Goal: Task Accomplishment & Management: Manage account settings

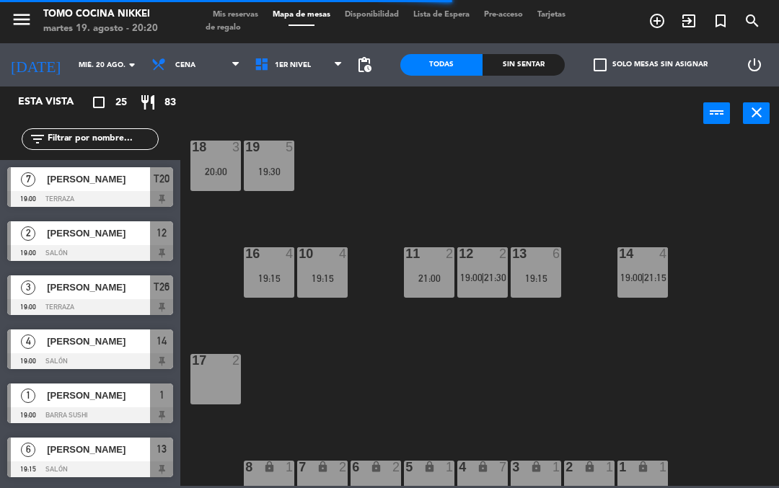
scroll to position [22, 0]
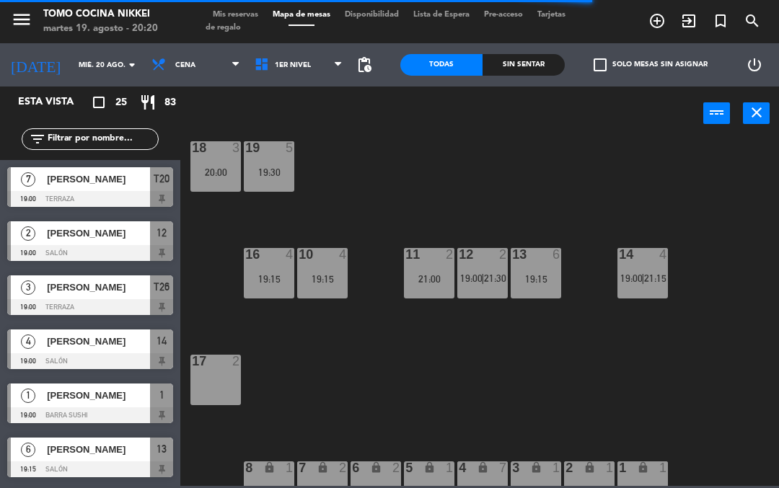
click at [405, 180] on div "18 3 20:00 19 5 19:30 16 4 19:15 10 4 19:15 11 2 21:00 12 2 19:00 | 21:30 13 6 …" at bounding box center [483, 313] width 591 height 348
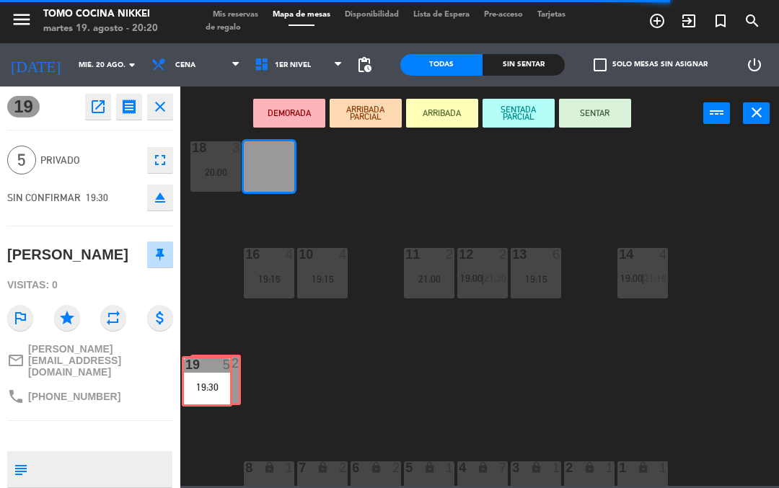
scroll to position [0, 0]
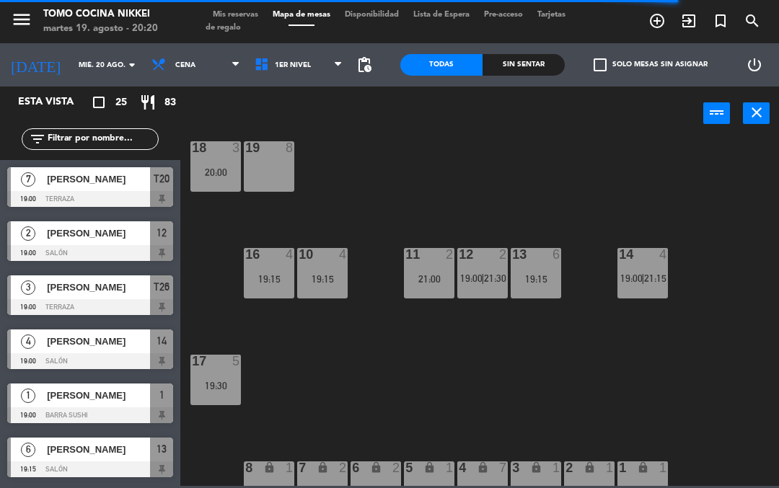
click at [400, 164] on div "18 3 20:00 19 8 16 4 19:15 10 4 19:15 11 2 21:00 12 2 19:00 | 21:30 13 6 19:15 …" at bounding box center [483, 313] width 591 height 348
click at [100, 136] on input "text" at bounding box center [102, 139] width 112 height 16
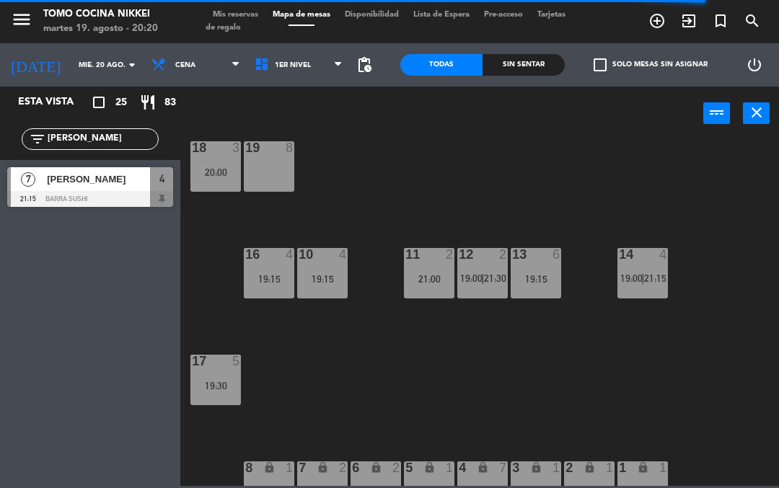
click at [509, 152] on div "18 3 20:00 19 8 16 4 19:15 10 4 19:15 11 2 21:00 12 2 19:00 | 21:30 13 6 19:15 …" at bounding box center [483, 313] width 591 height 348
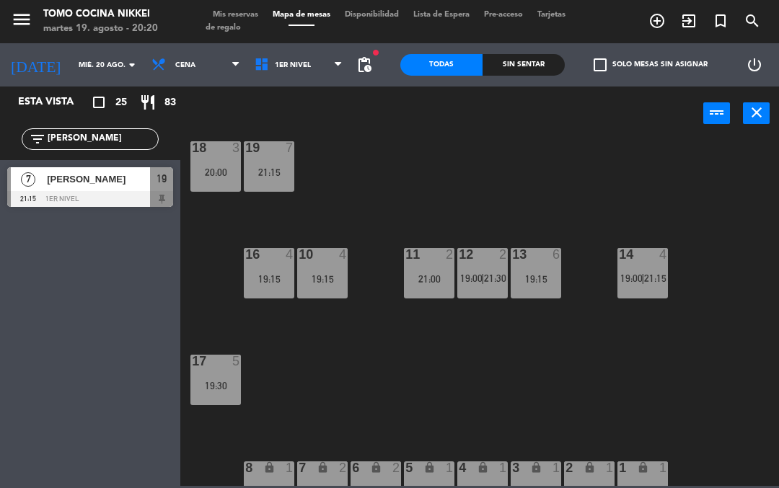
click at [82, 147] on input "[PERSON_NAME]" at bounding box center [102, 139] width 112 height 16
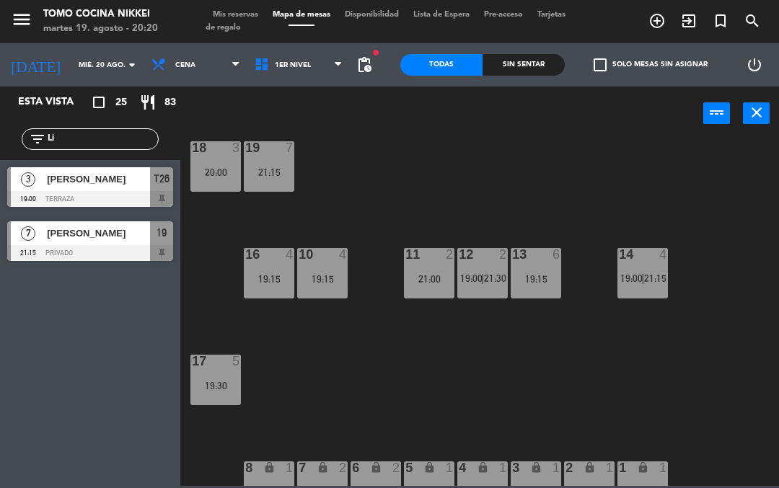
type input "L"
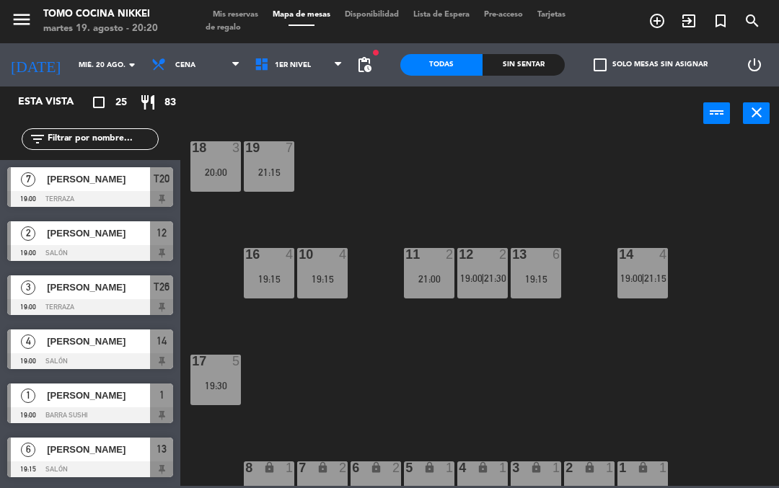
click at [677, 167] on div "18 3 20:00 19 7 21:15 16 4 19:15 10 4 19:15 11 2 21:00 12 2 19:00 | 21:30 13 6 …" at bounding box center [483, 313] width 591 height 348
click at [677, 149] on div "18 3 20:00 19 7 21:15 16 4 19:15 10 4 19:15 11 2 21:00 12 2 19:00 | 21:30 13 6 …" at bounding box center [483, 313] width 591 height 348
click at [218, 367] on div at bounding box center [216, 361] width 24 height 13
click at [615, 186] on div "18 3 20:00 19 7 21:15 16 4 19:15 10 4 19:15 11 2 21:00 12 2 19:00 | 21:30 13 6 …" at bounding box center [483, 313] width 591 height 348
click at [270, 51] on span "1er Nivel" at bounding box center [298, 65] width 103 height 32
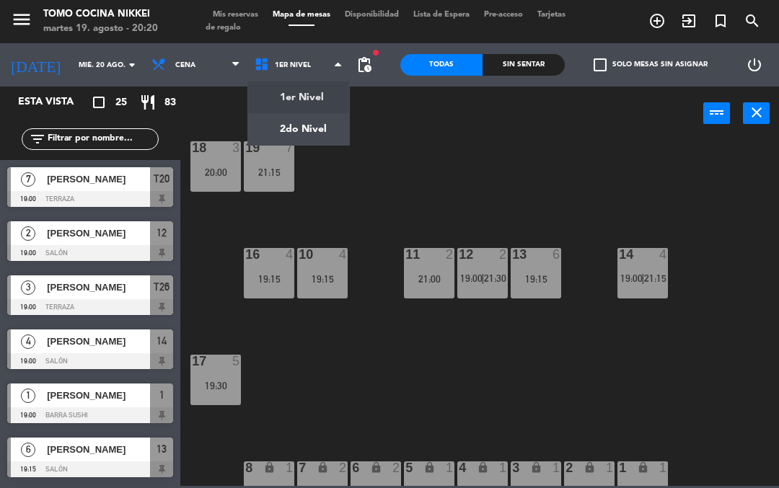
click at [278, 113] on ng-component "menu Tomo Cocina Nikkei [DATE] 19. agosto - 20:20 Mis reservas Mapa de mesas Di…" at bounding box center [389, 243] width 779 height 486
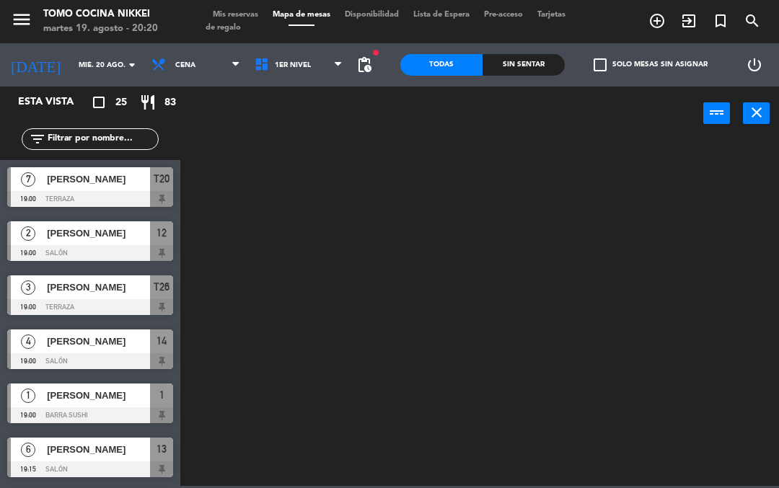
click at [58, 118] on div "filter_list" at bounding box center [90, 139] width 180 height 42
click at [77, 141] on input "text" at bounding box center [102, 139] width 112 height 16
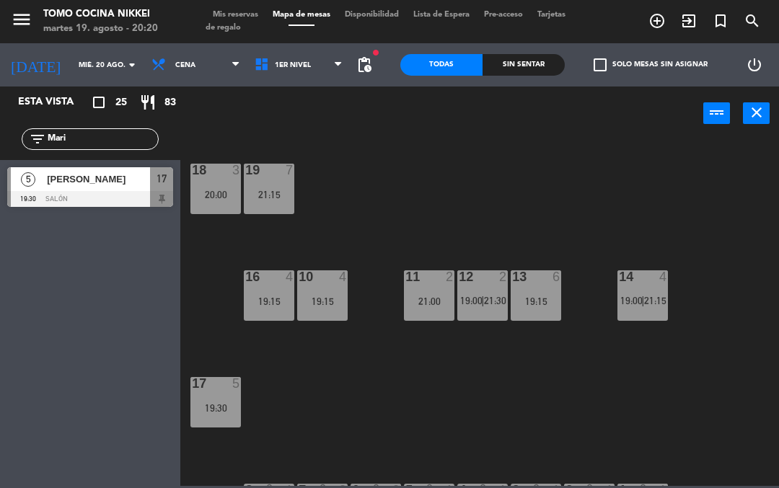
click at [597, 148] on div "18 3 20:00 19 7 21:15 16 4 19:15 10 4 19:15 11 2 21:00 12 2 19:00 | 21:30 13 6 …" at bounding box center [483, 313] width 591 height 348
click at [275, 65] on span "1er Nivel" at bounding box center [293, 65] width 36 height 8
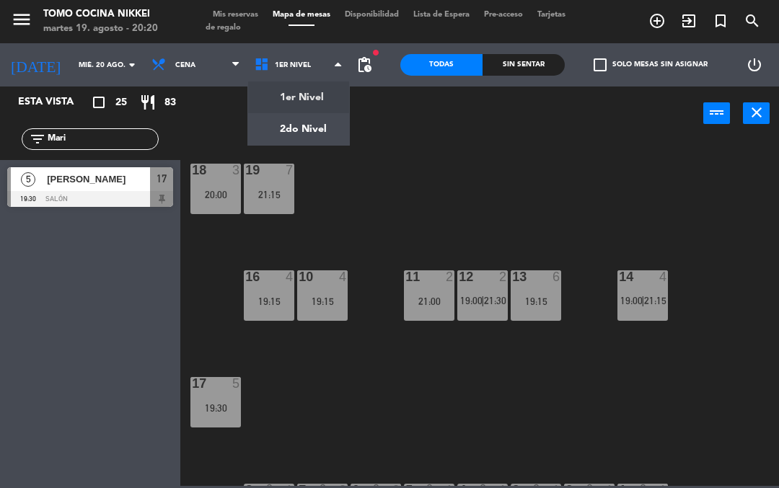
click at [288, 133] on ng-component "menu Tomo Cocina Nikkei [DATE] 19. agosto - 20:20 Mis reservas Mapa de mesas Di…" at bounding box center [389, 243] width 779 height 486
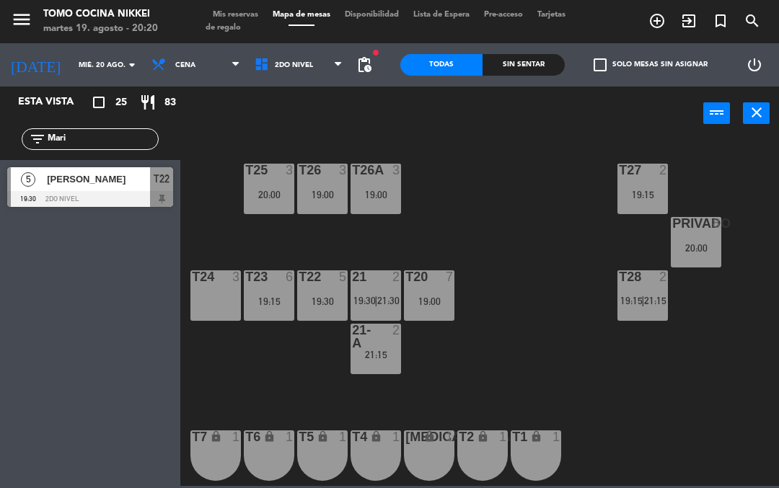
click at [592, 364] on div "T27 2 19:15 T25 3 20:00 T26A 3 19:00 T26 3 19:00 Privado 8 20:00 T24 3 T23 6 19…" at bounding box center [483, 313] width 591 height 348
click at [77, 147] on input "Mari" at bounding box center [102, 139] width 112 height 16
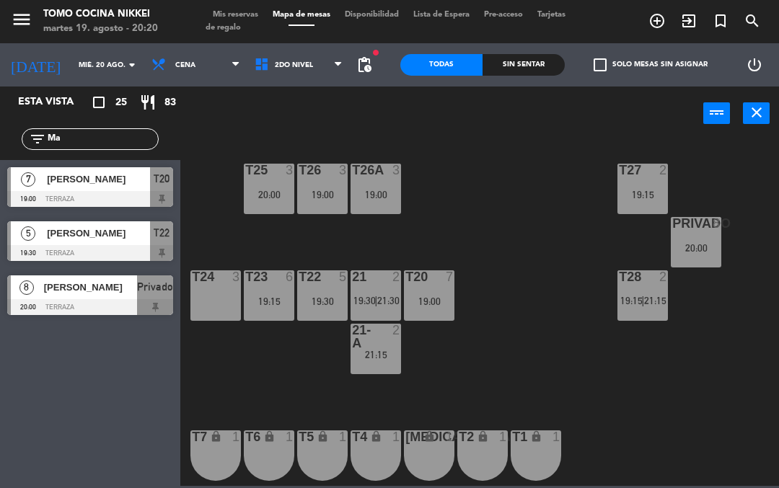
type input "M"
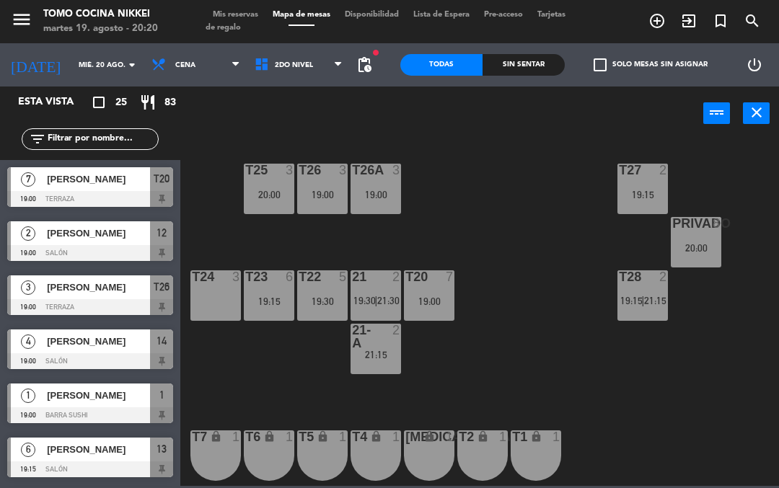
click at [542, 180] on div "T27 2 19:15 T25 3 20:00 T26A 3 19:00 T26 3 19:00 Privado 8 20:00 T24 3 T23 6 19…" at bounding box center [483, 313] width 591 height 348
click at [563, 172] on div "T27 2 19:15 T25 3 20:00 T26A 3 19:00 T26 3 19:00 Privado 8 20:00 T24 3 T23 6 19…" at bounding box center [483, 313] width 591 height 348
click at [530, 356] on div "T27 2 19:15 T25 3 20:00 T26A 3 19:00 T26 3 19:00 Privado 8 20:00 T24 3 T23 6 19…" at bounding box center [483, 313] width 591 height 348
click at [411, 291] on div "T20 7 19:00" at bounding box center [429, 296] width 51 height 51
click at [537, 281] on div "T27 2 19:15 T25 3 20:00 T26A 3 19:00 T26 3 19:00 Privado 8 20:00 T24 3 T23 6 19…" at bounding box center [483, 313] width 591 height 348
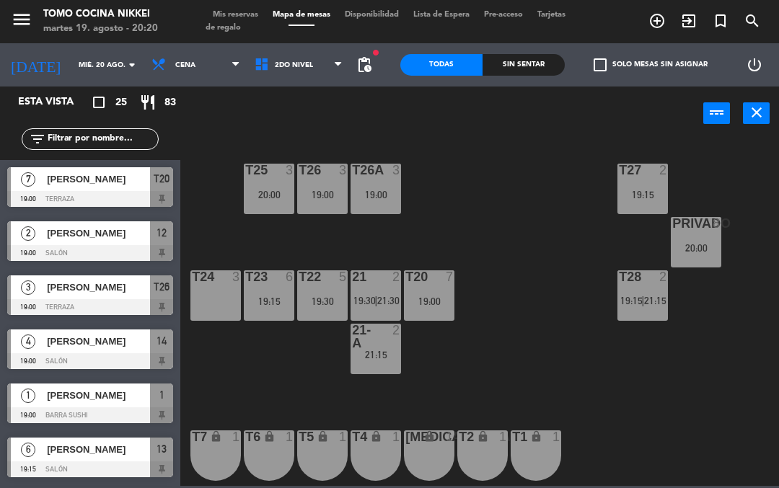
click at [385, 295] on span "21:30" at bounding box center [388, 301] width 22 height 12
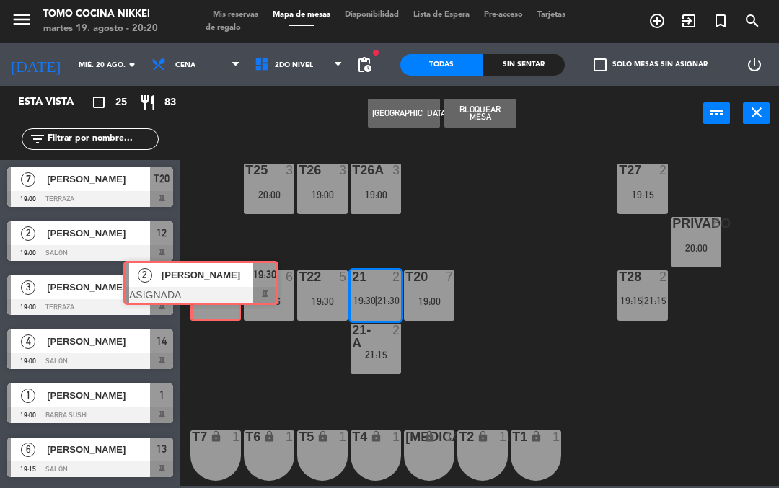
scroll to position [268, 0]
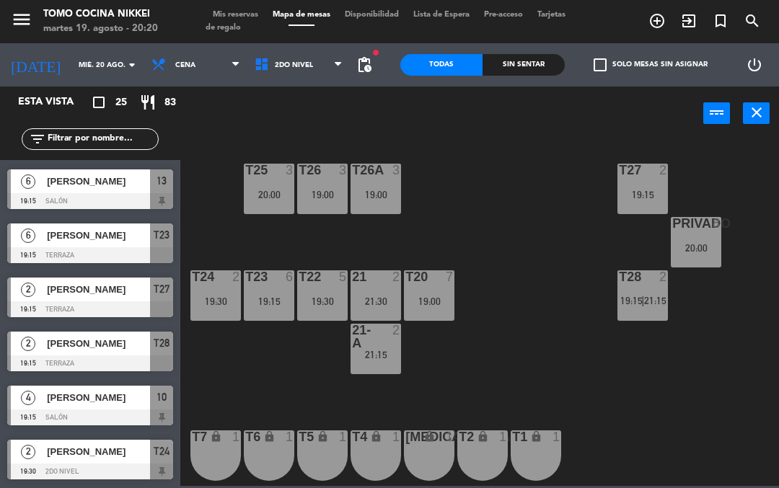
click at [478, 230] on div "T27 2 19:15 T25 3 20:00 T26A 3 19:00 T26 3 19:00 Privado 8 20:00 T24 2 19:30 T2…" at bounding box center [483, 313] width 591 height 348
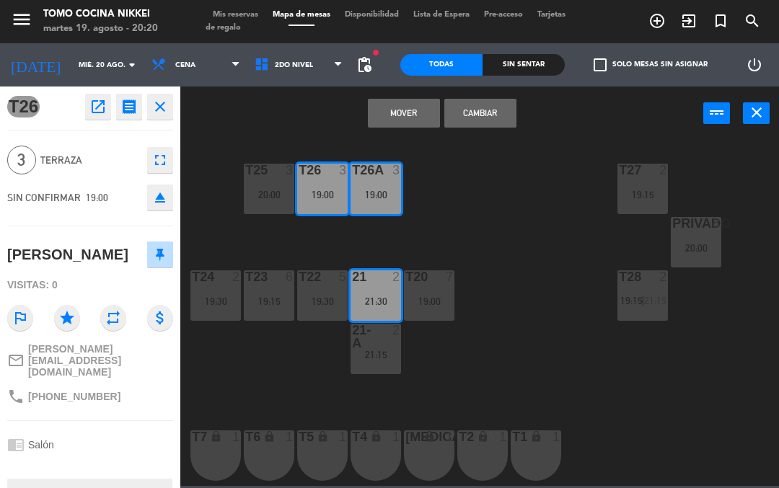
click at [418, 115] on button "Mover" at bounding box center [404, 113] width 72 height 29
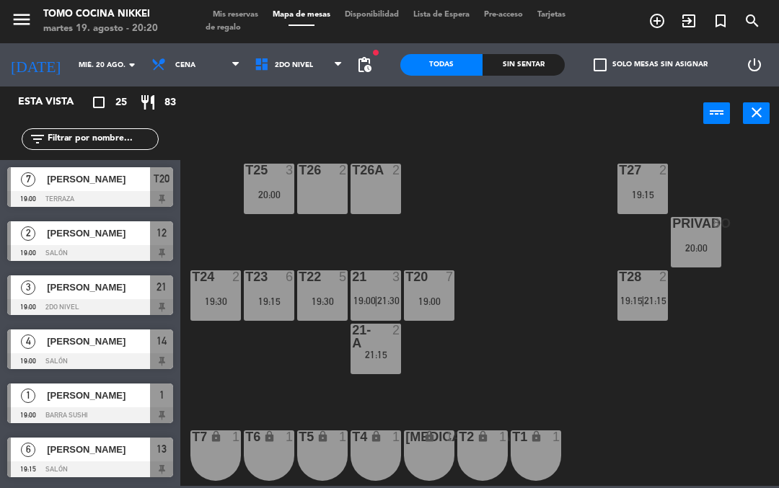
click at [486, 152] on div "T27 2 19:15 T25 3 20:00 T26A 2 T26 2 Privado 8 20:00 T24 2 19:30 T23 6 19:15 T2…" at bounding box center [483, 313] width 591 height 348
click at [275, 68] on span "2do Nivel" at bounding box center [294, 65] width 38 height 8
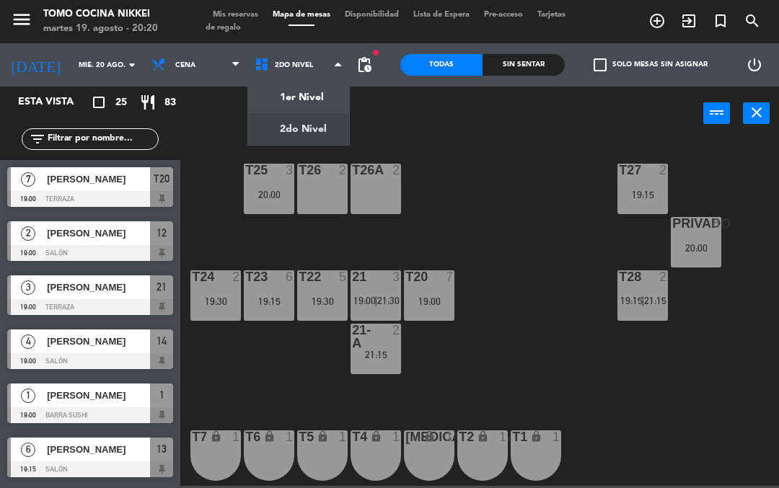
click at [273, 95] on ng-component "menu Tomo Cocina Nikkei [DATE] 19. agosto - 20:20 Mis reservas Mapa de mesas Di…" at bounding box center [389, 243] width 779 height 486
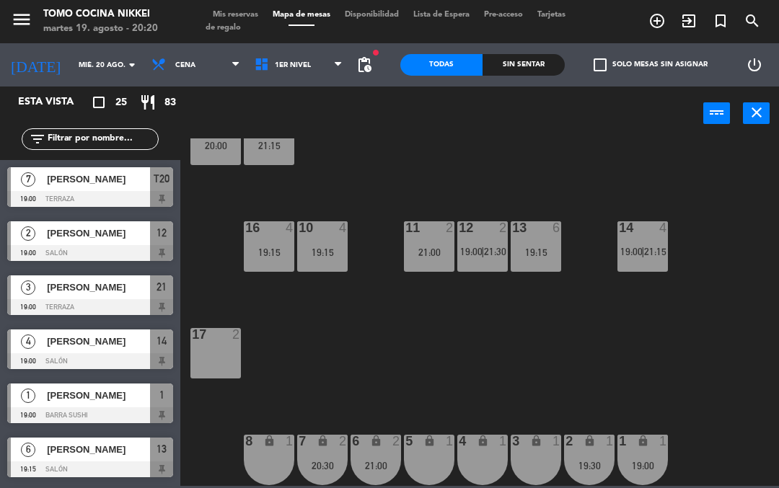
scroll to position [49, 0]
click at [328, 447] on icon "lock" at bounding box center [323, 441] width 12 height 12
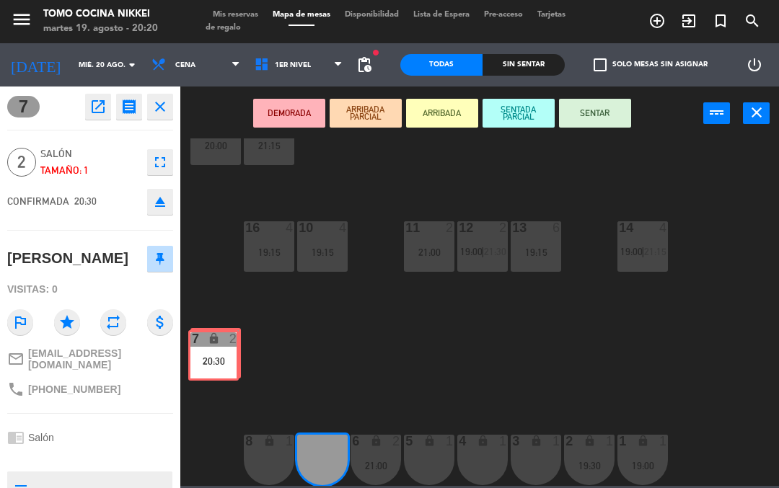
scroll to position [0, 0]
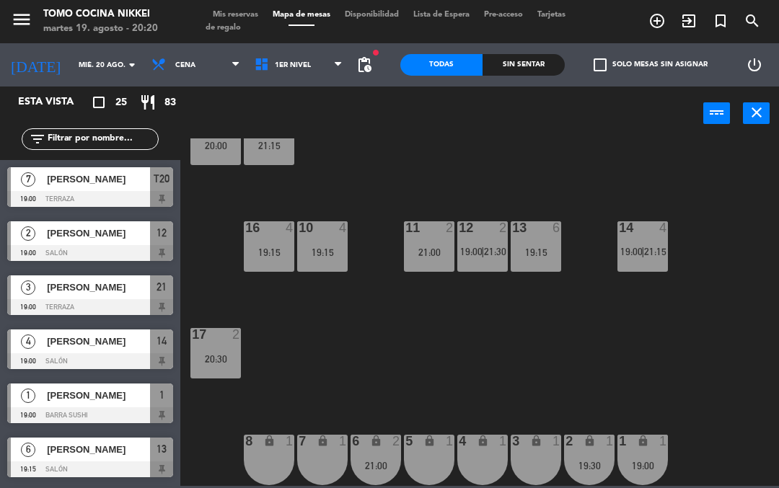
click at [599, 362] on div "18 3 20:00 19 7 21:15 16 4 19:15 10 4 19:15 11 2 21:00 12 2 19:00 | 21:30 13 6 …" at bounding box center [483, 313] width 591 height 348
click at [422, 266] on div "11 2 21:00" at bounding box center [429, 246] width 51 height 51
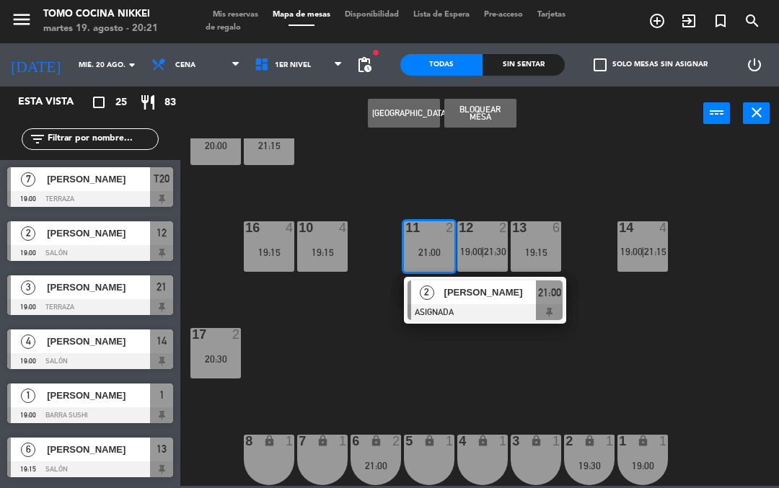
click at [219, 363] on div "20:30" at bounding box center [215, 359] width 51 height 10
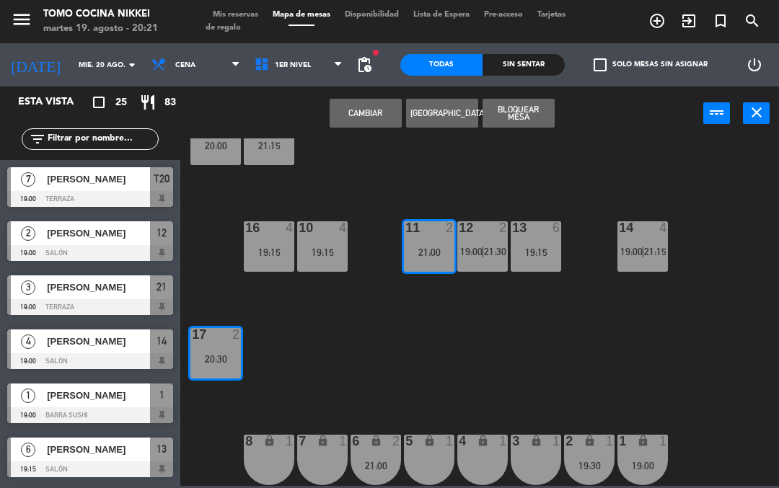
click at [365, 115] on button "Cambiar" at bounding box center [366, 113] width 72 height 29
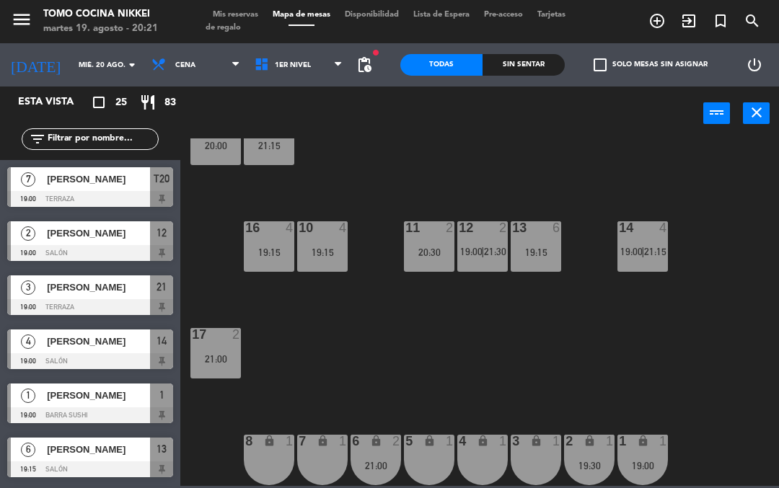
click at [436, 160] on div "18 3 20:00 19 7 21:15 16 4 19:15 10 4 19:15 11 2 20:30 12 2 19:00 | 21:30 13 6 …" at bounding box center [483, 313] width 591 height 348
click at [431, 390] on div "18 3 20:00 19 7 21:15 16 4 19:15 10 4 19:15 11 2 20:30 12 2 19:00 | 21:30 13 6 …" at bounding box center [483, 313] width 591 height 348
click at [475, 365] on div "18 3 20:00 19 7 21:15 16 4 19:15 10 4 19:15 11 2 20:30 12 2 19:00 | 21:30 13 6 …" at bounding box center [483, 313] width 591 height 348
click at [385, 473] on div "6 lock 2 21:00" at bounding box center [376, 460] width 51 height 51
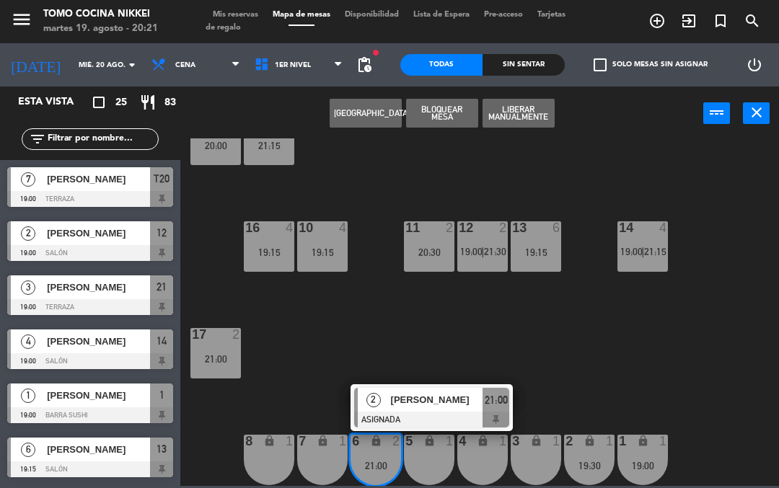
click at [526, 350] on div "18 3 20:00 19 7 21:15 16 4 19:15 10 4 19:15 11 2 20:30 12 2 19:00 | 21:30 13 6 …" at bounding box center [483, 313] width 591 height 348
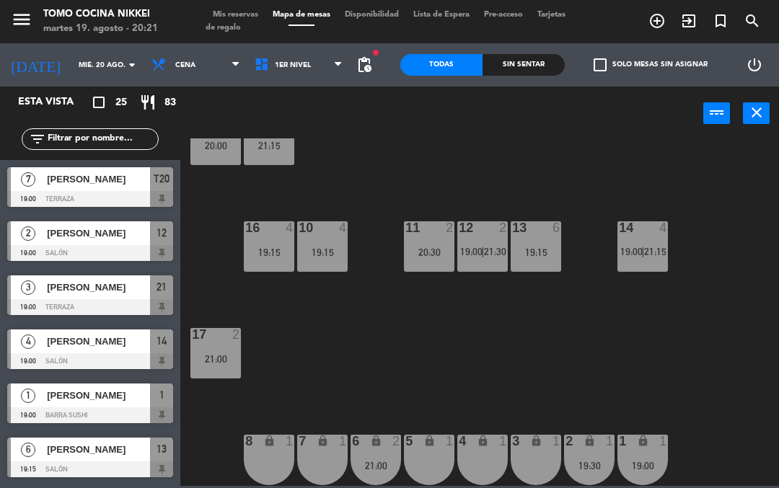
click at [258, 233] on div at bounding box center [270, 227] width 24 height 13
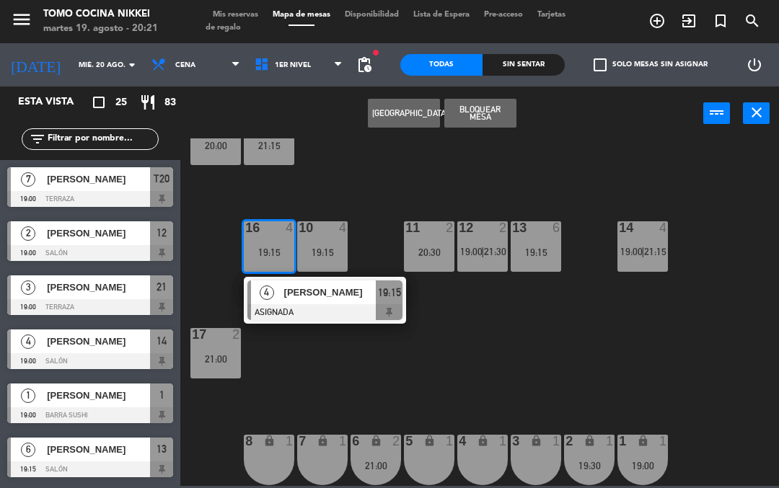
click at [538, 343] on div "18 3 20:00 19 7 21:15 16 4 19:15 4 [PERSON_NAME] ASIGNADA 19:15 10 4 19:15 11 2…" at bounding box center [483, 313] width 591 height 348
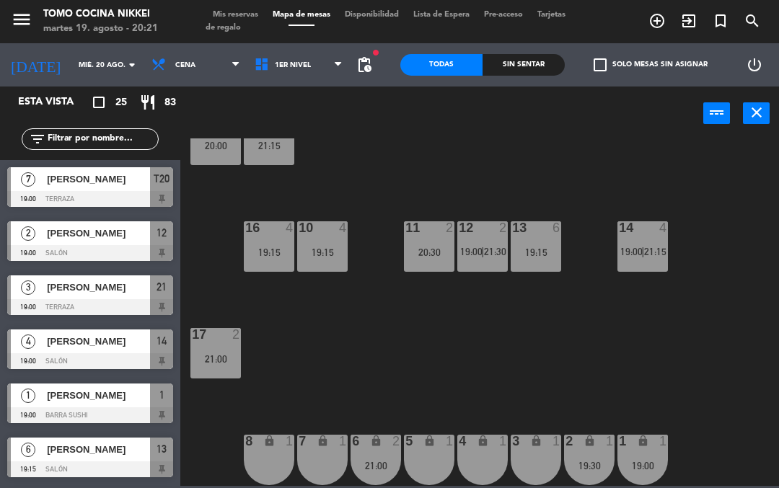
click at [258, 63] on icon at bounding box center [264, 65] width 21 height 16
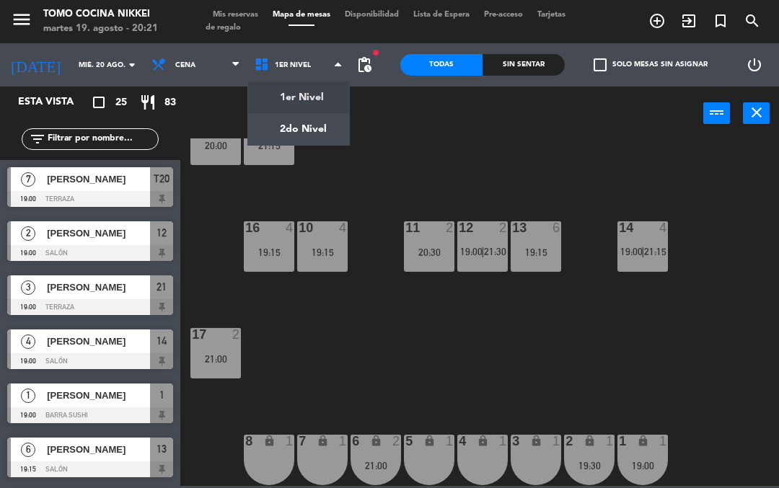
click at [270, 115] on ng-component "menu Tomo Cocina Nikkei [DATE] 19. agosto - 20:21 Mis reservas Mapa de mesas Di…" at bounding box center [389, 243] width 779 height 486
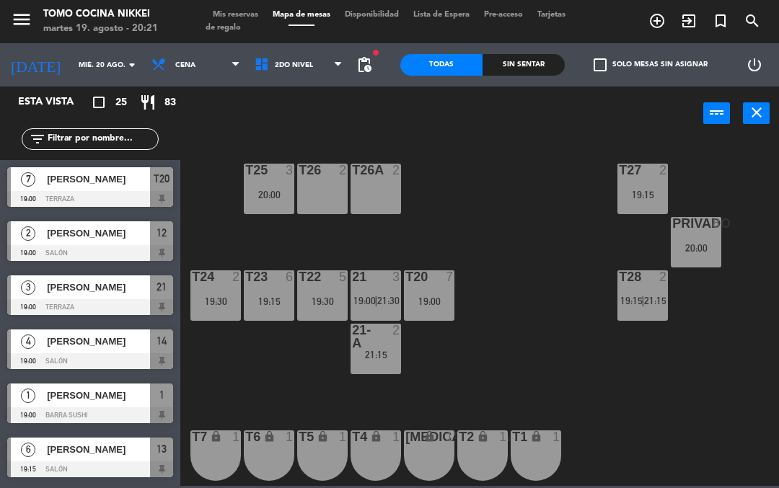
click at [66, 138] on input "text" at bounding box center [102, 139] width 112 height 16
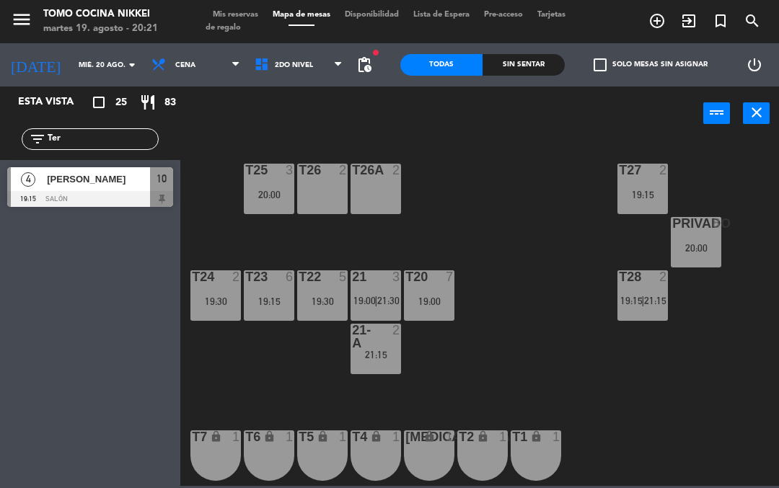
click at [544, 159] on div "T27 2 19:15 T25 3 20:00 T26A 2 T26 2 Privado 8 20:00 T24 2 19:30 T23 6 19:15 T2…" at bounding box center [483, 313] width 591 height 348
click at [96, 147] on input "Ter" at bounding box center [102, 139] width 112 height 16
type input "T"
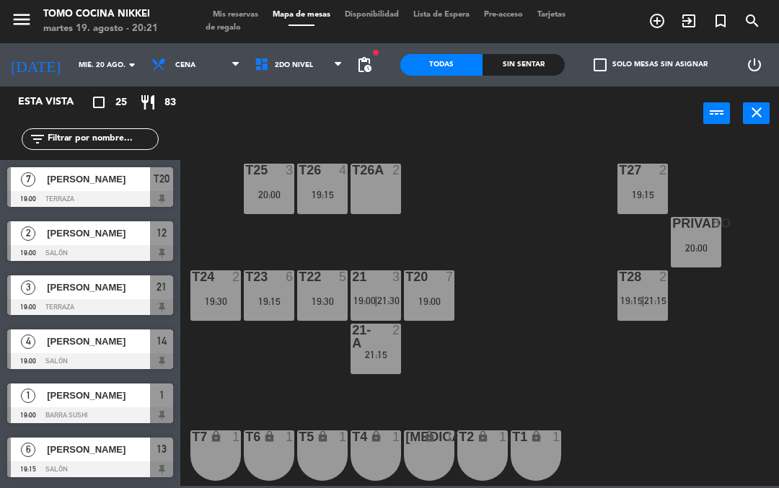
click at [553, 171] on div "T27 2 19:15 T25 3 20:00 T26A 2 T26 4 19:15 Privado 8 20:00 T24 2 19:30 T23 6 19…" at bounding box center [483, 313] width 591 height 348
click at [316, 191] on div "19:15" at bounding box center [322, 195] width 51 height 10
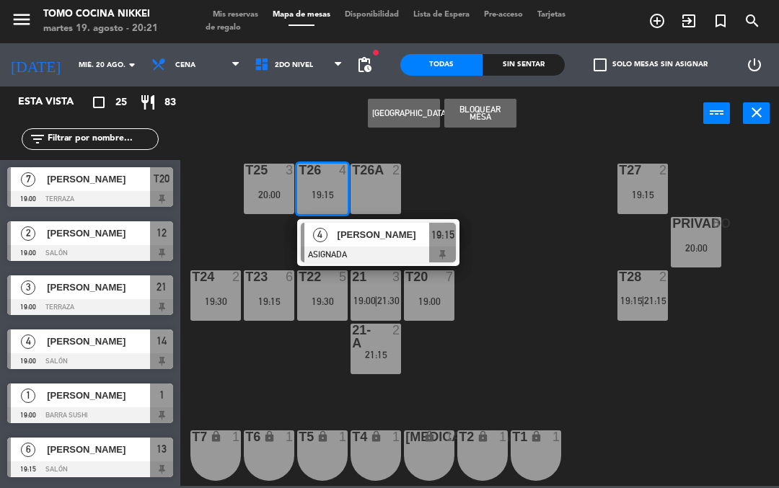
click at [326, 239] on span "4" at bounding box center [320, 235] width 14 height 14
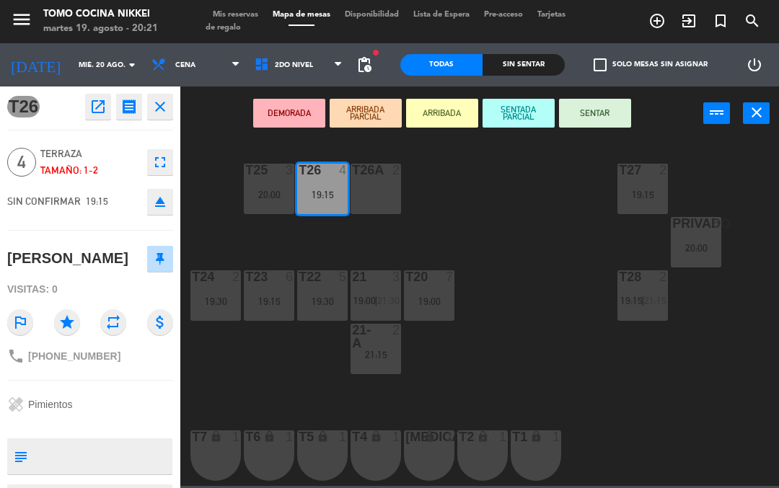
click at [613, 110] on button "SENTAR" at bounding box center [595, 113] width 72 height 29
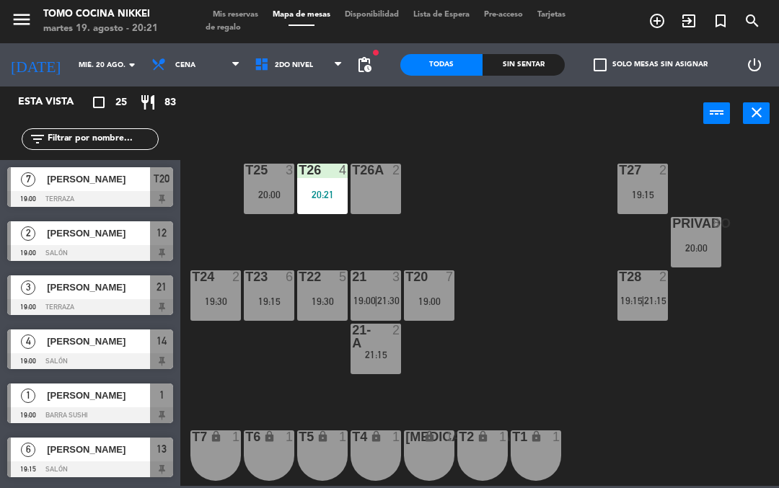
click at [561, 201] on div "T27 2 19:15 T25 3 20:00 T26A 2 T26 4 20:21 Privado 8 20:00 T24 2 19:30 T23 6 19…" at bounding box center [483, 313] width 591 height 348
click at [309, 210] on div "T26 4 19:15" at bounding box center [322, 189] width 51 height 51
click at [556, 278] on div "T27 2 19:15 T25 3 20:00 T26A 2 T26 4 19:15 Privado 8 20:00 T24 2 19:30 T23 6 19…" at bounding box center [483, 313] width 591 height 348
click at [225, 14] on span "Mis reservas" at bounding box center [236, 15] width 60 height 8
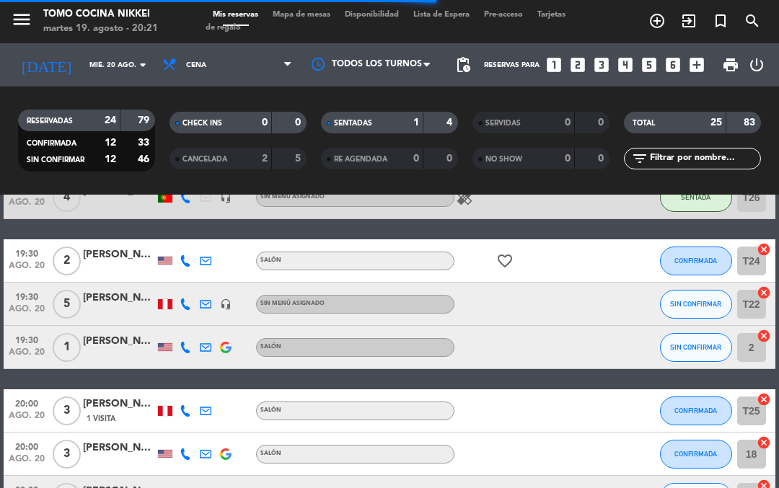
scroll to position [426, 0]
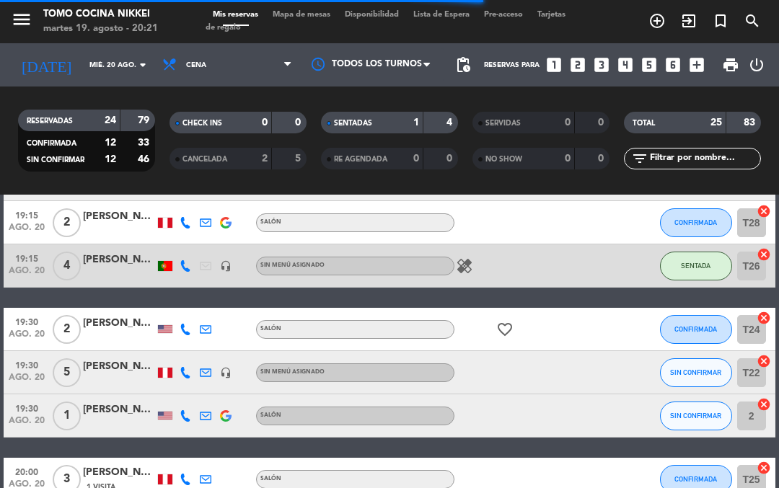
click at [706, 265] on span "SENTADA" at bounding box center [696, 266] width 30 height 8
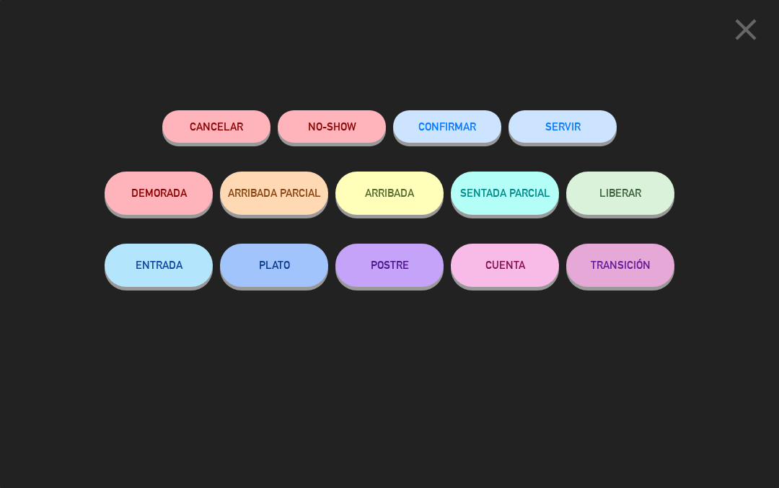
click at [751, 38] on icon "close" at bounding box center [746, 30] width 36 height 36
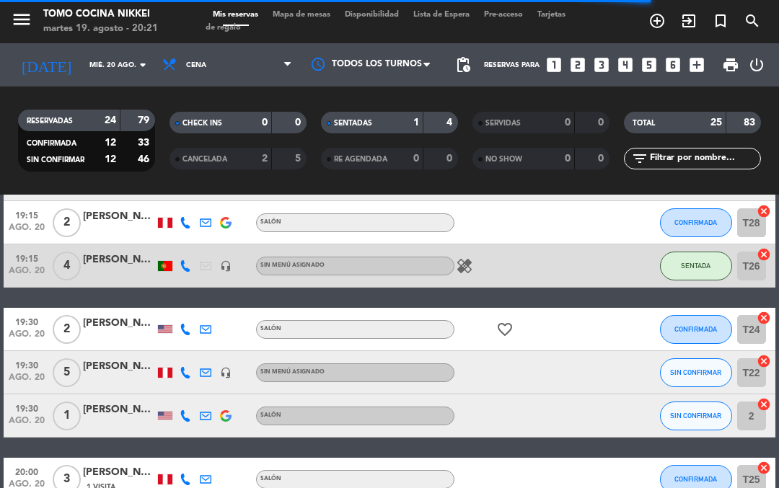
click at [300, 12] on span "Mapa de mesas" at bounding box center [301, 15] width 72 height 8
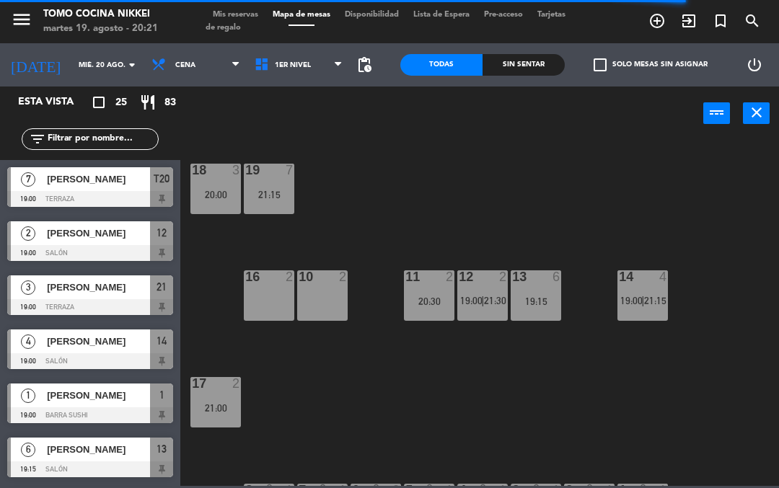
click at [275, 63] on span "1er Nivel" at bounding box center [293, 65] width 36 height 8
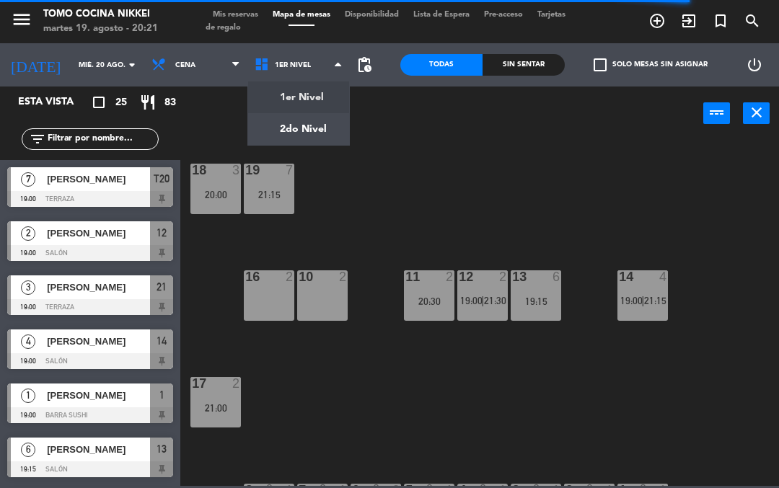
click at [280, 128] on ng-component "menu Tomo Cocina Nikkei [DATE] 19. agosto - 20:21 Mis reservas Mapa de mesas Di…" at bounding box center [389, 243] width 779 height 486
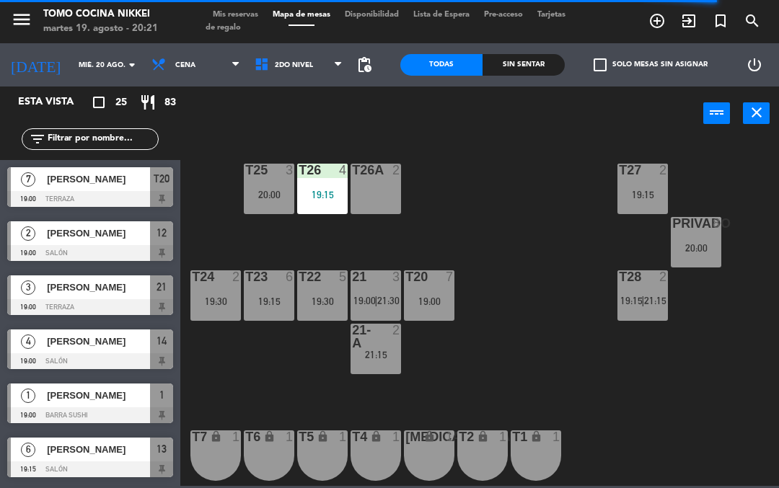
click at [242, 32] on span "Tarjetas de regalo" at bounding box center [386, 21] width 360 height 21
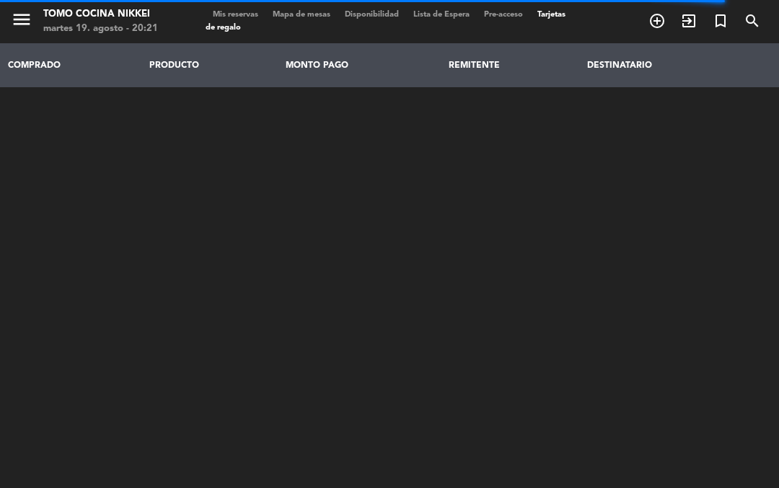
click at [236, 24] on span "Tarjetas de regalo" at bounding box center [386, 21] width 360 height 21
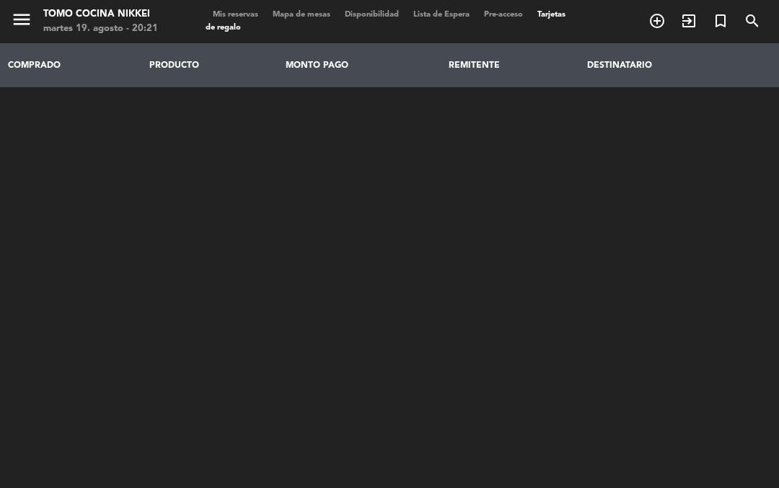
click at [234, 19] on span "Mis reservas" at bounding box center [236, 15] width 60 height 8
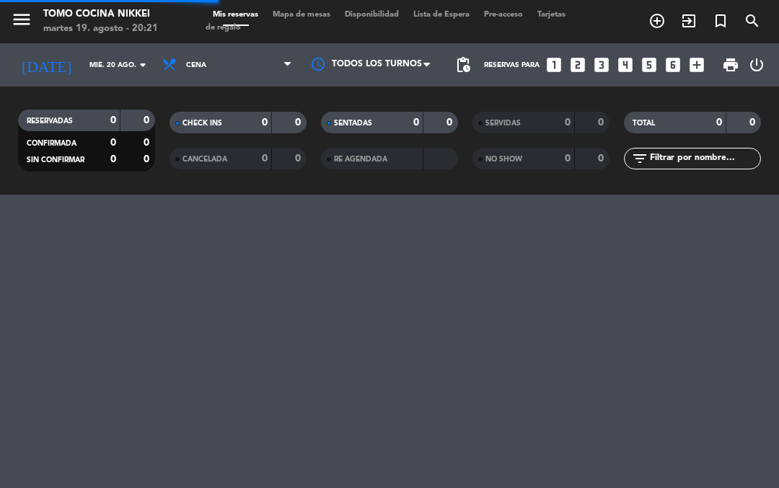
click at [233, 15] on span "Mis reservas" at bounding box center [236, 15] width 60 height 8
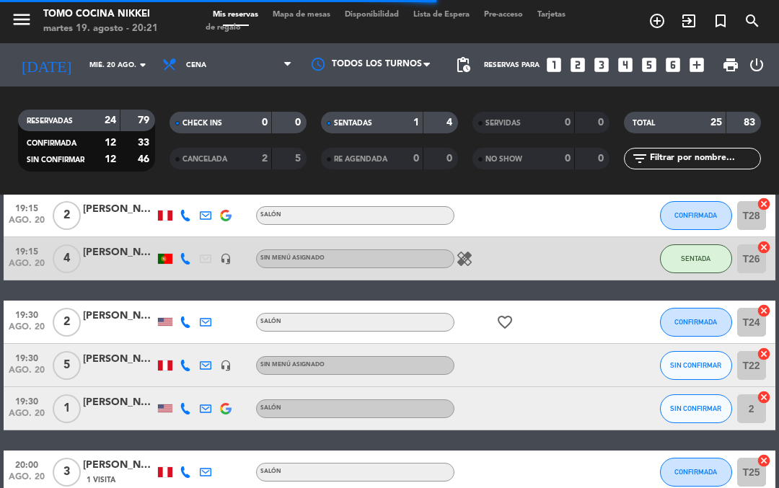
scroll to position [431, 0]
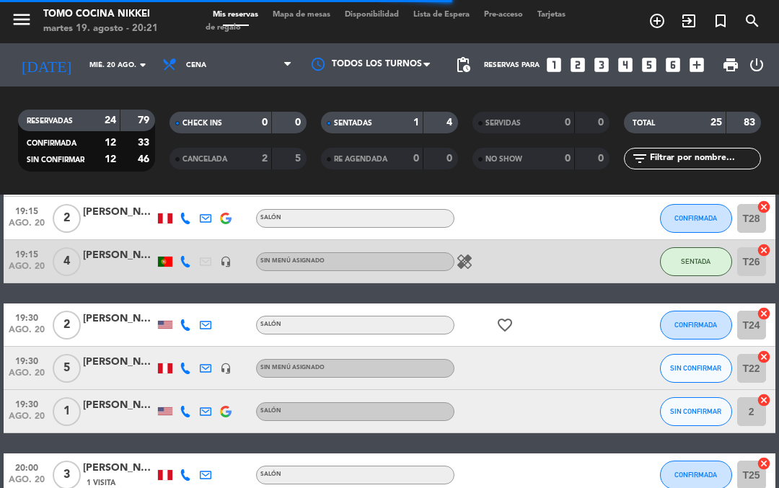
click at [701, 272] on button "SENTADA" at bounding box center [696, 261] width 72 height 29
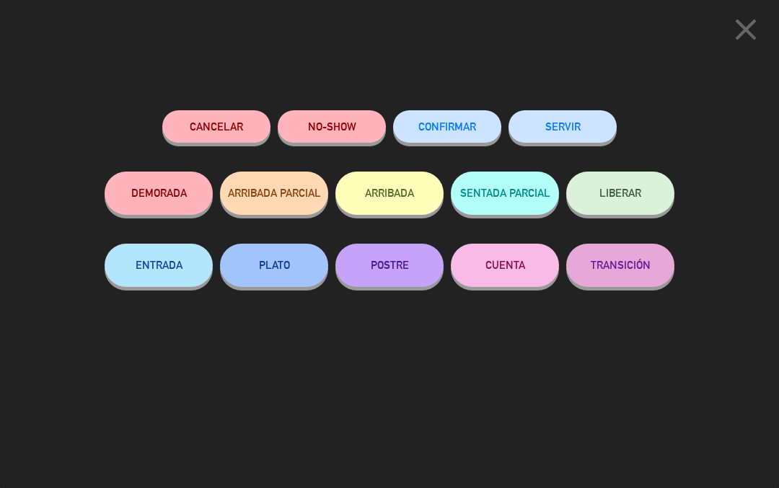
click at [648, 201] on button "LIBERAR" at bounding box center [620, 193] width 108 height 43
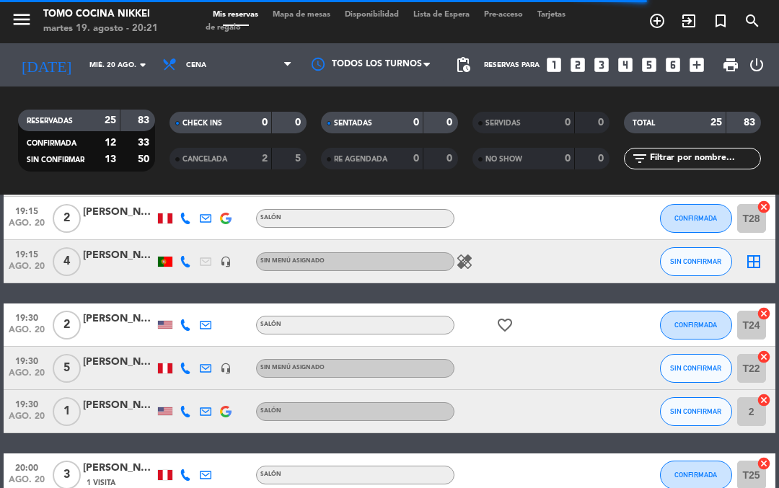
click at [295, 16] on span "Mapa de mesas" at bounding box center [301, 15] width 72 height 8
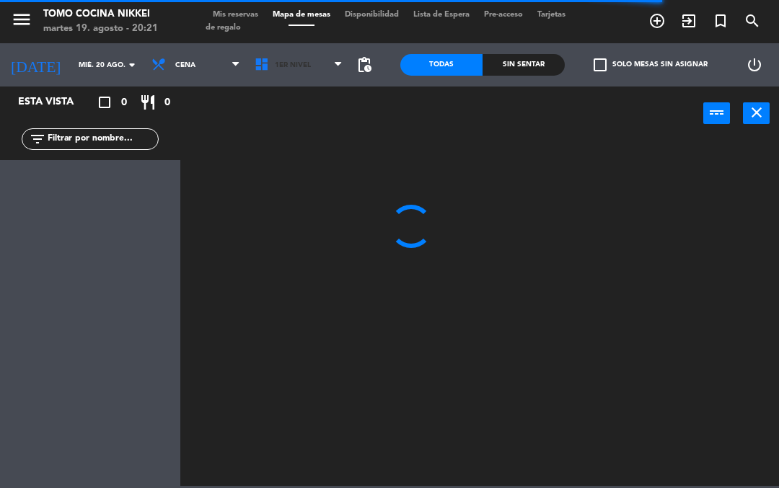
click at [254, 58] on icon at bounding box center [264, 65] width 21 height 16
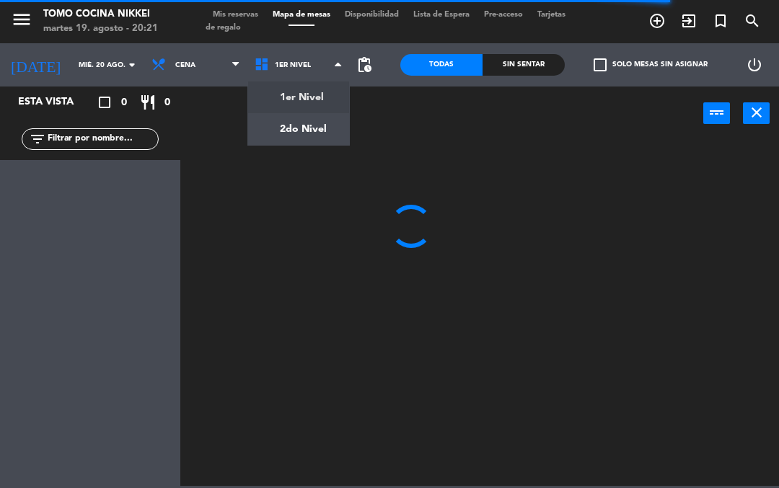
click at [274, 97] on ng-component "menu Tomo Cocina Nikkei [DATE] 19. agosto - 20:21 Mis reservas Mapa de mesas Di…" at bounding box center [389, 243] width 779 height 486
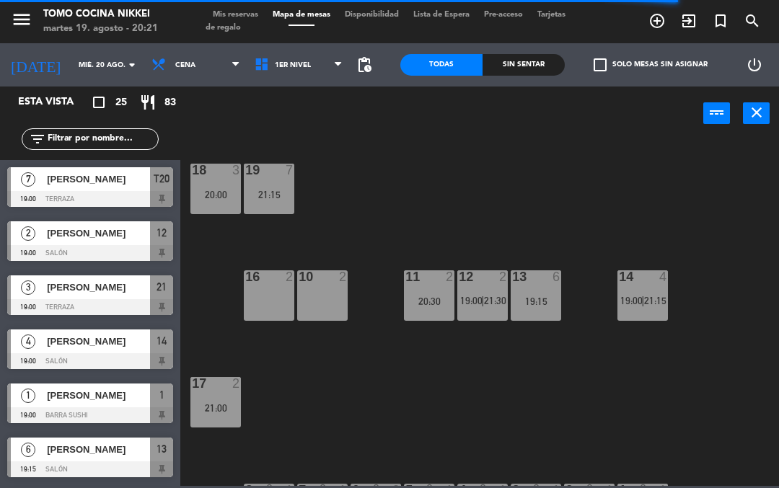
click at [254, 58] on icon at bounding box center [264, 65] width 21 height 16
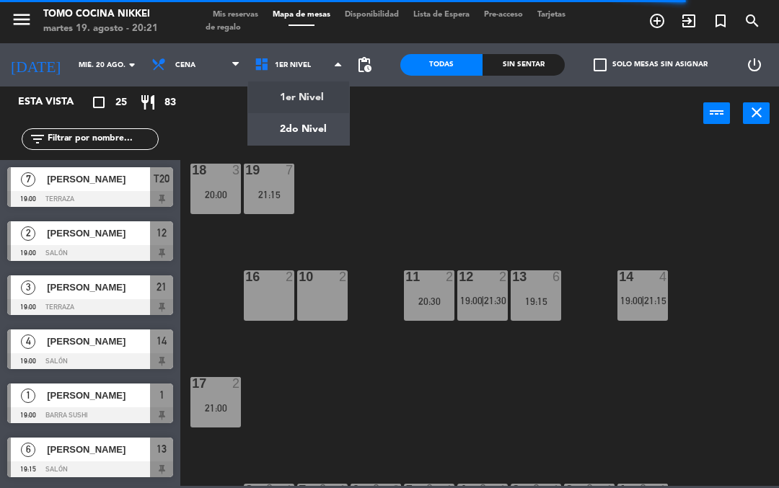
click at [273, 118] on ng-component "menu Tomo Cocina Nikkei [DATE] 19. agosto - 20:21 Mis reservas Mapa de mesas Di…" at bounding box center [389, 243] width 779 height 486
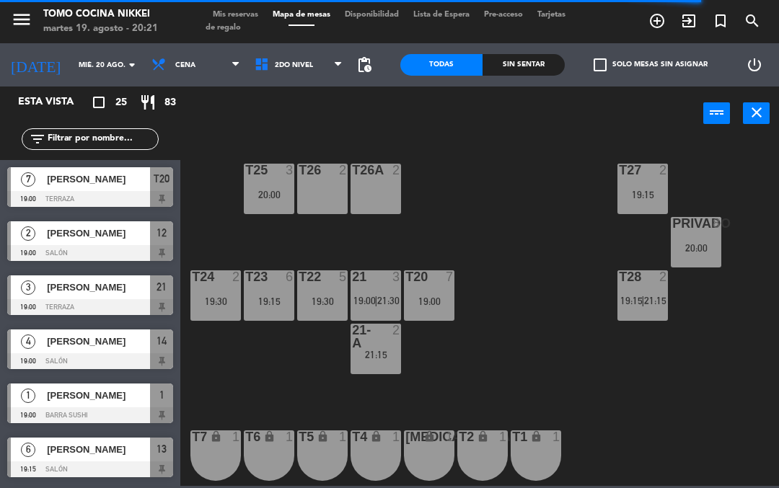
click at [87, 140] on input "text" at bounding box center [102, 139] width 112 height 16
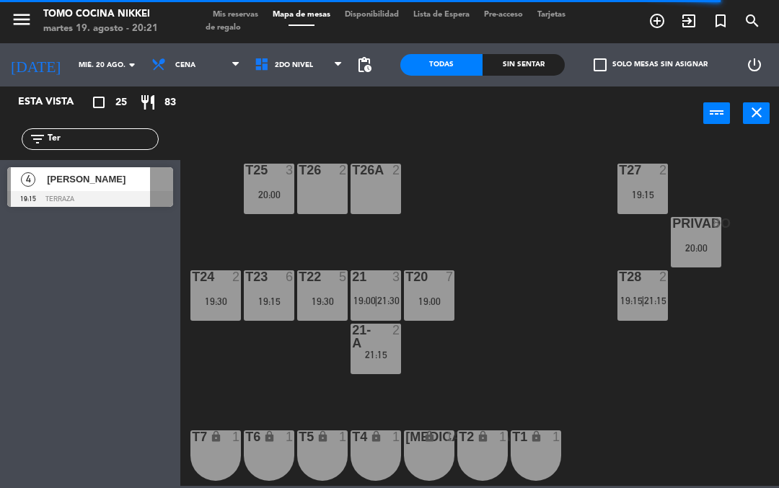
type input "Ter"
click at [570, 159] on div "T27 2 19:15 T25 3 20:00 T26A 2 T26 2 Privado 8 20:00 T24 2 19:30 T23 6 19:15 T2…" at bounding box center [483, 313] width 591 height 348
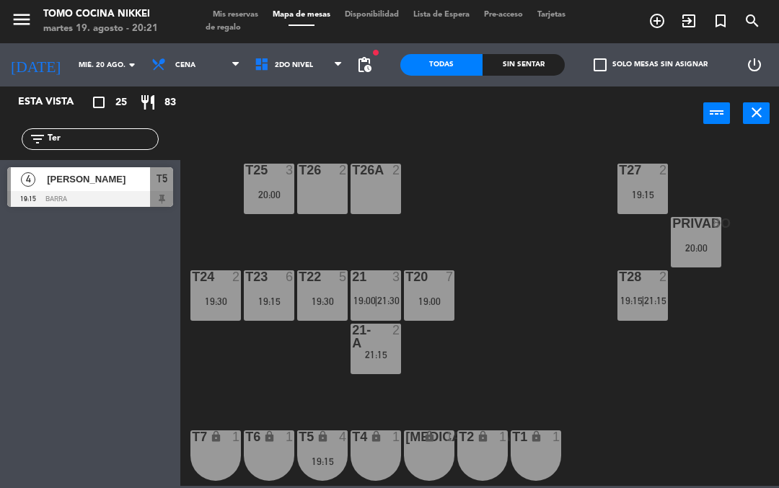
click at [553, 335] on div "T27 2 19:15 T25 3 20:00 T26A 2 T26 2 Privado 8 20:00 T24 2 19:30 T23 6 19:15 T2…" at bounding box center [483, 313] width 591 height 348
click at [82, 133] on input "Ter" at bounding box center [102, 139] width 112 height 16
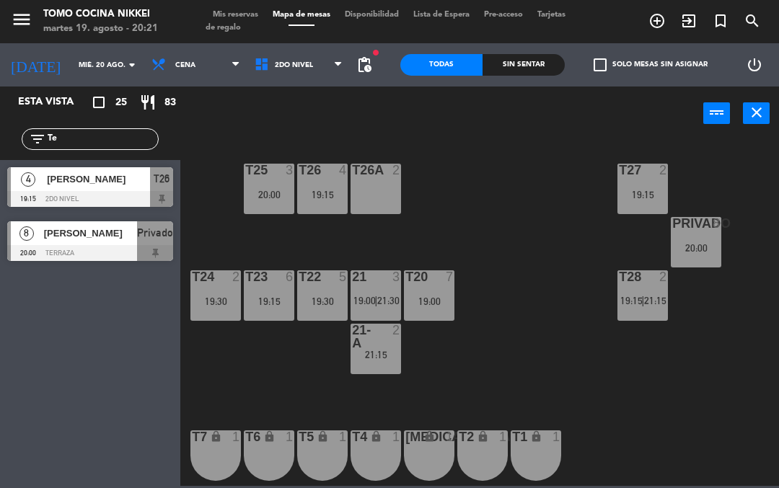
type input "T"
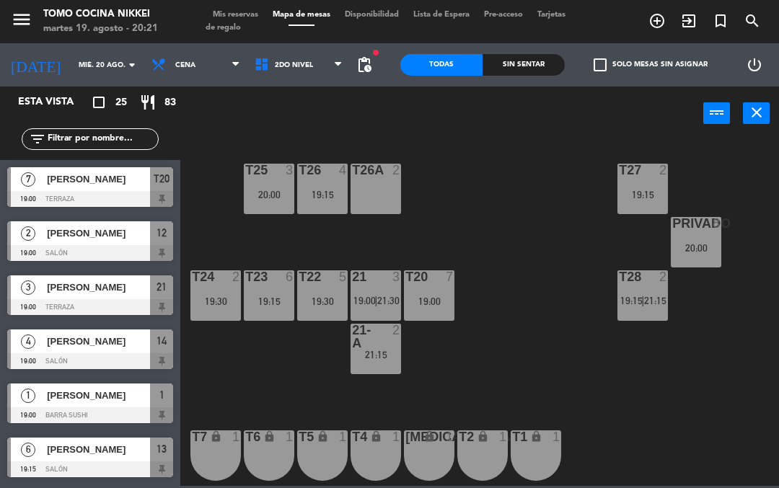
click at [607, 167] on div "T27" at bounding box center [619, 170] width 24 height 13
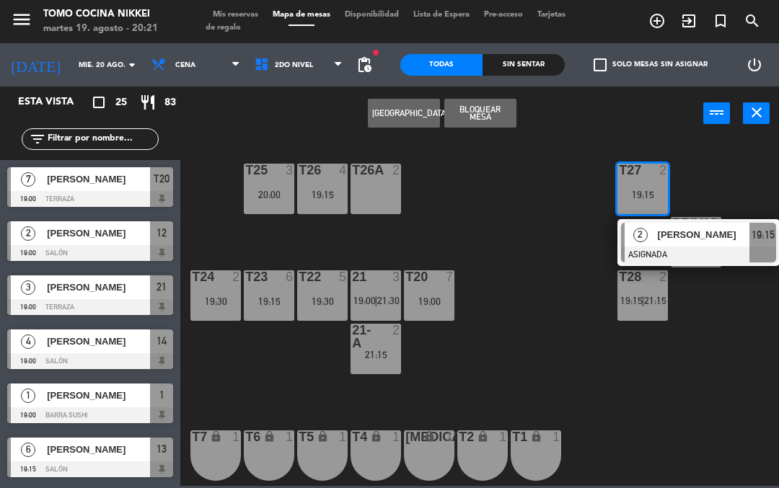
click at [310, 193] on div "19:15" at bounding box center [322, 195] width 51 height 10
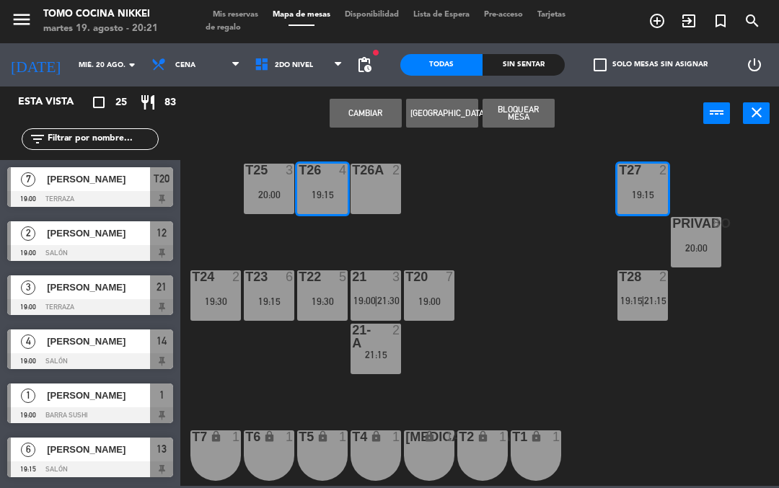
click at [580, 378] on div "T27 2 19:15 T25 3 20:00 T26A 2 T26 4 19:15 Privado 8 20:00 T24 2 19:30 T23 6 19…" at bounding box center [483, 313] width 591 height 348
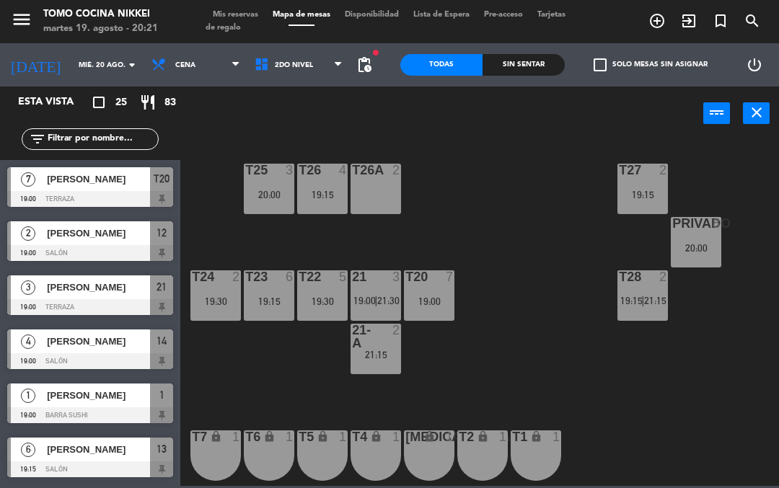
click at [313, 190] on div "19:15" at bounding box center [322, 195] width 51 height 10
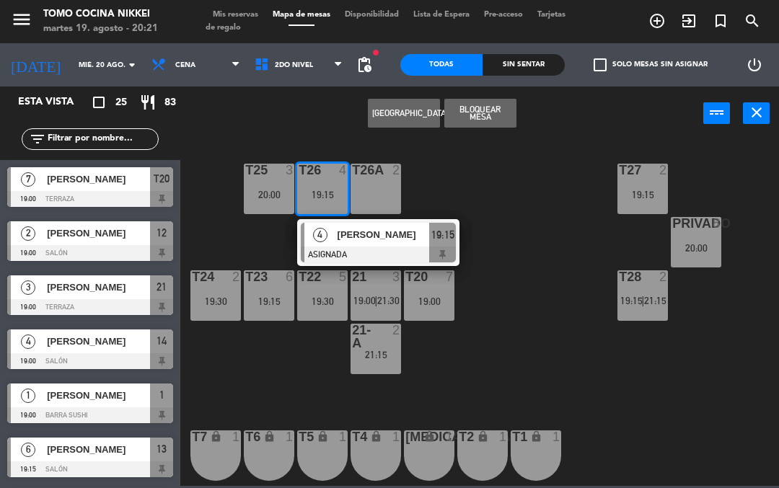
click at [356, 249] on div at bounding box center [378, 255] width 155 height 16
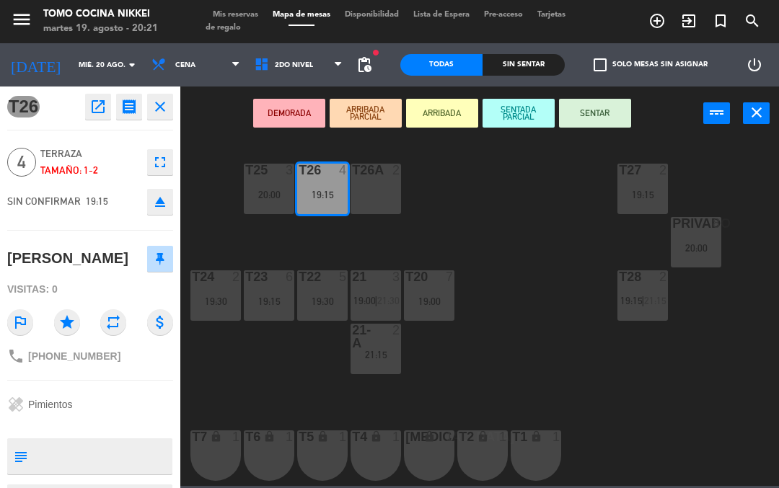
click at [377, 180] on div "T26A 2" at bounding box center [376, 189] width 51 height 51
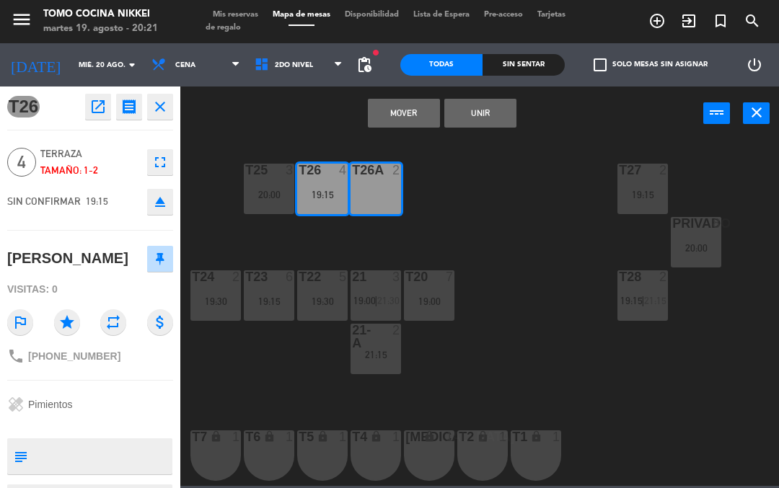
click at [496, 119] on button "Unir" at bounding box center [480, 113] width 72 height 29
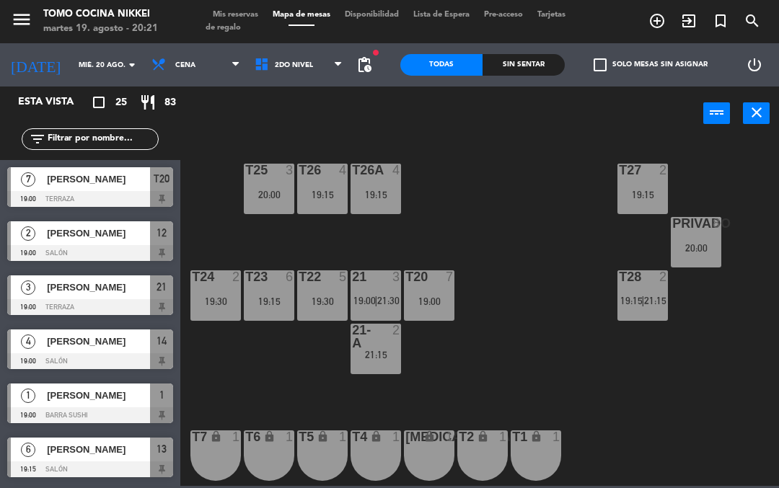
click at [537, 211] on div "T27 2 19:15 T25 3 20:00 T26A 4 19:15 T26 4 19:15 Privado 8 20:00 T24 2 19:30 T2…" at bounding box center [483, 313] width 591 height 348
click at [268, 70] on span "2do Nivel" at bounding box center [298, 65] width 103 height 32
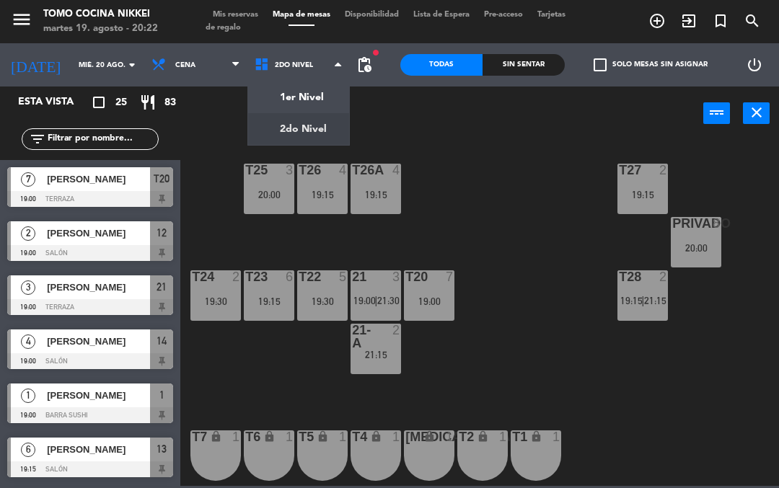
click at [265, 89] on ng-component "menu Tomo Cocina Nikkei [DATE] 19. agosto - 20:22 Mis reservas Mapa de mesas Di…" at bounding box center [389, 243] width 779 height 486
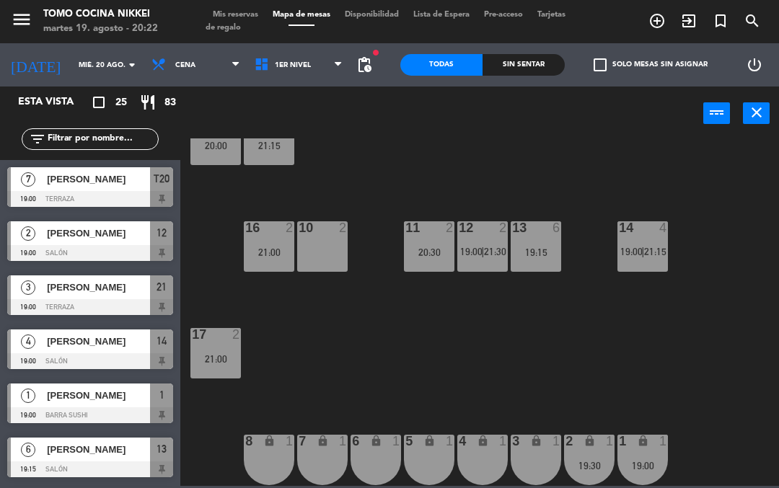
scroll to position [47, 0]
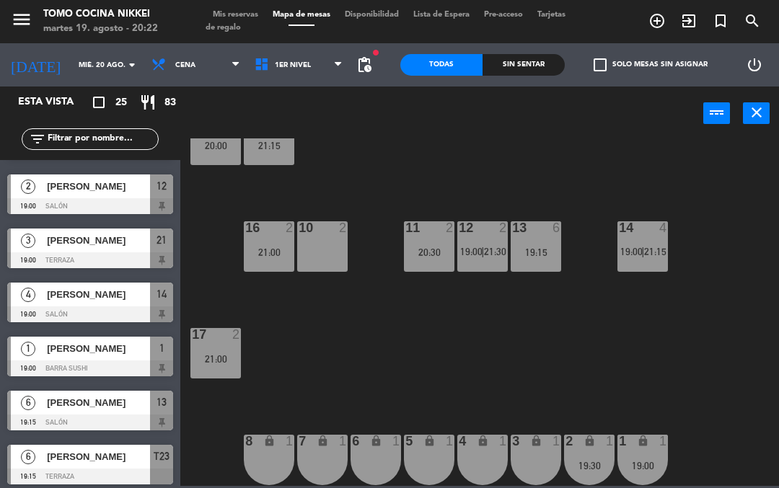
click at [488, 260] on div "12 2 19:00 | 21:30" at bounding box center [482, 246] width 51 height 51
click at [354, 333] on div "18 3 20:00 19 7 21:15 16 2 21:00 10 2 19:00 11 2 20:30 12 2 21:30 13 6 19:15 14…" at bounding box center [483, 313] width 591 height 348
click at [327, 248] on div "19:00" at bounding box center [322, 252] width 51 height 10
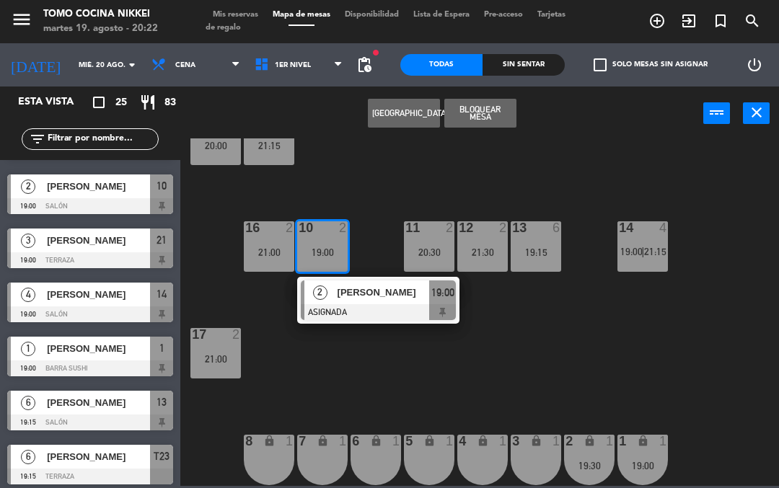
click at [266, 245] on div "16 2 21:00" at bounding box center [269, 246] width 51 height 51
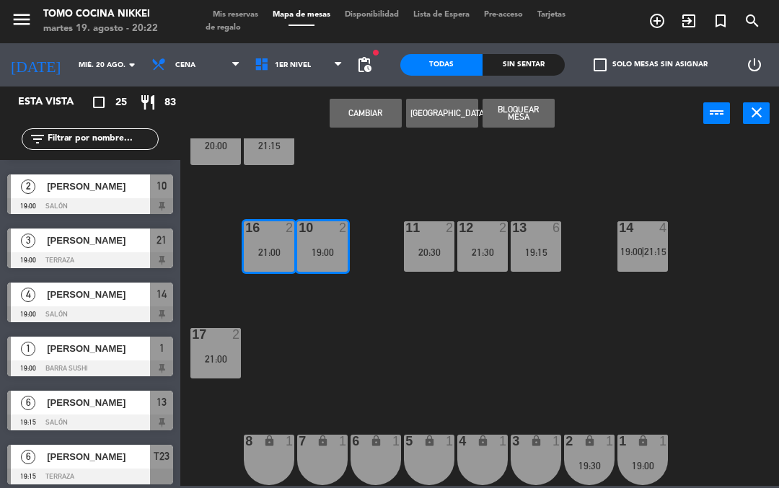
click at [332, 93] on div "Cambiar Crear Reserva Bloquear Mesa power_input close" at bounding box center [441, 114] width 523 height 55
click at [351, 113] on button "Cambiar" at bounding box center [366, 113] width 72 height 29
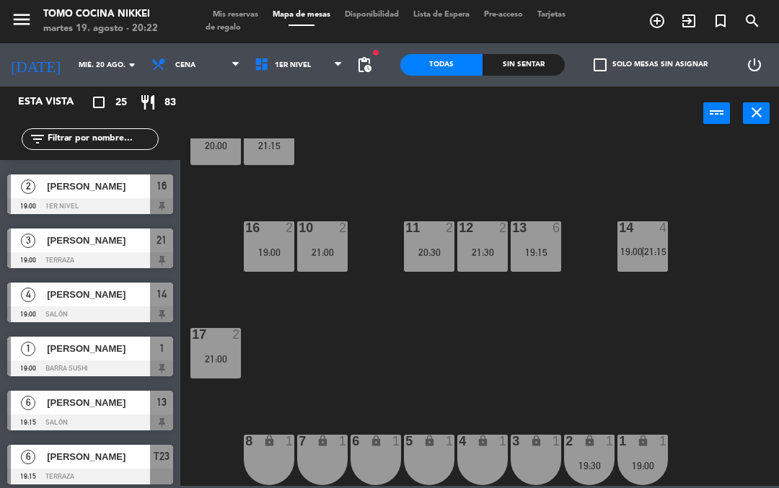
click at [269, 194] on div "18 3 20:00 19 7 21:15 16 2 19:00 10 2 21:00 11 2 20:30 12 2 21:30 13 6 19:15 14…" at bounding box center [483, 313] width 591 height 348
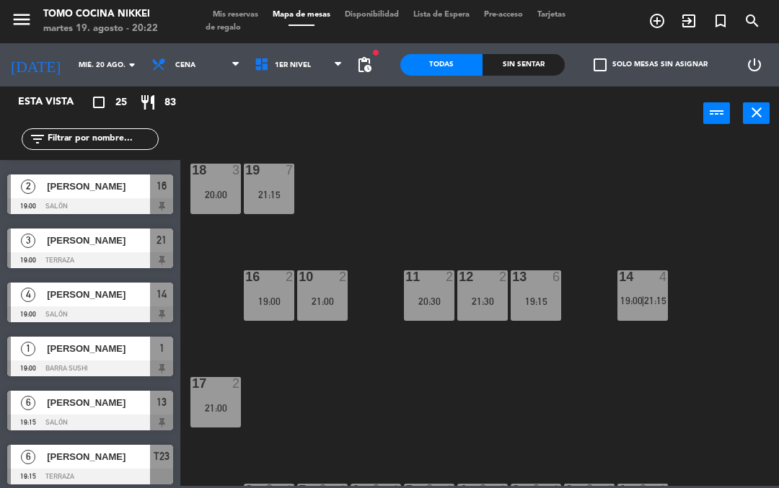
scroll to position [0, 0]
click at [216, 387] on div at bounding box center [216, 383] width 24 height 13
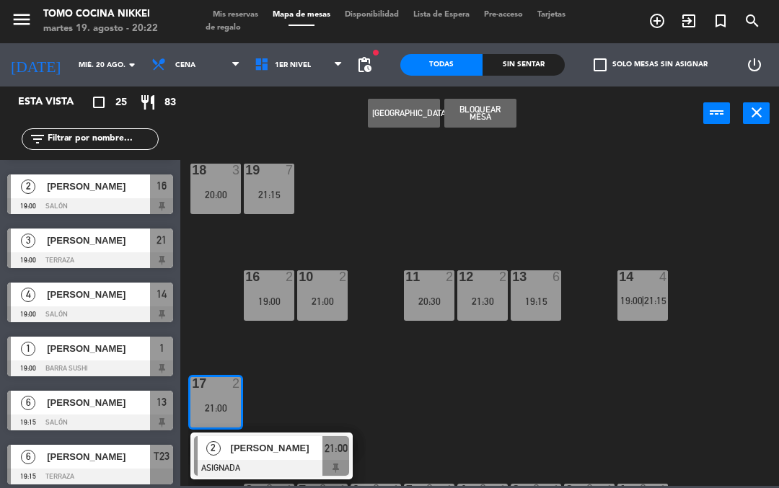
click at [486, 297] on div "21:30" at bounding box center [482, 302] width 51 height 10
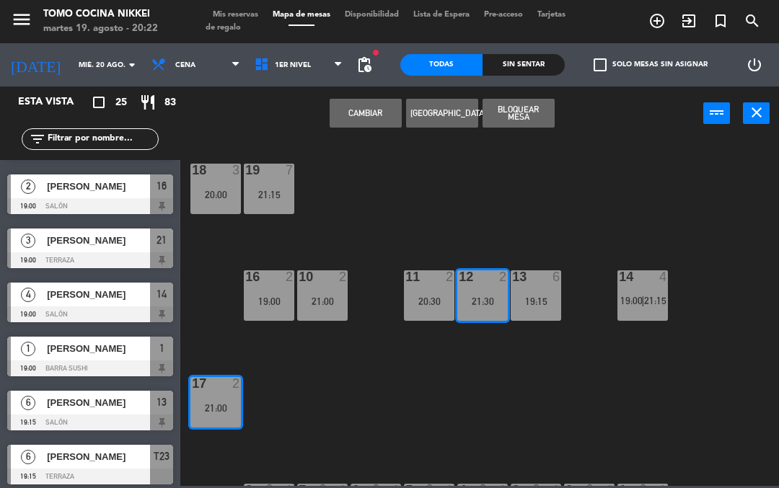
click at [348, 113] on button "Cambiar" at bounding box center [366, 113] width 72 height 29
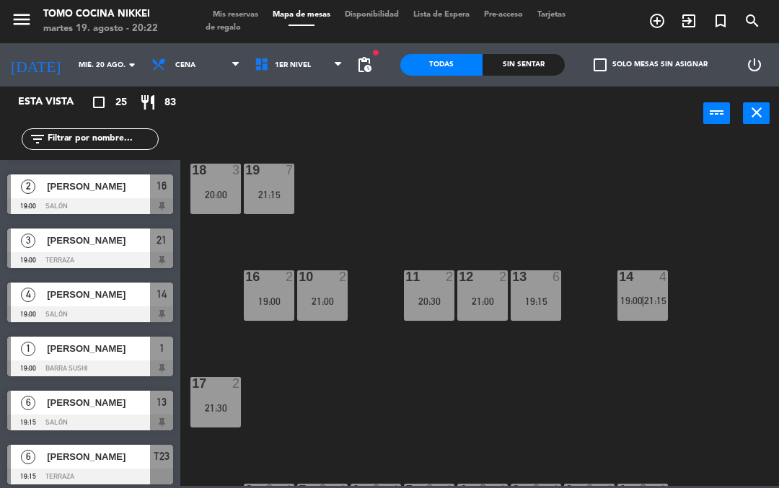
click at [342, 212] on div "18 3 20:00 19 7 21:15 16 2 19:00 10 2 21:00 11 2 20:30 12 2 21:00 13 6 19:15 14…" at bounding box center [483, 313] width 591 height 348
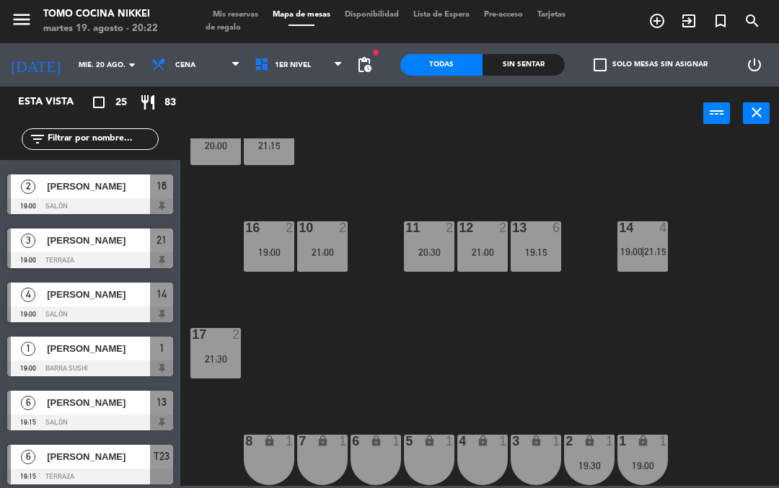
scroll to position [48, 0]
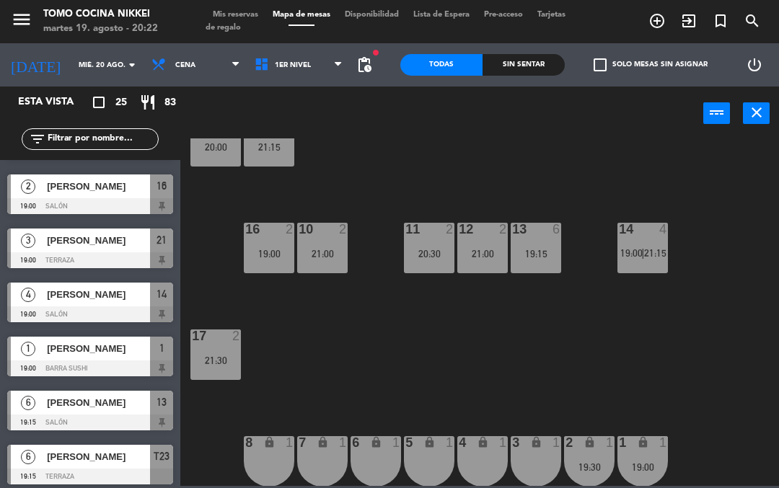
click at [668, 256] on div "19:00 | 21:15" at bounding box center [643, 253] width 51 height 10
click at [548, 413] on div "18 3 20:00 19 7 21:15 16 2 19:00 10 2 21:00 11 2 20:30 12 2 21:00 13 6 19:15 14…" at bounding box center [483, 313] width 591 height 348
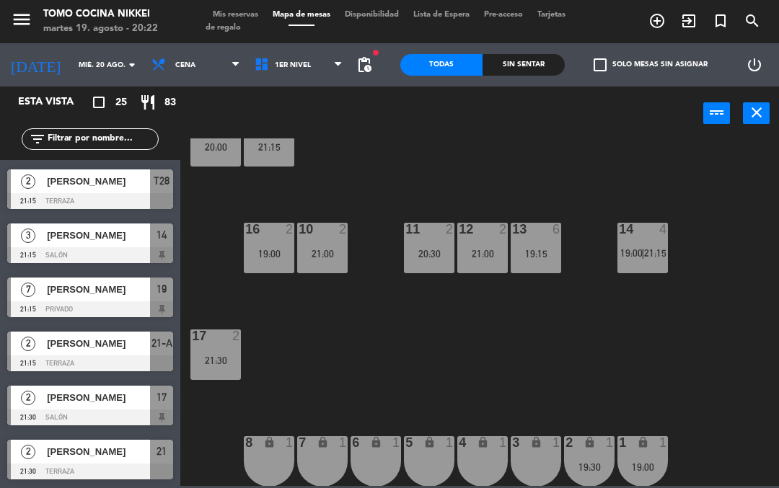
scroll to position [1026, 0]
click at [276, 52] on span "1er Nivel" at bounding box center [298, 65] width 103 height 32
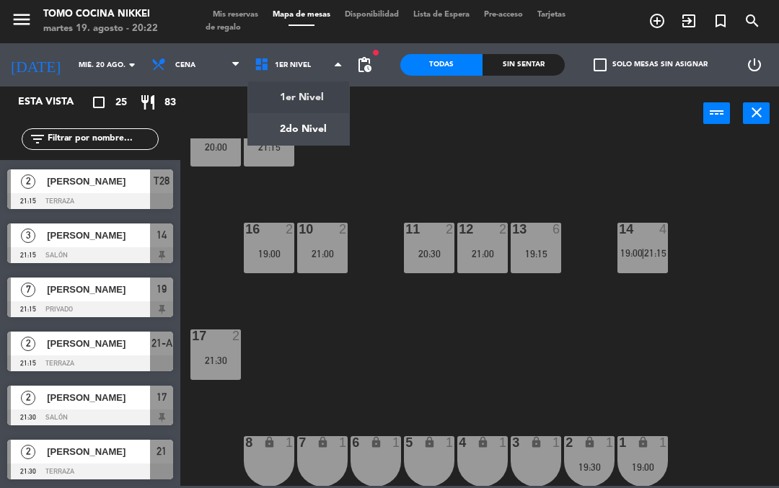
click at [288, 121] on ng-component "menu Tomo Cocina Nikkei [DATE] 19. agosto - 20:22 Mis reservas Mapa de mesas Di…" at bounding box center [389, 243] width 779 height 486
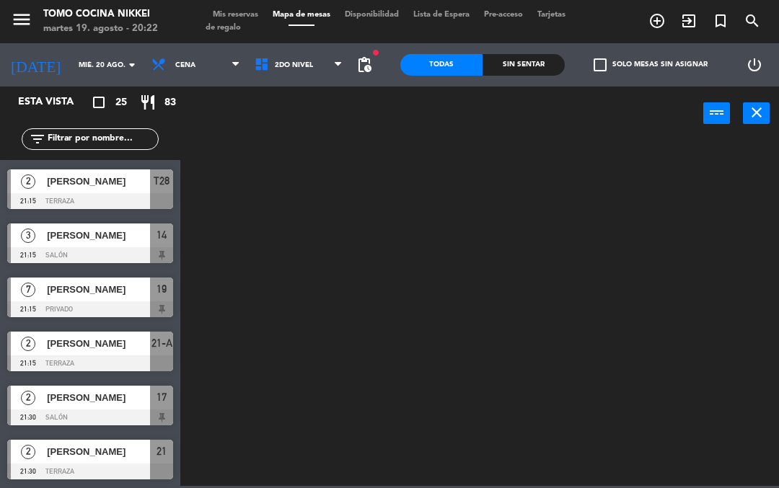
scroll to position [0, 0]
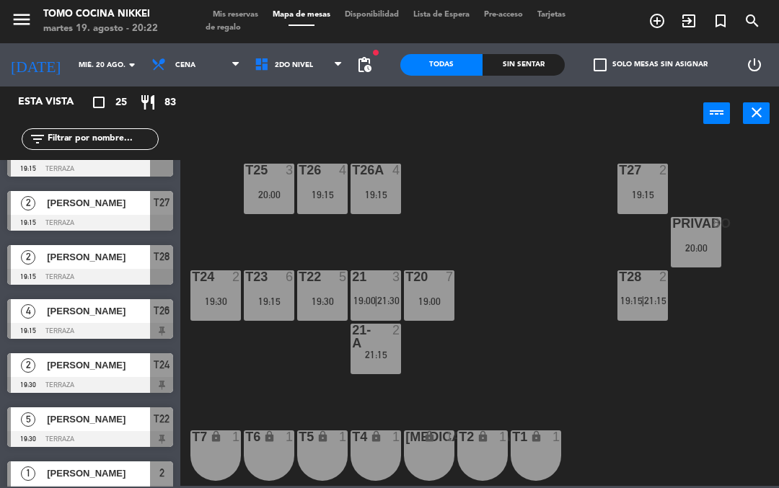
click at [263, 79] on span "2do Nivel" at bounding box center [298, 65] width 103 height 32
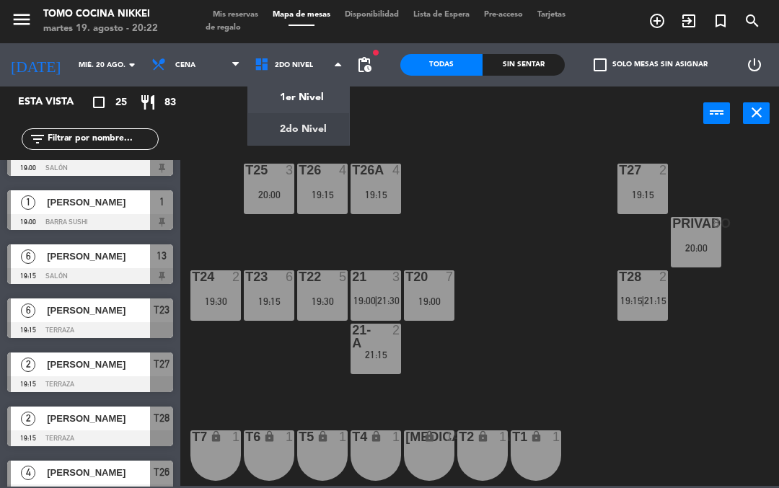
click at [74, 63] on input "mié. 20 ago." at bounding box center [120, 65] width 99 height 22
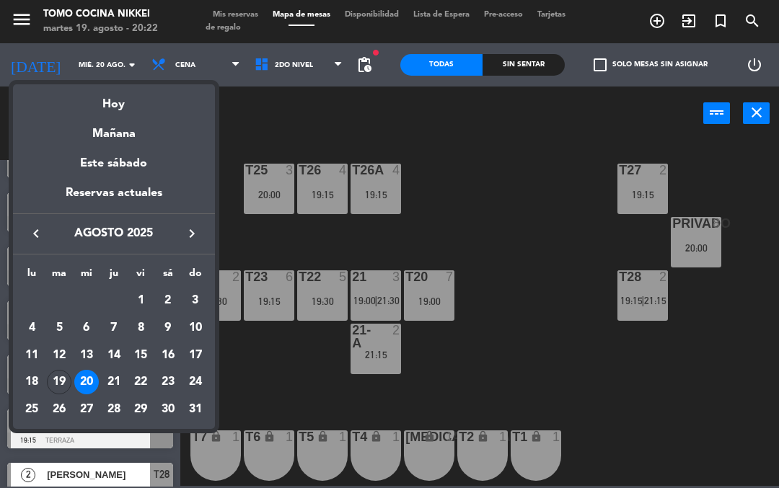
click at [115, 106] on div "Hoy" at bounding box center [114, 99] width 202 height 30
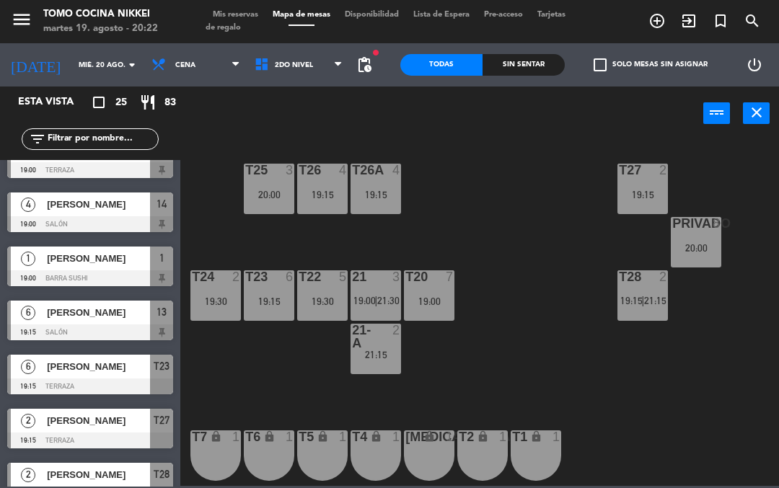
type input "[DATE]"
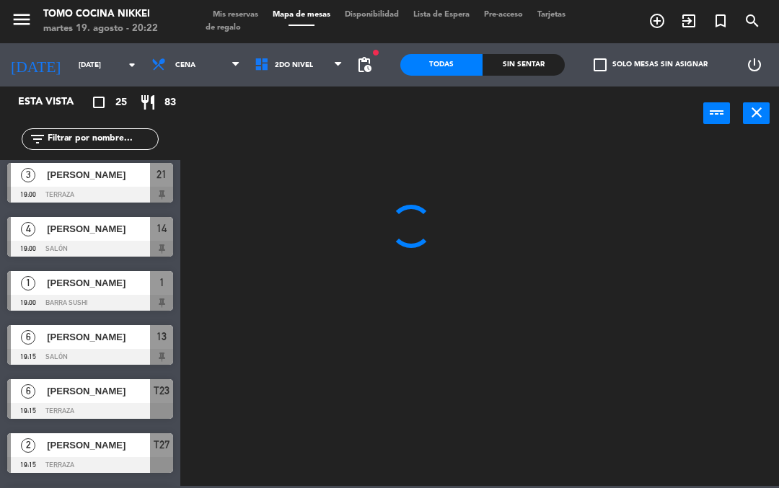
scroll to position [112, 0]
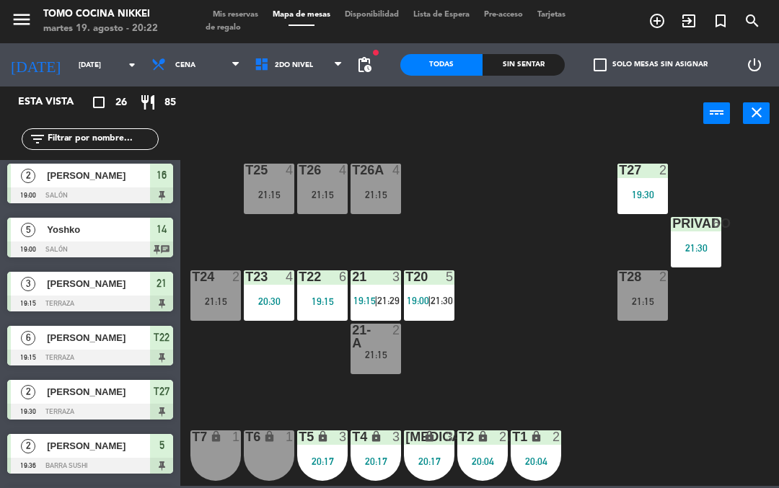
click at [525, 72] on div "Sin sentar" at bounding box center [524, 65] width 82 height 22
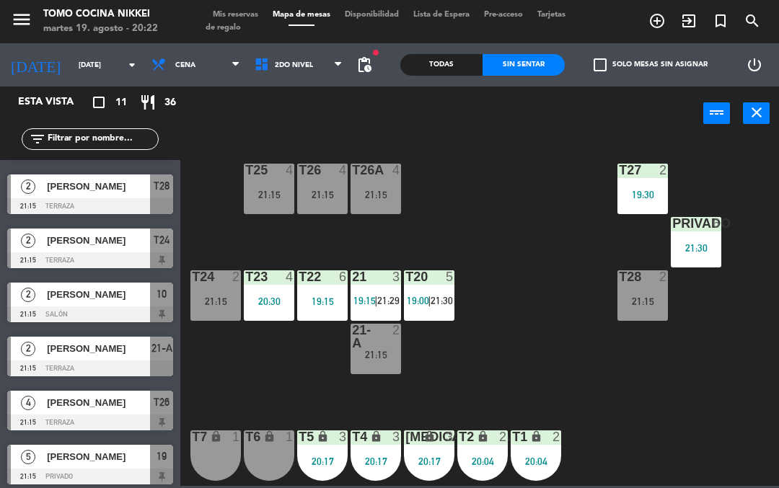
scroll to position [84, 0]
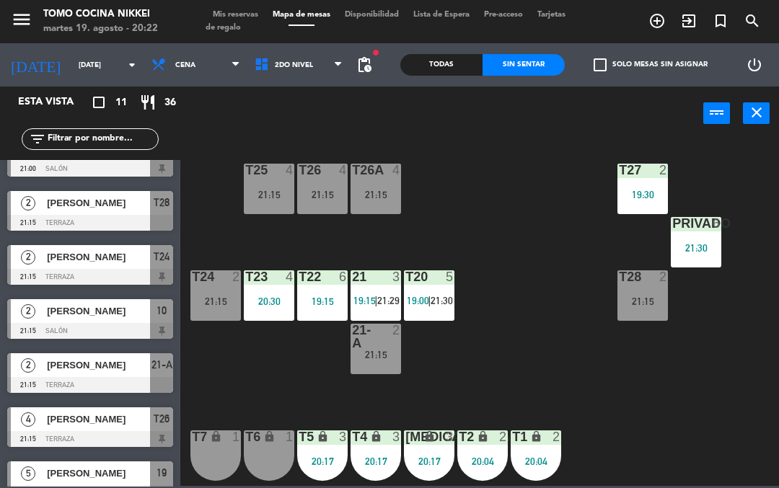
click at [284, 63] on span "2do Nivel" at bounding box center [294, 65] width 38 height 8
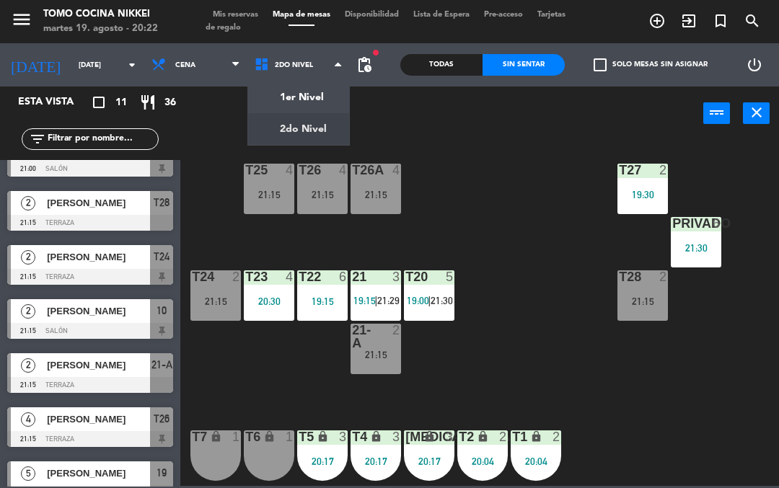
click at [276, 89] on ng-component "menu Tomo Cocina Nikkei [DATE] 19. agosto - 20:22 Mis reservas Mapa de mesas Di…" at bounding box center [389, 243] width 779 height 486
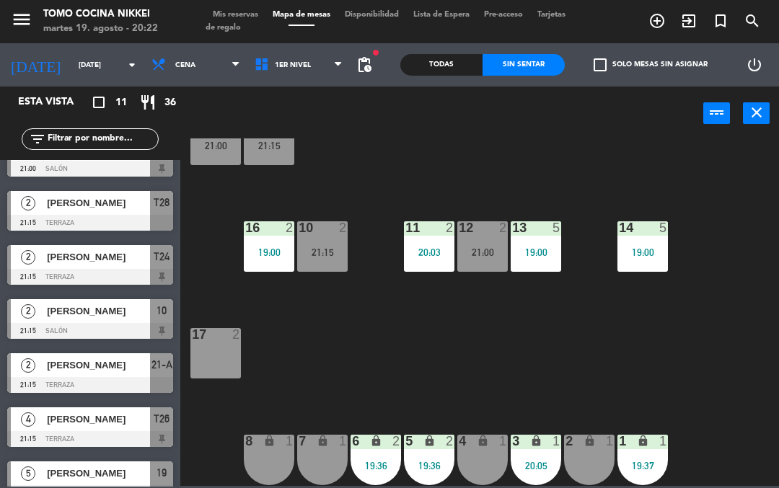
scroll to position [49, 0]
click at [285, 72] on span "1er Nivel" at bounding box center [298, 65] width 103 height 32
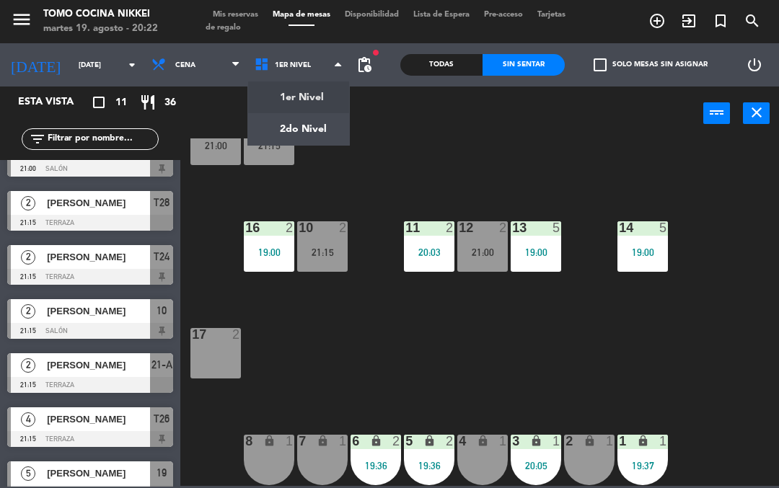
click at [282, 139] on ng-component "menu Tomo Cocina Nikkei [DATE] 19. agosto - 20:22 Mis reservas Mapa de mesas Di…" at bounding box center [389, 243] width 779 height 486
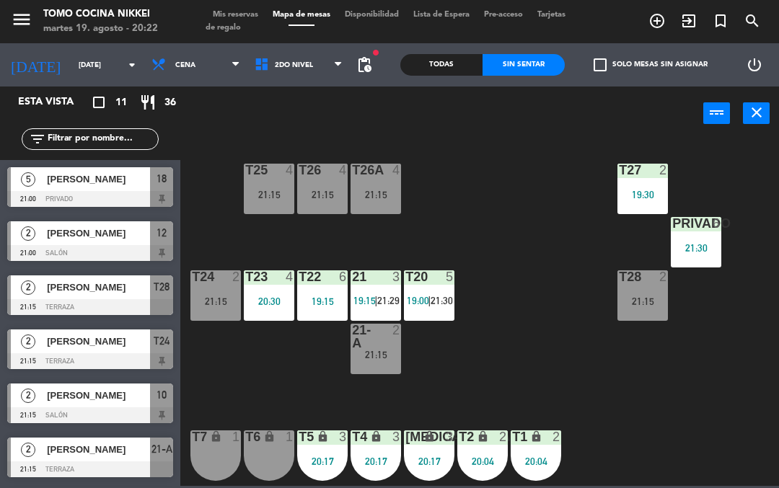
scroll to position [0, 0]
click at [282, 66] on span "2do Nivel" at bounding box center [294, 65] width 38 height 8
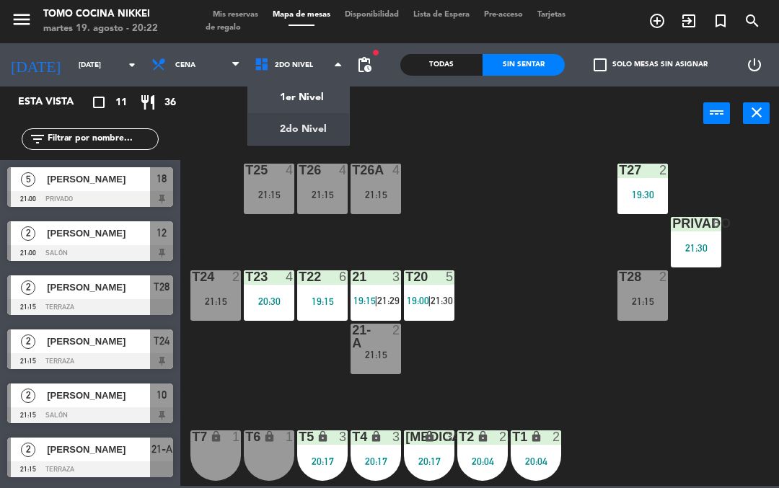
click at [276, 103] on ng-component "menu Tomo Cocina Nikkei [DATE] 19. agosto - 20:22 Mis reservas Mapa de mesas Di…" at bounding box center [389, 243] width 779 height 486
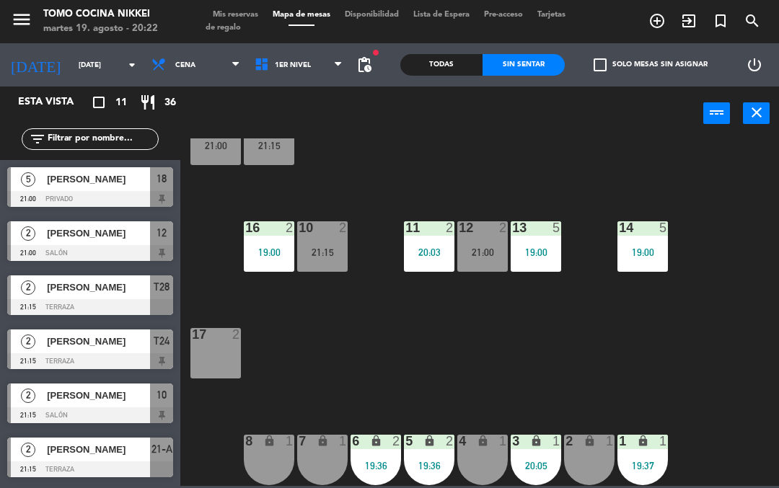
scroll to position [49, 0]
click at [581, 463] on div "2 lock 1" at bounding box center [589, 460] width 51 height 51
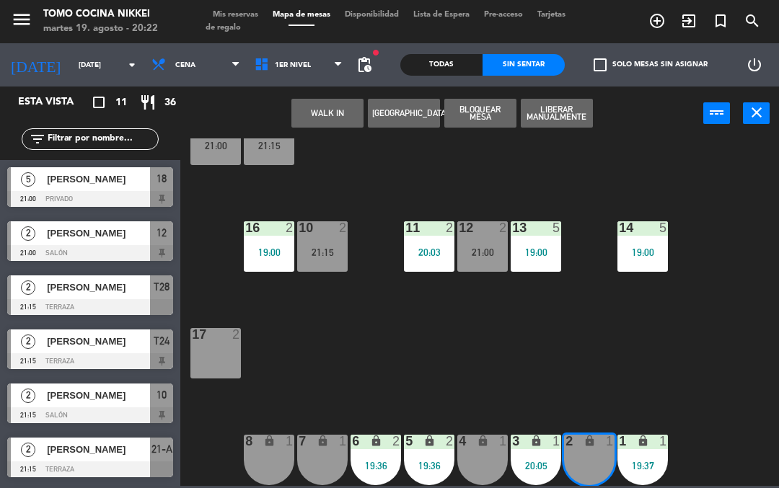
click at [305, 123] on button "WALK IN" at bounding box center [327, 113] width 72 height 29
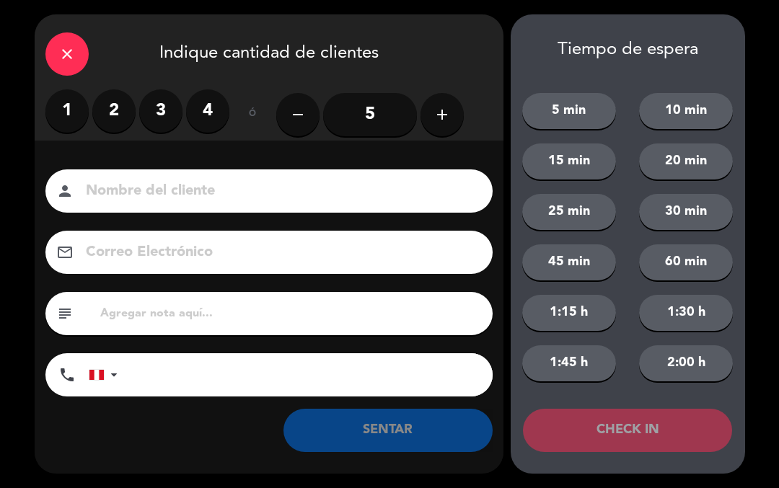
click at [117, 118] on label "2" at bounding box center [113, 110] width 43 height 43
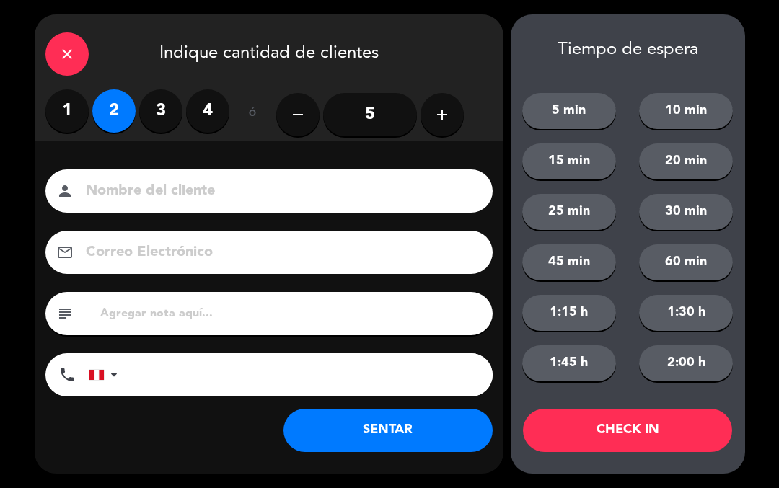
click at [66, 112] on label "1" at bounding box center [66, 110] width 43 height 43
click at [152, 196] on input at bounding box center [279, 191] width 390 height 25
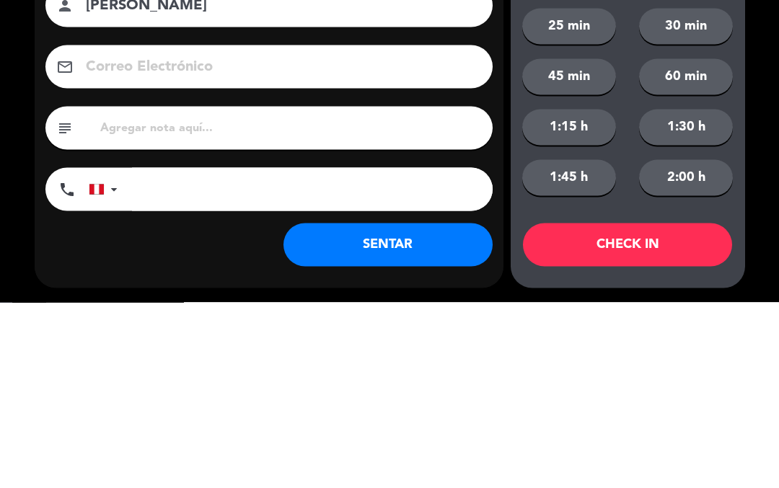
type input "[PERSON_NAME]"
click at [201, 354] on input "tel" at bounding box center [312, 375] width 361 height 43
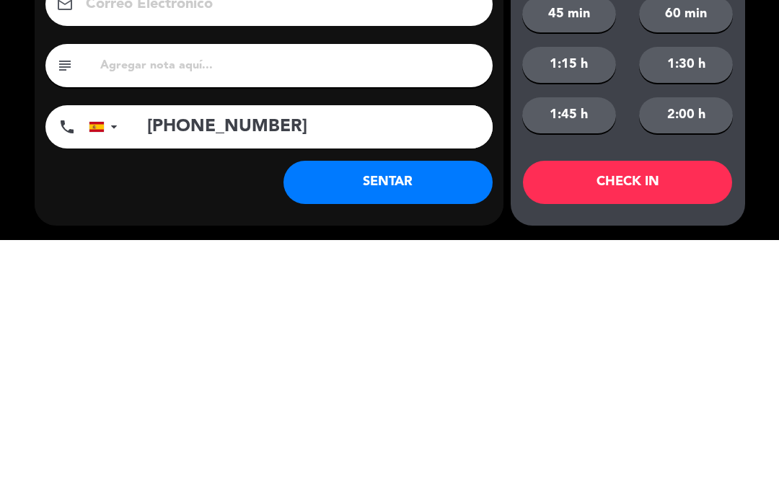
scroll to position [0, 0]
type input "[PHONE_NUMBER]"
click at [406, 432] on button "SENTAR" at bounding box center [388, 430] width 209 height 43
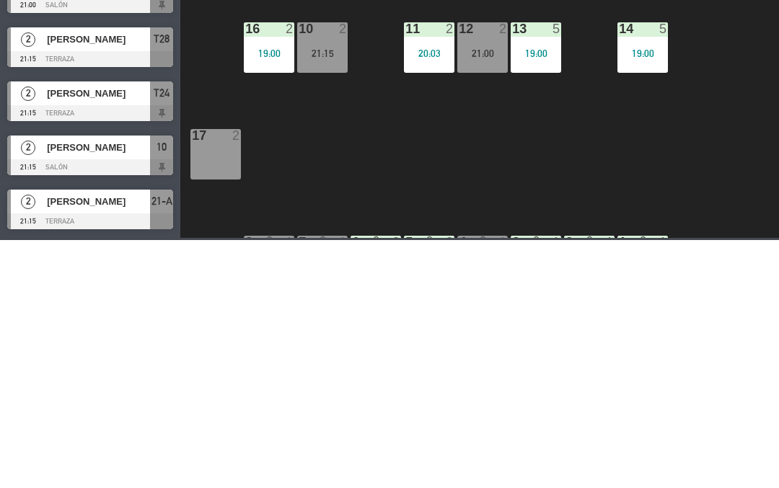
click at [558, 84] on div "Todas Sin sentar" at bounding box center [482, 64] width 164 height 43
click at [282, 72] on span "1er Nivel" at bounding box center [298, 65] width 103 height 32
click at [293, 154] on div "18 5 21:00 19 5 21:15 16 2 19:00 10 2 21:15 11 2 20:03 12 2 21:00 13 5 19:00 14…" at bounding box center [483, 313] width 591 height 348
click at [299, 121] on div "power_input close" at bounding box center [441, 114] width 523 height 55
click at [310, 75] on span "1er Nivel" at bounding box center [298, 65] width 103 height 32
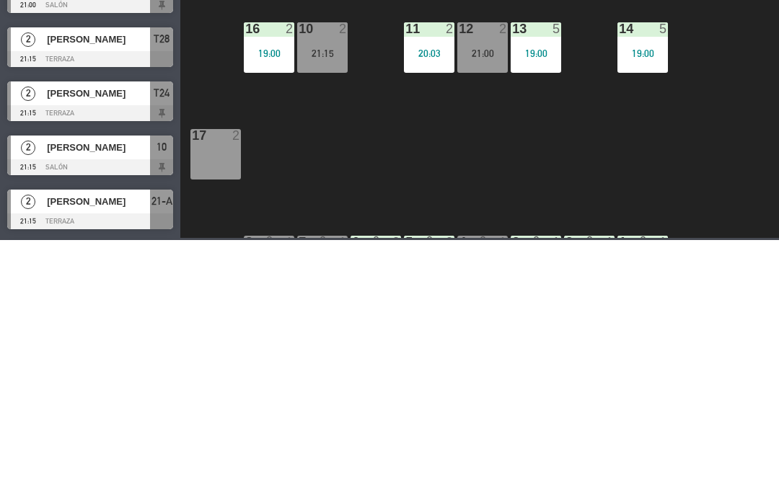
click at [312, 128] on ng-component "menu Tomo Cocina Nikkei [DATE] 19. agosto - 20:23 Mis reservas Mapa de mesas Di…" at bounding box center [389, 243] width 779 height 486
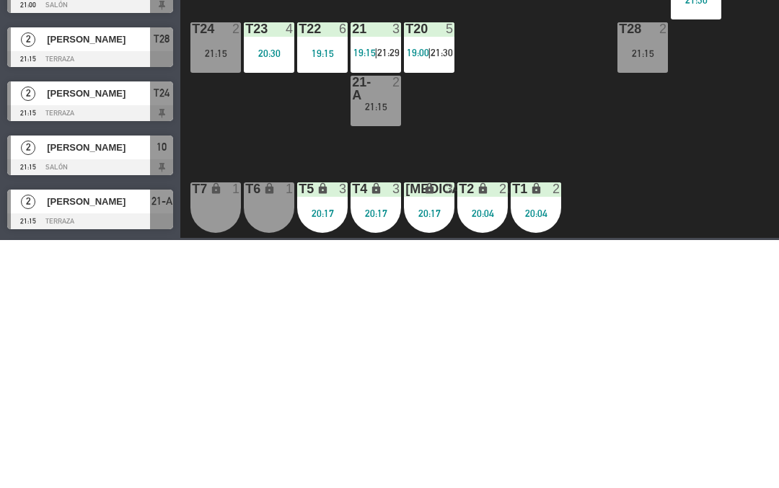
click at [553, 385] on div "T27 2 19:30 T25 4 21:15 T26A 4 21:15 T26 4 21:15 Privado 6 21:30 T24 2 21:15 T2…" at bounding box center [483, 313] width 591 height 348
click at [382, 295] on span "21:29" at bounding box center [388, 301] width 22 height 12
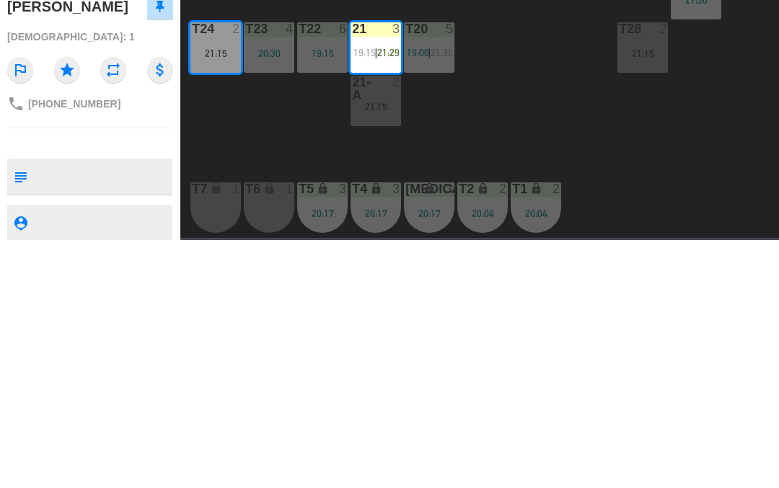
click at [473, 122] on button "Cambiar" at bounding box center [480, 113] width 72 height 29
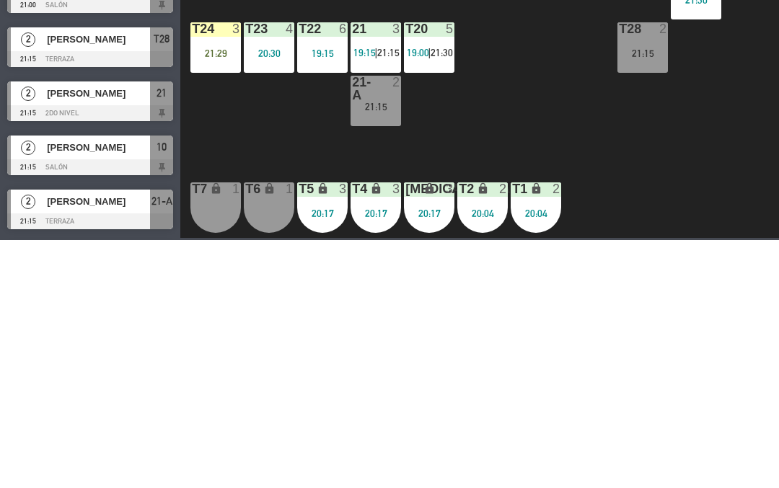
scroll to position [106, 0]
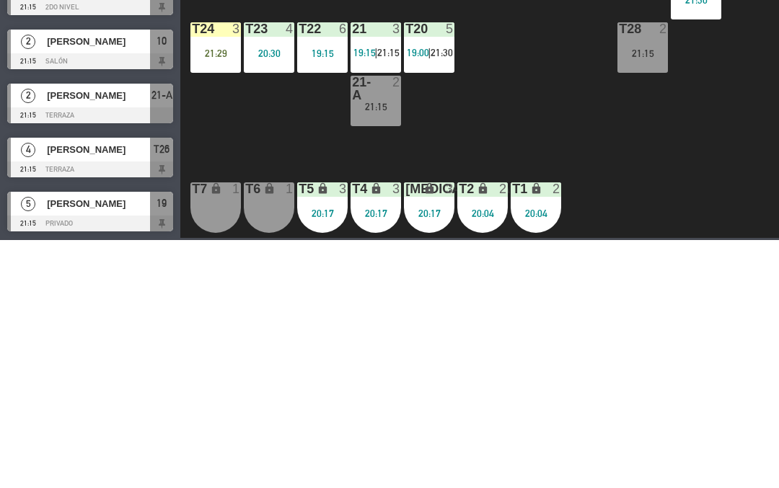
click at [377, 298] on span "|" at bounding box center [375, 301] width 3 height 12
click at [531, 355] on div "T27 2 19:30 T25 4 21:15 T26A 4 21:15 T26 4 21:15 Privado 6 21:30 T24 3 21:29 T2…" at bounding box center [483, 313] width 591 height 348
click at [530, 366] on div "T27 2 19:30 T25 4 21:15 T26A 4 21:15 T26 4 21:15 Privado 6 21:30 T24 3 21:29 T2…" at bounding box center [483, 313] width 591 height 348
click at [585, 359] on div "T27 2 19:30 T25 4 21:15 T26A 4 21:15 T26 4 21:15 Privado 6 21:30 T24 3 21:29 T2…" at bounding box center [483, 313] width 591 height 348
click at [605, 288] on div "T27 2 19:30 T25 4 21:15 T26A 4 21:15 T26 4 21:15 Privado 6 21:30 T24 3 21:29 T2…" at bounding box center [483, 313] width 591 height 348
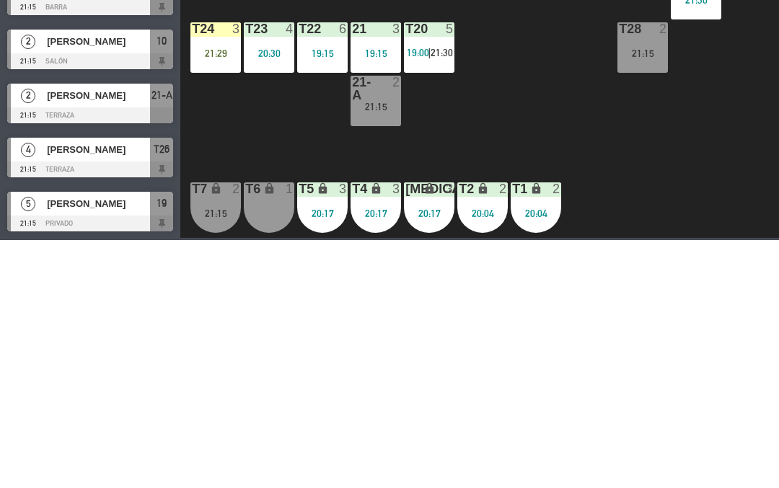
click at [535, 178] on div "T27 2 19:30 T25 4 21:15 T26A 4 21:15 T26 4 21:15 Privado 6 21:30 T24 3 21:29 T2…" at bounding box center [483, 313] width 591 height 348
click at [302, 79] on span "2do Nivel" at bounding box center [298, 65] width 103 height 32
click at [315, 87] on ng-component "menu Tomo Cocina Nikkei [DATE] 19. agosto - 20:23 Mis reservas Mapa de mesas Di…" at bounding box center [389, 243] width 779 height 486
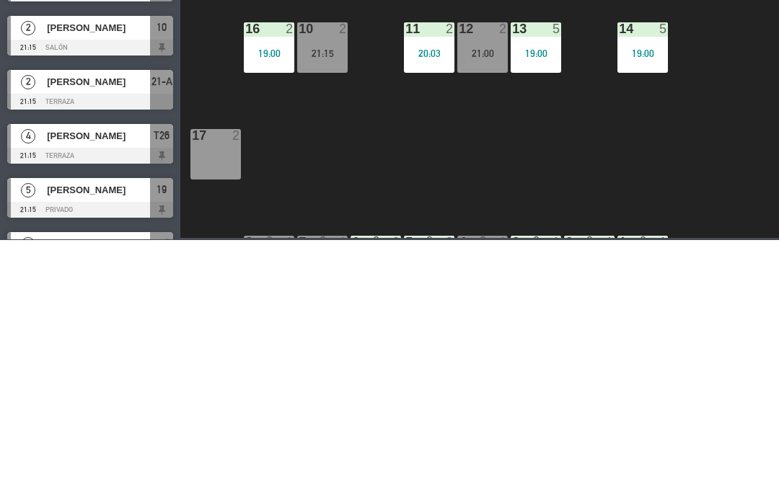
scroll to position [115, 0]
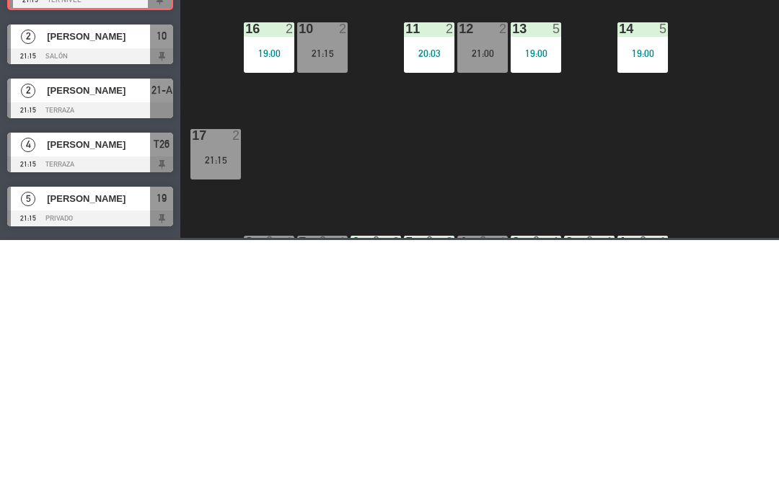
click at [373, 414] on div "18 5 21:00 19 5 21:15 16 2 19:00 10 2 21:15 11 2 20:03 12 2 21:00 13 5 19:00 14…" at bounding box center [483, 313] width 591 height 348
click at [345, 408] on div "18 5 21:00 19 5 21:15 16 2 19:00 10 2 21:15 11 2 20:03 12 2 21:00 13 5 19:00 14…" at bounding box center [483, 313] width 591 height 348
click at [330, 414] on div "18 5 21:00 19 5 21:15 16 2 19:00 10 2 21:15 11 2 20:03 12 2 21:00 13 5 19:00 14…" at bounding box center [483, 313] width 591 height 348
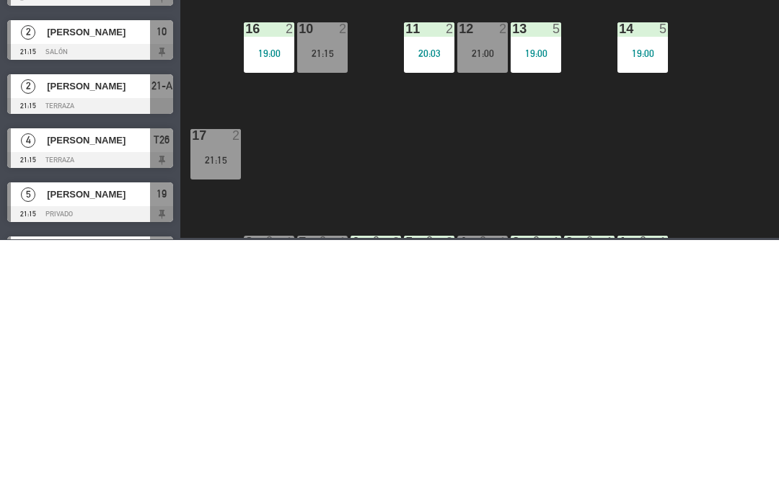
click at [538, 216] on div "18 5 21:00 19 5 21:15 16 2 19:00 10 2 21:15 11 2 20:03 12 2 21:00 13 5 19:00 14…" at bounding box center [483, 313] width 591 height 348
click at [72, 58] on input "[DATE]" at bounding box center [120, 65] width 99 height 22
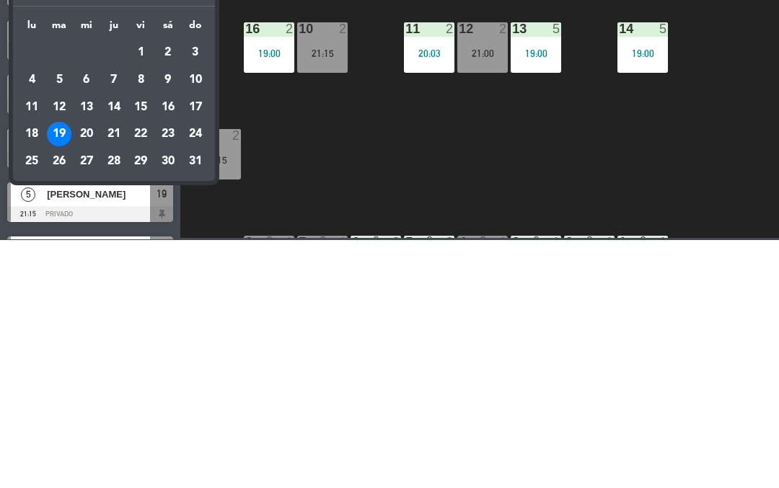
click at [98, 130] on div "Mañana" at bounding box center [114, 129] width 202 height 30
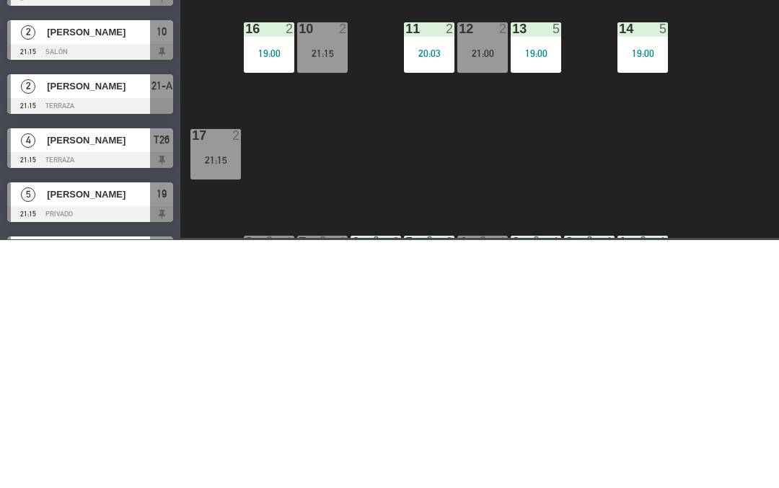
type input "mié. 20 ago."
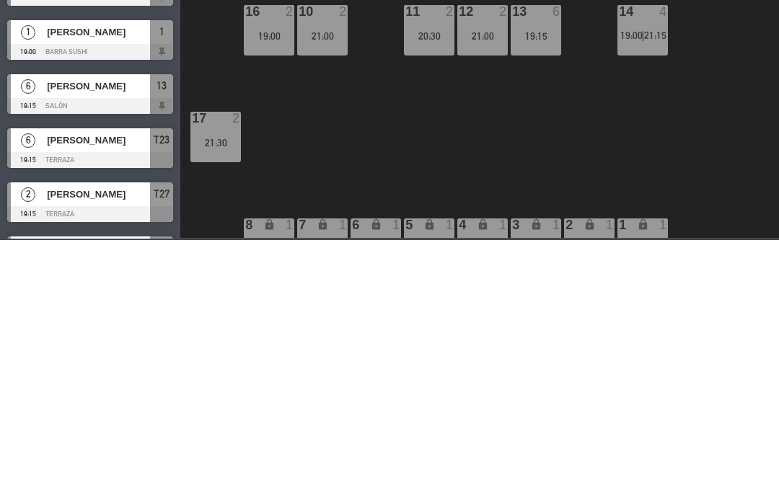
scroll to position [10, 0]
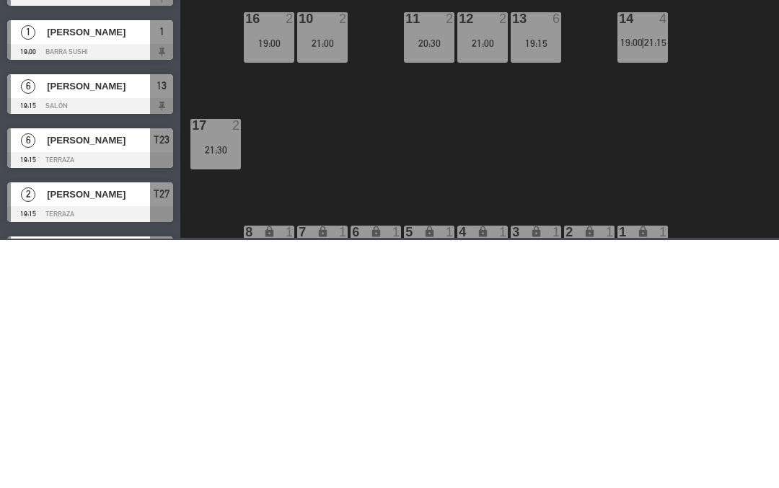
click at [302, 78] on span "1er Nivel" at bounding box center [298, 65] width 103 height 32
click at [267, 117] on ng-component "menu Tomo Cocina Nikkei [DATE] 19. agosto - 20:24 Mis reservas Mapa de mesas Di…" at bounding box center [389, 243] width 779 height 486
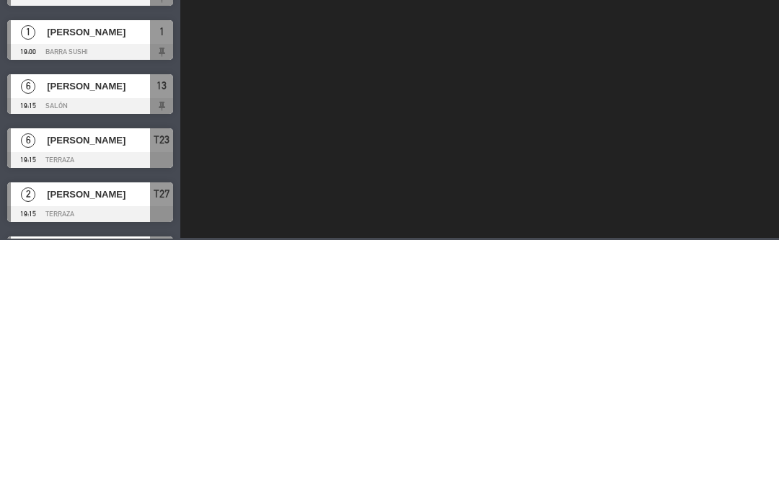
scroll to position [0, 0]
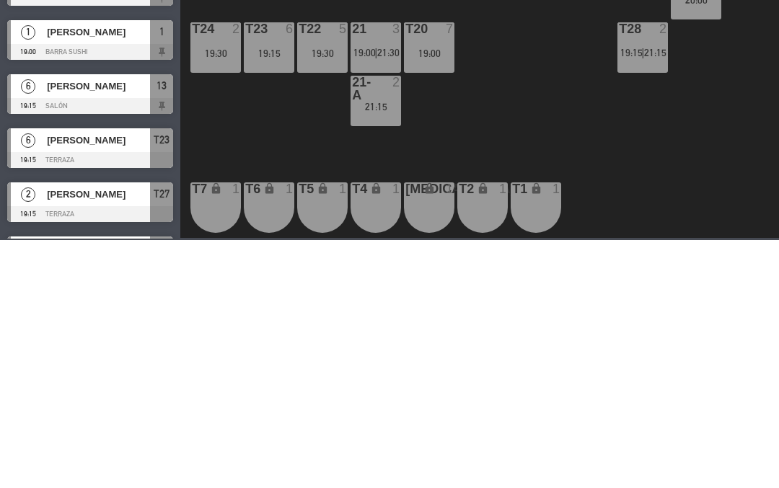
click at [654, 22] on icon "add_circle_outline" at bounding box center [657, 20] width 17 height 17
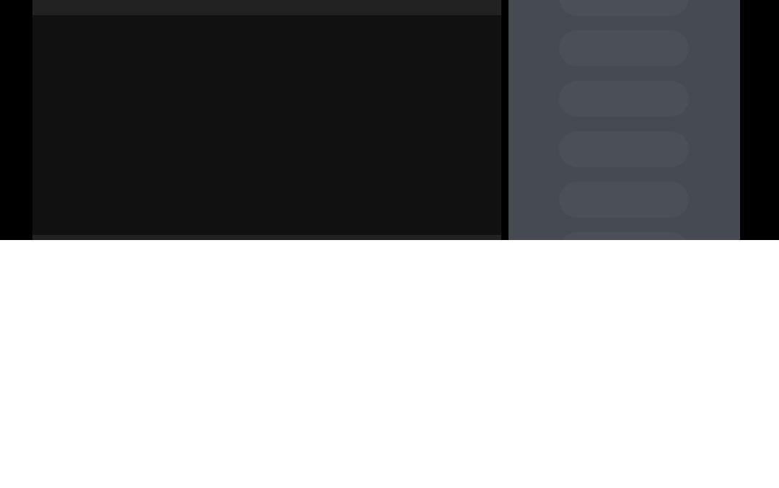
click at [105, 136] on label "2" at bounding box center [111, 144] width 43 height 43
click at [328, 209] on div "Cena" at bounding box center [379, 197] width 222 height 29
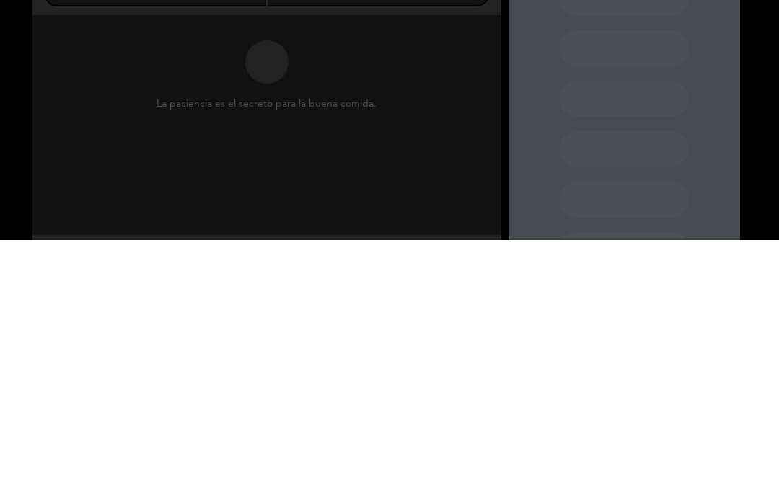
click at [152, 209] on div "Almuerzo" at bounding box center [154, 197] width 222 height 29
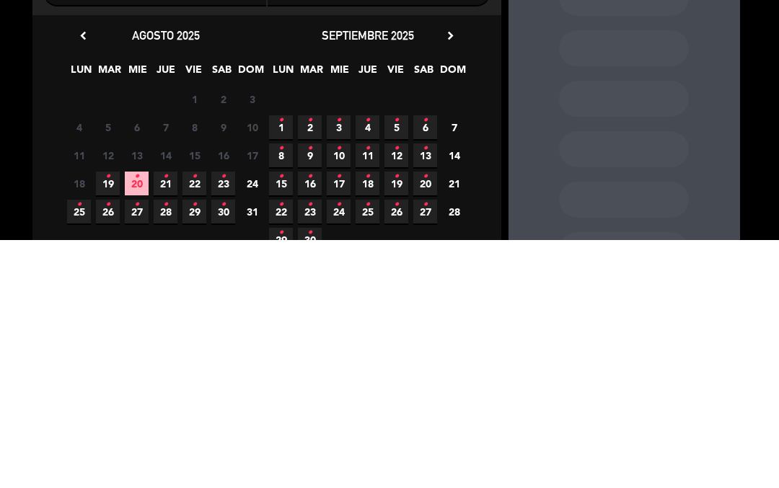
click at [357, 369] on span "4 •" at bounding box center [368, 376] width 24 height 24
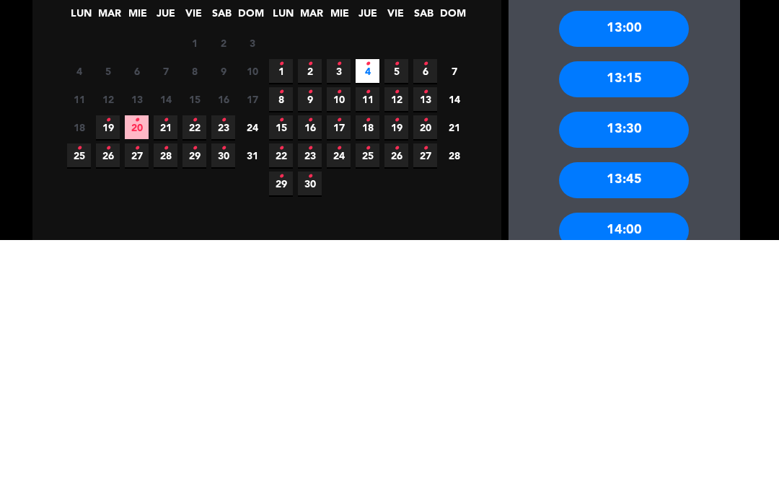
scroll to position [56, 0]
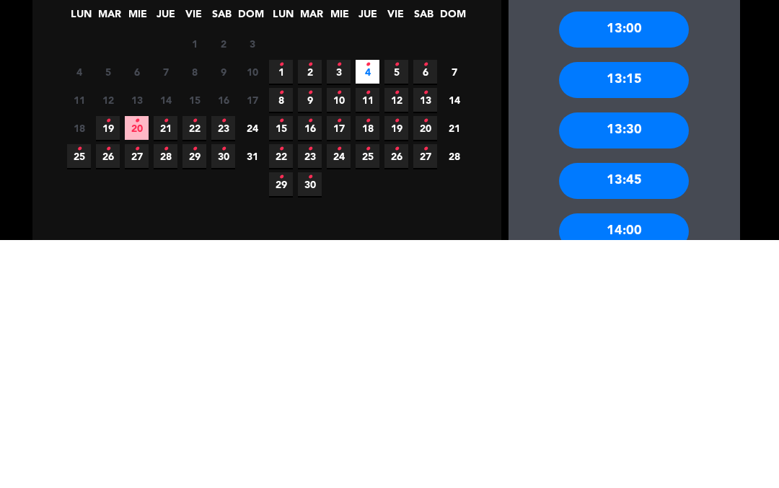
click at [600, 361] on div "13:30" at bounding box center [624, 379] width 130 height 36
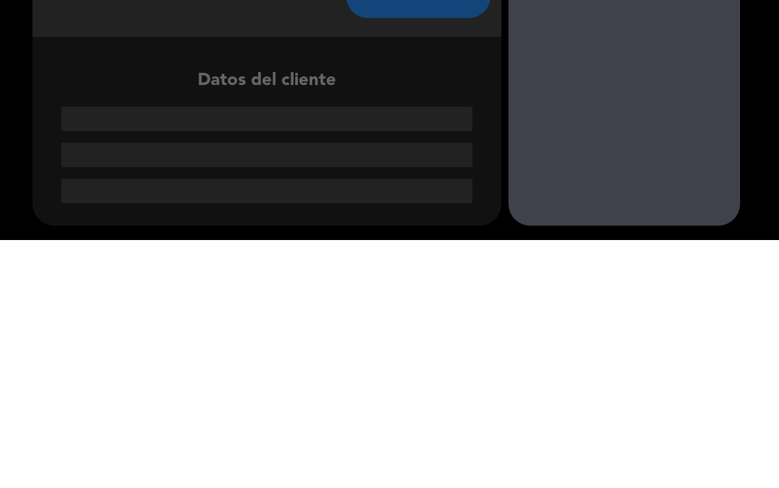
scroll to position [0, 0]
click at [174, 161] on input "1" at bounding box center [267, 171] width 426 height 20
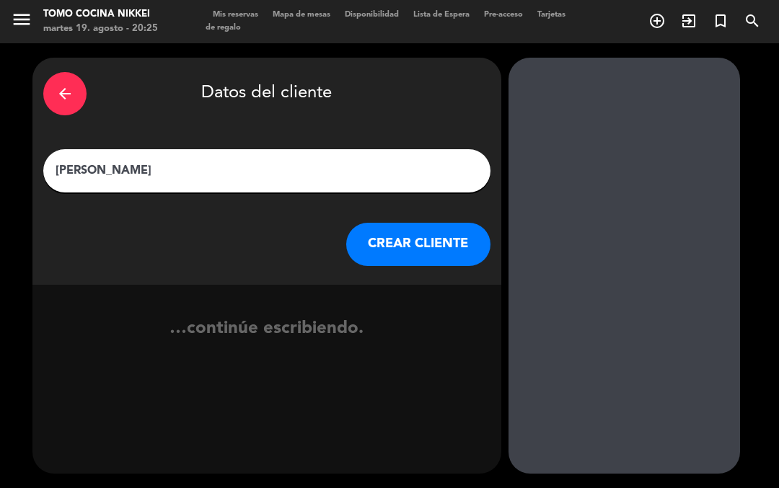
type input "[PERSON_NAME]"
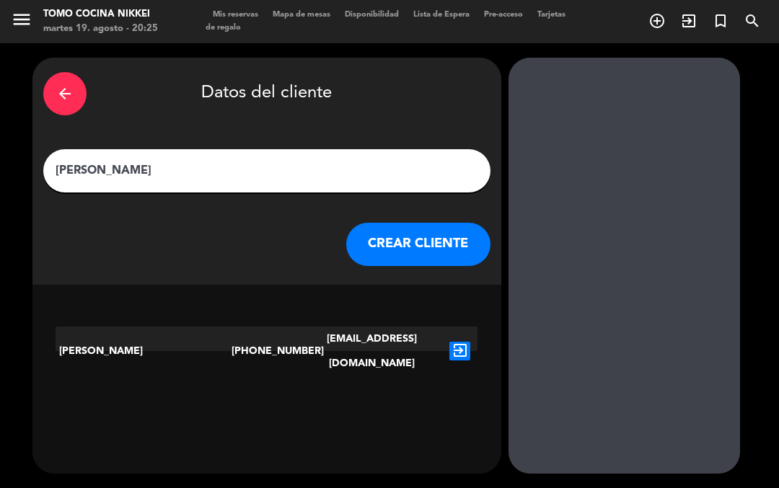
click at [456, 342] on icon "exit_to_app" at bounding box center [459, 351] width 21 height 19
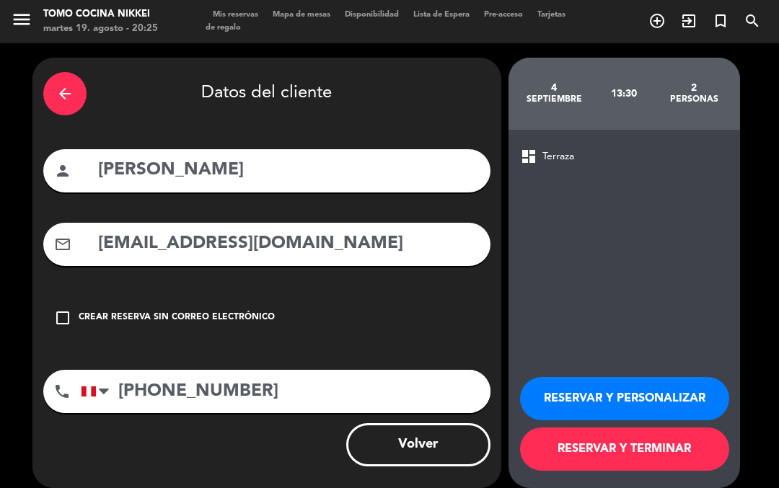
scroll to position [42, 0]
click at [564, 457] on button "RESERVAR Y TERMINAR" at bounding box center [624, 449] width 209 height 43
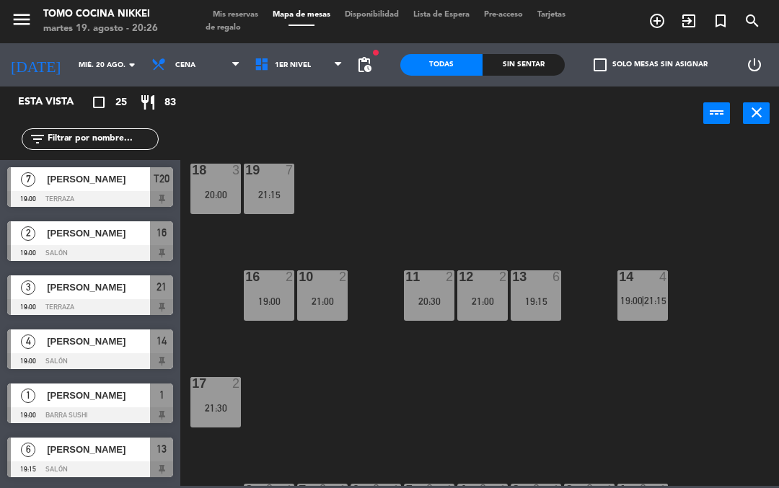
click at [79, 56] on input "mié. 20 ago." at bounding box center [120, 65] width 99 height 22
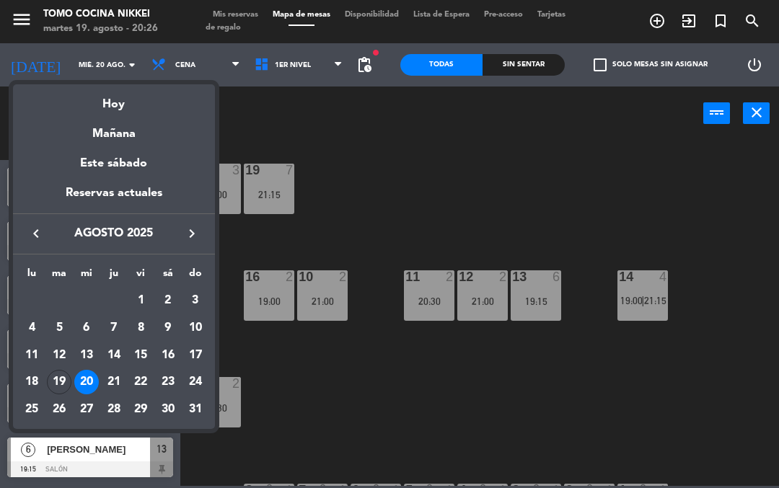
click at [120, 92] on div "Hoy" at bounding box center [114, 99] width 202 height 30
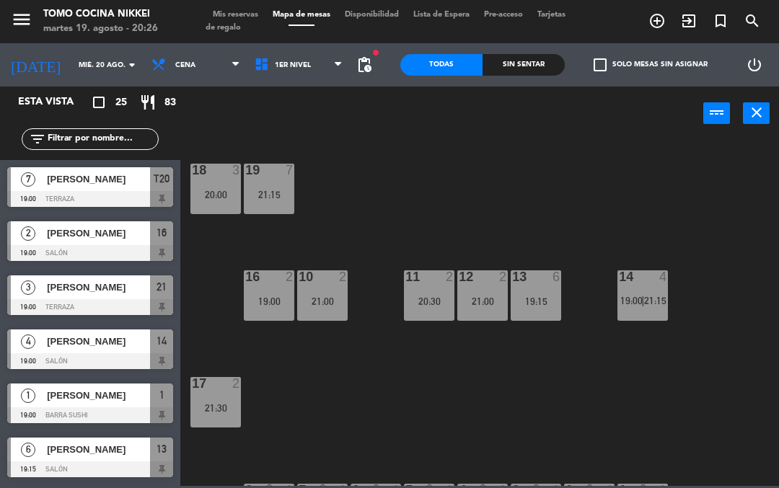
type input "[DATE]"
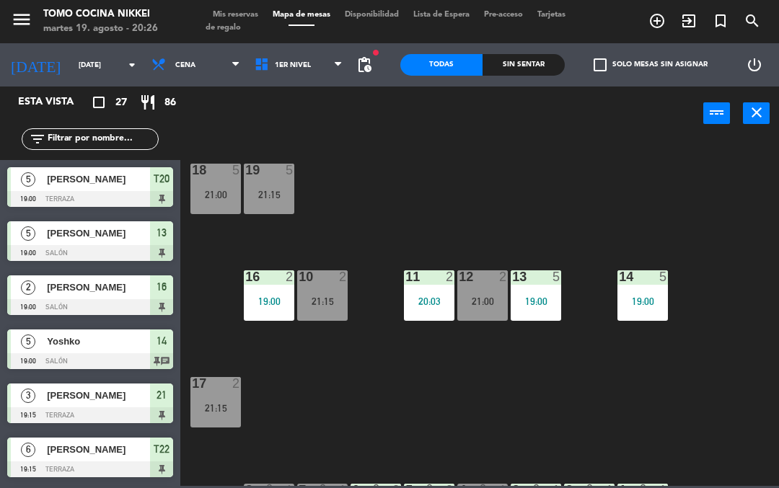
click at [559, 52] on div "Todas Sin sentar" at bounding box center [482, 64] width 164 height 43
click at [548, 62] on div "Sin sentar" at bounding box center [524, 65] width 82 height 22
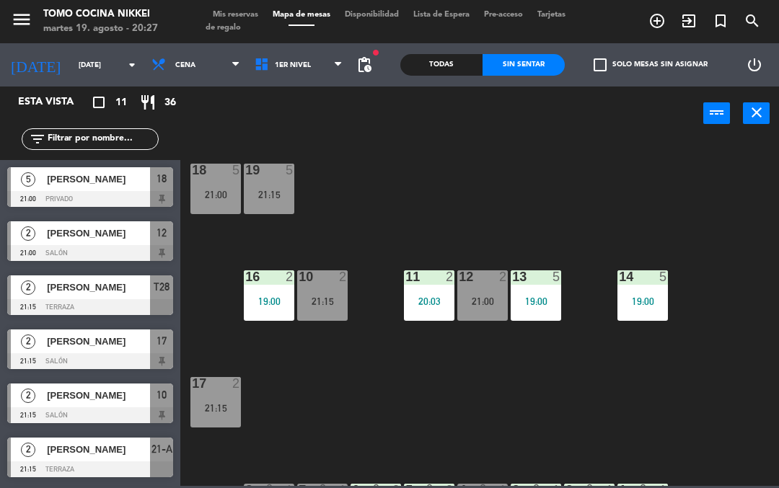
click at [84, 75] on input "[DATE]" at bounding box center [120, 65] width 99 height 22
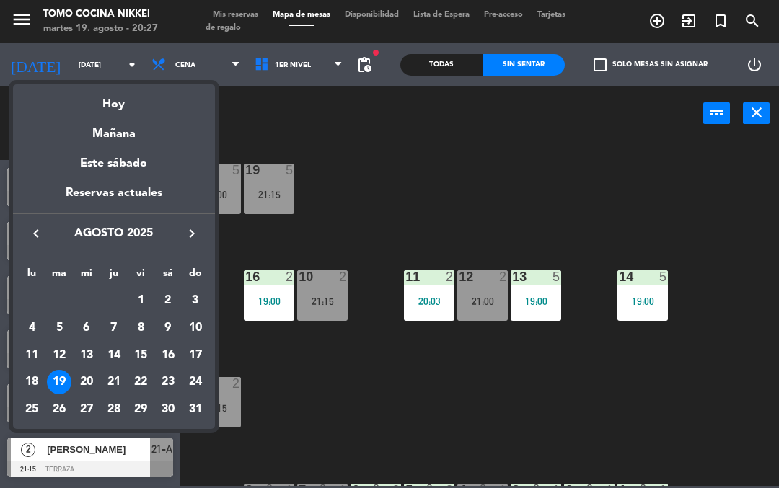
click at [97, 89] on div "Hoy" at bounding box center [114, 99] width 202 height 30
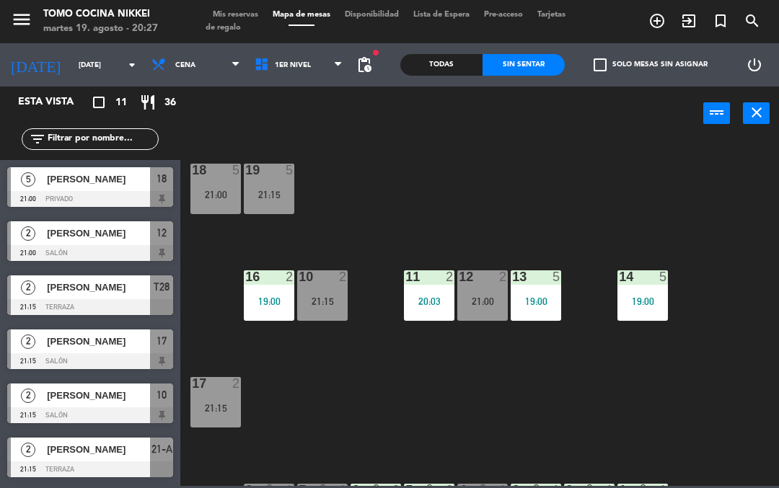
click at [120, 66] on input "[DATE]" at bounding box center [120, 65] width 99 height 22
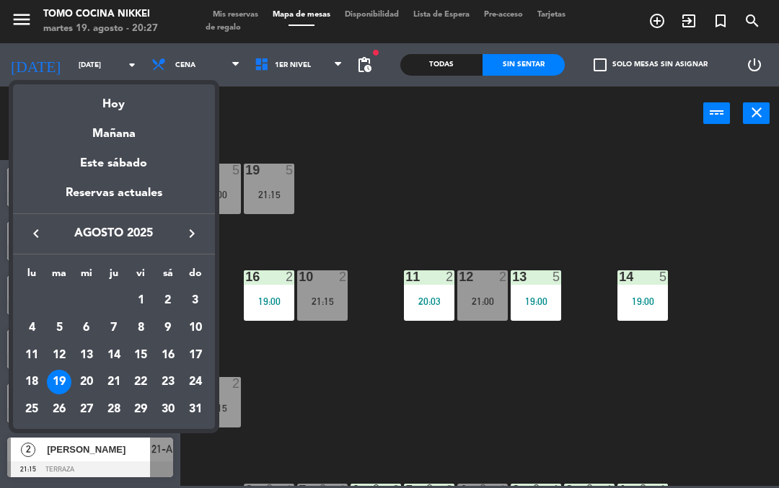
click at [348, 175] on div at bounding box center [389, 244] width 779 height 488
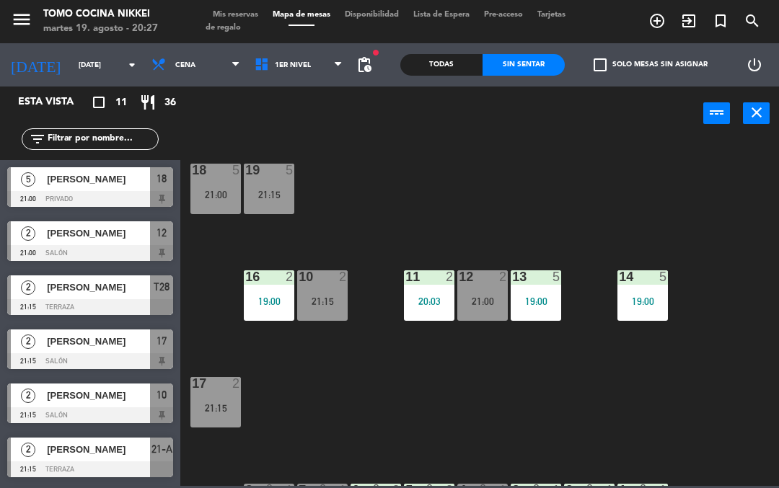
click at [245, 13] on span "Mis reservas" at bounding box center [236, 15] width 60 height 8
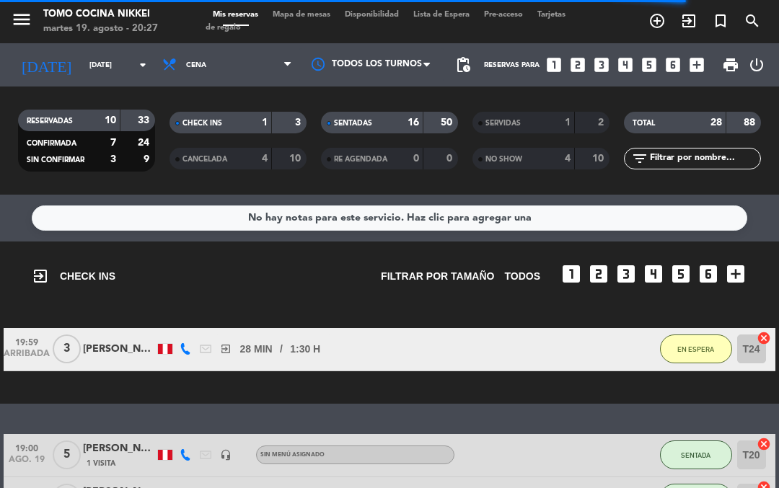
scroll to position [1, 0]
click at [312, 14] on span "Mapa de mesas" at bounding box center [301, 15] width 72 height 8
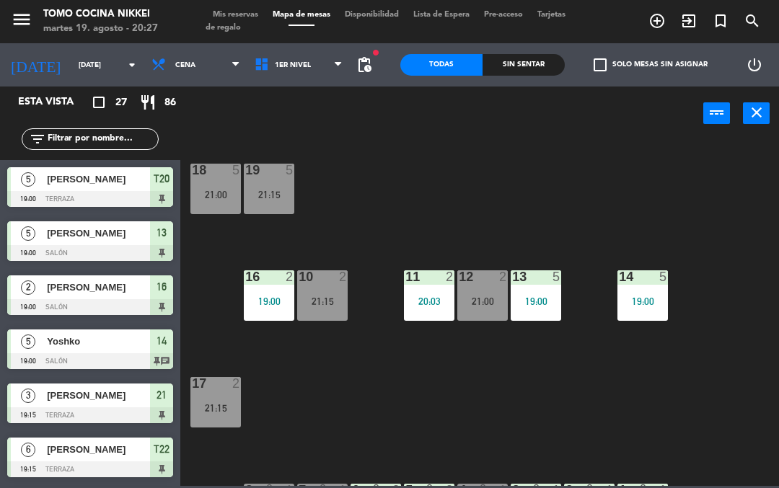
click at [320, 128] on div "power_input close" at bounding box center [441, 114] width 523 height 55
click at [324, 75] on span "1er Nivel" at bounding box center [298, 65] width 103 height 32
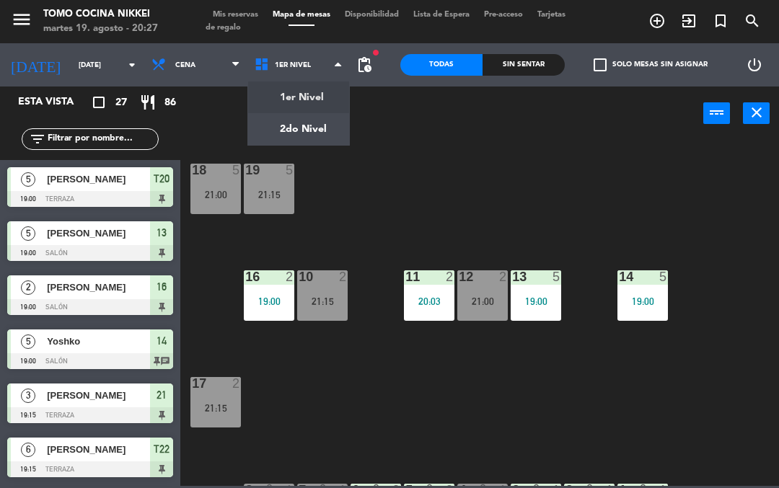
click at [314, 133] on ng-component "menu Tomo Cocina Nikkei [DATE] 19. agosto - 20:27 Mis reservas Mapa de mesas Di…" at bounding box center [389, 243] width 779 height 486
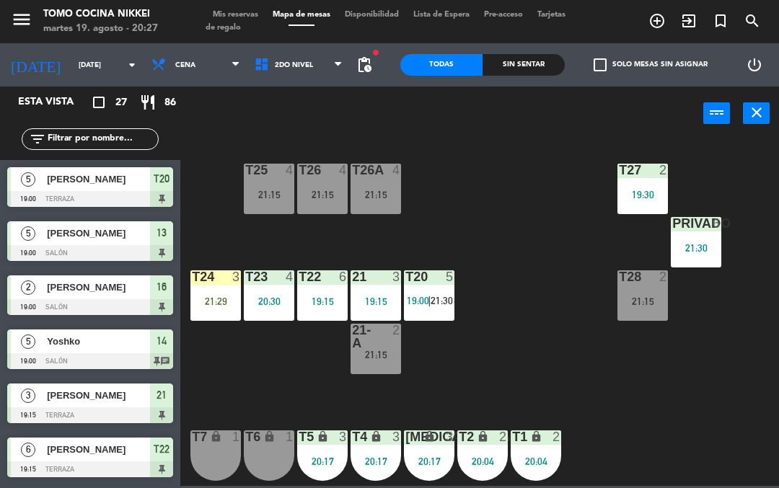
click at [247, 364] on div "T27 2 19:30 T25 4 21:15 T26A 4 21:15 T26 4 21:15 Privado 6 21:30 T24 3 21:29 T2…" at bounding box center [483, 313] width 591 height 348
click at [457, 386] on div "T27 2 19:30 T25 4 21:15 T26A 4 21:15 T26 4 21:15 Privado 6 21:30 T24 3 21:29 T2…" at bounding box center [483, 313] width 591 height 348
click at [370, 313] on div "21 3 19:15" at bounding box center [376, 296] width 51 height 51
click at [432, 392] on div "T27 2 19:30 T25 4 21:15 T26A 4 21:15 T26 4 21:15 Privado 6 21:30 T24 3 21:29 T2…" at bounding box center [483, 313] width 591 height 348
click at [231, 315] on div "T24 3 21:29" at bounding box center [215, 296] width 51 height 51
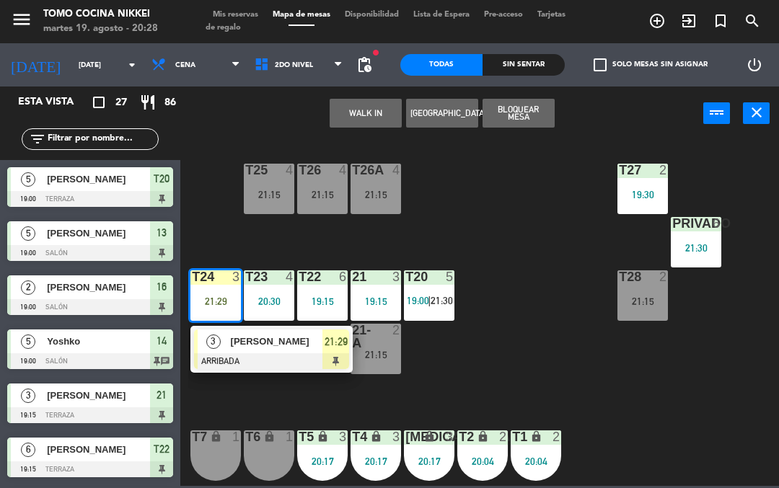
click at [293, 353] on div "[PERSON_NAME]" at bounding box center [276, 342] width 94 height 24
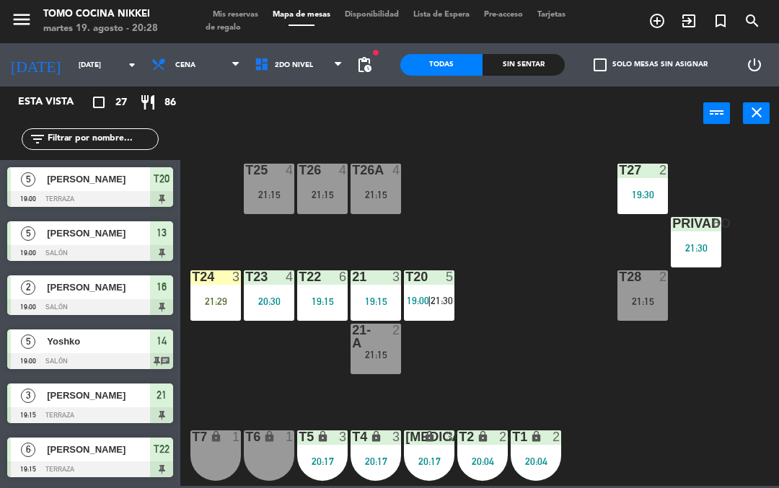
scroll to position [355, 0]
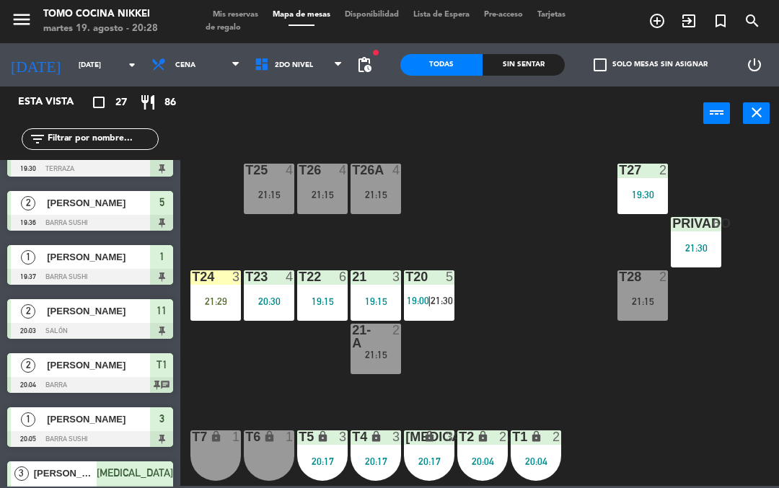
click at [378, 313] on div "21 3 19:15" at bounding box center [376, 296] width 51 height 51
click at [516, 263] on div "T27 2 19:30 T25 4 21:15 T26A 4 21:15 T26 4 21:15 Privado 6 21:30 T24 3 21:29 T2…" at bounding box center [483, 313] width 591 height 348
click at [434, 307] on span "21:30" at bounding box center [442, 301] width 22 height 12
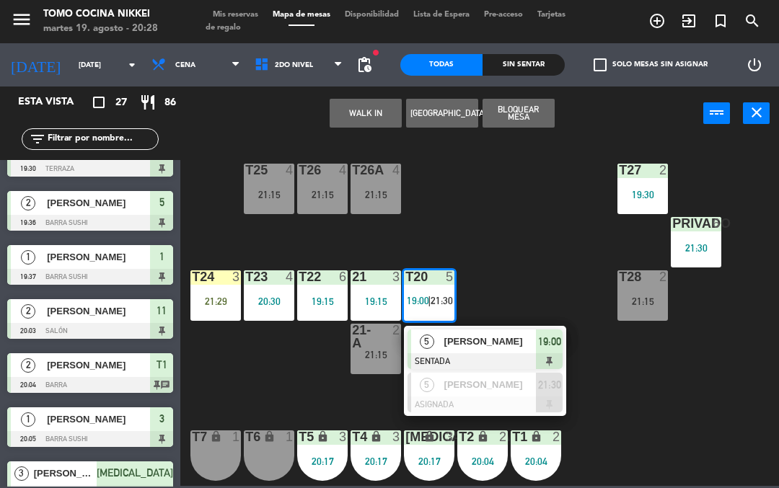
click at [306, 92] on div "WALK IN [GEOGRAPHIC_DATA] Bloquear Mesa power_input close" at bounding box center [441, 114] width 523 height 55
click at [318, 74] on span "2do Nivel" at bounding box center [298, 65] width 103 height 32
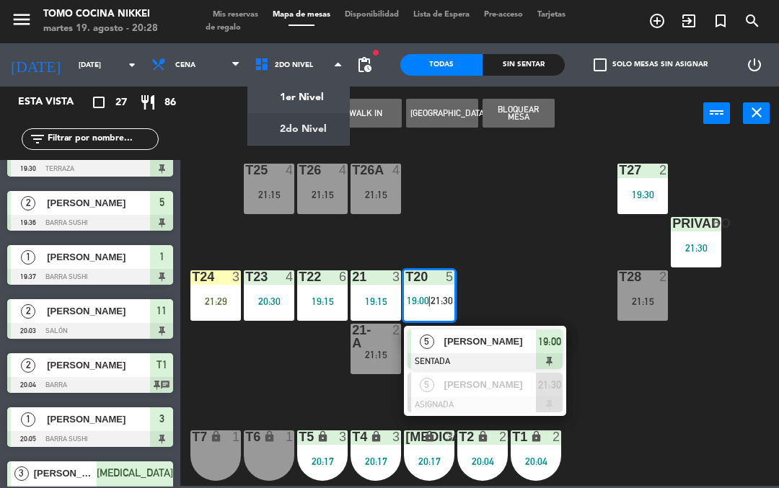
click at [308, 89] on ng-component "menu Tomo Cocina Nikkei [DATE] 19. agosto - 20:28 Mis reservas Mapa de mesas Di…" at bounding box center [389, 243] width 779 height 486
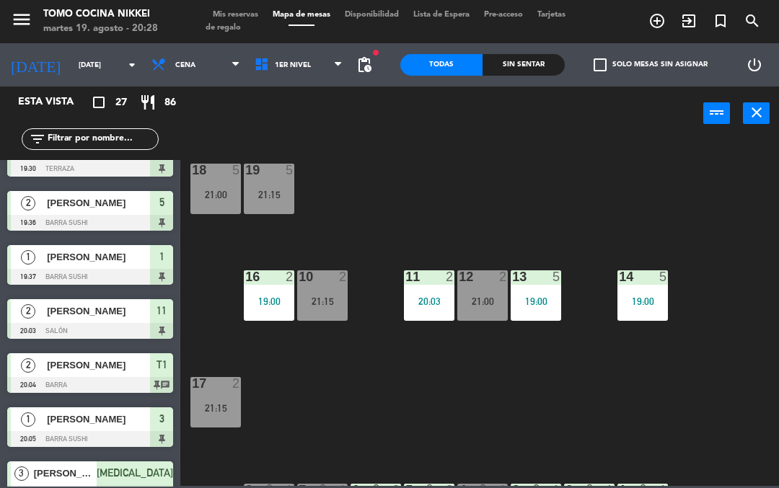
click at [304, 63] on span "1er Nivel" at bounding box center [298, 65] width 103 height 32
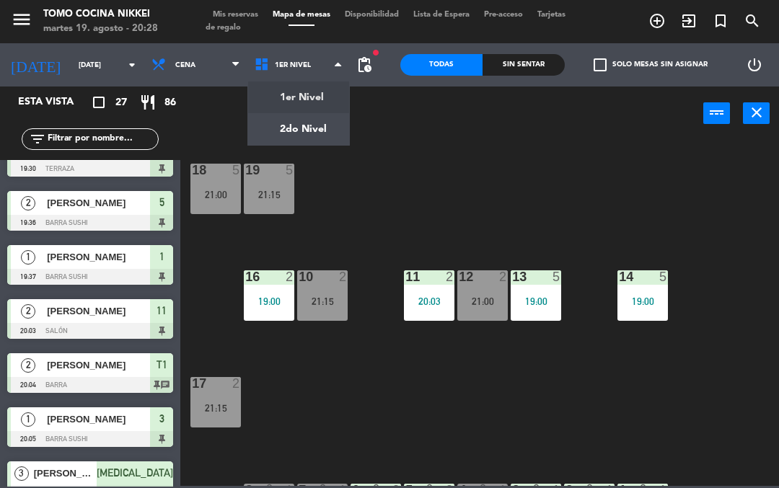
click at [318, 131] on ng-component "menu Tomo Cocina Nikkei [DATE] 19. agosto - 20:28 Mis reservas Mapa de mesas Di…" at bounding box center [389, 243] width 779 height 486
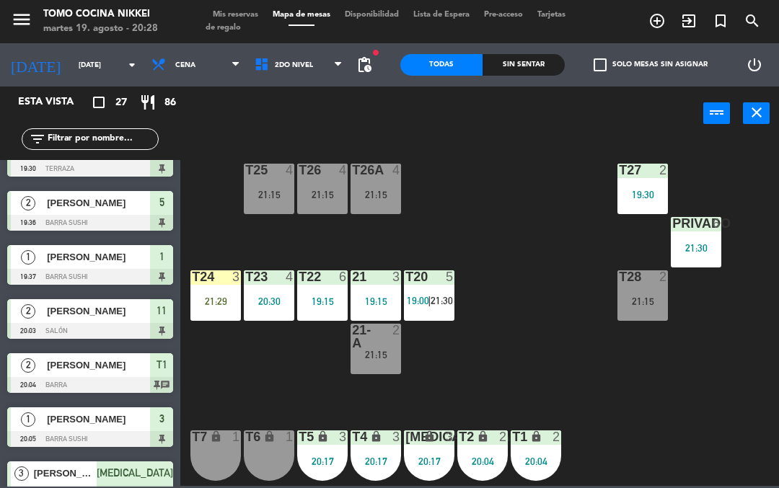
click at [389, 253] on div "T27 2 19:30 T25 4 21:15 T26A 4 21:15 T26 4 21:15 Privado 6 21:30 T24 3 21:29 T2…" at bounding box center [483, 313] width 591 height 348
click at [312, 73] on span "2do Nivel" at bounding box center [298, 65] width 103 height 32
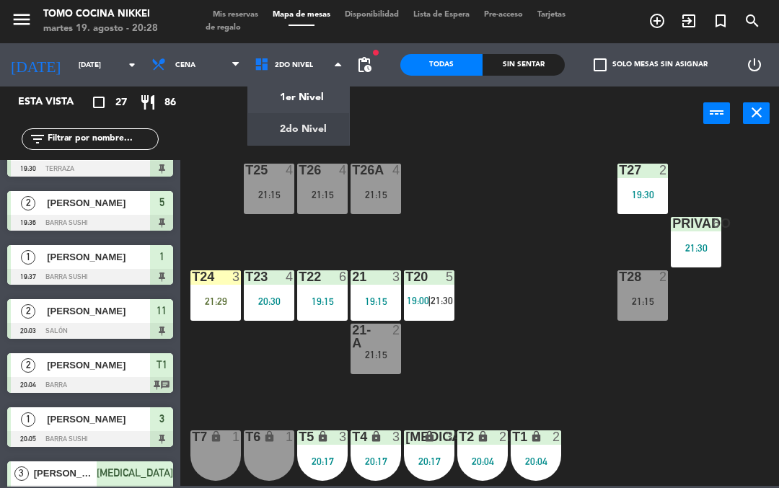
click at [333, 102] on ng-component "menu Tomo Cocina Nikkei [DATE] 19. agosto - 20:28 Mis reservas Mapa de mesas Di…" at bounding box center [389, 243] width 779 height 486
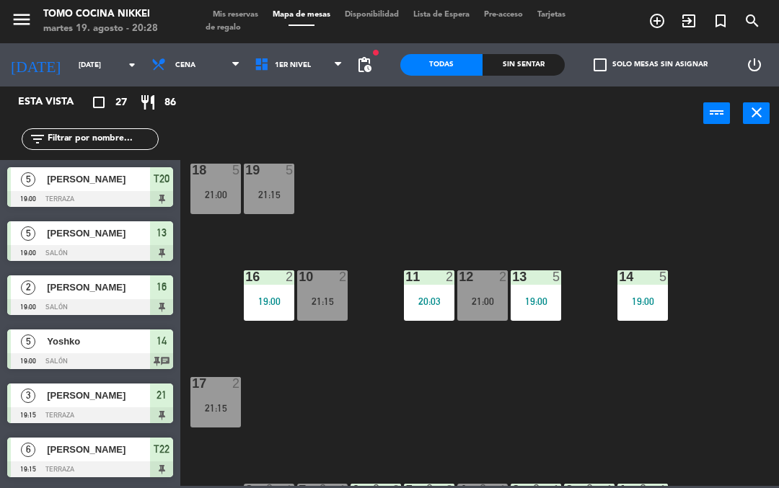
click at [532, 65] on div "Sin sentar" at bounding box center [524, 65] width 82 height 22
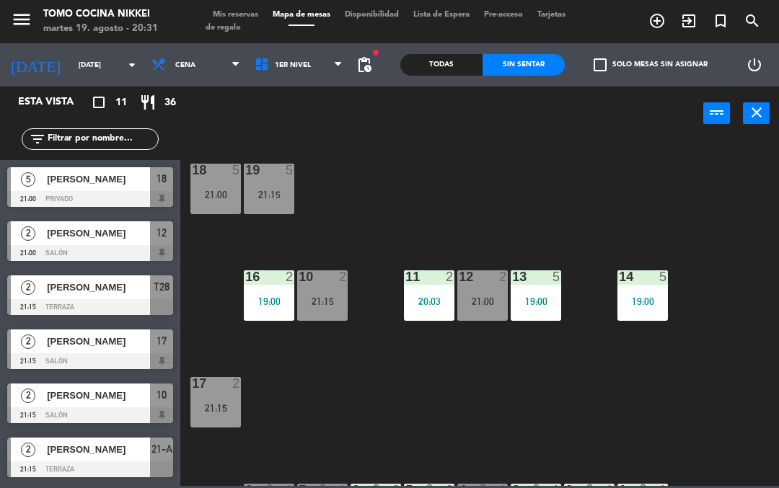
scroll to position [0, 0]
click at [272, 78] on span "1er Nivel" at bounding box center [298, 65] width 103 height 32
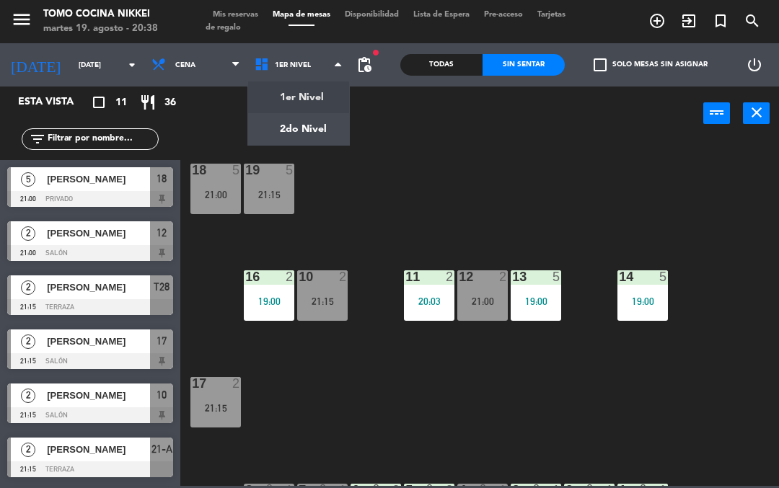
click at [285, 141] on ng-component "menu Tomo Cocina Nikkei [DATE] 19. agosto - 20:38 Mis reservas Mapa de mesas Di…" at bounding box center [389, 243] width 779 height 486
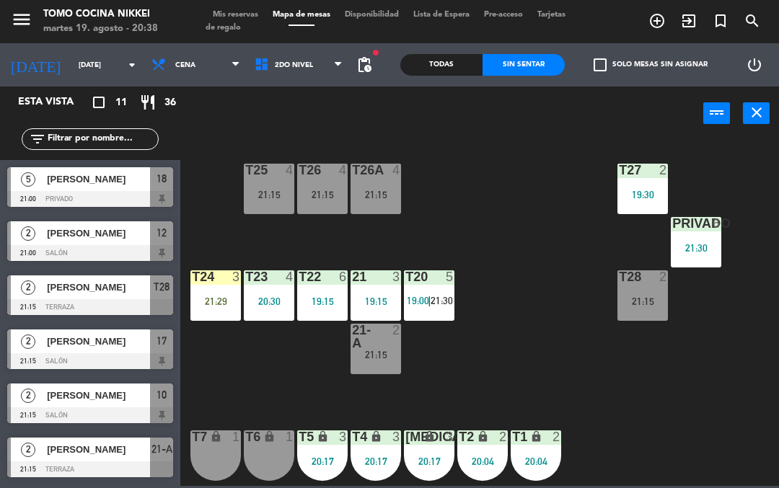
click at [667, 185] on div "T27 2 19:30" at bounding box center [643, 189] width 51 height 51
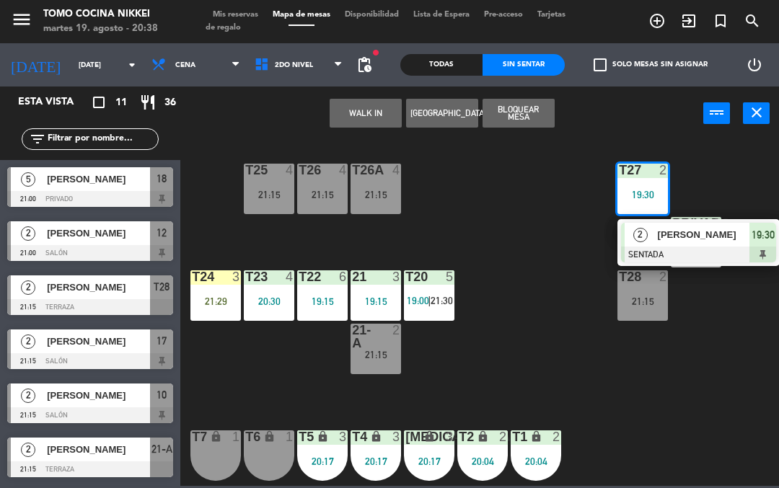
click at [681, 240] on span "[PERSON_NAME]" at bounding box center [704, 234] width 92 height 15
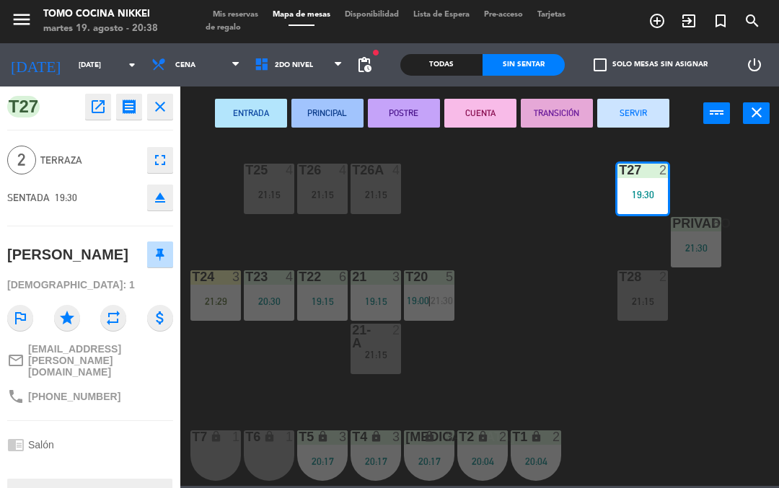
click at [649, 116] on button "SERVIR" at bounding box center [633, 113] width 72 height 29
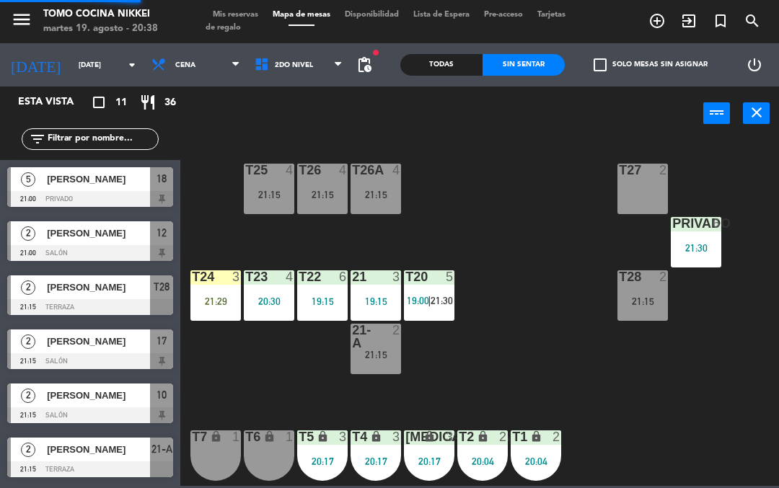
click at [498, 216] on div "T27 2 T25 4 21:15 T26A 4 21:15 T26 4 21:15 Privado 6 21:30 T24 3 21:29 T23 4 20…" at bounding box center [483, 313] width 591 height 348
click at [595, 356] on div "T27 2 T25 4 21:15 T26A 4 21:15 T26 4 21:15 Privado 6 21:30 T24 3 21:29 T23 4 20…" at bounding box center [483, 313] width 591 height 348
click at [258, 232] on div "T27 2 T25 4 21:15 T26A 4 21:15 T26 4 21:15 Privado 6 21:30 T24 3 21:29 T23 4 20…" at bounding box center [483, 313] width 591 height 348
click at [638, 204] on div "T27 2" at bounding box center [643, 189] width 51 height 51
click at [563, 321] on div "T27 2 T25 4 21:15 T26A 4 21:15 T26 4 21:15 Privado 6 21:30 T24 3 21:29 T23 4 20…" at bounding box center [483, 313] width 591 height 348
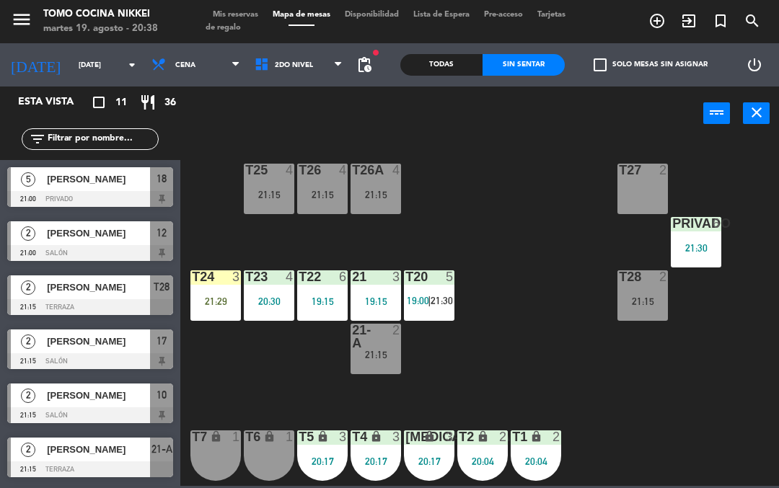
click at [358, 44] on div "fiber_manual_record pending_actions" at bounding box center [364, 64] width 29 height 43
click at [337, 76] on span "2do Nivel" at bounding box center [298, 65] width 103 height 32
click at [338, 107] on ng-component "menu Tomo Cocina Nikkei [DATE] 19. agosto - 20:38 Mis reservas Mapa de mesas Di…" at bounding box center [389, 243] width 779 height 486
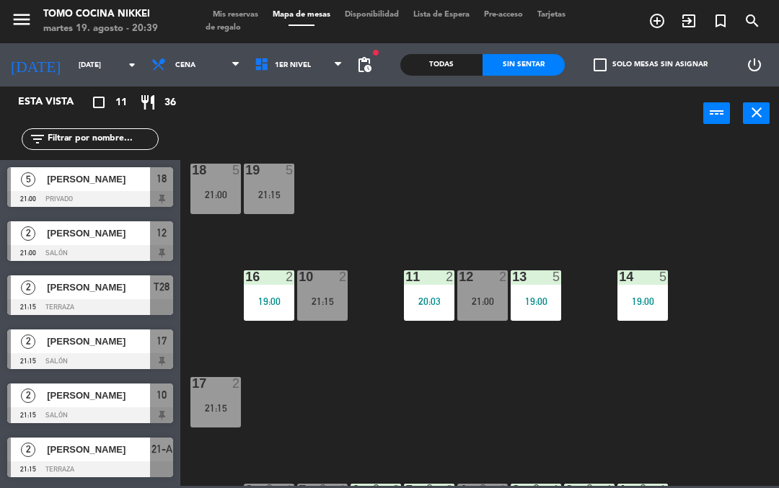
click at [215, 388] on div at bounding box center [216, 383] width 24 height 13
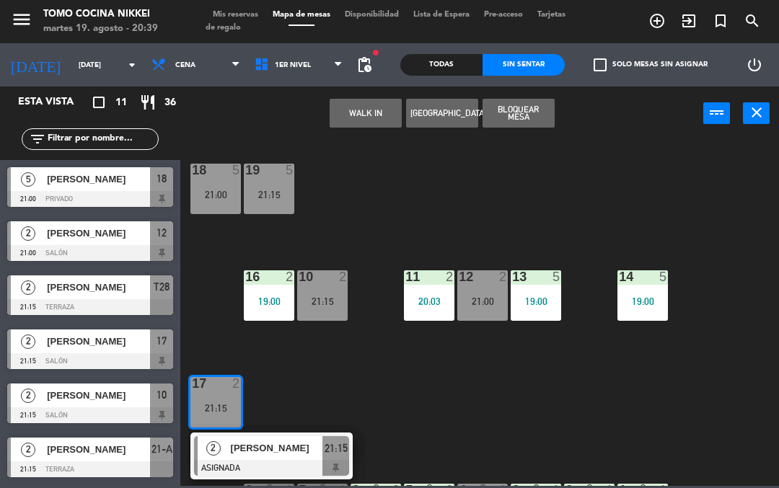
click at [236, 436] on div "2 [PERSON_NAME] ASIGNADA 21:15" at bounding box center [271, 456] width 162 height 47
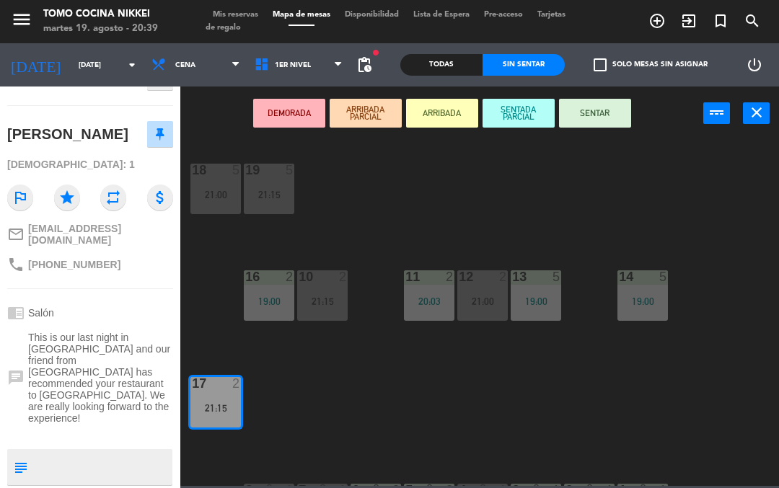
scroll to position [126, 0]
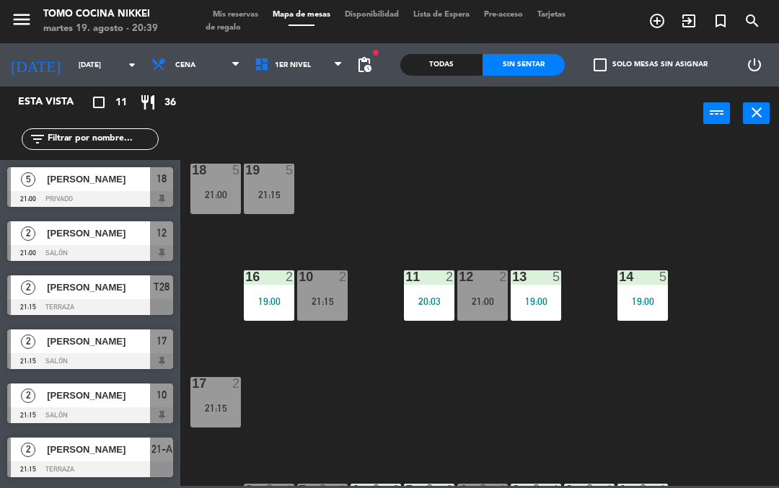
click at [294, 71] on span "1er Nivel" at bounding box center [298, 65] width 103 height 32
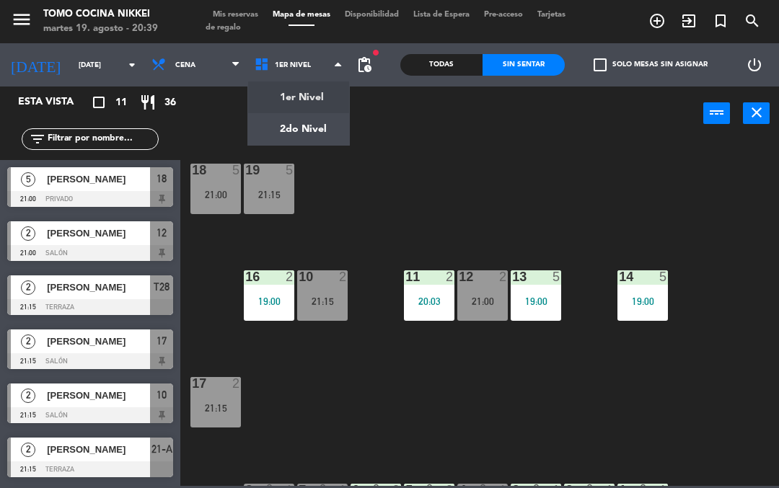
click at [302, 118] on ng-component "menu Tomo Cocina Nikkei [DATE] 19. agosto - 20:39 Mis reservas Mapa de mesas Di…" at bounding box center [389, 243] width 779 height 486
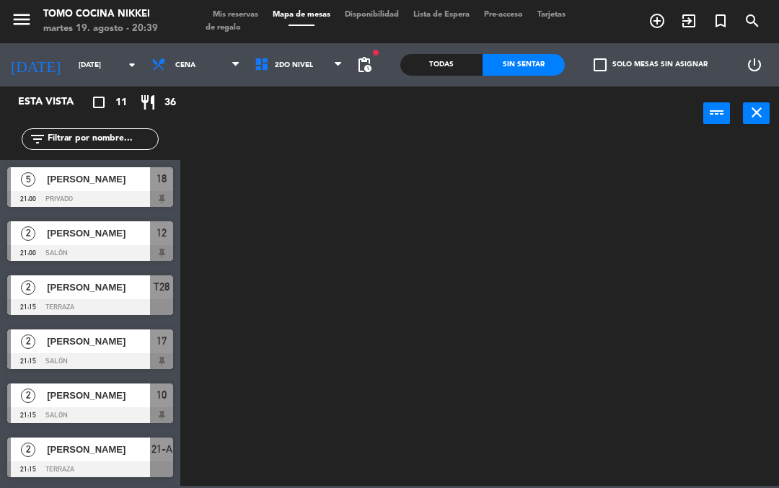
click at [145, 135] on input "text" at bounding box center [102, 139] width 112 height 16
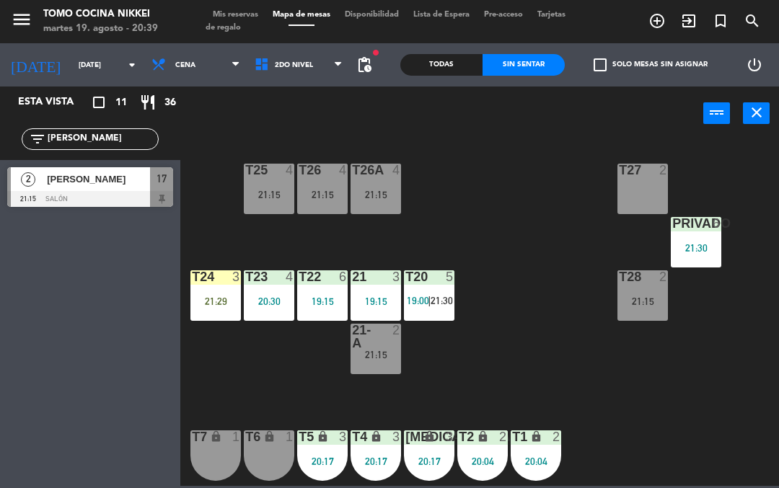
click at [553, 127] on div "power_input close" at bounding box center [441, 114] width 523 height 55
click at [517, 274] on div "T27 2 21:15 T25 4 21:15 T26A 4 21:15 T26 4 21:15 Privado 6 21:30 T24 3 21:29 T2…" at bounding box center [483, 313] width 591 height 348
click at [139, 147] on input "[PERSON_NAME]" at bounding box center [102, 139] width 112 height 16
type input "B"
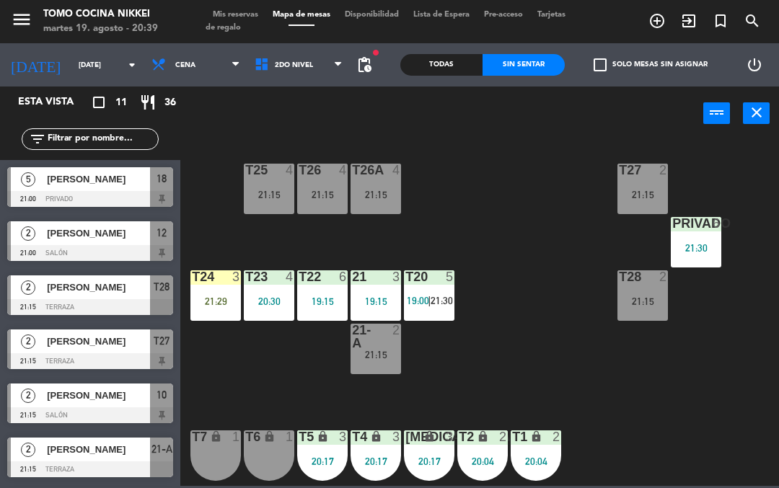
click at [566, 153] on div "T27 2 21:15 T25 4 21:15 T26A 4 21:15 T26 4 21:15 Privado 6 21:30 T24 3 21:29 T2…" at bounding box center [483, 313] width 591 height 348
click at [684, 434] on div "T27 2 21:15 T25 4 21:15 T26A 4 21:15 T26 4 21:15 Privado 6 21:30 T24 3 21:29 T2…" at bounding box center [483, 313] width 591 height 348
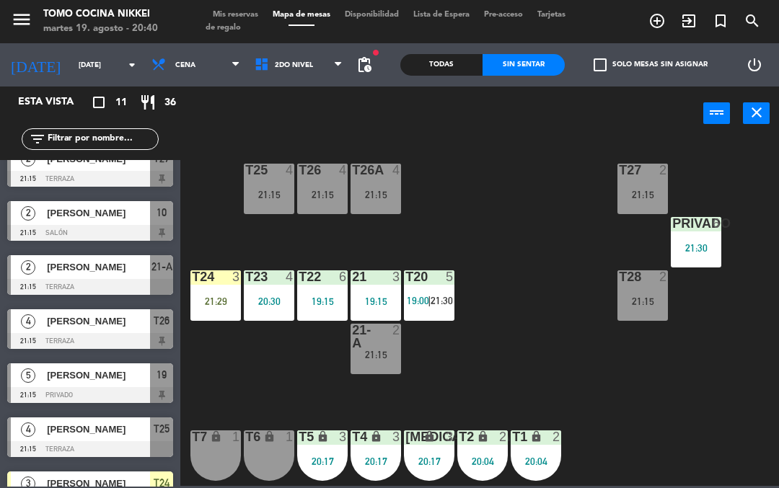
scroll to position [181, 0]
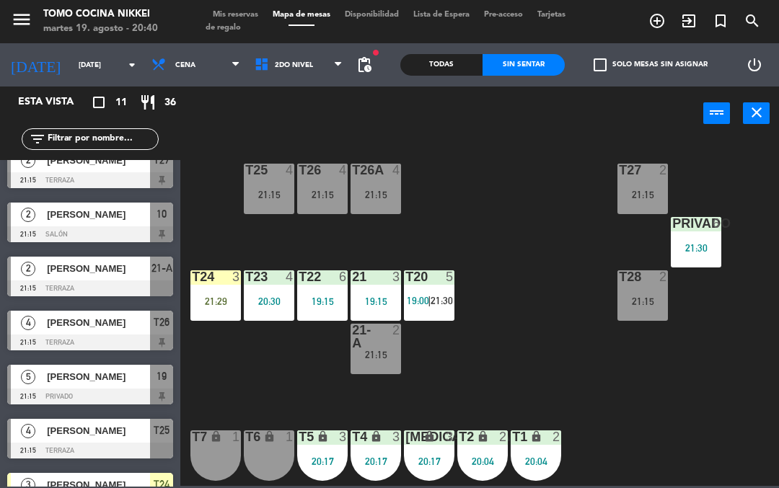
click at [56, 382] on span "[PERSON_NAME]" at bounding box center [98, 376] width 103 height 15
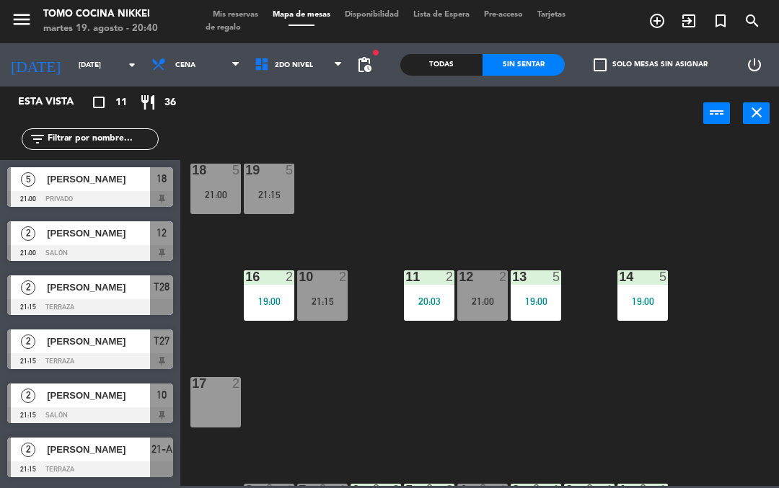
scroll to position [0, 0]
click at [286, 45] on div "1er Nivel 2do Nivel 2do Nivel 1er Nivel 2do Nivel" at bounding box center [298, 64] width 103 height 43
click at [272, 76] on span "2do Nivel" at bounding box center [298, 65] width 103 height 32
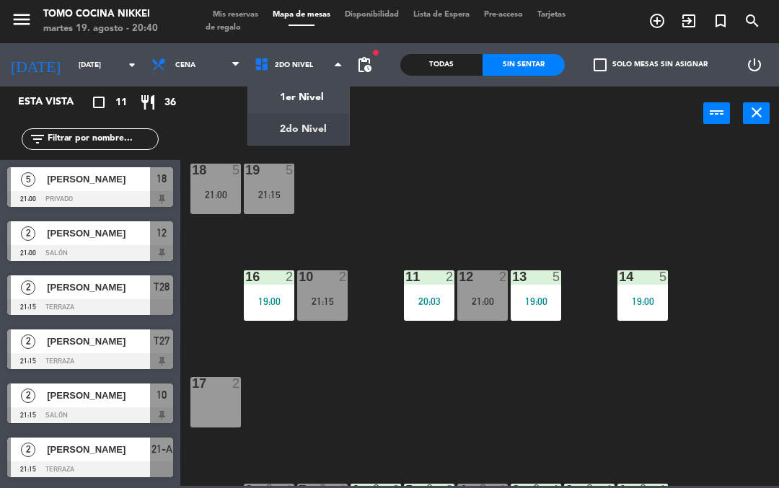
click at [286, 123] on ng-component "menu Tomo Cocina Nikkei [DATE] 19. agosto - 20:40 Mis reservas Mapa de mesas Di…" at bounding box center [389, 243] width 779 height 486
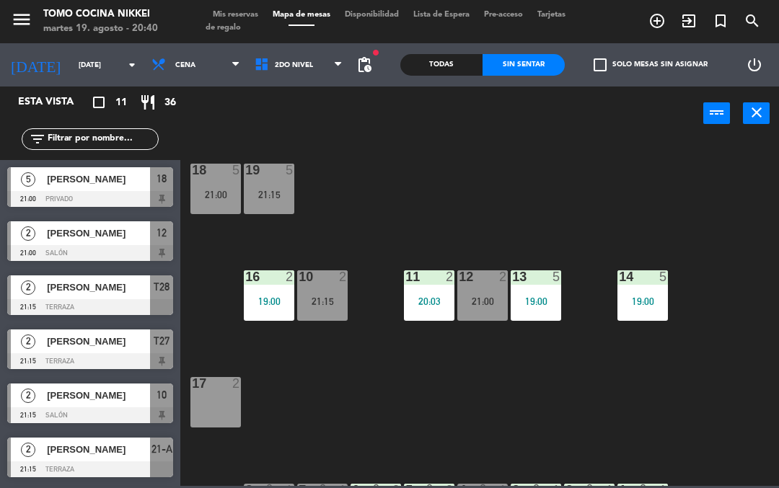
click at [258, 79] on span "2do Nivel" at bounding box center [298, 65] width 103 height 32
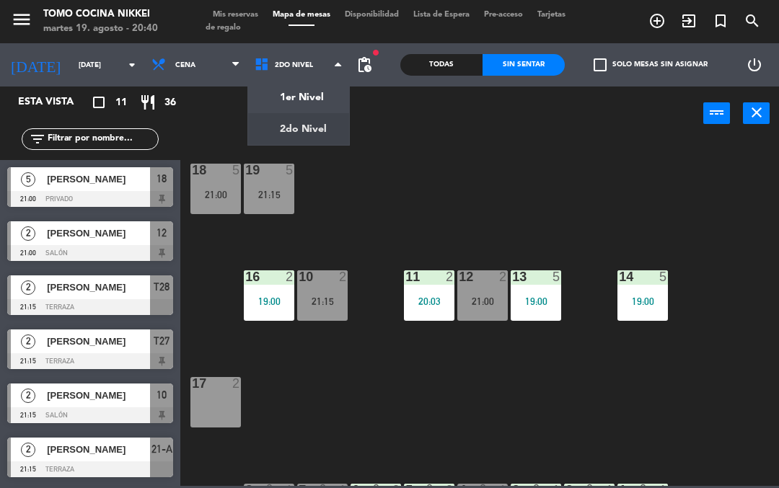
click at [276, 98] on ng-component "menu Tomo Cocina Nikkei [DATE] 19. agosto - 20:40 Mis reservas Mapa de mesas Di…" at bounding box center [389, 243] width 779 height 486
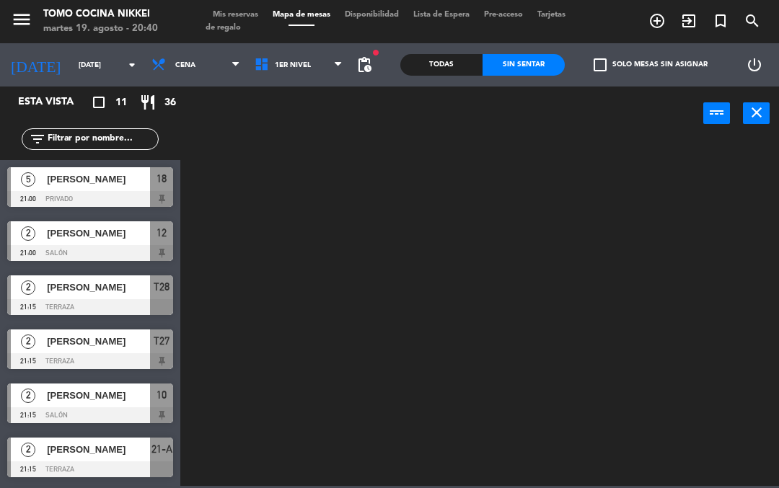
click at [248, 75] on span "1er Nivel" at bounding box center [298, 65] width 103 height 32
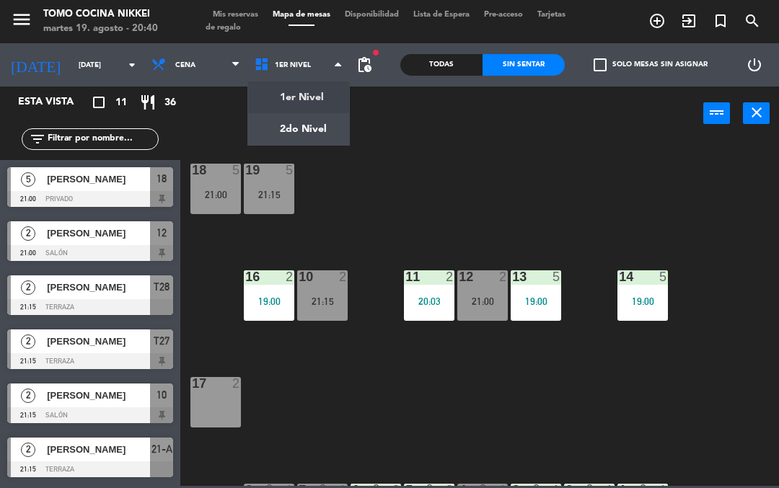
click at [262, 119] on ng-component "menu Tomo Cocina Nikkei [DATE] 19. agosto - 20:40 Mis reservas Mapa de mesas Di…" at bounding box center [389, 243] width 779 height 486
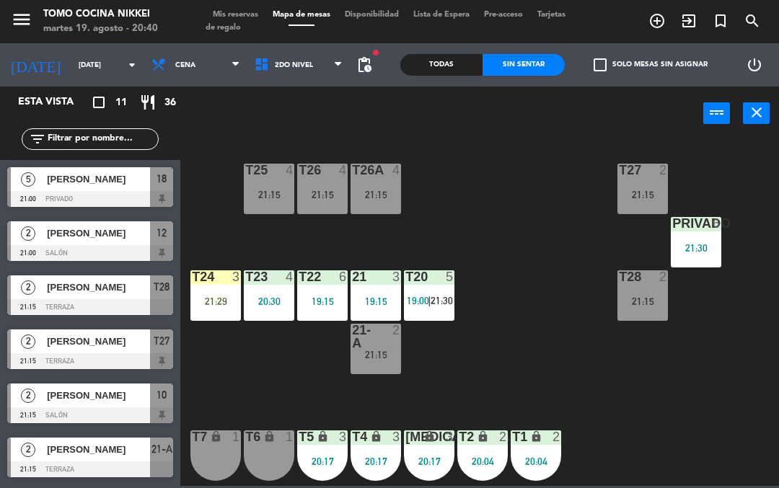
click at [286, 97] on div "power_input close" at bounding box center [441, 114] width 523 height 55
click at [254, 69] on icon at bounding box center [264, 65] width 21 height 16
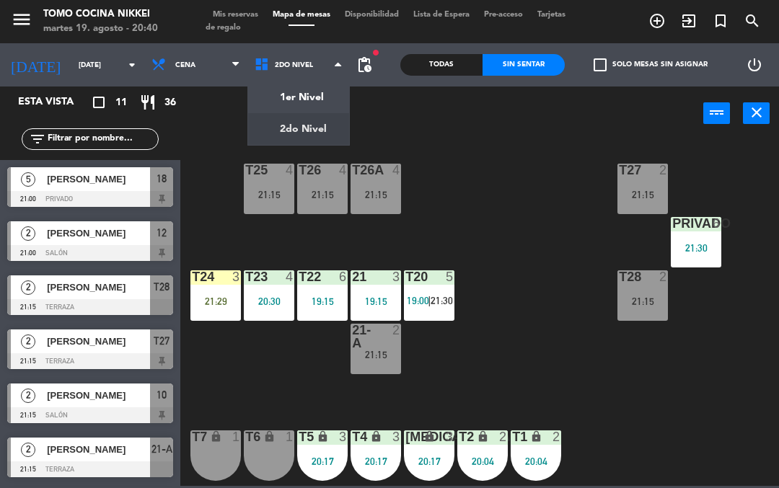
click at [273, 99] on ng-component "menu Tomo Cocina Nikkei [DATE] 19. agosto - 20:40 Mis reservas Mapa de mesas Di…" at bounding box center [389, 243] width 779 height 486
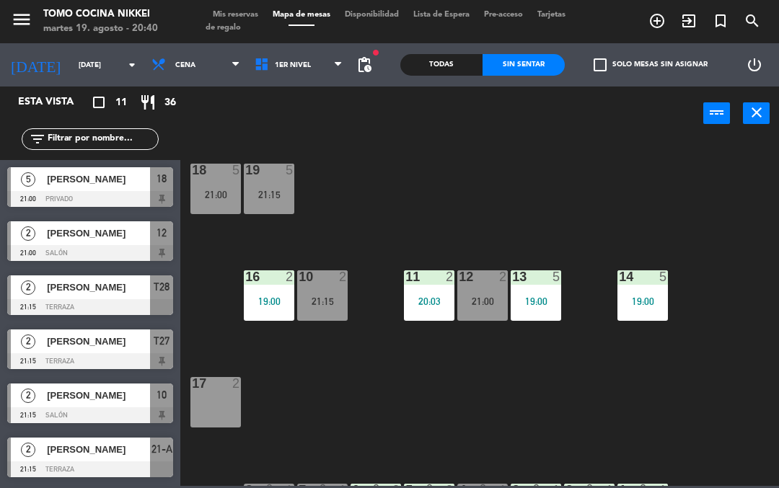
click at [623, 164] on div "18 5 21:00 19 5 21:15 16 2 19:00 10 2 21:15 11 2 20:03 12 2 21:00 13 5 19:00 14…" at bounding box center [483, 313] width 591 height 348
click at [285, 196] on div "21:15" at bounding box center [269, 195] width 51 height 10
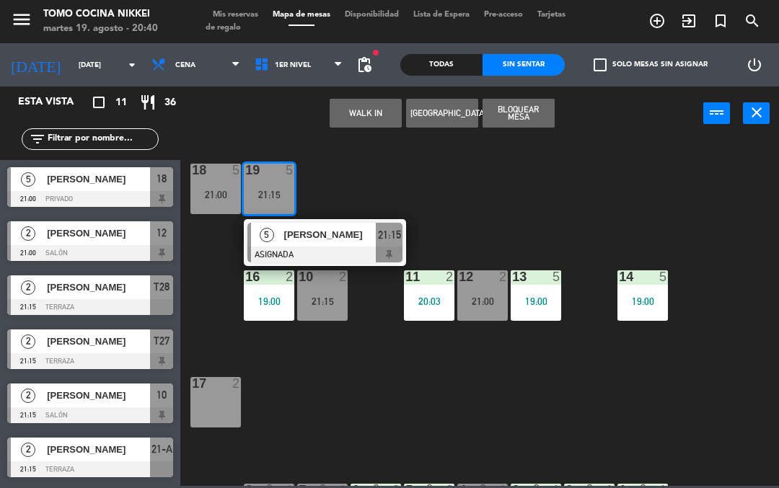
click at [375, 241] on span "[PERSON_NAME]" at bounding box center [330, 234] width 92 height 15
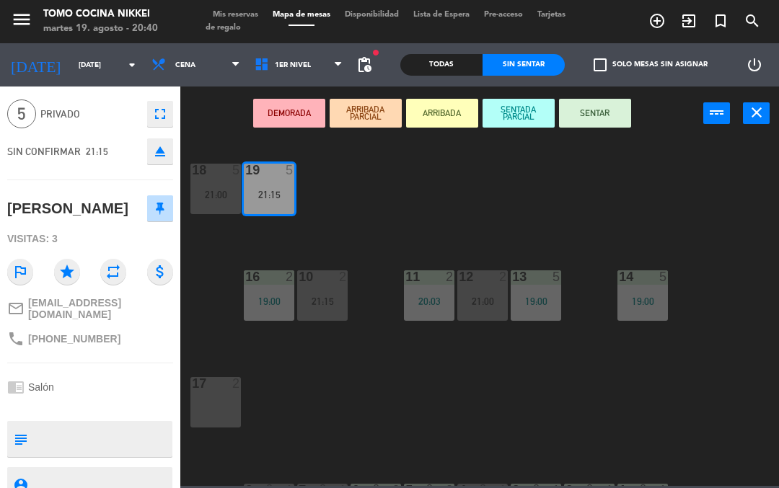
scroll to position [48, 0]
click at [523, 119] on button "SENTADA PARCIAL" at bounding box center [519, 113] width 72 height 29
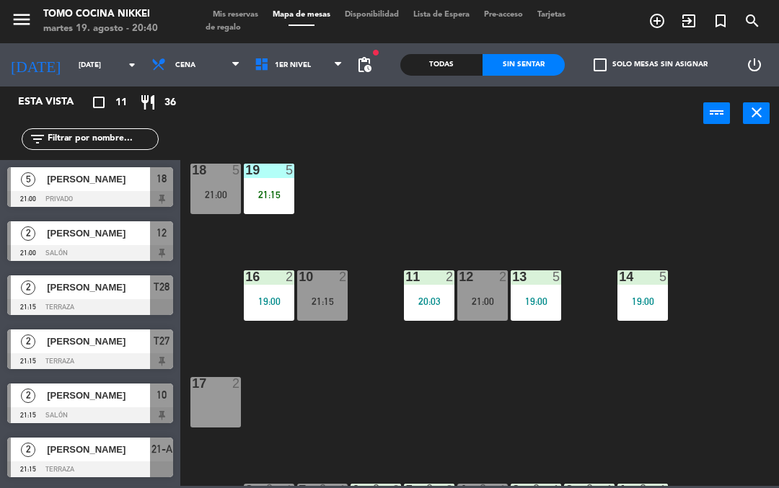
scroll to position [0, 0]
click at [519, 179] on div "18 5 21:00 19 5 21:15 16 2 19:00 10 2 21:15 11 2 20:03 12 2 21:00 13 5 19:00 14…" at bounding box center [483, 313] width 591 height 348
click at [660, 279] on div "5" at bounding box center [663, 277] width 9 height 13
click at [643, 236] on div "18 5 21:00 19 5 21:15 16 2 19:00 10 2 21:15 11 2 20:03 12 2 21:00 13 5 19:00 14…" at bounding box center [483, 313] width 591 height 348
click at [263, 186] on div "19 5 21:15" at bounding box center [269, 189] width 51 height 51
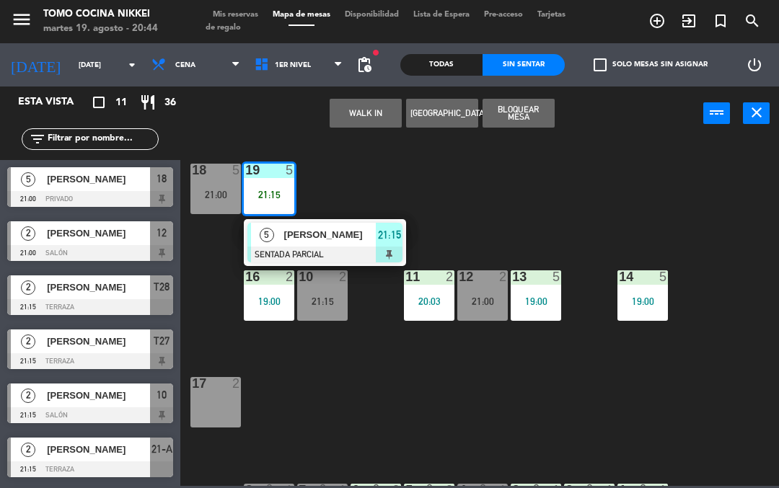
click at [280, 237] on div "5" at bounding box center [266, 235] width 31 height 24
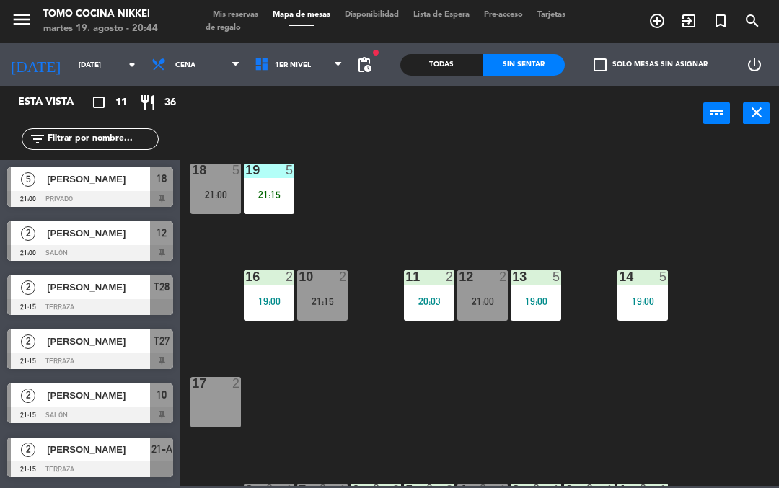
click at [392, 398] on div "18 5 21:00 19 5 21:15 16 2 19:00 10 2 21:15 11 2 20:03 12 2 21:00 13 5 19:00 14…" at bounding box center [483, 313] width 591 height 348
click at [348, 405] on div "18 5 21:00 19 5 21:15 16 2 19:00 10 2 21:15 11 2 20:03 12 2 21:00 13 5 19:00 14…" at bounding box center [483, 313] width 591 height 348
click at [279, 29] on span "Tarjetas de regalo" at bounding box center [386, 21] width 360 height 21
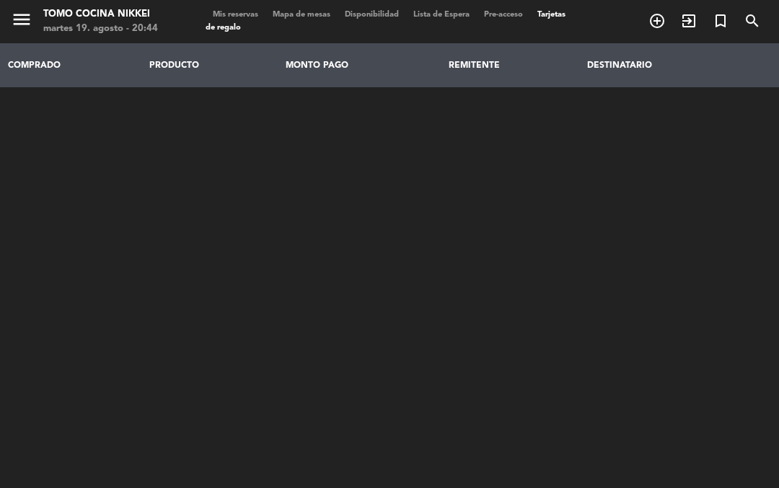
click at [237, 15] on span "Mis reservas" at bounding box center [236, 15] width 60 height 8
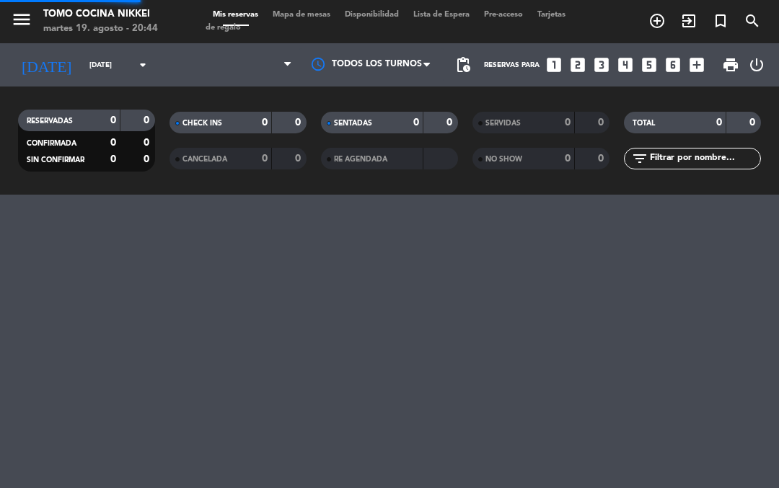
click at [245, 4] on div "menu Tomo Cocina Nikkei [DATE] 19. agosto - 20:44 Mis reservas Mapa de mesas Di…" at bounding box center [389, 21] width 779 height 43
click at [320, 5] on div "menu Tomo Cocina Nikkei [DATE] 19. agosto - 20:44 Mis reservas Mapa de mesas Di…" at bounding box center [389, 21] width 779 height 43
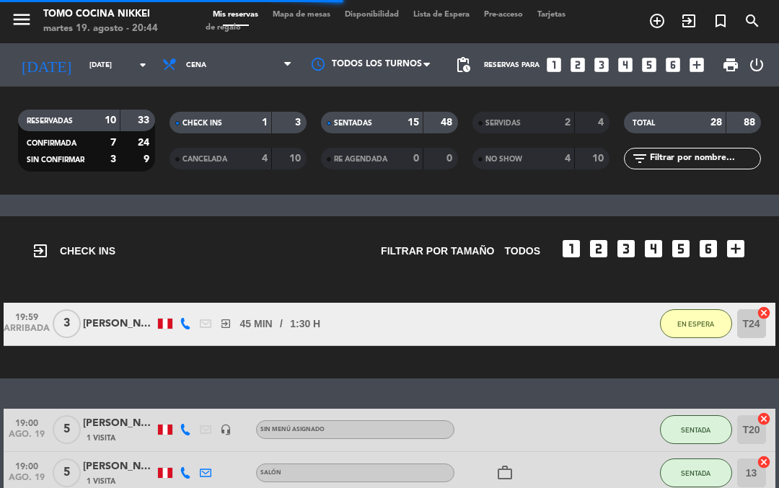
click at [305, 11] on span "Mapa de mesas" at bounding box center [301, 15] width 72 height 8
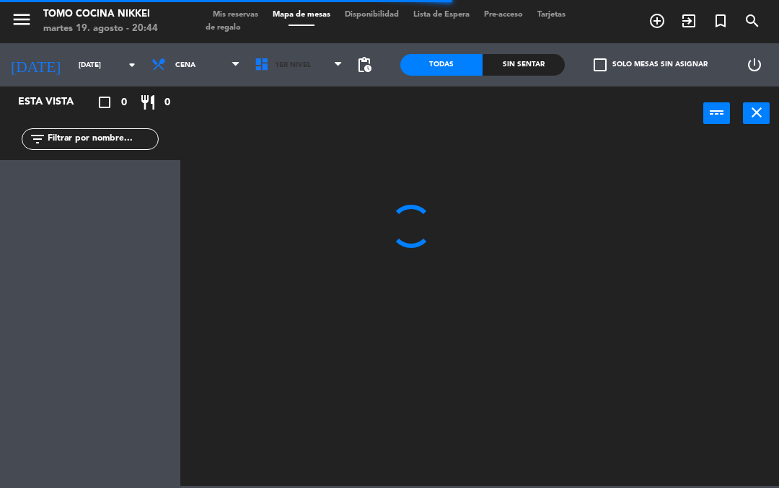
click at [284, 61] on span "1er Nivel" at bounding box center [293, 65] width 36 height 8
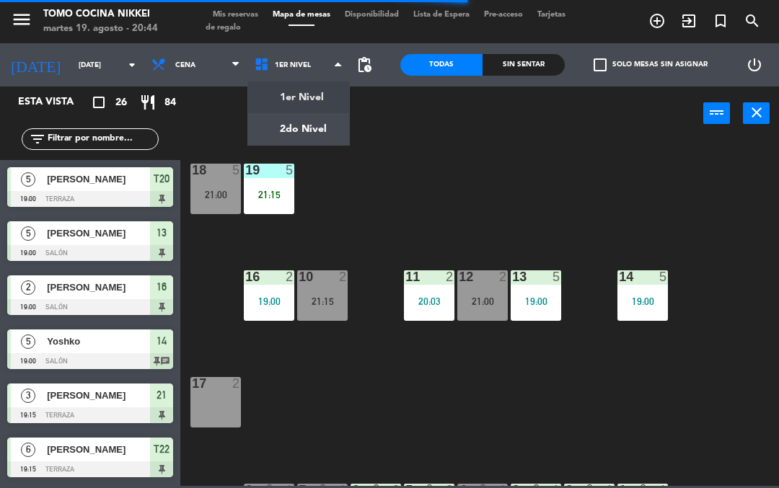
click at [276, 133] on ng-component "menu Tomo Cocina Nikkei [DATE] 19. agosto - 20:44 Mis reservas Mapa de mesas Di…" at bounding box center [389, 243] width 779 height 486
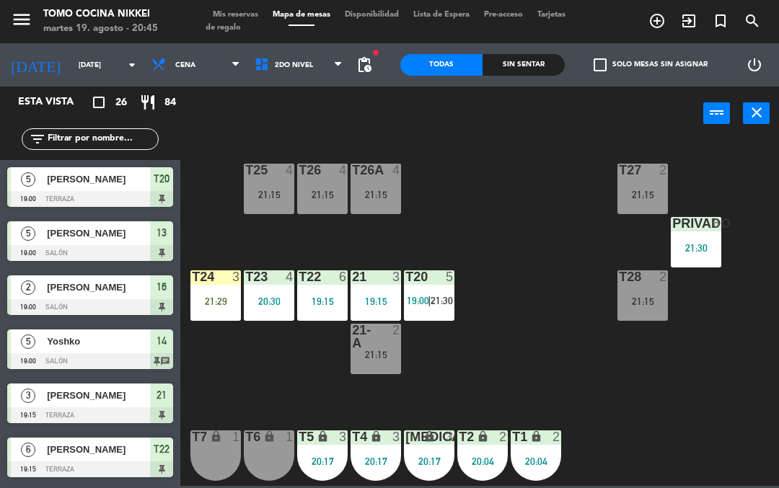
click at [467, 173] on div "T27 2 21:15 T25 4 21:15 T26A 4 21:15 T26 4 21:15 Privado 6 21:30 T24 3 21:29 T2…" at bounding box center [483, 313] width 591 height 348
click at [529, 188] on div "T27 2 21:15 T25 4 21:15 T26A 4 21:15 T26 4 21:15 Privado 6 21:30 T24 3 21:29 T2…" at bounding box center [483, 313] width 591 height 348
click at [522, 74] on div "Sin sentar" at bounding box center [524, 65] width 82 height 22
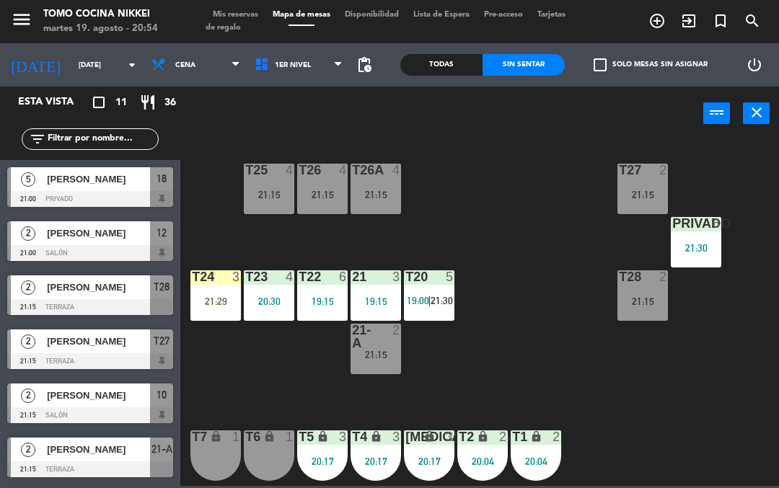
click at [530, 242] on div "T27 2 21:15 T25 4 21:15 T26A 4 21:15 T26 4 21:15 Privado 6 21:30 T24 3 21:29 T2…" at bounding box center [483, 313] width 591 height 348
click at [589, 160] on div "T27 2 21:15 T25 4 21:15 T26A 4 21:15 T26 4 21:15 Privado 6 21:30 T24 3 21:29 T2…" at bounding box center [483, 313] width 591 height 348
click at [492, 258] on div "T27 2 21:15 T25 4 21:15 T26A 4 21:15 T26 4 21:15 Privado 6 21:30 T24 3 21:29 T2…" at bounding box center [483, 313] width 591 height 348
click at [463, 67] on div "Todas" at bounding box center [441, 65] width 82 height 22
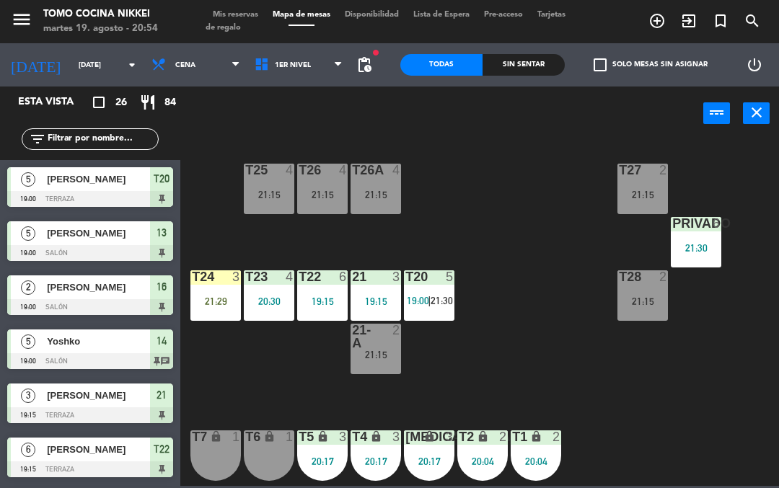
click at [527, 71] on div "Sin sentar" at bounding box center [524, 65] width 82 height 22
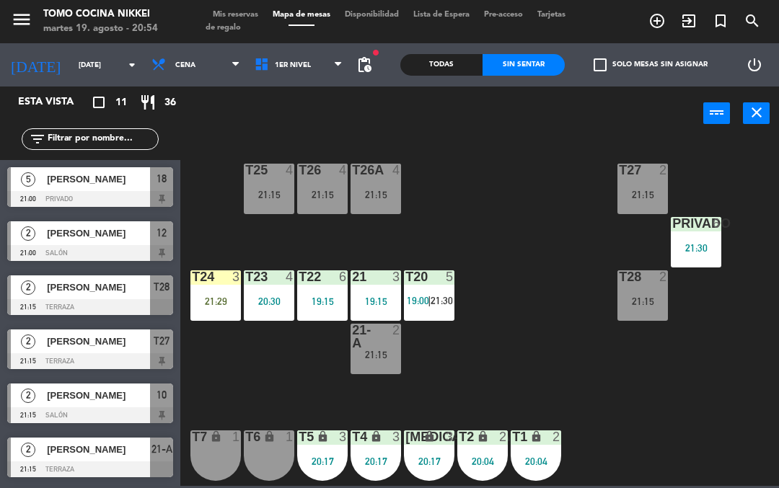
click at [532, 63] on div "Sin sentar" at bounding box center [524, 65] width 82 height 22
click at [146, 301] on div at bounding box center [90, 307] width 166 height 16
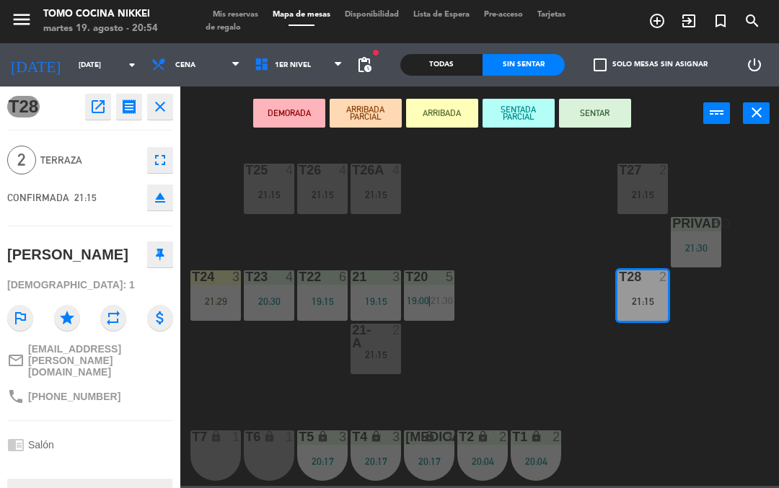
click at [579, 92] on div "DEMORADA ARRIBADA PARCIAL ARRIBADA SENTADA PARCIAL SENTAR power_input close" at bounding box center [441, 114] width 523 height 55
click at [620, 110] on button "SENTAR" at bounding box center [595, 113] width 72 height 29
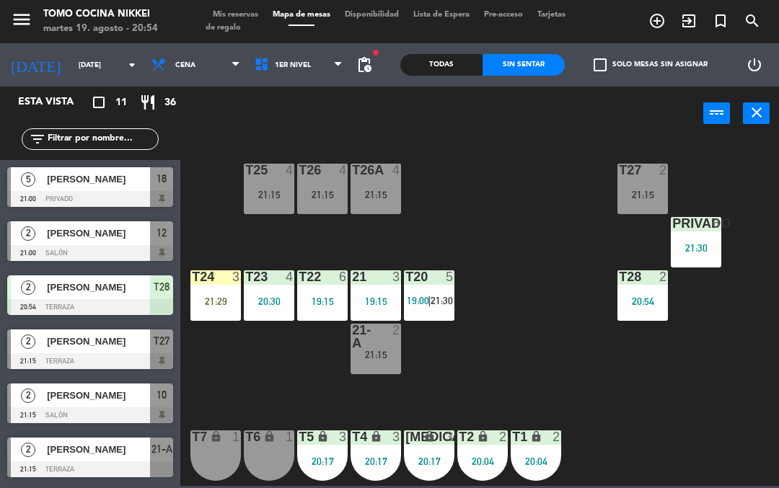
click at [613, 408] on div "T27 2 21:15 T25 4 21:15 T26A 4 21:15 T26 4 21:15 Privado 6 21:30 T24 3 21:29 T2…" at bounding box center [483, 313] width 591 height 348
click at [52, 189] on div "[PERSON_NAME]" at bounding box center [97, 179] width 105 height 24
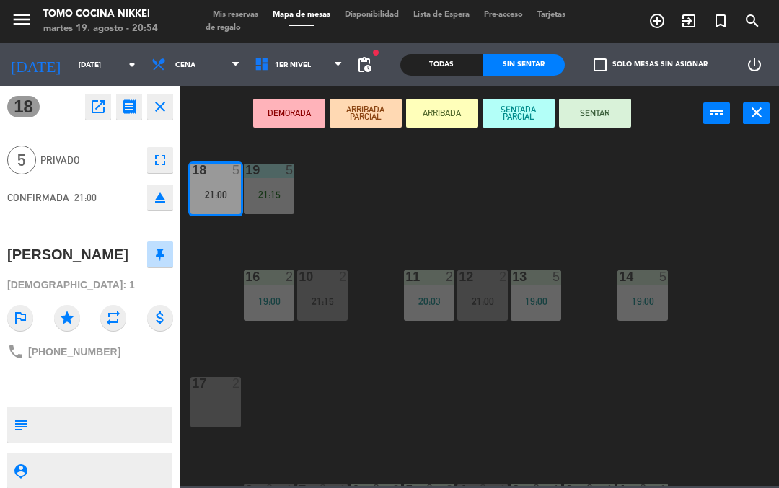
click at [518, 110] on button "SENTADA PARCIAL" at bounding box center [519, 113] width 72 height 29
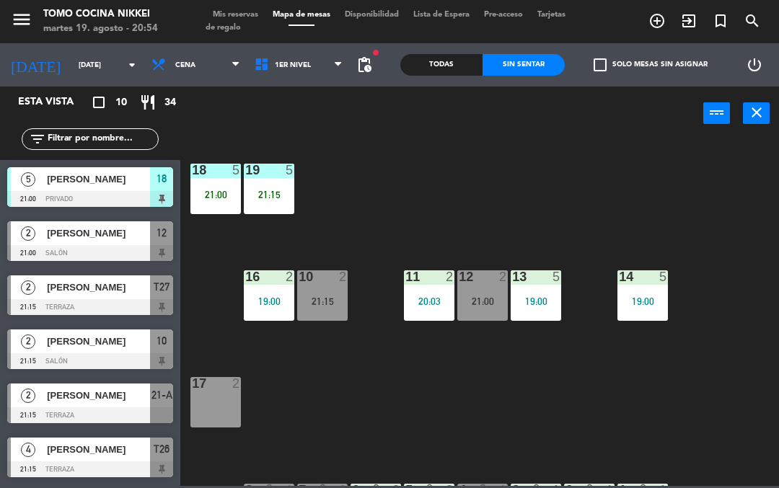
click at [517, 181] on div "18 5 21:00 19 5 21:15 16 2 19:00 10 2 21:15 11 2 20:03 12 2 21:00 13 5 19:00 14…" at bounding box center [483, 313] width 591 height 348
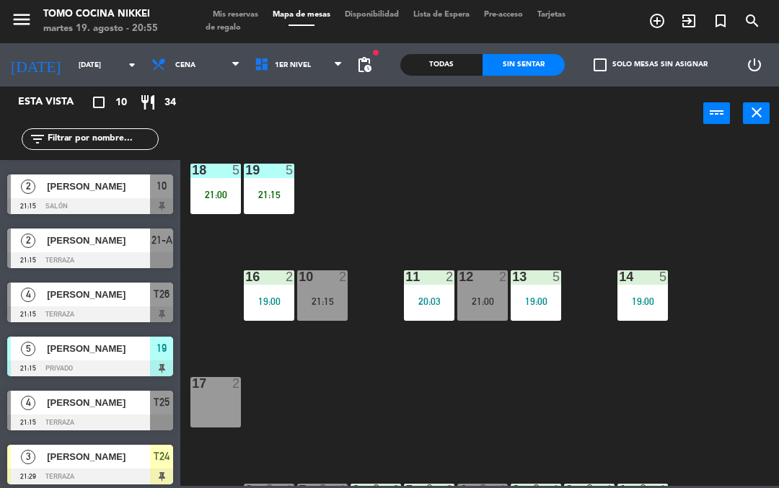
scroll to position [167, 0]
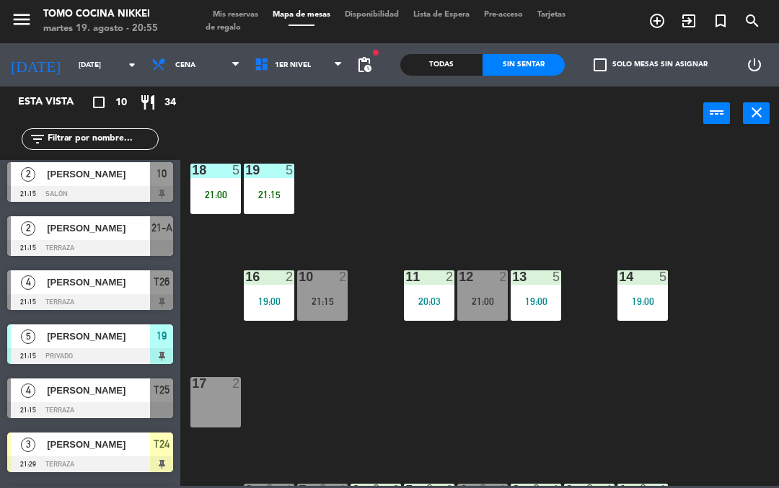
click at [87, 407] on div at bounding box center [90, 411] width 166 height 16
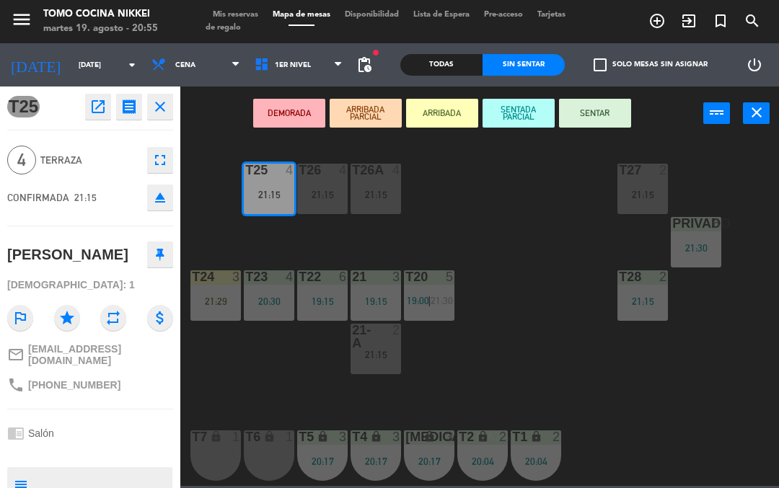
click at [598, 110] on button "SENTAR" at bounding box center [595, 113] width 72 height 29
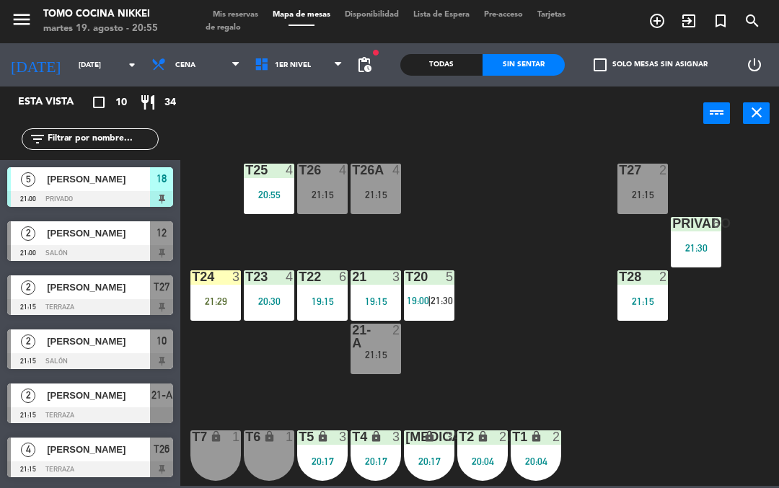
scroll to position [33, 0]
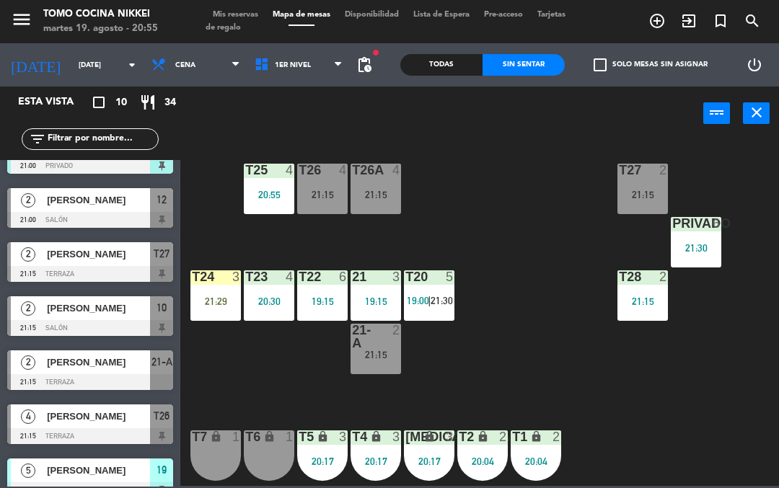
click at [510, 214] on div "T27 2 21:15 T25 4 20:55 T26A 4 21:15 T26 4 21:15 Privado 6 21:30 T24 3 21:29 T2…" at bounding box center [483, 313] width 591 height 348
click at [537, 374] on div "T27 2 21:15 T25 4 21:15 T26A 4 21:15 T26 4 21:15 Privado 6 21:30 T24 3 21:29 T2…" at bounding box center [483, 313] width 591 height 348
click at [237, 17] on span "Mis reservas" at bounding box center [236, 15] width 60 height 8
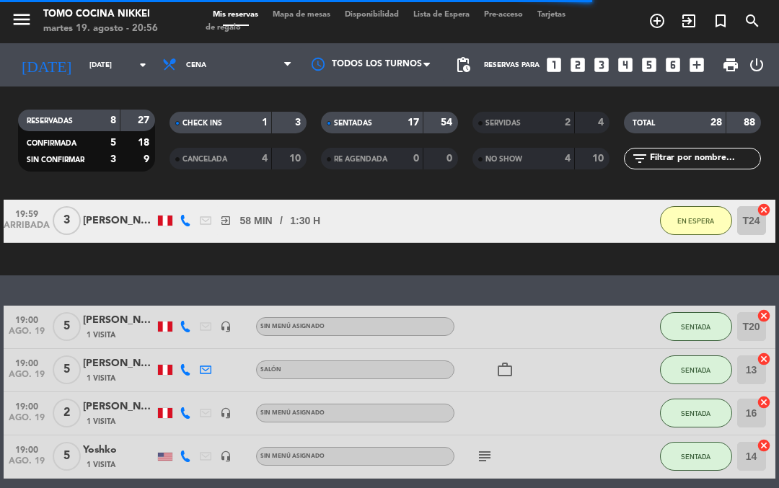
scroll to position [128, 0]
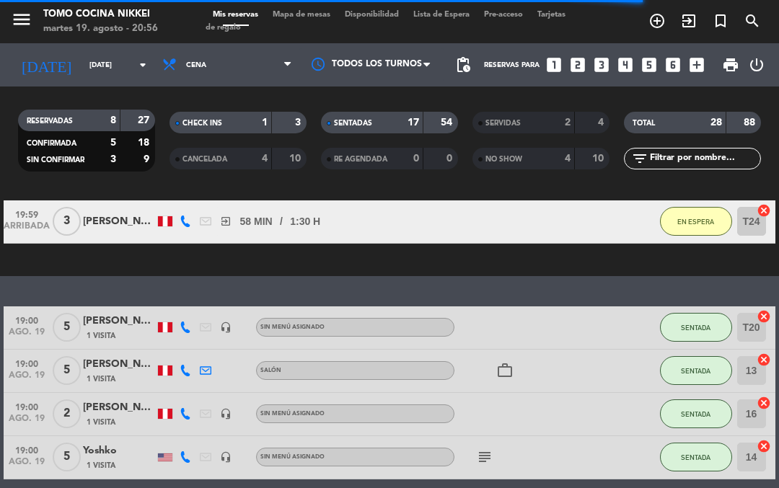
click at [404, 112] on div "SENTADAS 17 54" at bounding box center [389, 123] width 137 height 22
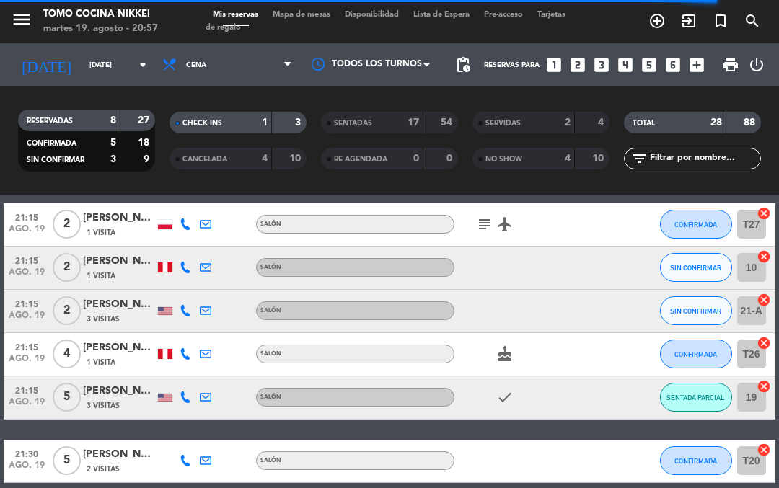
scroll to position [337, 0]
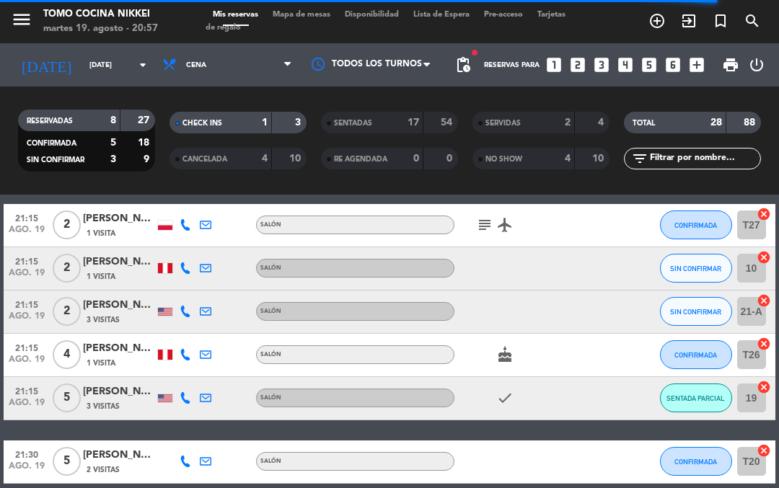
click at [286, 423] on div "21:00 [DATE] 5 [PERSON_NAME] 1 Visita headset_mic Sin menú asignado SENTADA PAR…" at bounding box center [389, 290] width 771 height 387
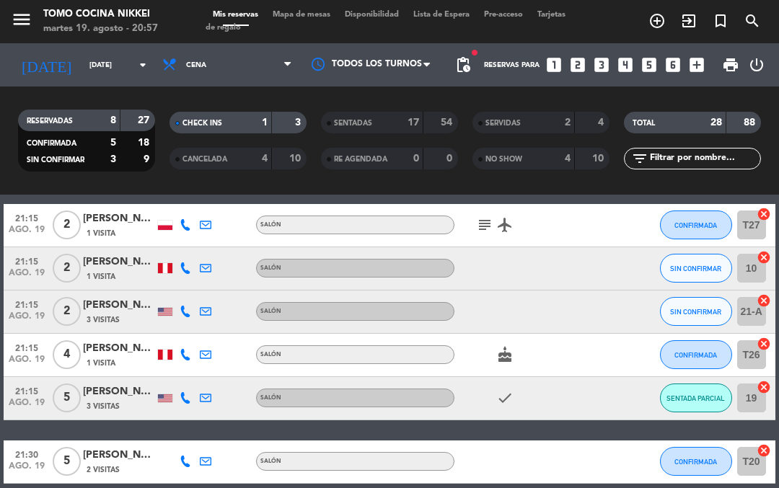
scroll to position [0, 0]
click at [408, 126] on strong "17" at bounding box center [414, 123] width 12 height 10
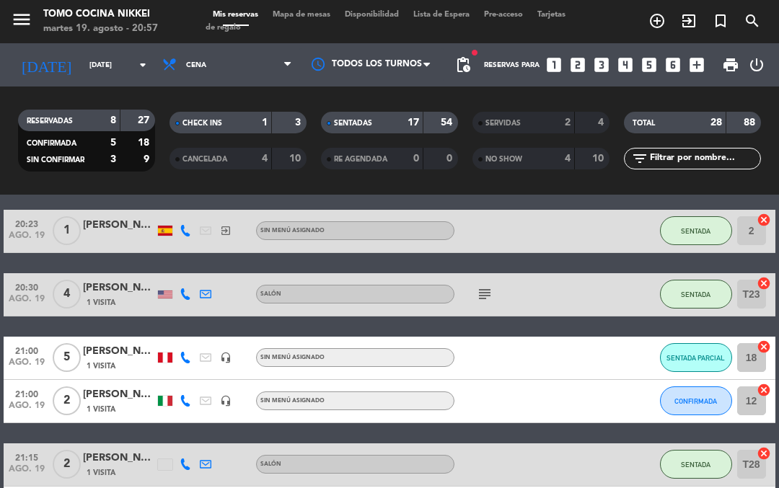
scroll to position [897, 0]
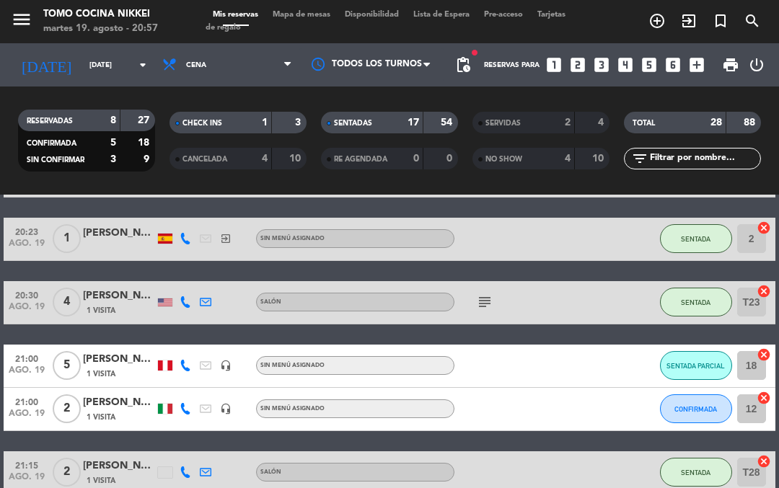
click at [493, 300] on icon "subject" at bounding box center [484, 302] width 17 height 17
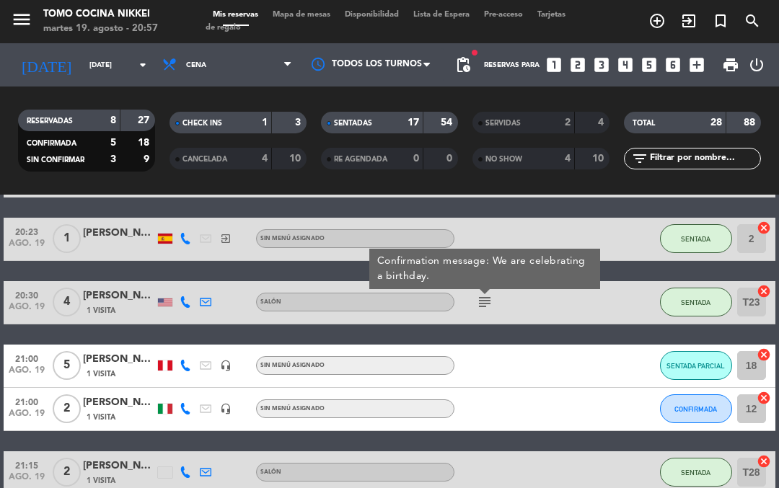
click at [477, 304] on icon "subject" at bounding box center [484, 302] width 17 height 17
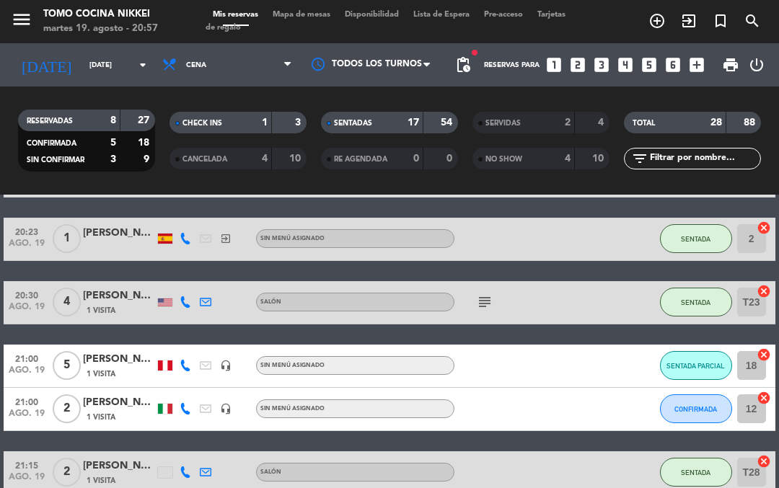
click at [488, 301] on icon "subject" at bounding box center [484, 302] width 17 height 17
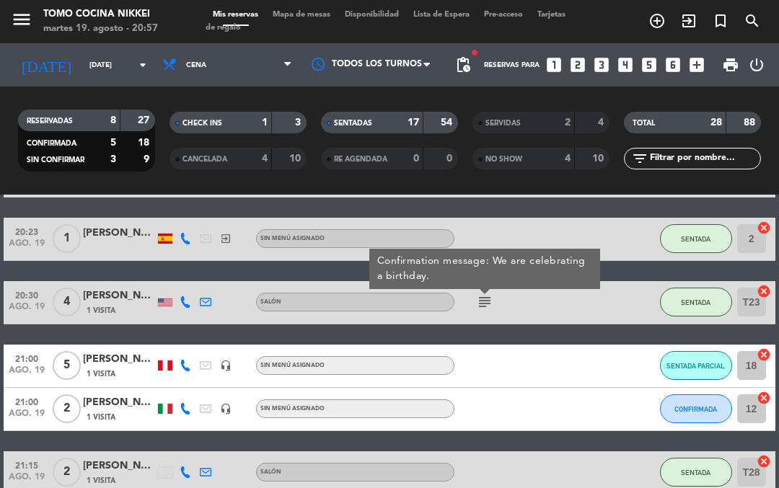
click at [486, 309] on icon "subject" at bounding box center [484, 302] width 17 height 17
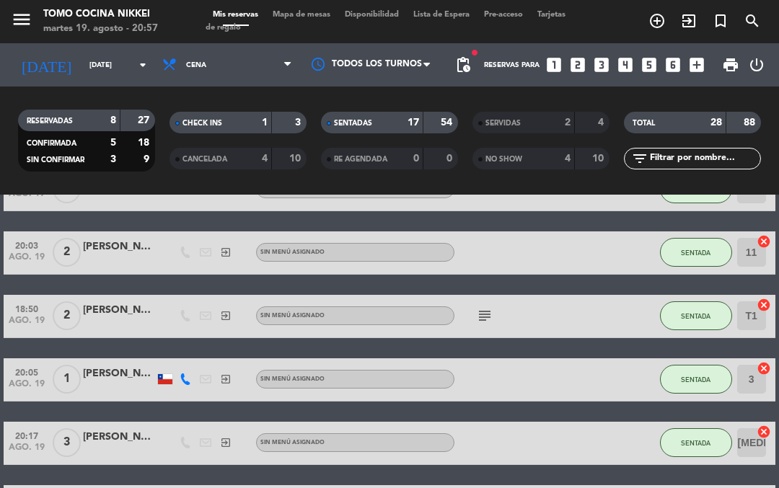
scroll to position [618, 0]
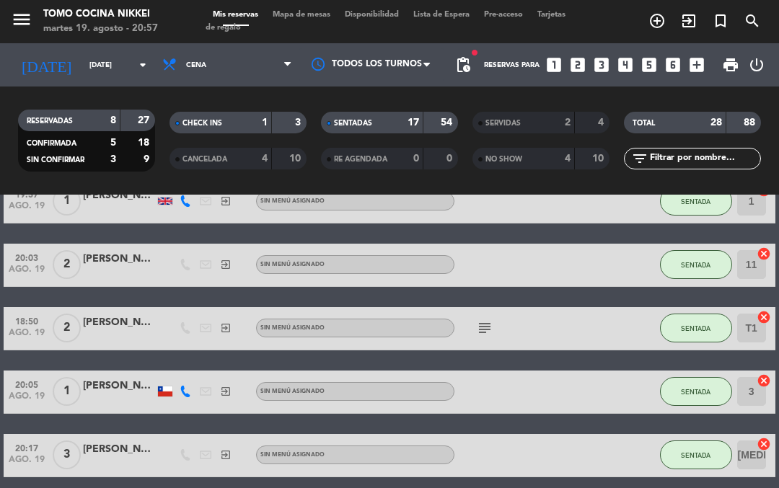
click at [483, 324] on icon "subject" at bounding box center [484, 328] width 17 height 17
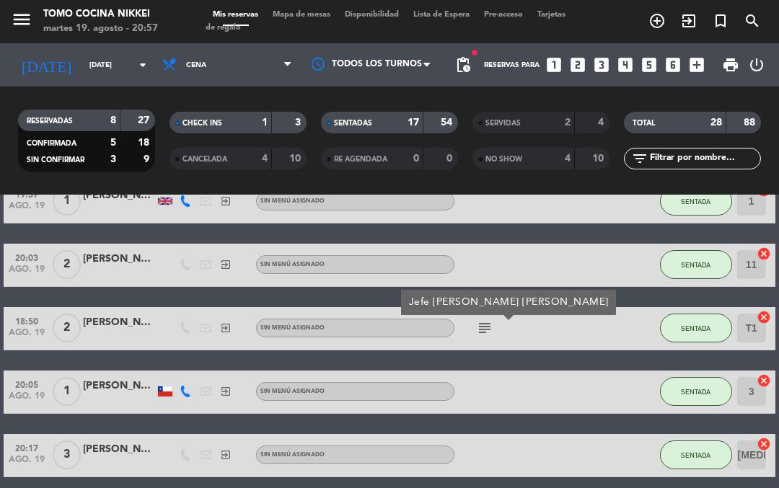
click at [485, 331] on icon "subject" at bounding box center [484, 328] width 17 height 17
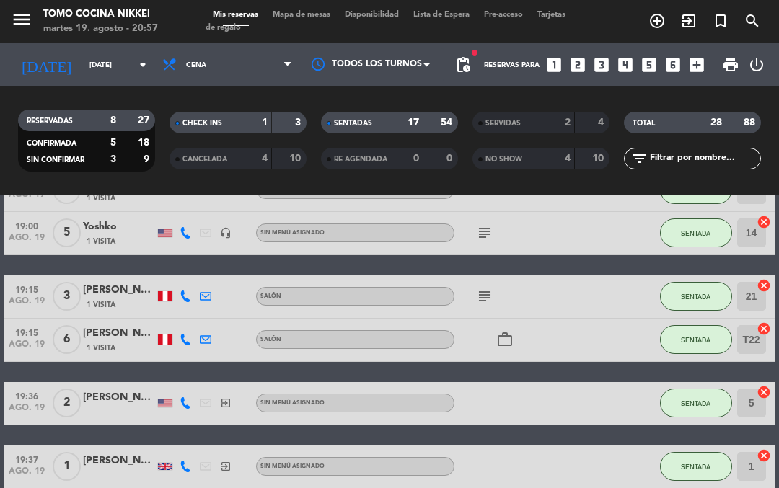
scroll to position [353, 0]
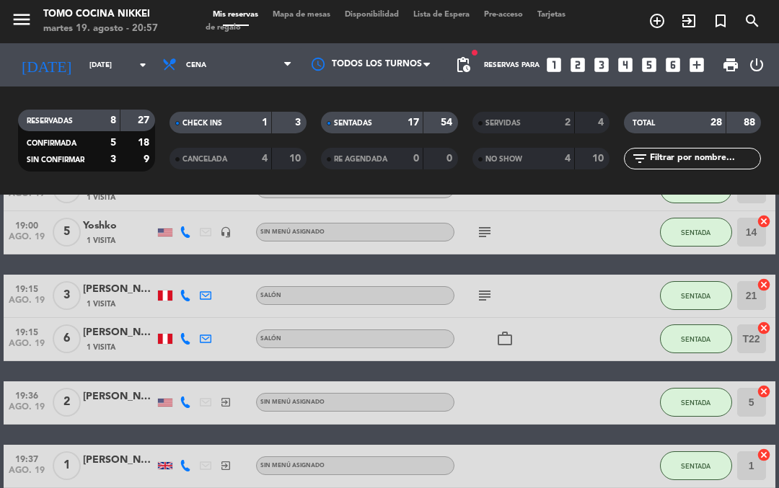
click at [479, 299] on icon "subject" at bounding box center [484, 295] width 17 height 17
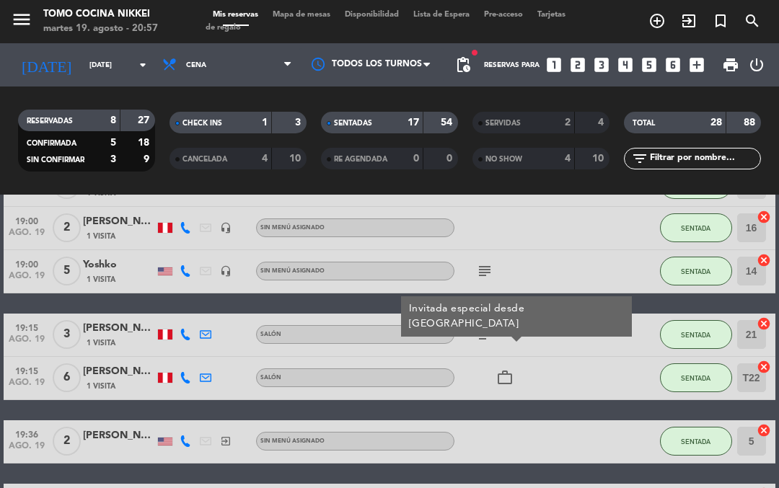
scroll to position [307, 0]
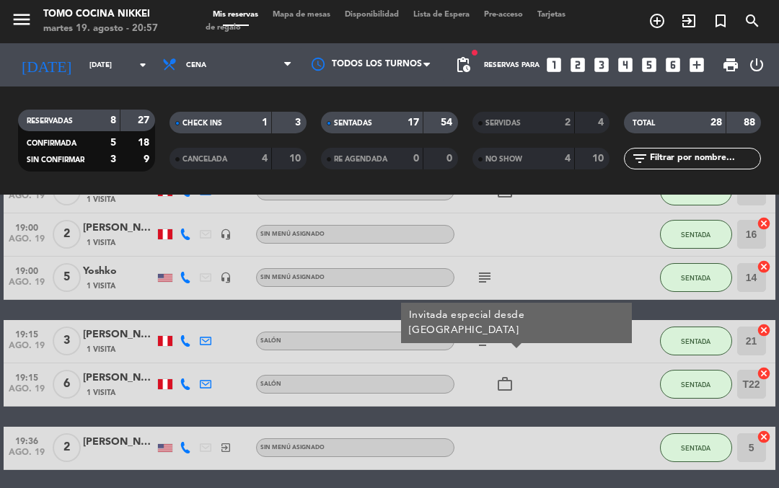
click at [481, 284] on icon "subject" at bounding box center [484, 277] width 17 height 17
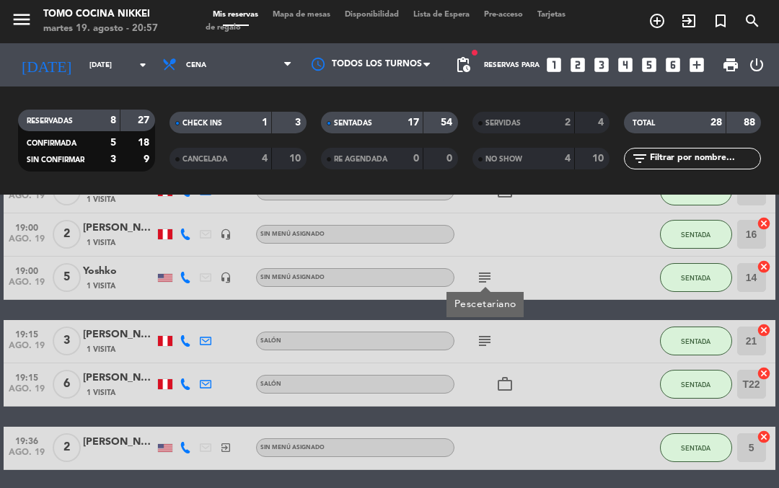
click at [483, 284] on icon "subject" at bounding box center [484, 277] width 17 height 17
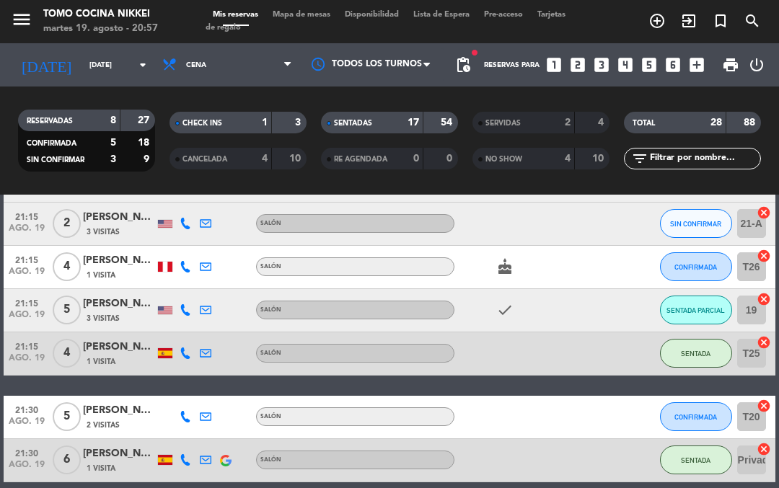
scroll to position [1275, 0]
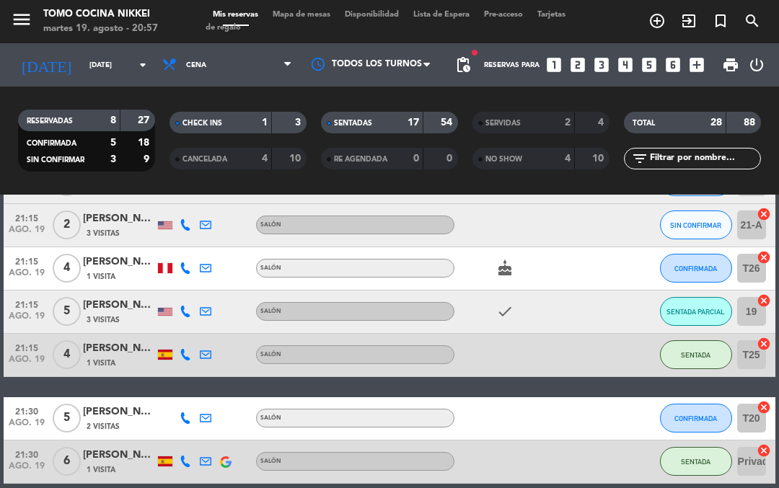
click at [382, 132] on div "SENTADAS 17 54" at bounding box center [389, 123] width 137 height 22
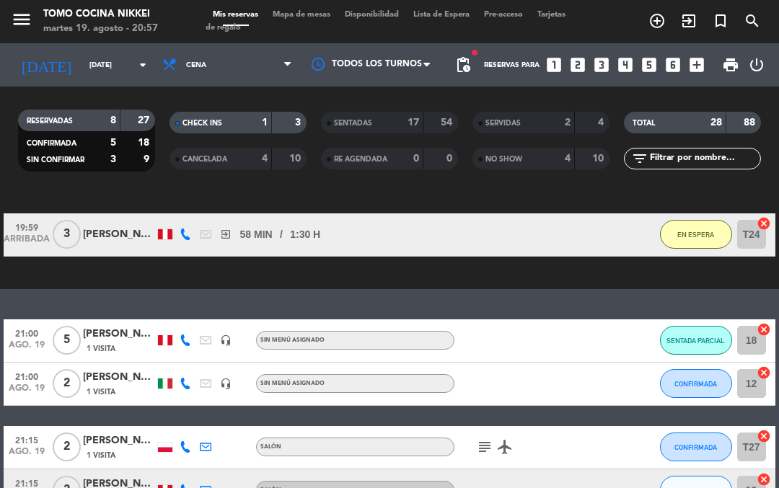
scroll to position [118, 0]
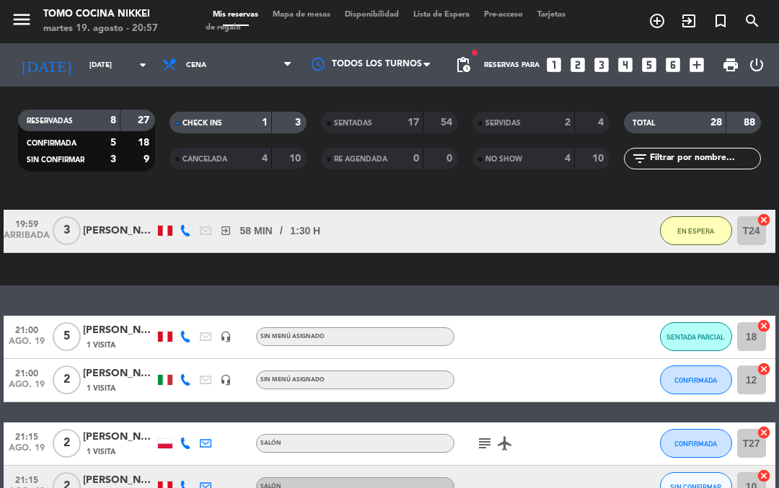
click at [314, 30] on div "Mis reservas Mapa de mesas Disponibilidad Lista de Espera Pre-acceso Tarjetas d…" at bounding box center [390, 22] width 368 height 26
click at [311, 19] on span "Mapa de mesas" at bounding box center [301, 15] width 72 height 8
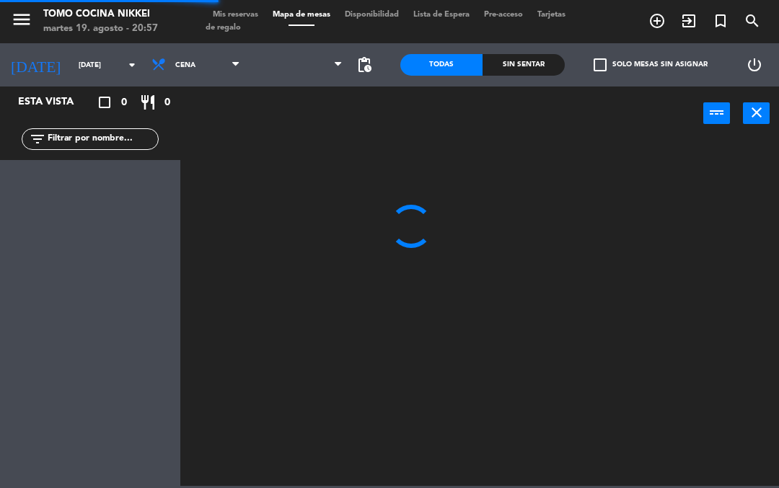
click at [337, 16] on span "Mapa de mesas" at bounding box center [301, 15] width 72 height 8
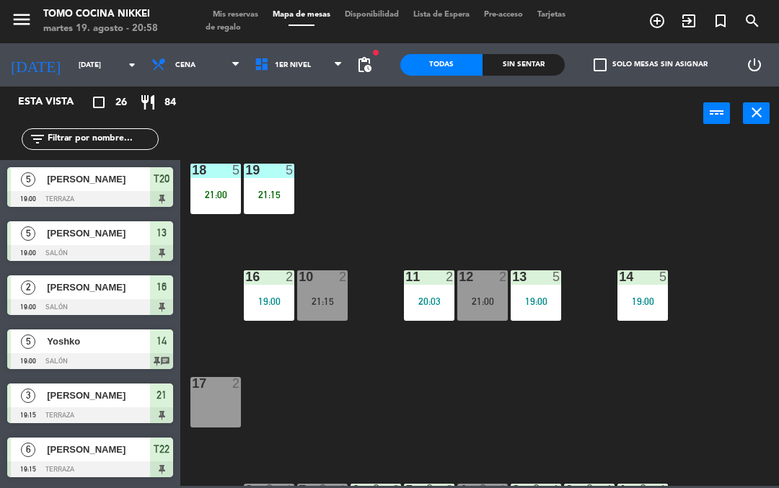
click at [690, 387] on div "18 5 21:00 19 5 21:15 16 2 19:00 10 2 21:15 11 2 20:03 12 2 21:00 13 5 19:00 14…" at bounding box center [483, 313] width 591 height 348
click at [120, 74] on input "[DATE]" at bounding box center [120, 65] width 99 height 22
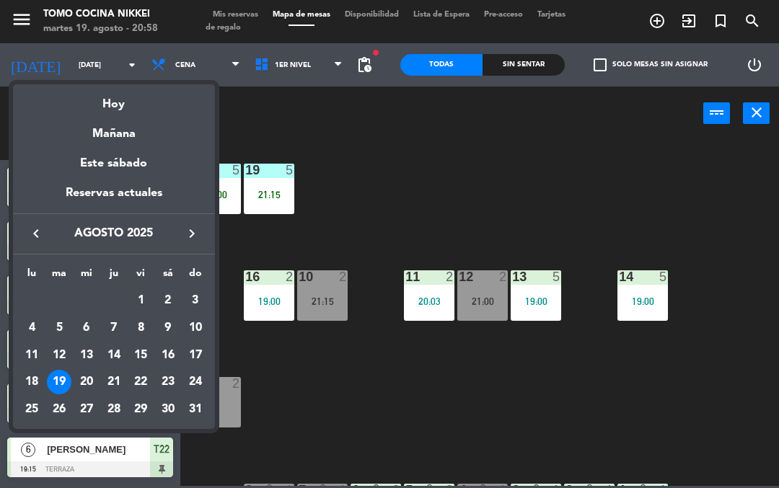
click at [118, 92] on div "Hoy" at bounding box center [114, 99] width 202 height 30
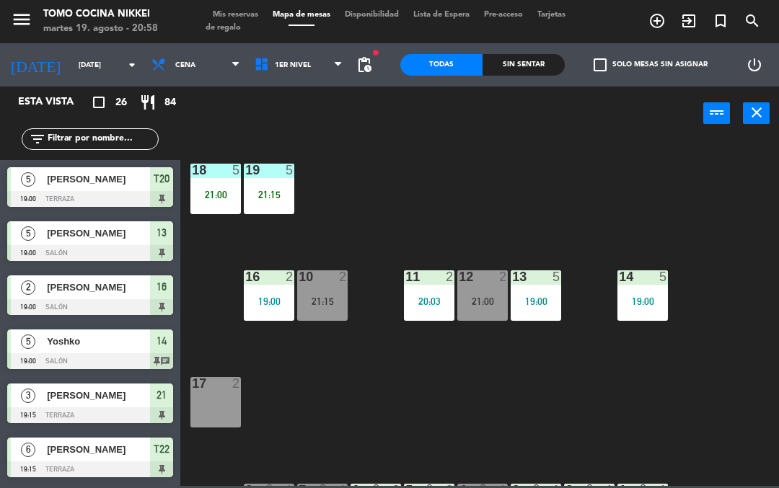
click at [123, 102] on span "26" at bounding box center [121, 103] width 12 height 17
click at [317, 60] on span "1er Nivel" at bounding box center [298, 65] width 103 height 32
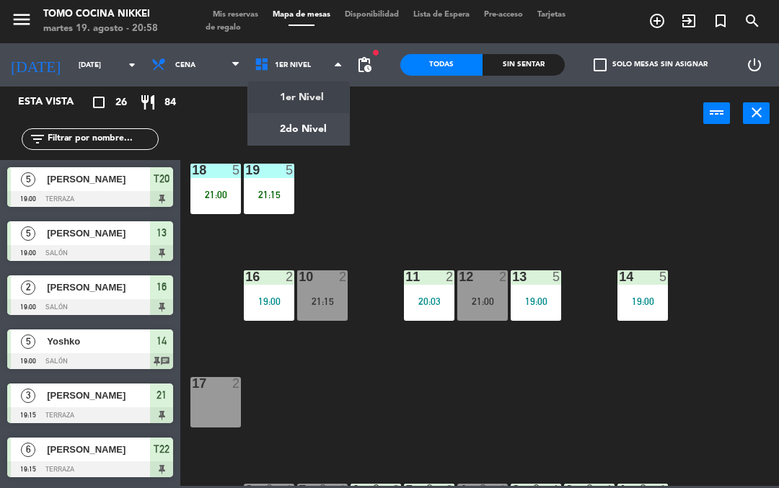
click at [309, 119] on ng-component "menu Tomo Cocina Nikkei [DATE] 19. agosto - 20:58 Mis reservas Mapa de mesas Di…" at bounding box center [389, 243] width 779 height 486
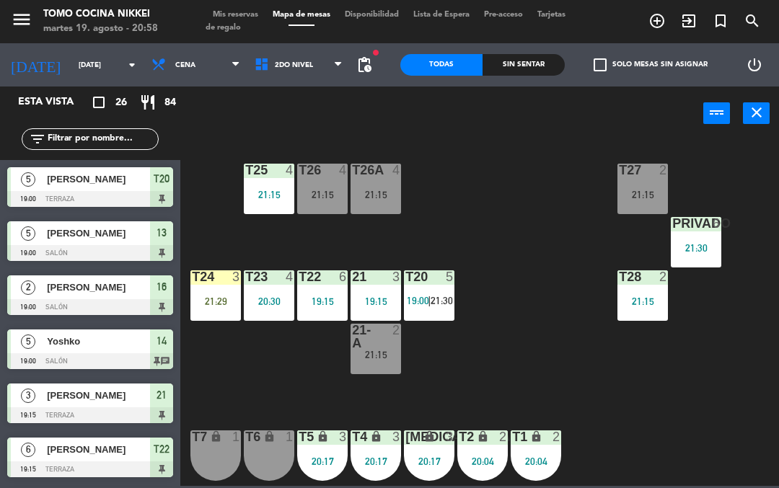
click at [509, 329] on div "T27 2 21:15 T25 4 21:15 T26A 4 21:15 T26 4 21:15 Privado 6 21:30 T24 3 21:29 T2…" at bounding box center [483, 313] width 591 height 348
click at [537, 346] on div "T27 2 21:15 T25 4 21:15 T26A 4 21:15 T26 4 21:15 Privado 6 21:30 T24 3 21:29 T2…" at bounding box center [483, 313] width 591 height 348
click at [602, 385] on div "T27 2 21:15 T25 4 21:15 T26A 4 21:15 T26 4 21:15 Privado 6 21:30 T24 3 21:29 T2…" at bounding box center [483, 313] width 591 height 348
click at [284, 69] on span "2do Nivel" at bounding box center [294, 65] width 38 height 8
click at [271, 97] on ng-component "menu Tomo Cocina Nikkei [DATE] 19. agosto - 21:03 Mis reservas Mapa de mesas Di…" at bounding box center [389, 243] width 779 height 486
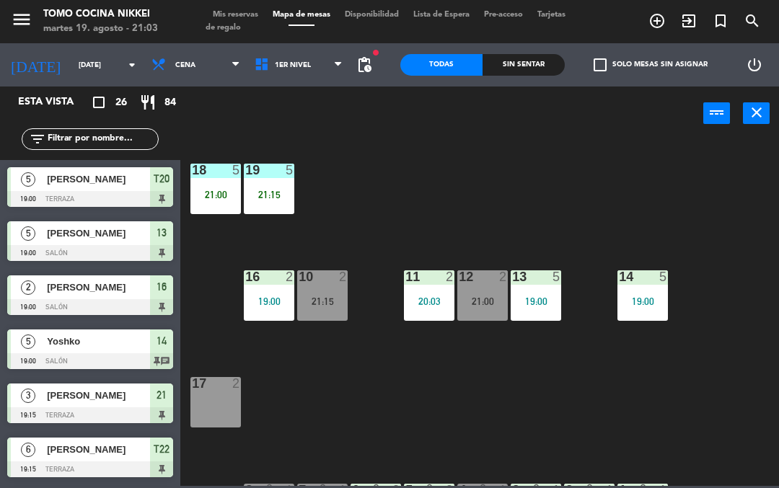
click at [544, 67] on div "Sin sentar" at bounding box center [524, 65] width 82 height 22
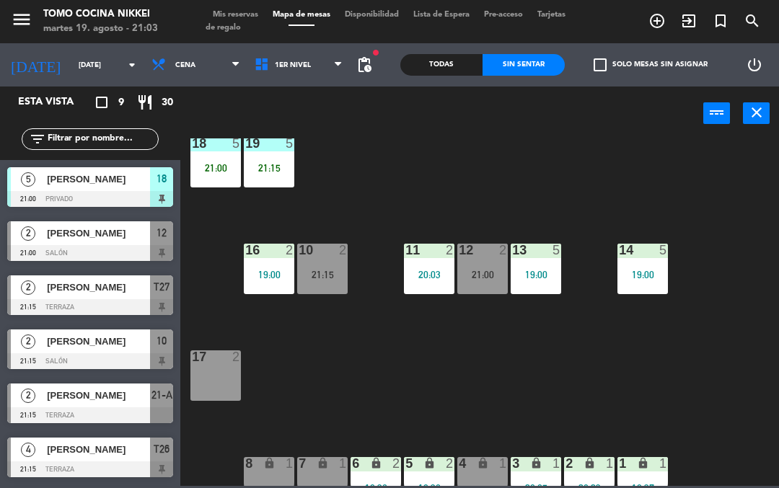
scroll to position [29, 0]
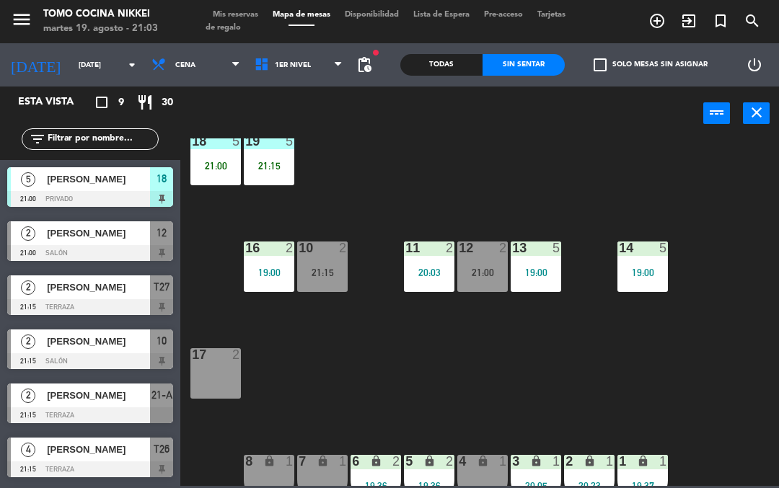
click at [431, 481] on div "19:36" at bounding box center [429, 486] width 51 height 10
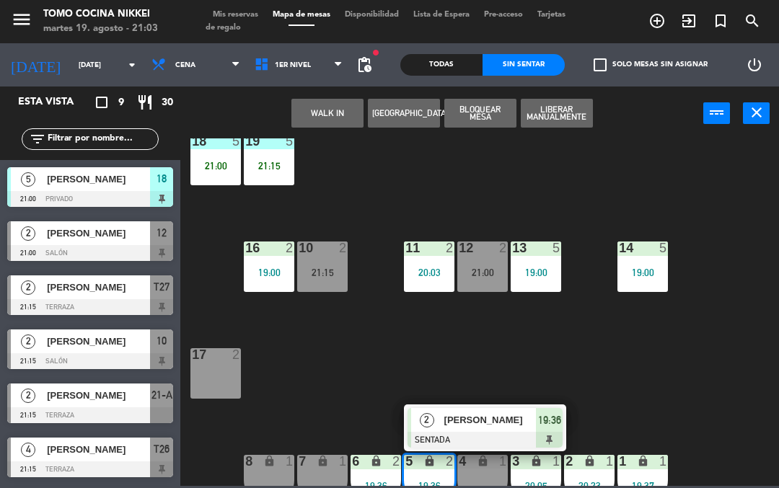
click at [521, 426] on span "[PERSON_NAME]" at bounding box center [490, 420] width 92 height 15
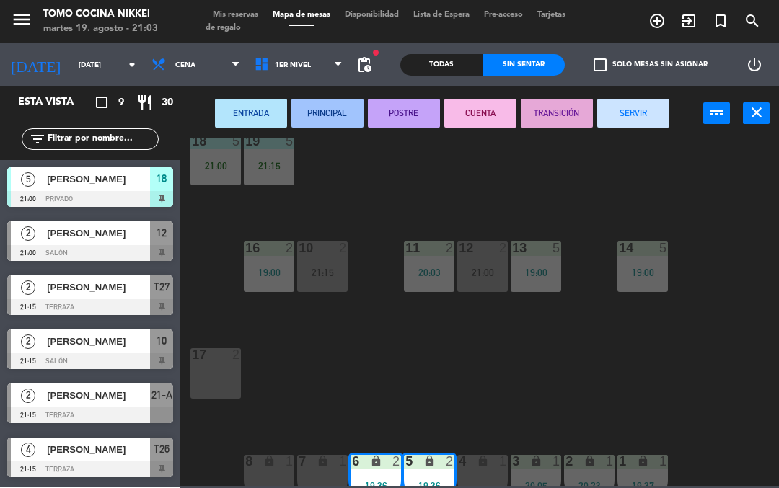
click at [631, 106] on button "SERVIR" at bounding box center [633, 113] width 72 height 29
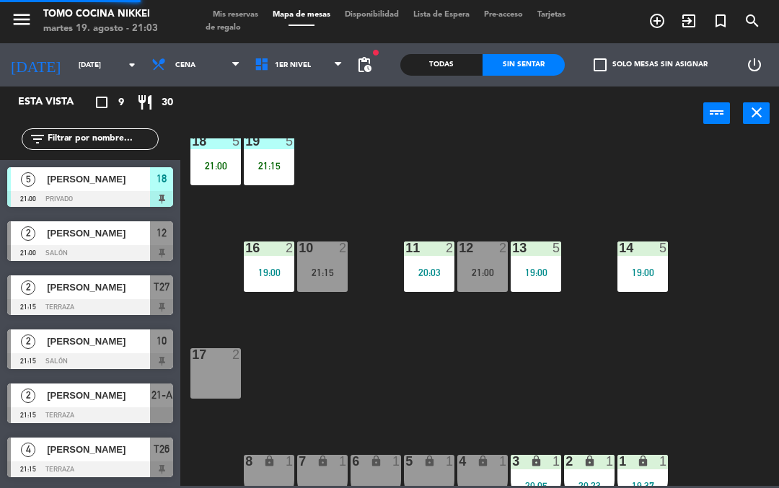
click at [591, 169] on div "18 5 21:00 19 5 21:15 16 2 19:00 10 2 21:15 11 2 20:03 12 2 21:00 13 5 19:00 14…" at bounding box center [483, 313] width 591 height 348
click at [38, 242] on div "2" at bounding box center [28, 233] width 35 height 24
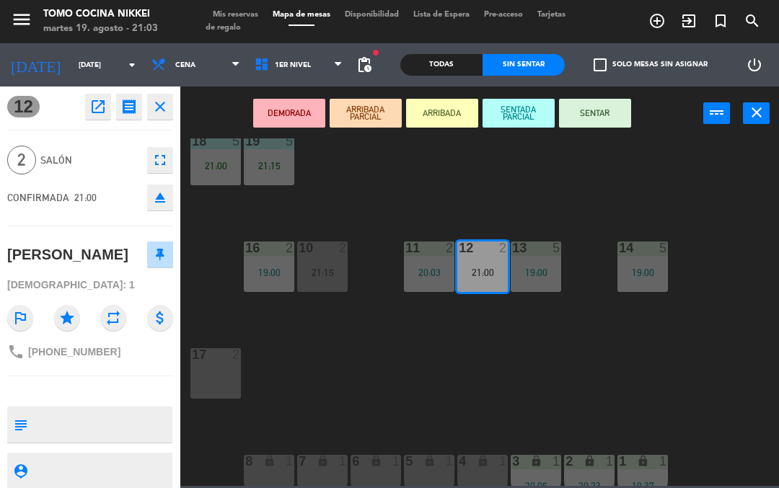
click at [611, 101] on button "SENTAR" at bounding box center [595, 113] width 72 height 29
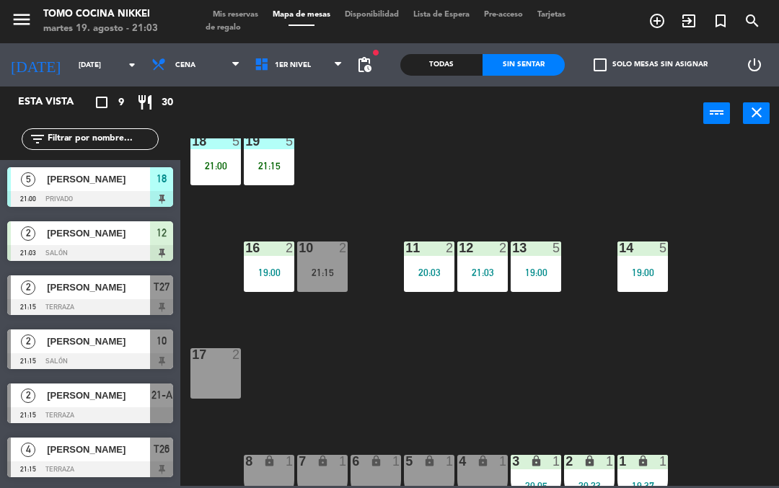
click at [662, 337] on div "18 5 21:00 19 5 21:15 16 2 19:00 10 2 21:15 11 2 20:03 12 2 21:03 13 5 19:00 14…" at bounding box center [483, 313] width 591 height 348
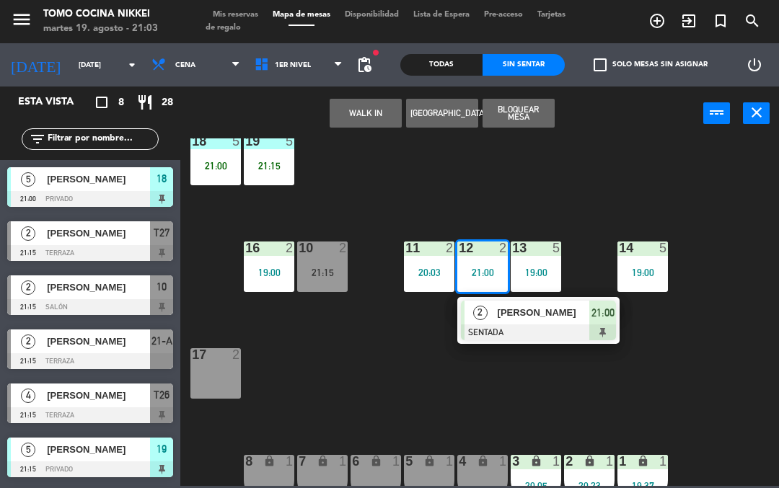
click at [571, 329] on div at bounding box center [538, 333] width 155 height 16
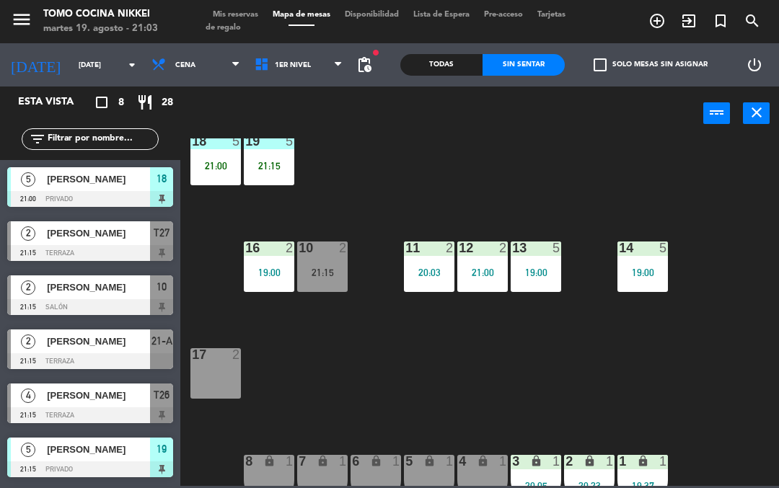
click at [638, 458] on icon "lock" at bounding box center [643, 461] width 12 height 12
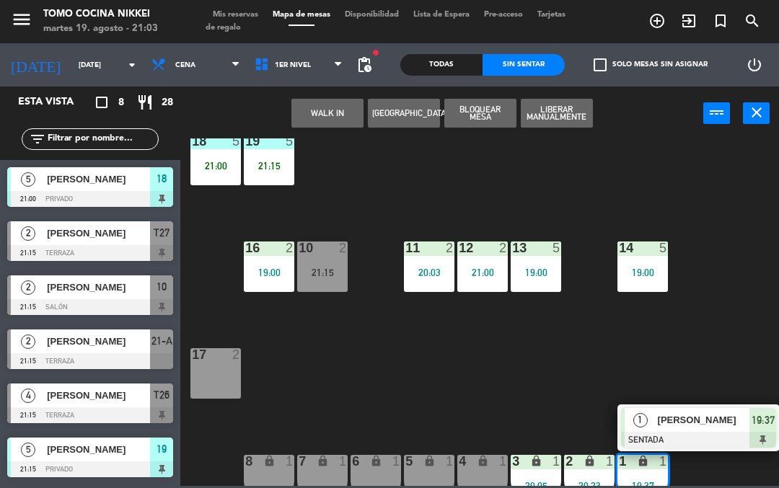
click at [693, 436] on div at bounding box center [698, 440] width 155 height 16
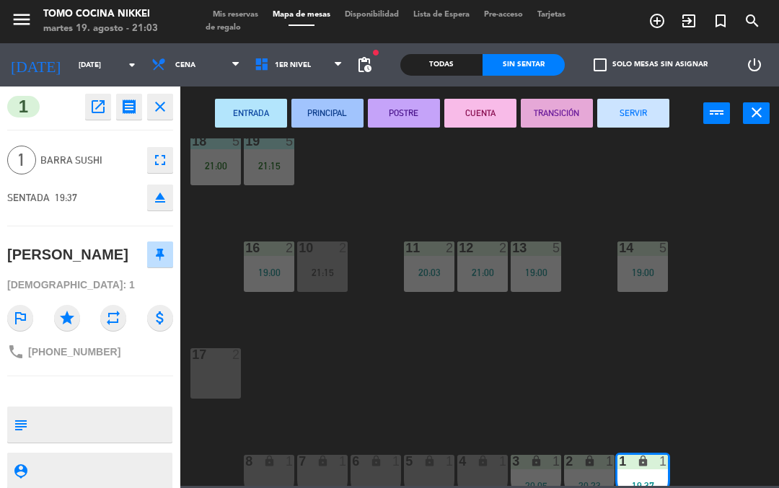
click at [646, 106] on button "SERVIR" at bounding box center [633, 113] width 72 height 29
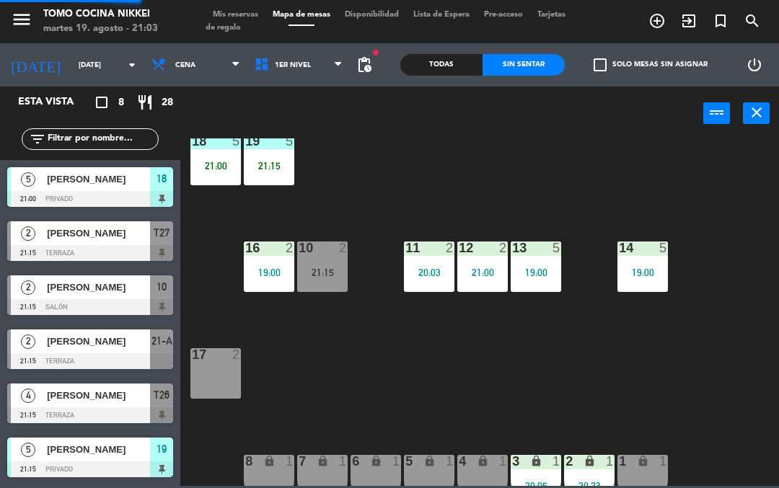
click at [661, 166] on div "18 5 21:00 19 5 21:15 16 2 19:00 10 2 21:15 11 2 20:03 12 2 21:00 13 5 19:00 14…" at bounding box center [483, 313] width 591 height 348
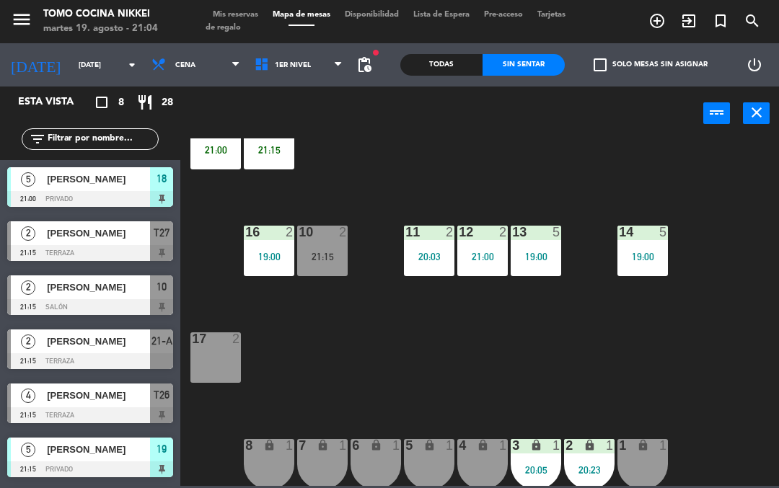
click at [51, 301] on div at bounding box center [90, 307] width 166 height 16
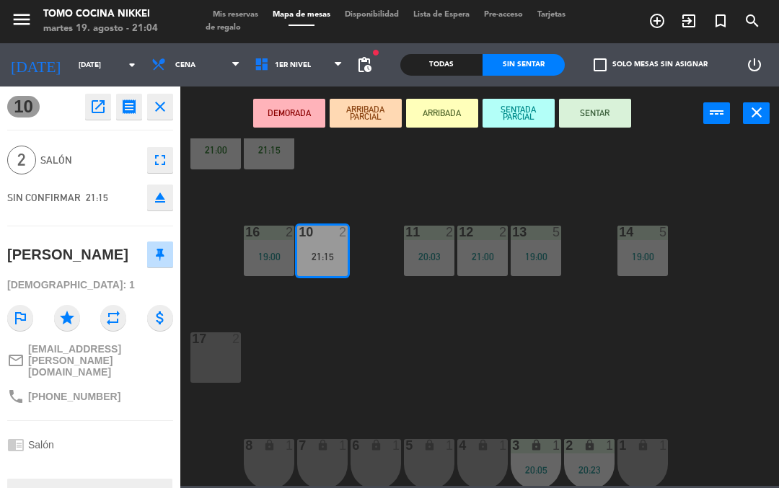
click at [604, 110] on button "SENTAR" at bounding box center [595, 113] width 72 height 29
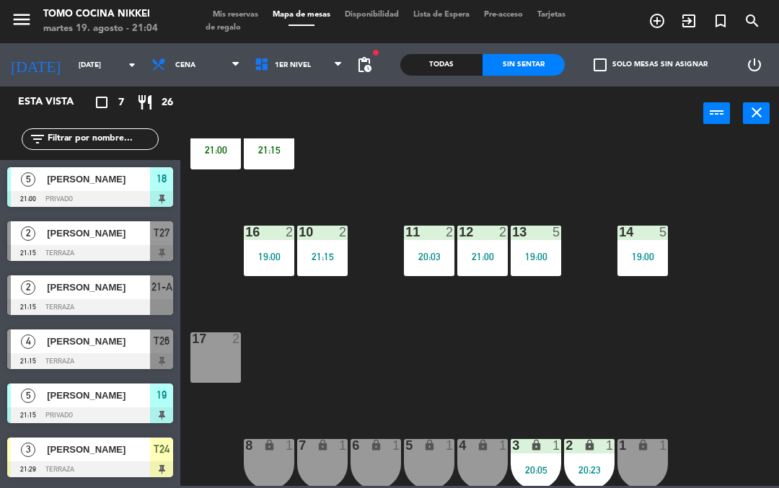
click at [654, 334] on div "18 5 21:00 19 5 21:15 16 2 19:00 10 2 21:15 11 2 20:03 12 2 21:00 13 5 19:00 14…" at bounding box center [483, 313] width 591 height 348
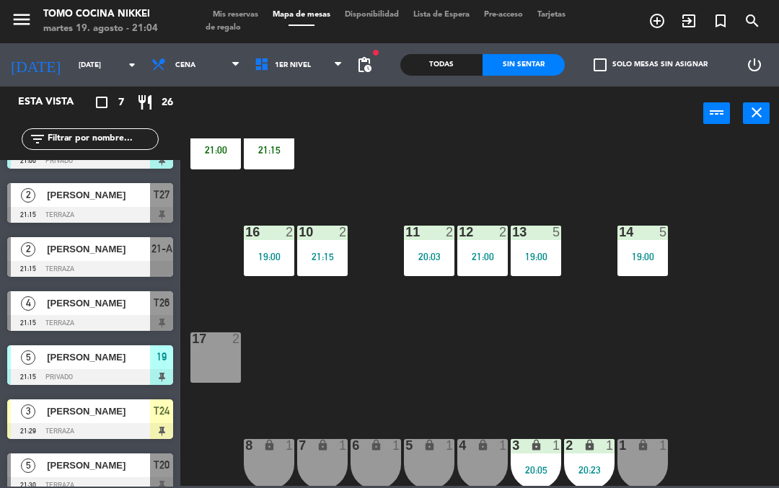
click at [35, 208] on div at bounding box center [90, 215] width 166 height 16
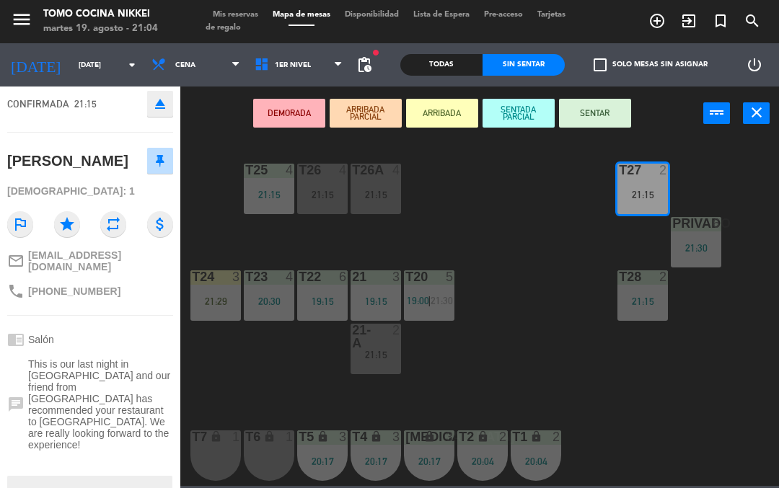
scroll to position [101, 0]
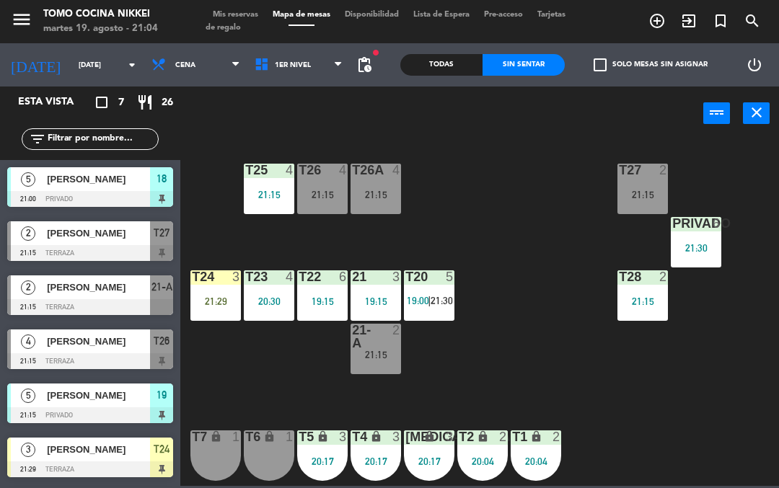
click at [649, 190] on div "21:15" at bounding box center [643, 195] width 51 height 10
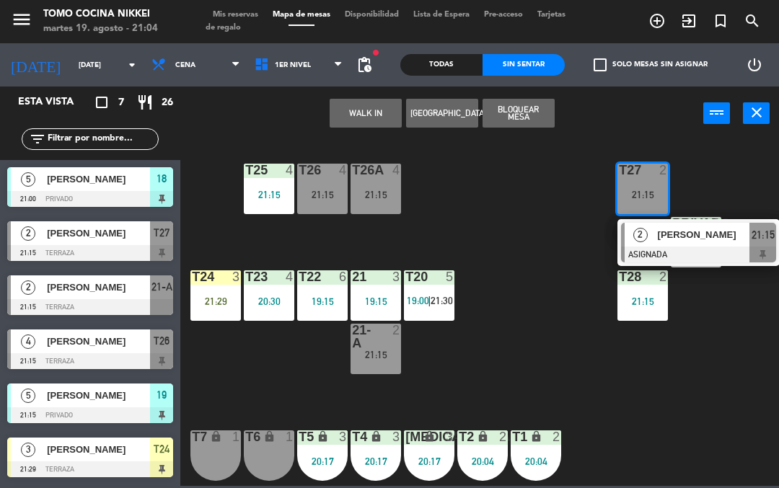
click at [649, 237] on div "2" at bounding box center [640, 235] width 31 height 24
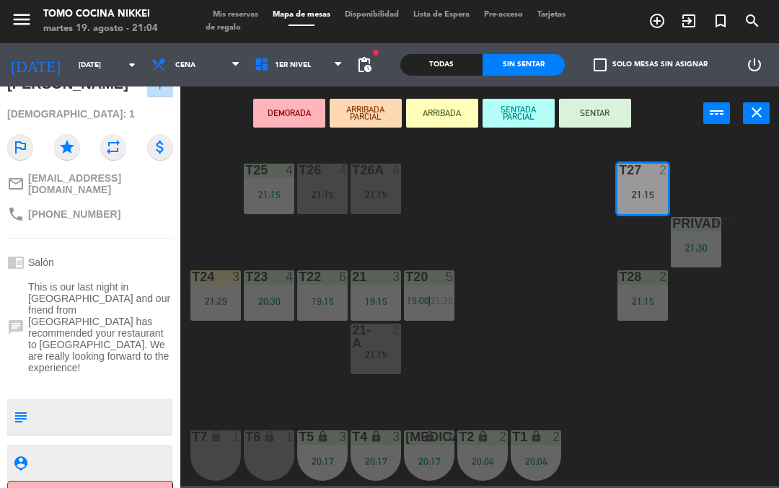
scroll to position [170, 0]
click at [616, 113] on button "SENTAR" at bounding box center [595, 113] width 72 height 29
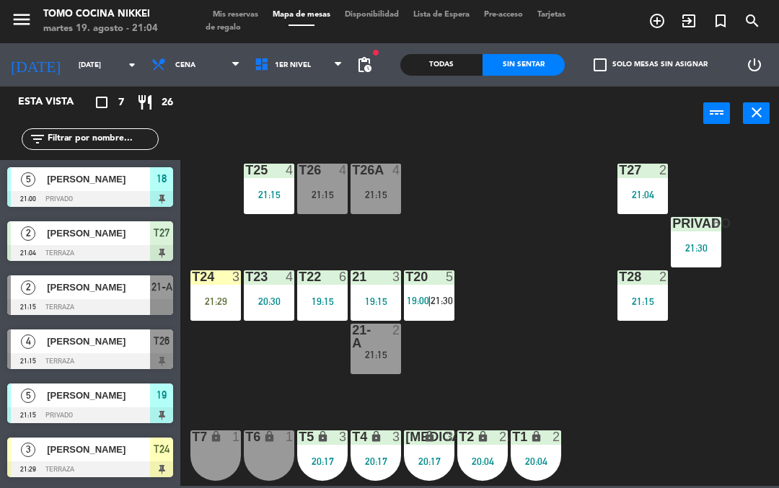
click at [555, 258] on div "T27 2 21:04 T25 4 21:15 T26A 4 21:15 T26 4 21:15 Privado 6 21:30 T24 3 21:29 T2…" at bounding box center [483, 313] width 591 height 348
click at [493, 394] on div "T27 2 21:04 T25 4 21:15 T26A 4 21:15 T26 4 21:15 Privado 6 21:30 T24 3 21:29 T2…" at bounding box center [483, 313] width 591 height 348
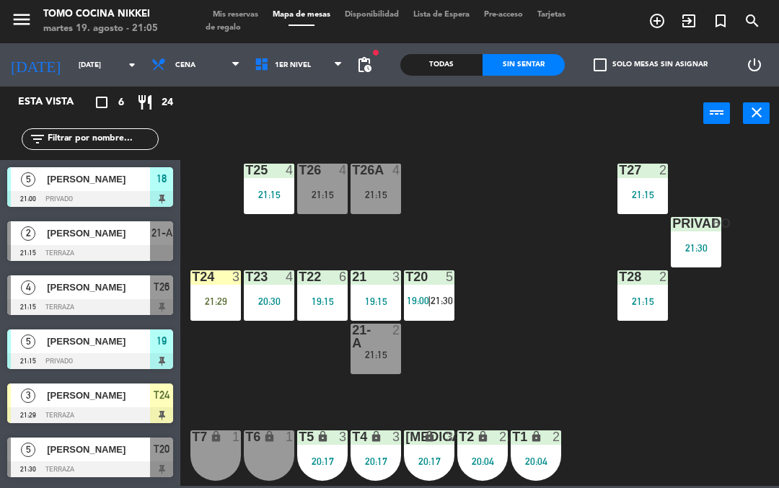
click at [677, 427] on div "T27 2 21:15 T25 4 21:15 T26A 4 21:15 T26 4 21:15 Privado 6 21:30 T24 3 21:29 T2…" at bounding box center [483, 313] width 591 height 348
click at [644, 391] on div "T27 2 21:15 T25 4 21:15 T26A 4 21:15 T26 4 21:15 Privado 6 21:30 T24 3 21:29 T2…" at bounding box center [483, 313] width 591 height 348
click at [545, 367] on div "T27 2 21:15 T25 4 21:15 T26A 4 21:15 T26 4 21:15 Privado 6 21:30 T24 3 21:29 T2…" at bounding box center [483, 313] width 591 height 348
click at [543, 358] on div "T27 2 21:15 T25 4 21:15 T26A 4 21:15 T26 4 21:15 Privado 6 21:30 T24 3 21:29 T2…" at bounding box center [483, 313] width 591 height 348
click at [453, 306] on span "21:30" at bounding box center [442, 301] width 22 height 12
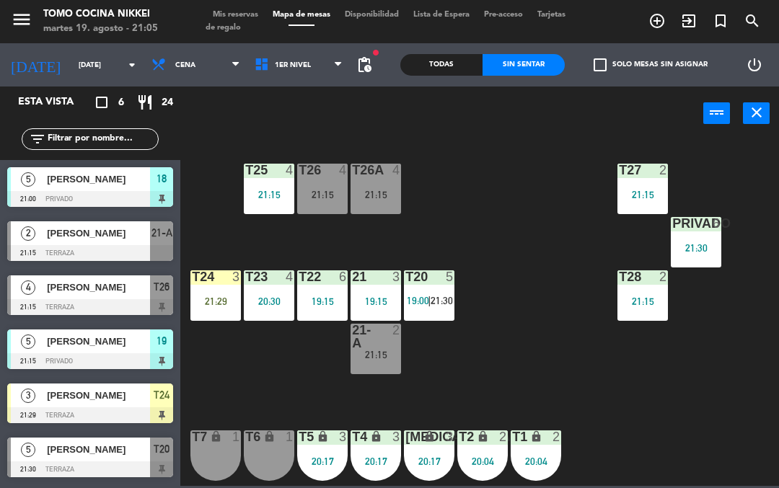
click at [655, 418] on div "T27 2 21:15 T25 4 21:15 T26A 4 21:15 T26 4 21:15 Privado 6 21:30 T24 3 21:29 T2…" at bounding box center [483, 313] width 591 height 348
click at [307, 66] on span "1er Nivel" at bounding box center [298, 65] width 103 height 32
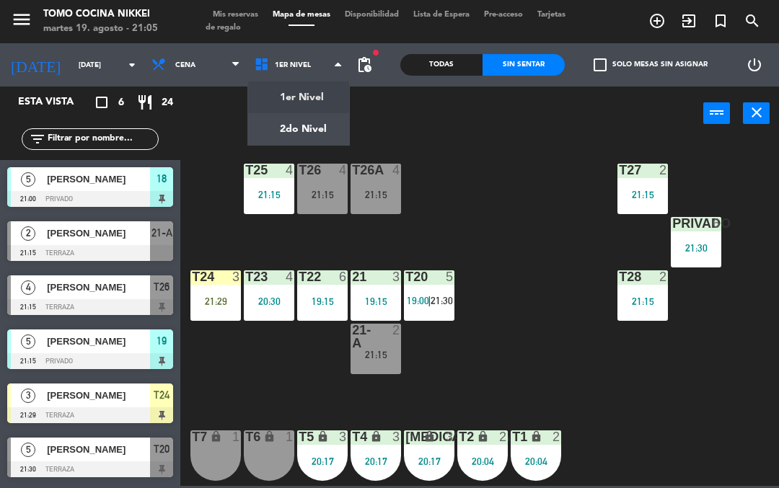
click at [325, 95] on ng-component "menu Tomo Cocina Nikkei [DATE] 19. agosto - 21:05 Mis reservas Mapa de mesas Di…" at bounding box center [389, 243] width 779 height 486
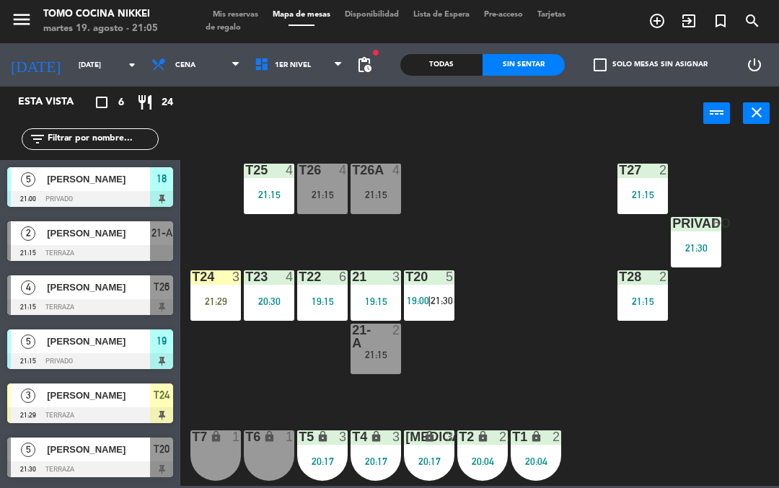
click at [307, 79] on span "1er Nivel" at bounding box center [298, 65] width 103 height 32
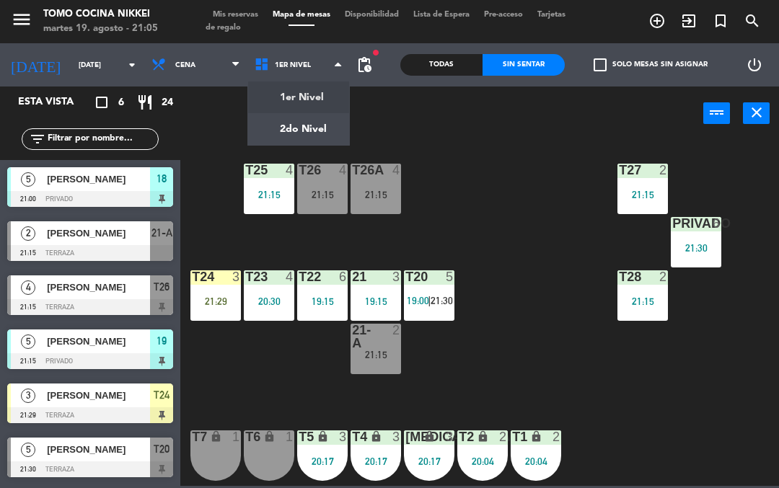
click at [303, 105] on ng-component "menu Tomo Cocina Nikkei [DATE] 19. agosto - 21:05 Mis reservas Mapa de mesas Di…" at bounding box center [389, 243] width 779 height 486
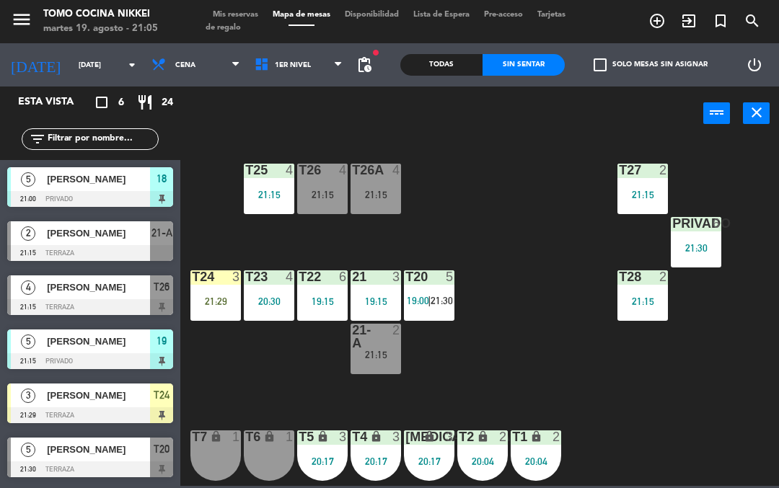
click at [314, 58] on span "1er Nivel" at bounding box center [298, 65] width 103 height 32
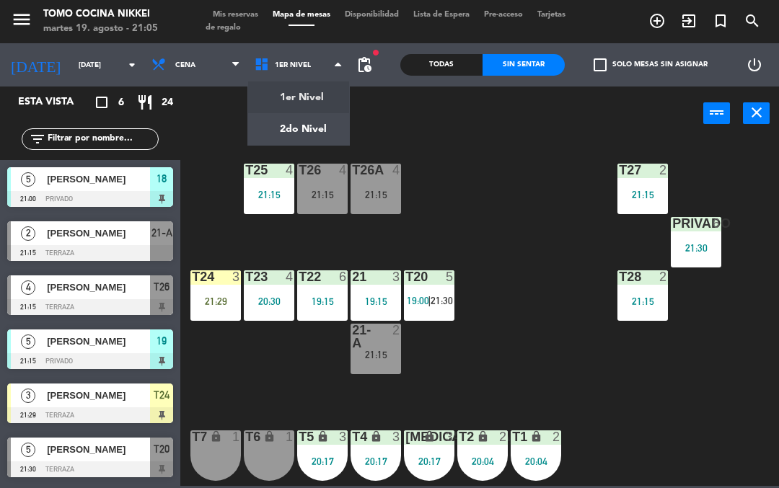
click at [309, 123] on ng-component "menu Tomo Cocina Nikkei [DATE] 19. agosto - 21:05 Mis reservas Mapa de mesas Di…" at bounding box center [389, 243] width 779 height 486
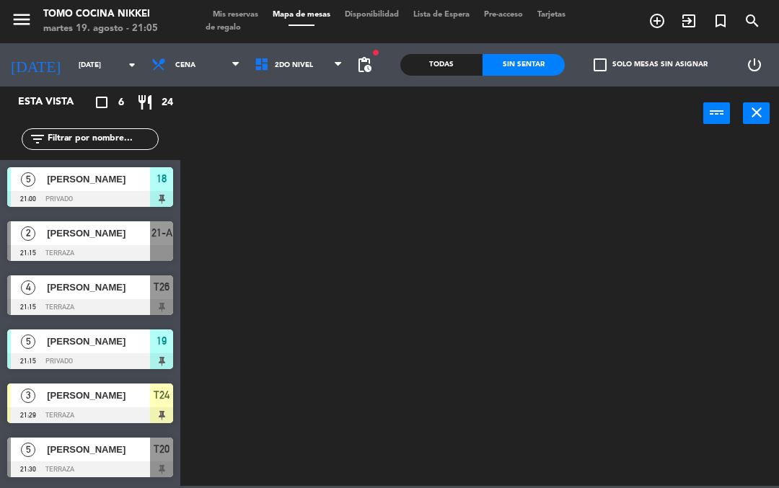
click at [315, 63] on span "2do Nivel" at bounding box center [298, 65] width 103 height 32
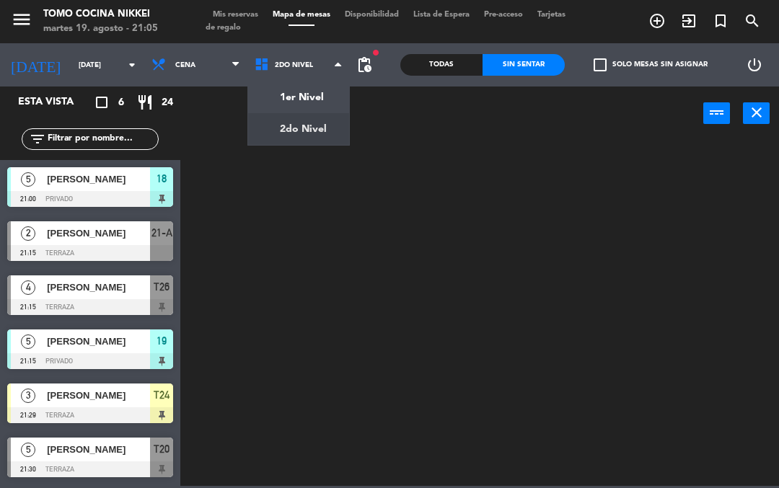
click at [259, 22] on span "Tarjetas de regalo" at bounding box center [386, 21] width 360 height 21
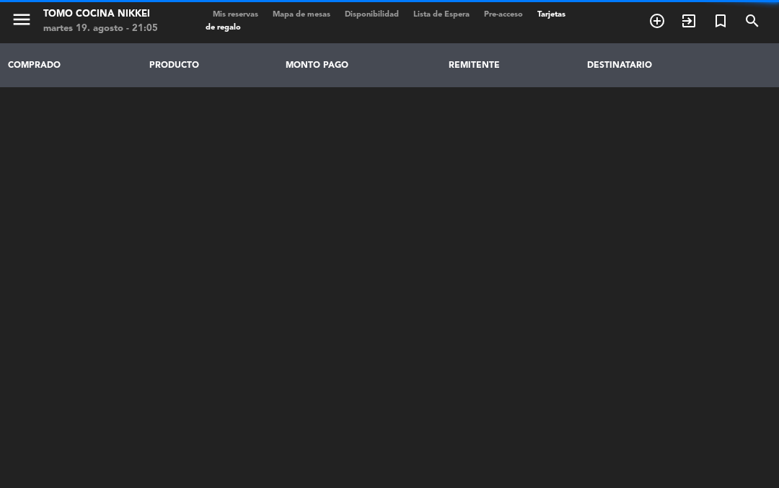
click at [260, 11] on span "Mis reservas" at bounding box center [236, 15] width 60 height 8
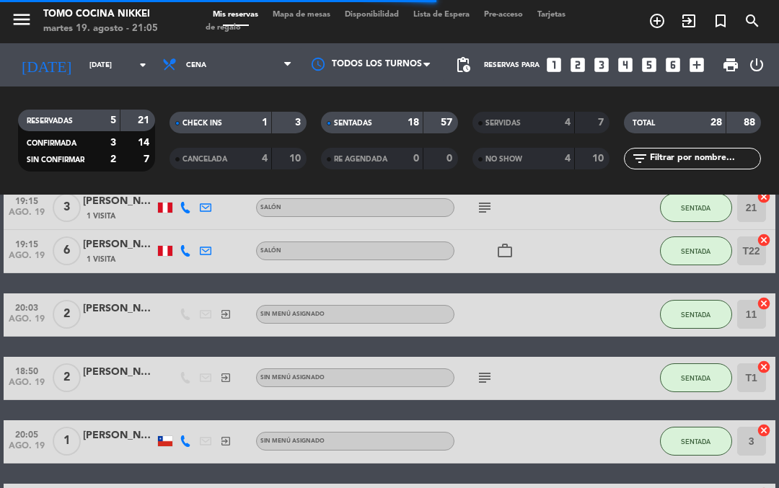
scroll to position [439, 0]
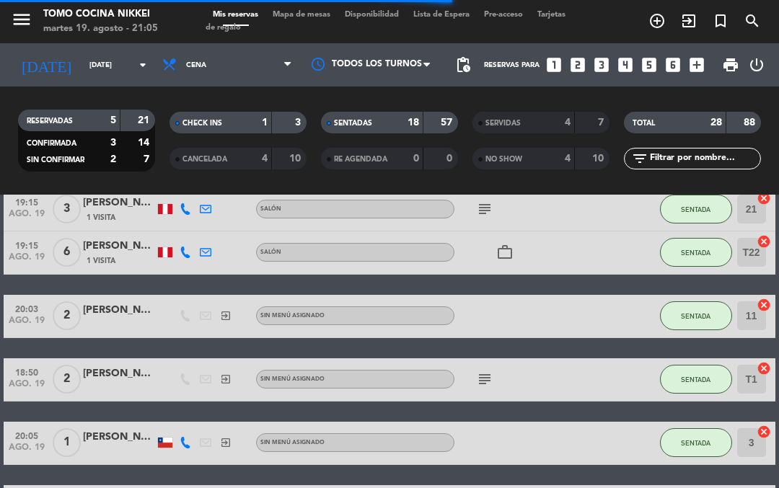
click at [492, 373] on icon "subject" at bounding box center [484, 379] width 17 height 17
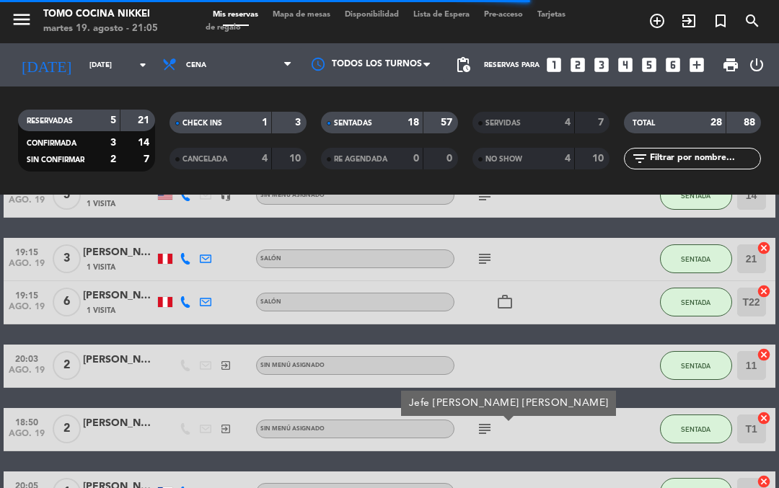
click at [486, 254] on icon "subject" at bounding box center [484, 258] width 17 height 17
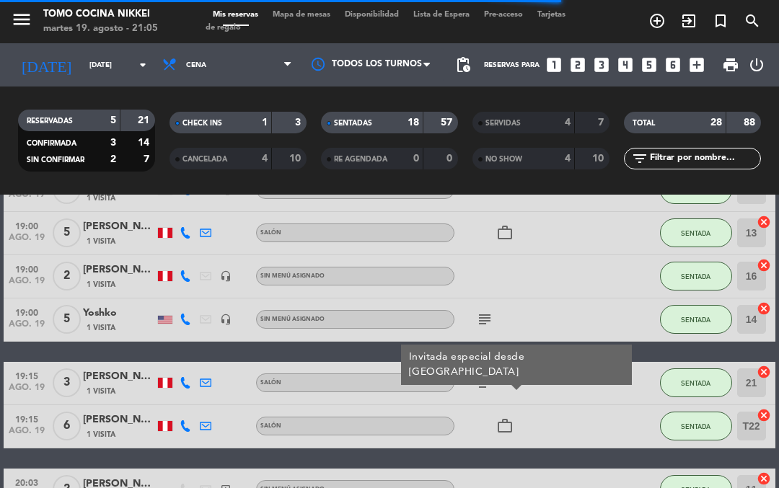
scroll to position [263, 0]
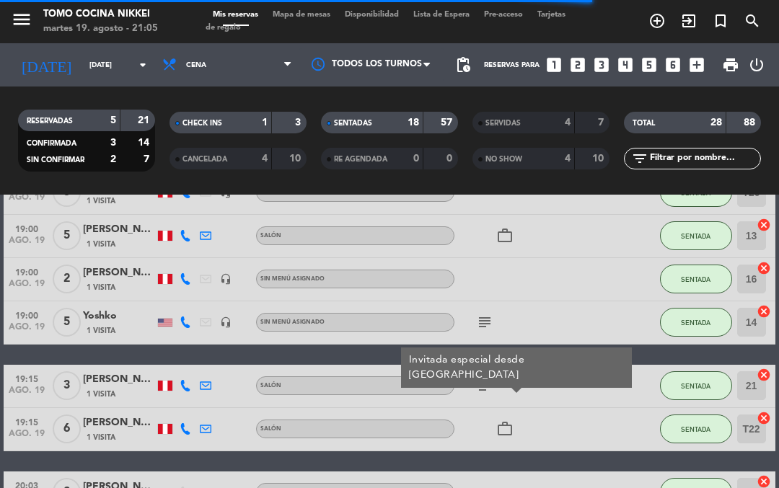
click at [491, 310] on div "subject" at bounding box center [515, 323] width 121 height 43
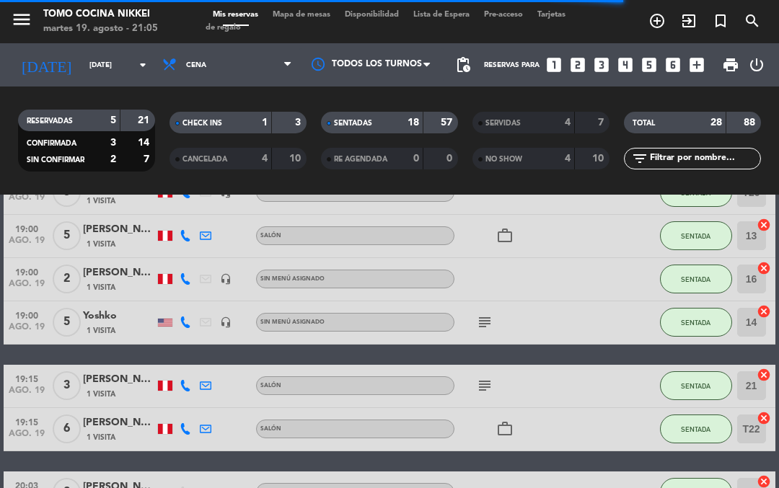
click at [491, 322] on icon "subject" at bounding box center [484, 322] width 17 height 17
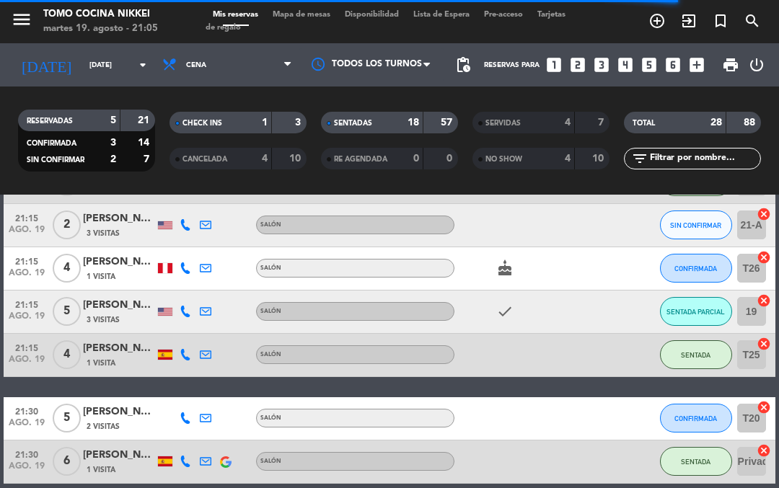
scroll to position [67, 0]
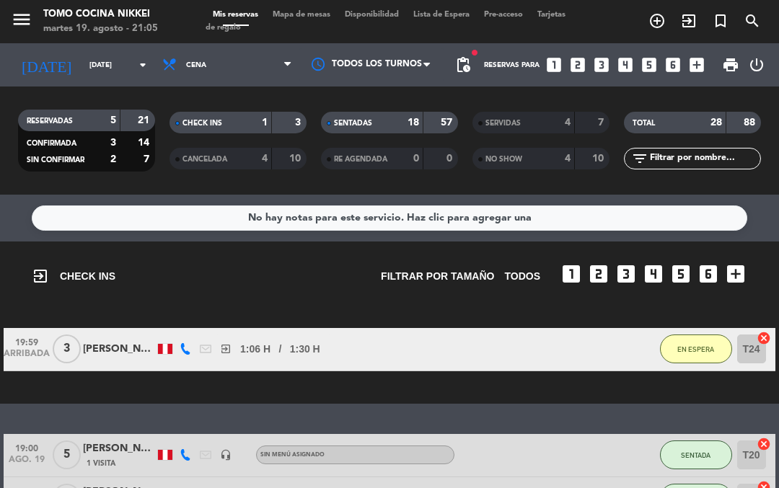
click at [386, 115] on div "SENTADAS" at bounding box center [358, 123] width 66 height 17
click at [413, 112] on div "SENTADAS 18 57" at bounding box center [390, 130] width 152 height 36
click at [399, 115] on div "18" at bounding box center [405, 123] width 29 height 17
click at [423, 112] on div at bounding box center [423, 123] width 1 height 22
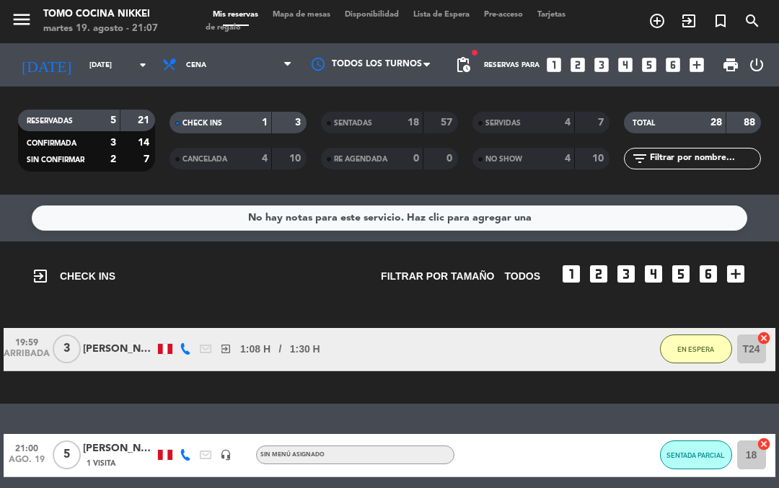
click at [312, 19] on span "Mapa de mesas" at bounding box center [301, 15] width 72 height 8
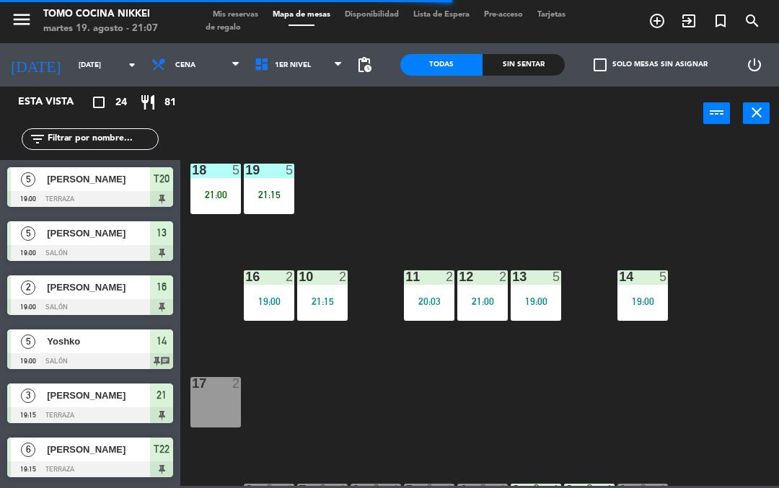
click at [313, 90] on div "power_input close" at bounding box center [441, 114] width 523 height 55
click at [323, 67] on span "1er Nivel" at bounding box center [298, 65] width 103 height 32
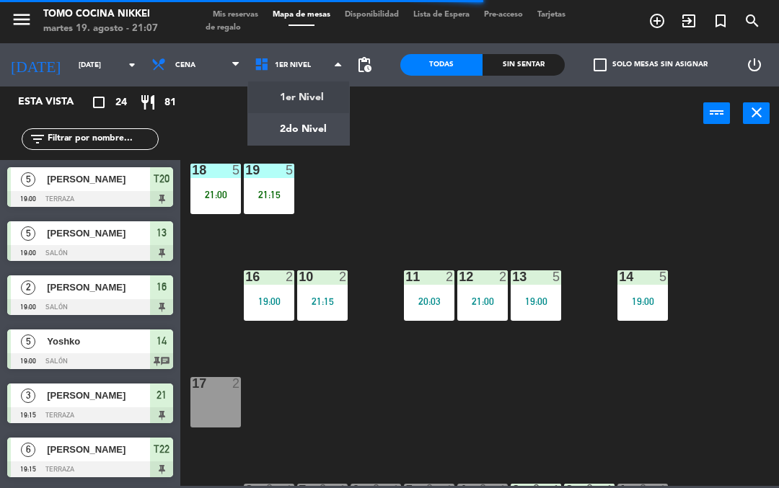
click at [306, 134] on ng-component "menu Tomo Cocina Nikkei [DATE] 19. agosto - 21:07 Mis reservas Mapa de mesas Di…" at bounding box center [389, 243] width 779 height 486
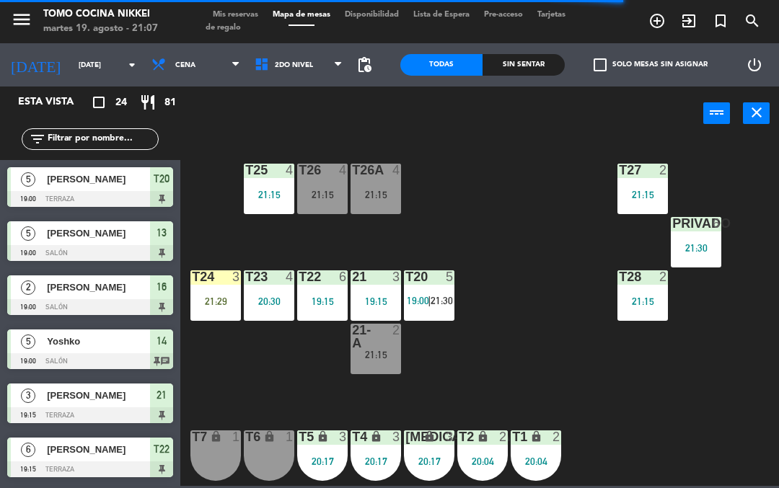
click at [349, 69] on span at bounding box center [342, 65] width 14 height 14
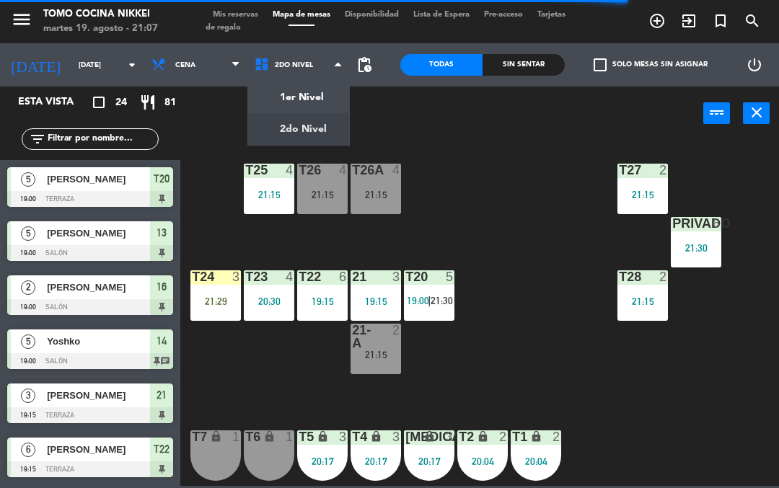
click at [323, 105] on ng-component "menu Tomo Cocina Nikkei [DATE] 19. agosto - 21:07 Mis reservas Mapa de mesas Di…" at bounding box center [389, 243] width 779 height 486
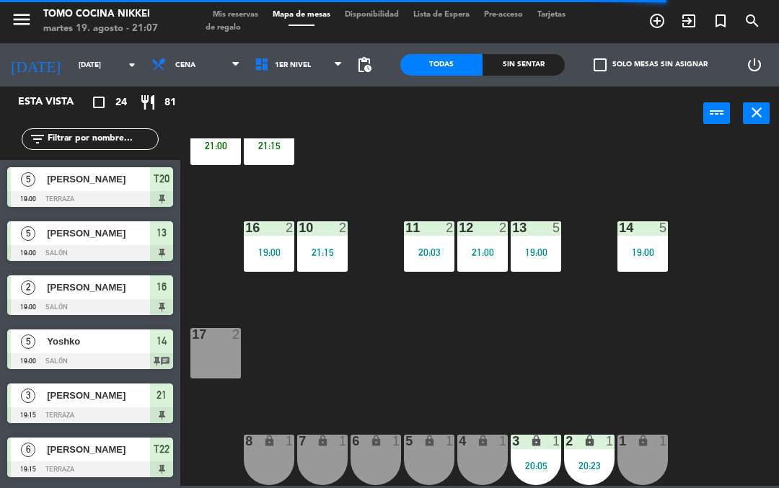
scroll to position [49, 0]
click at [590, 457] on div "2 lock 1 20:23" at bounding box center [589, 460] width 51 height 51
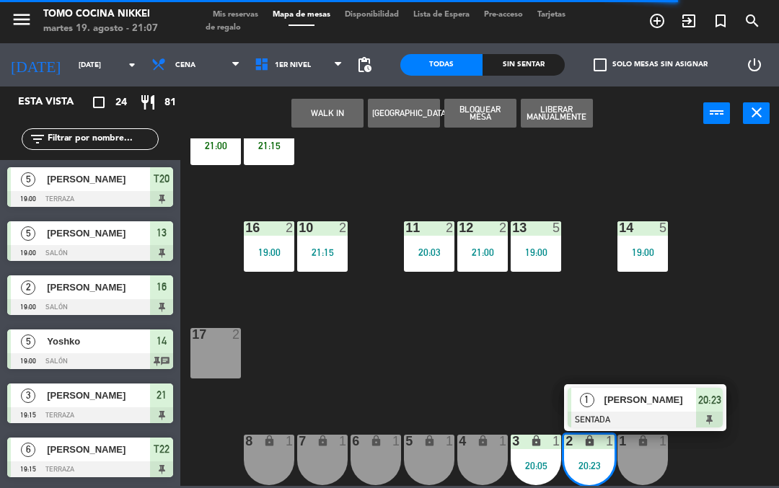
click at [724, 339] on div "18 5 21:00 19 5 21:15 16 2 19:00 10 2 21:15 11 2 20:03 12 2 21:00 13 5 19:00 14…" at bounding box center [483, 313] width 591 height 348
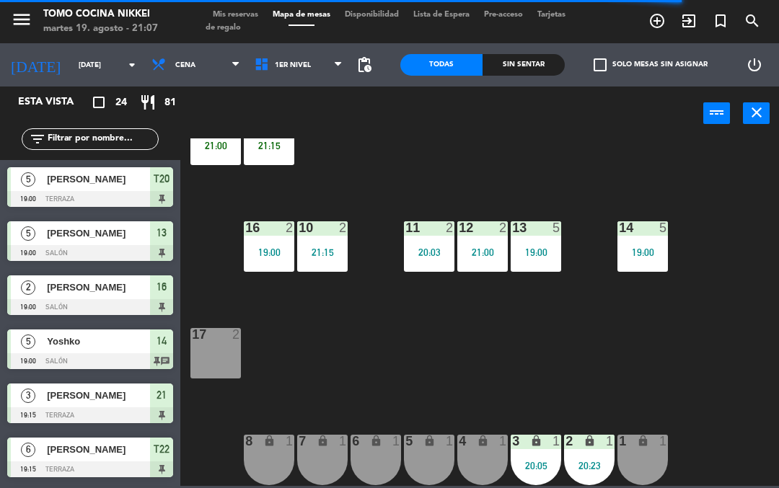
click at [531, 439] on icon "lock" at bounding box center [536, 441] width 12 height 12
click at [724, 366] on div "18 5 21:00 19 5 21:15 16 2 19:00 10 2 21:15 11 2 20:03 12 2 21:00 13 5 19:00 14…" at bounding box center [483, 313] width 591 height 348
click at [584, 449] on div "lock" at bounding box center [590, 442] width 24 height 14
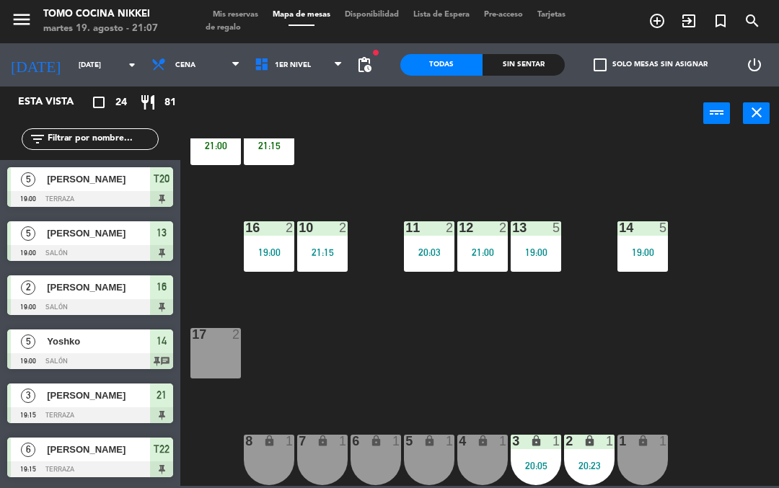
click at [690, 354] on div "18 5 21:00 19 5 21:15 16 2 19:00 10 2 21:15 11 2 20:03 12 2 21:00 13 5 19:00 14…" at bounding box center [483, 313] width 591 height 348
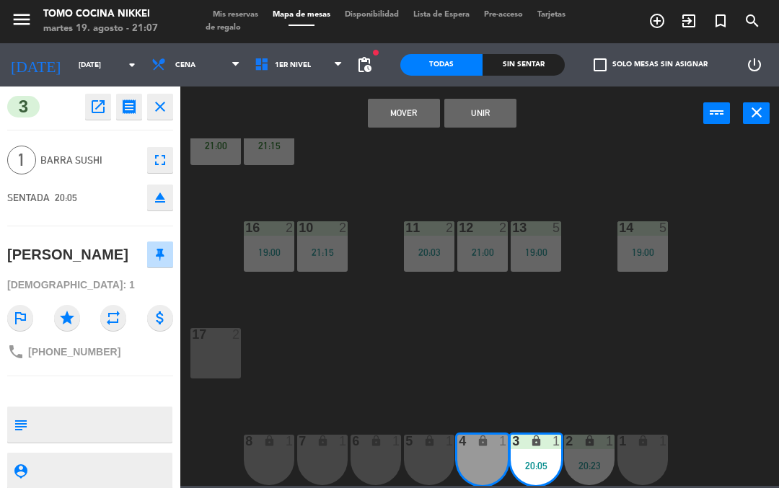
click at [417, 104] on button "Mover" at bounding box center [404, 113] width 72 height 29
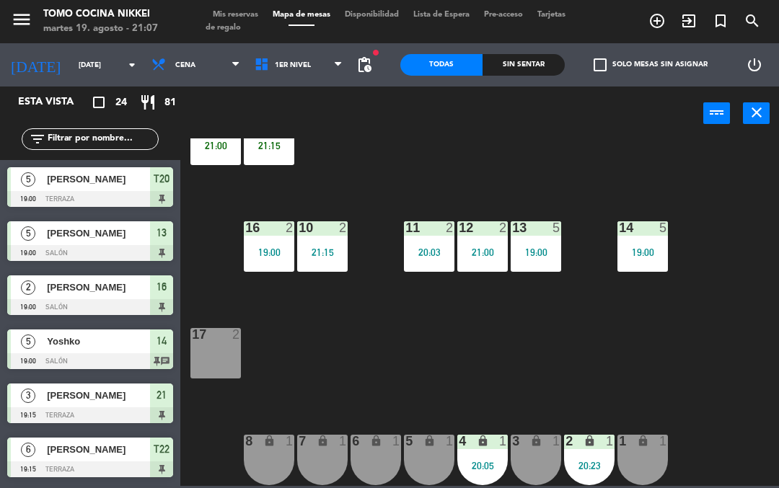
scroll to position [0, 0]
click at [518, 149] on div "18 5 21:00 19 5 21:15 16 2 19:00 10 2 21:15 11 2 20:03 12 2 21:00 13 5 19:00 14…" at bounding box center [483, 313] width 591 height 348
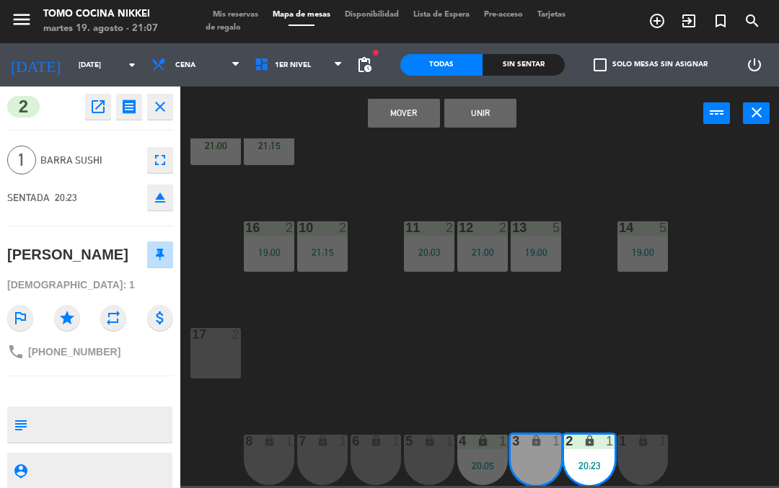
click at [411, 114] on button "Mover" at bounding box center [404, 113] width 72 height 29
click at [478, 147] on div "18 5 21:00 19 5 21:15 16 2 19:00 10 2 21:15 11 2 20:03 12 2 21:00 13 5 19:00 14…" at bounding box center [483, 313] width 591 height 348
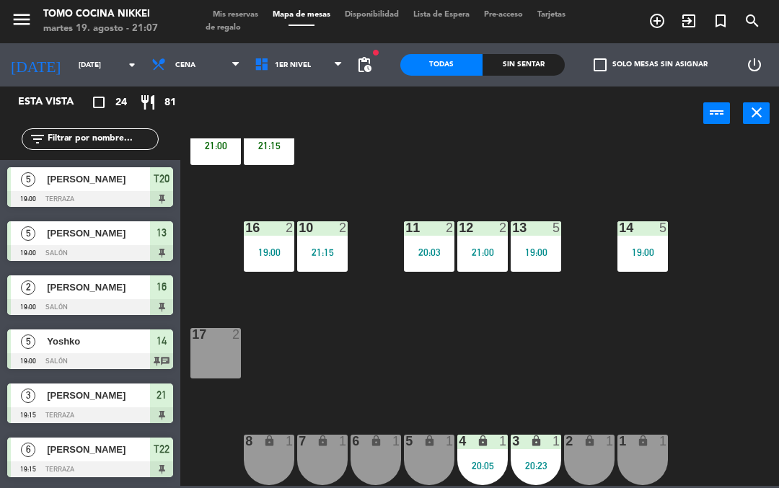
click at [524, 481] on div "3 lock 1 20:23" at bounding box center [536, 460] width 51 height 51
click at [697, 378] on div "18 5 21:00 19 5 21:15 16 2 19:00 10 2 21:15 11 2 20:03 12 2 21:00 13 5 19:00 14…" at bounding box center [483, 313] width 591 height 348
click at [543, 72] on div "Sin sentar" at bounding box center [524, 65] width 82 height 22
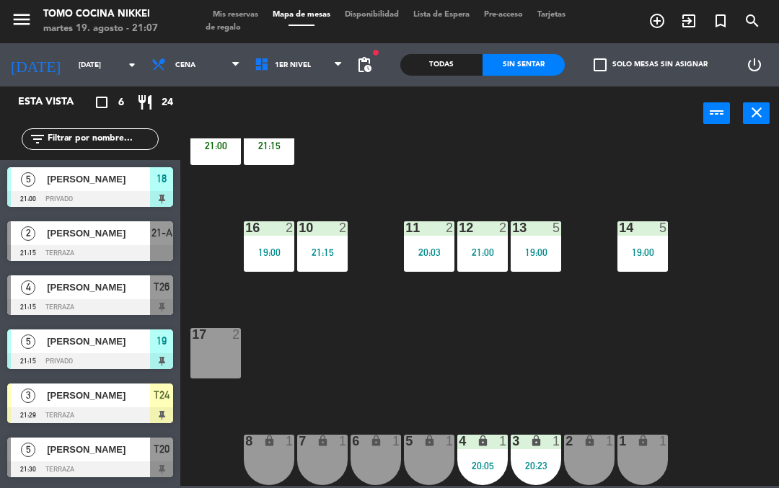
click at [550, 74] on div "Sin sentar" at bounding box center [524, 65] width 82 height 22
click at [546, 58] on div "Sin sentar" at bounding box center [524, 65] width 82 height 22
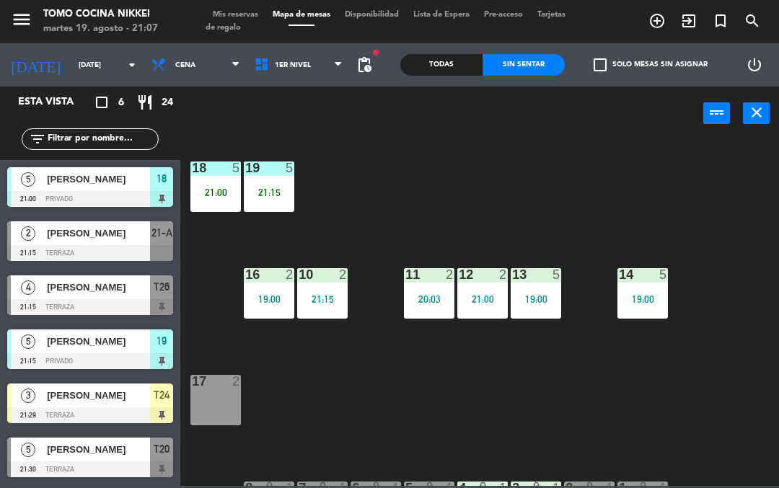
scroll to position [3, 0]
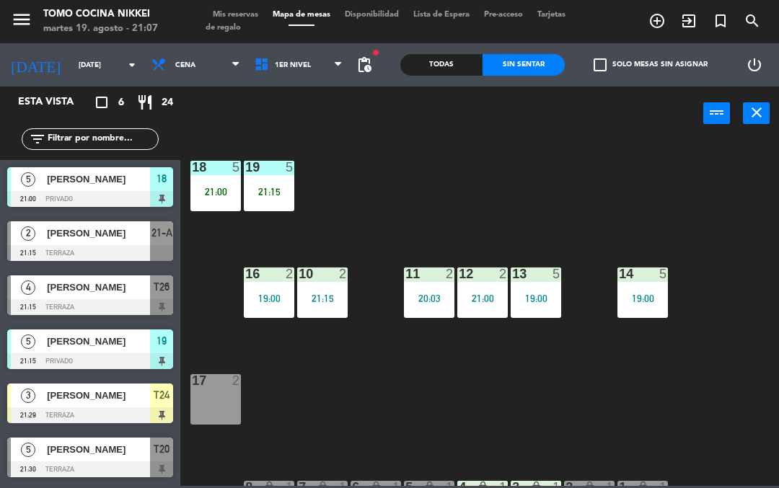
click at [278, 184] on div "19 5 21:15" at bounding box center [269, 186] width 51 height 51
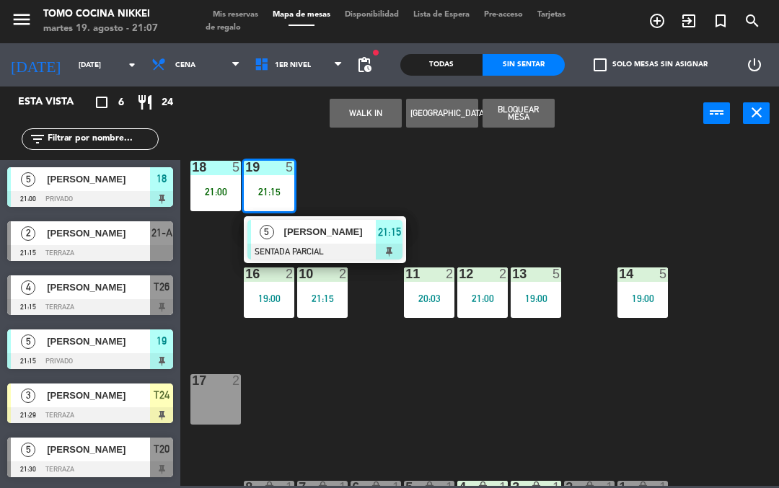
click at [343, 253] on div at bounding box center [324, 252] width 155 height 16
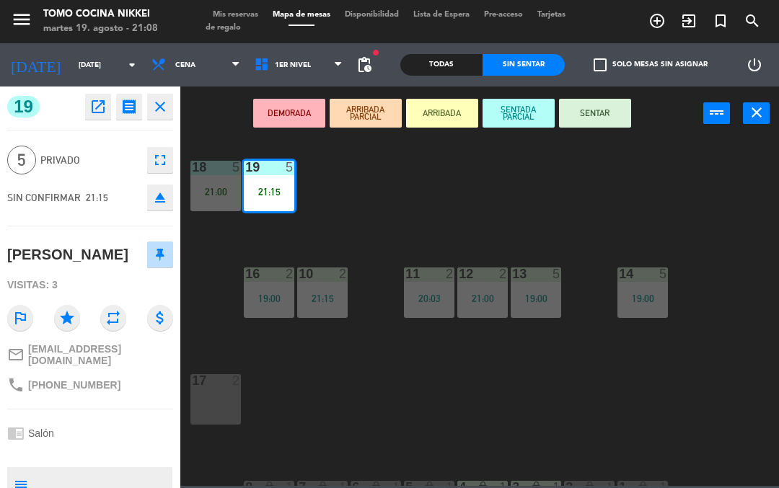
click at [611, 115] on button "SENTAR" at bounding box center [595, 113] width 72 height 29
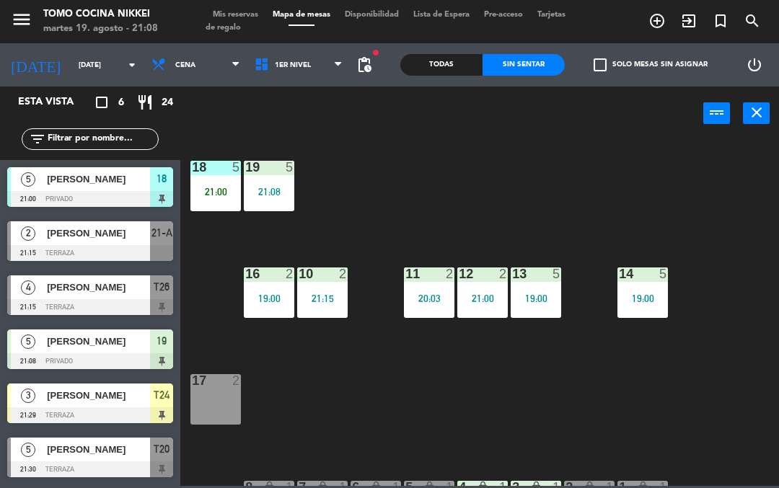
click at [604, 147] on div "18 5 21:00 19 5 21:08 16 2 19:00 10 2 21:15 11 2 20:03 12 2 21:00 13 5 19:00 14…" at bounding box center [483, 313] width 591 height 348
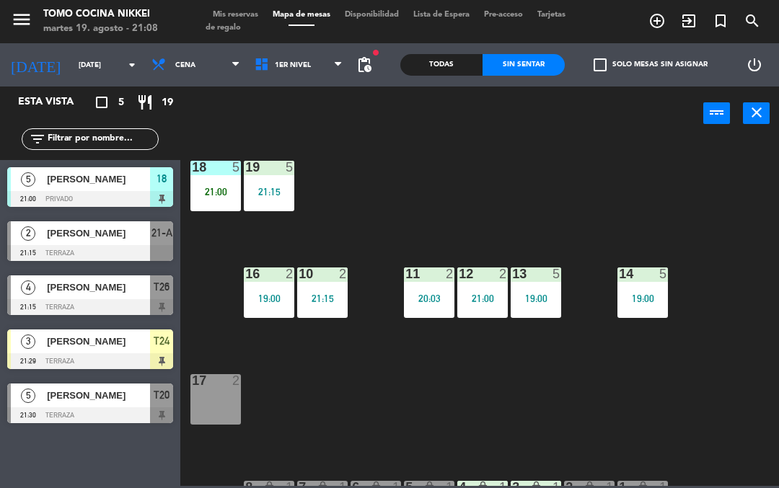
click at [428, 308] on div "11 2 20:03" at bounding box center [429, 293] width 51 height 51
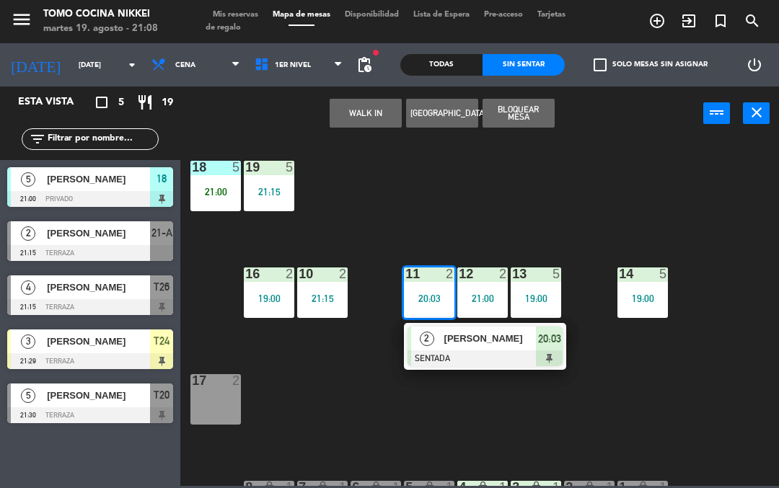
click at [478, 334] on span "[PERSON_NAME]" at bounding box center [490, 338] width 92 height 15
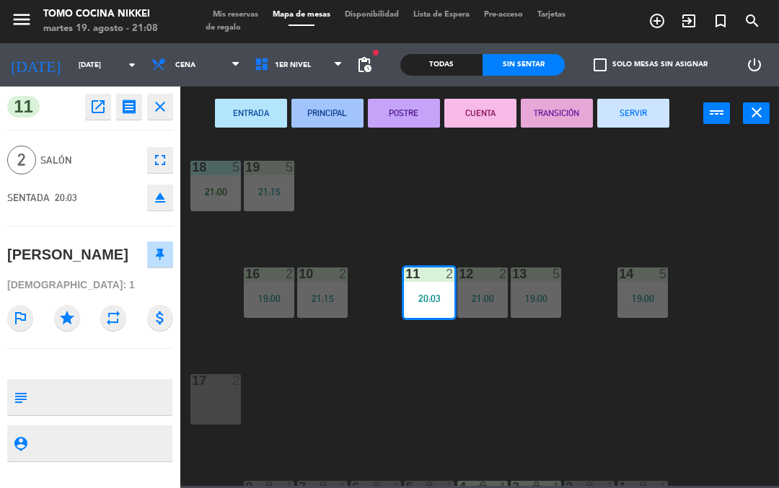
click at [634, 123] on button "SERVIR" at bounding box center [633, 113] width 72 height 29
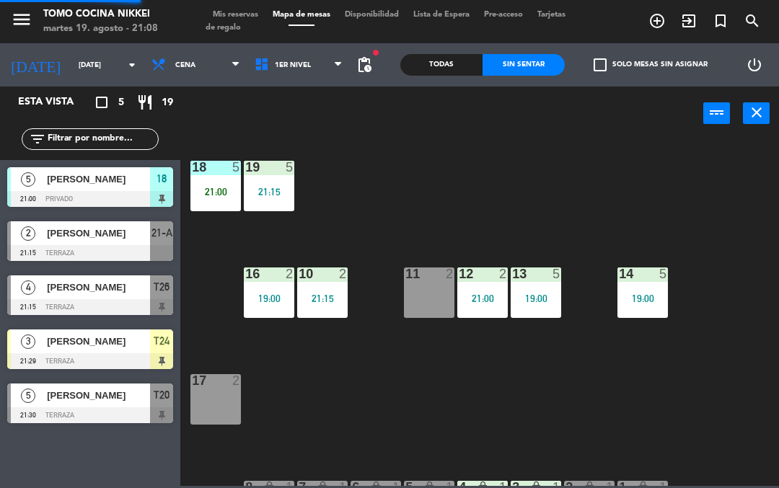
click at [596, 190] on div "18 5 21:00 19 5 21:15 16 2 19:00 10 2 21:15 11 2 12 2 21:00 13 5 19:00 14 5 19:…" at bounding box center [483, 313] width 591 height 348
click at [715, 459] on div "18 5 21:00 19 5 21:15 16 2 19:00 10 2 21:15 11 2 12 2 21:00 13 5 19:00 14 5 19:…" at bounding box center [483, 313] width 591 height 348
click at [668, 221] on div "18 5 21:00 19 5 21:15 16 2 19:00 10 2 21:15 11 2 12 2 21:00 13 5 19:00 14 5 19:…" at bounding box center [483, 313] width 591 height 348
click at [300, 66] on span "1er Nivel" at bounding box center [298, 65] width 103 height 32
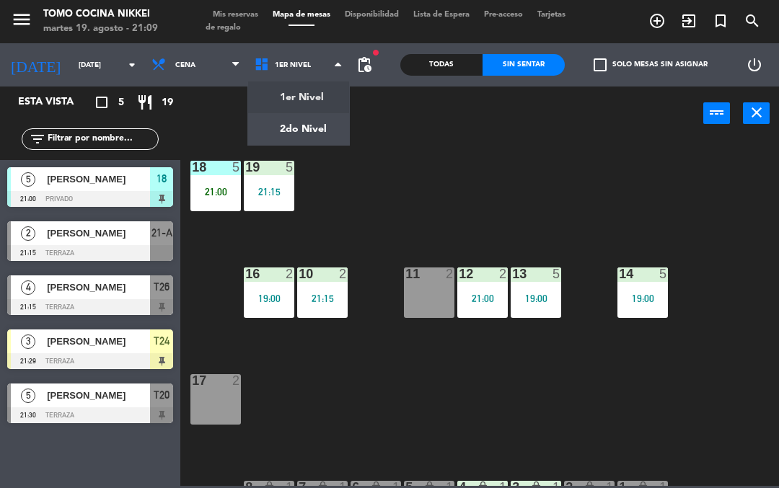
click at [299, 133] on ng-component "menu Tomo Cocina Nikkei [DATE] 19. agosto - 21:09 Mis reservas Mapa de mesas Di…" at bounding box center [389, 243] width 779 height 486
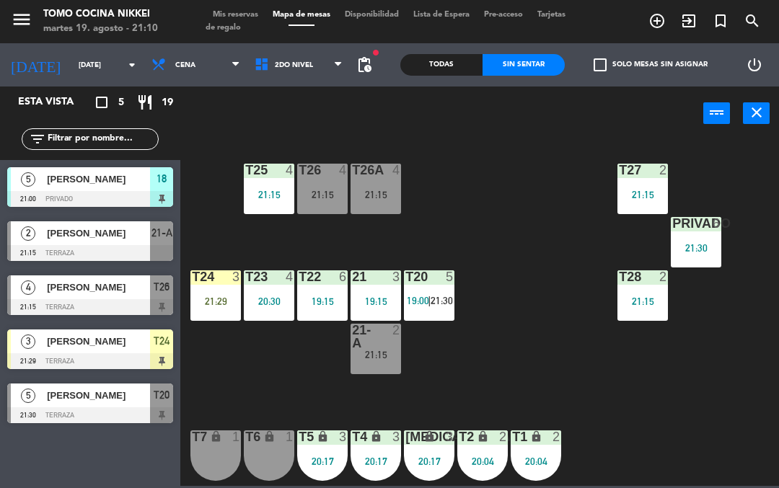
click at [107, 413] on div at bounding box center [90, 416] width 166 height 16
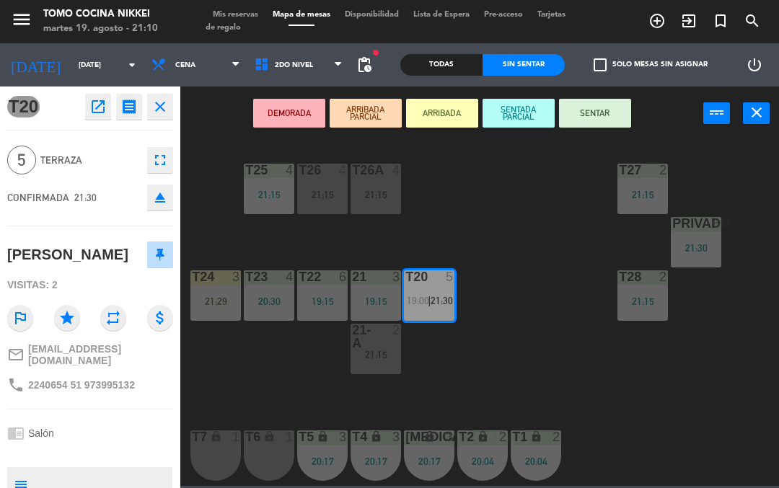
click at [530, 118] on button "SENTADA PARCIAL" at bounding box center [519, 113] width 72 height 29
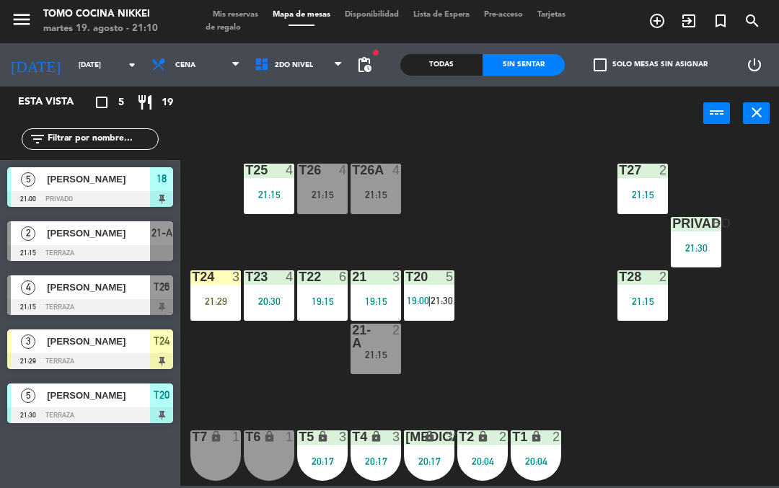
click at [449, 304] on span "21:30" at bounding box center [442, 301] width 22 height 12
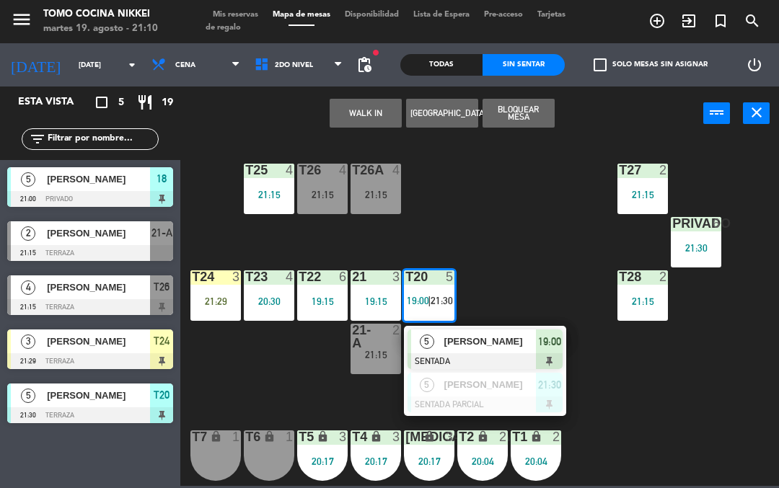
click at [544, 395] on div "21:30" at bounding box center [549, 385] width 27 height 24
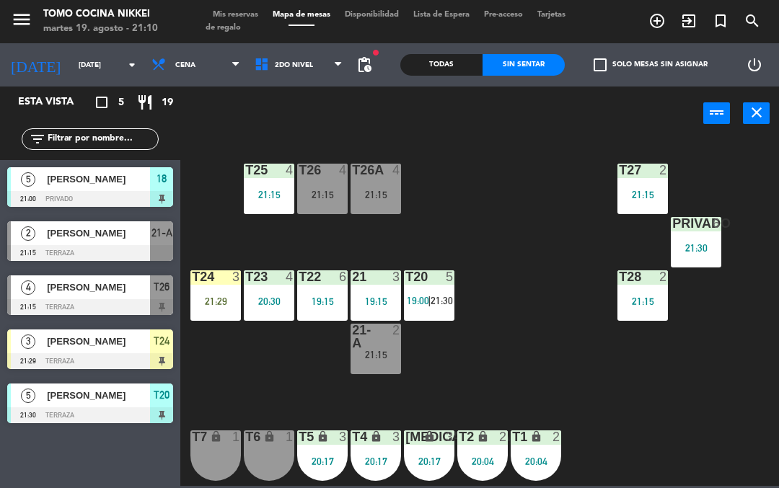
scroll to position [47, 0]
click at [570, 371] on div "T27 2 21:15 T25 4 21:15 T26A 4 21:15 T26 4 21:15 Privado 6 21:30 T24 3 21:29 T2…" at bounding box center [483, 313] width 591 height 348
click at [447, 48] on div "Todas Sin sentar" at bounding box center [482, 64] width 164 height 43
click at [133, 358] on div at bounding box center [90, 362] width 166 height 16
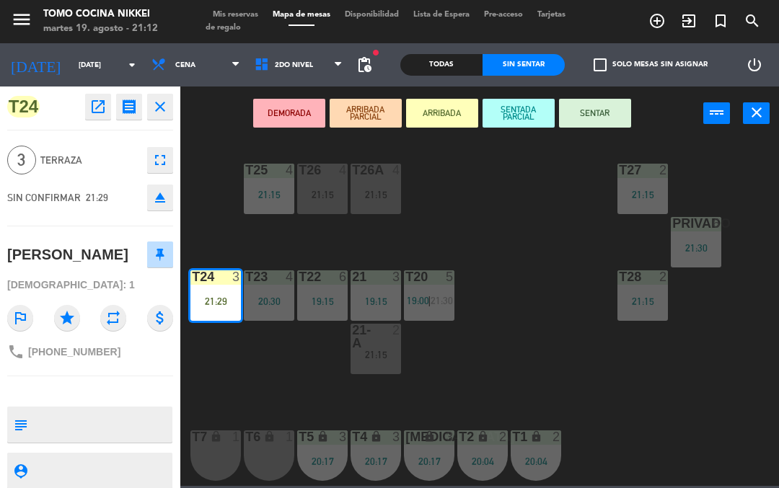
click at [601, 123] on button "SENTAR" at bounding box center [595, 113] width 72 height 29
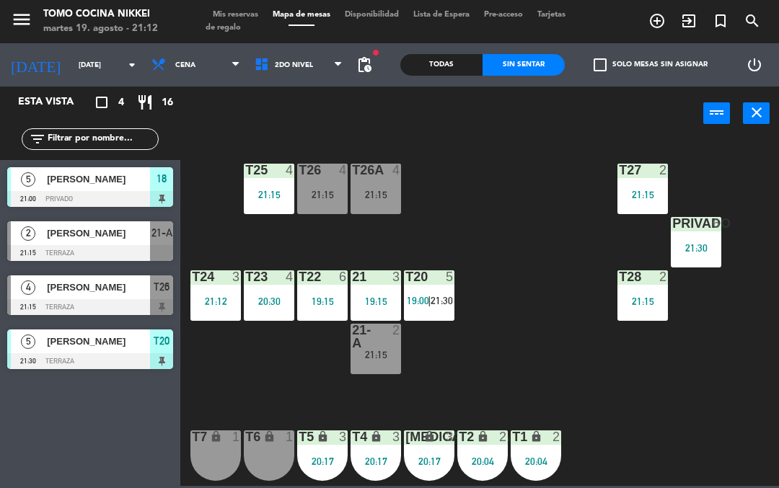
click at [603, 339] on div "T27 2 21:15 T25 4 21:15 T26A 4 21:15 T26 4 21:15 Privado 6 21:30 T24 3 21:12 T2…" at bounding box center [483, 313] width 591 height 348
click at [605, 347] on div "T27 2 21:15 T25 4 21:15 T26A 4 21:15 T26 4 21:15 Privado 6 21:30 T24 3 21:12 T2…" at bounding box center [483, 313] width 591 height 348
click at [568, 299] on div "T27 2 21:15 T25 4 21:15 T26A 4 21:15 T26 4 21:15 Privado 6 21:30 T24 3 21:12 T2…" at bounding box center [483, 313] width 591 height 348
click at [552, 317] on div "T27 2 21:15 T25 4 21:15 T26A 4 21:15 T26 4 21:15 Privado 6 21:30 T24 3 21:12 T2…" at bounding box center [483, 313] width 591 height 348
click at [550, 336] on div "T27 2 21:15 T25 4 21:15 T26A 4 21:15 T26 4 21:15 Privado 6 21:30 T24 3 21:12 T2…" at bounding box center [483, 313] width 591 height 348
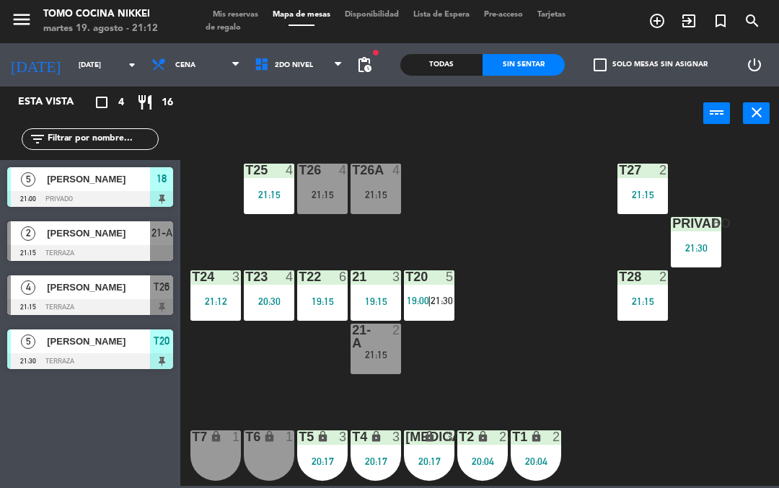
click at [453, 297] on span "21:30" at bounding box center [442, 301] width 22 height 12
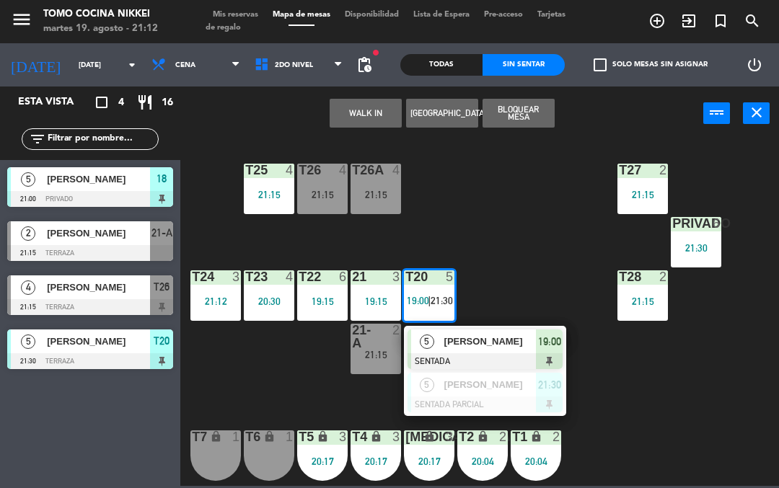
click at [658, 431] on div "T27 2 21:15 T25 4 21:15 T26A 4 21:15 T26 4 21:15 Privado 6 21:30 T24 3 21:12 T2…" at bounding box center [483, 313] width 591 height 348
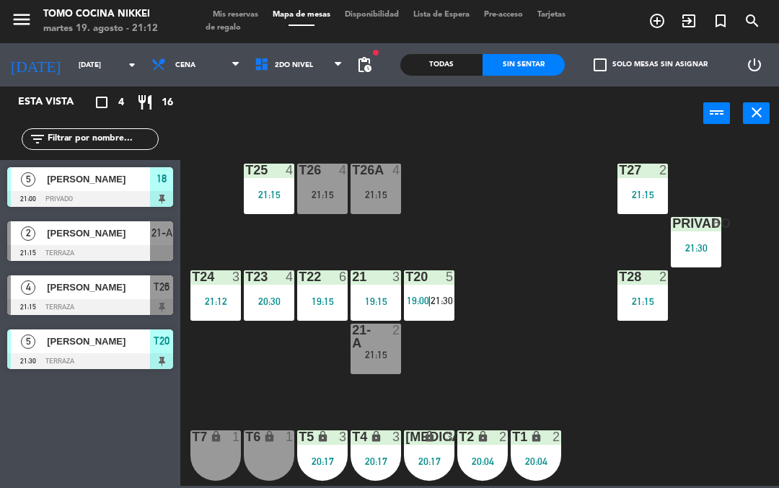
click at [369, 190] on div "21:15" at bounding box center [376, 195] width 51 height 10
click at [584, 350] on div "T27 2 21:15 T25 4 21:15 T26A 4 21:15 T26 4 21:15 Privado 6 21:30 T24 3 21:12 T2…" at bounding box center [483, 313] width 591 height 348
click at [584, 369] on div "T27 2 21:15 T25 4 21:15 T26A 4 21:15 T26 4 21:15 Privado 6 21:30 T24 3 21:12 T2…" at bounding box center [483, 313] width 591 height 348
click at [554, 49] on div "Todas Sin sentar" at bounding box center [482, 64] width 164 height 43
click at [551, 64] on div "Sin sentar" at bounding box center [524, 65] width 82 height 22
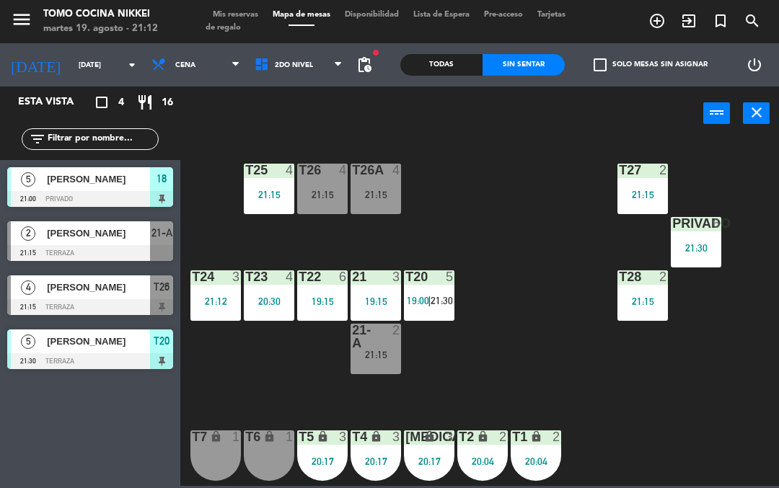
click at [548, 67] on div "Sin sentar" at bounding box center [524, 65] width 82 height 22
click at [294, 67] on span "2do Nivel" at bounding box center [294, 65] width 38 height 8
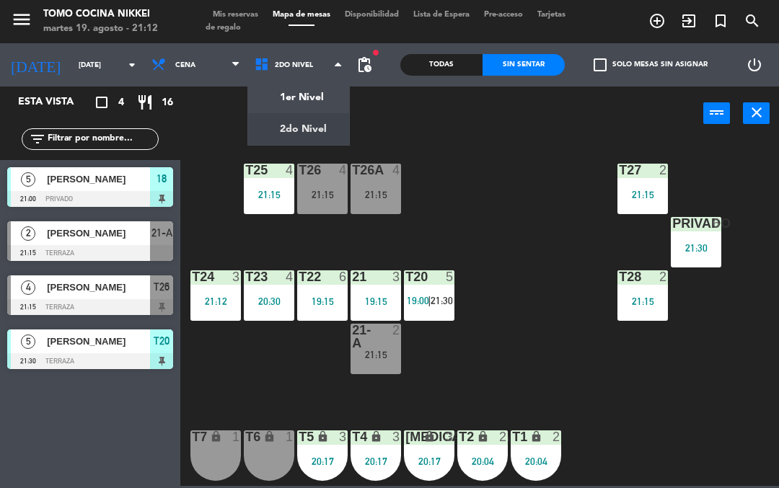
click at [294, 102] on ng-component "menu Tomo Cocina Nikkei [DATE] 19. agosto - 21:12 Mis reservas Mapa de mesas Di…" at bounding box center [389, 243] width 779 height 486
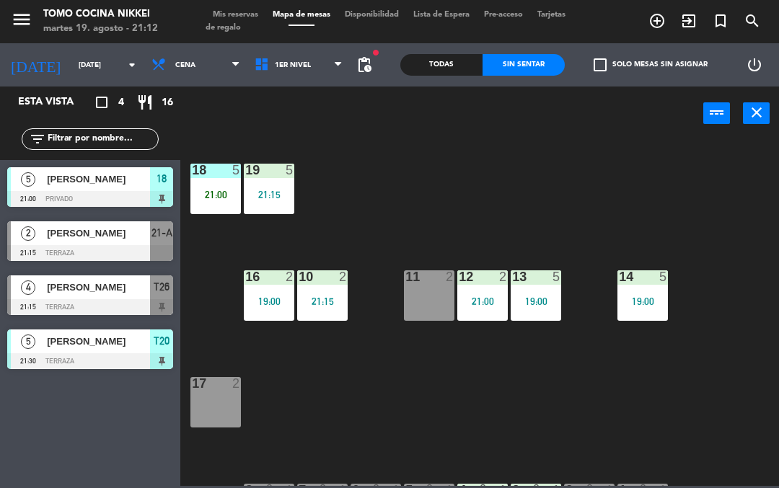
click at [592, 191] on div "18 5 21:00 19 5 21:15 16 2 19:00 10 2 21:15 11 2 12 2 21:00 13 5 19:00 14 5 19:…" at bounding box center [483, 313] width 591 height 348
click at [327, 385] on div "18 5 21:00 19 5 21:15 16 2 19:00 10 2 21:15 11 2 12 2 21:00 13 5 19:00 14 5 19:…" at bounding box center [483, 313] width 591 height 348
click at [536, 206] on div "18 5 21:00 19 5 21:15 16 2 19:00 10 2 21:15 11 2 12 2 21:00 13 5 19:00 14 5 19:…" at bounding box center [483, 313] width 591 height 348
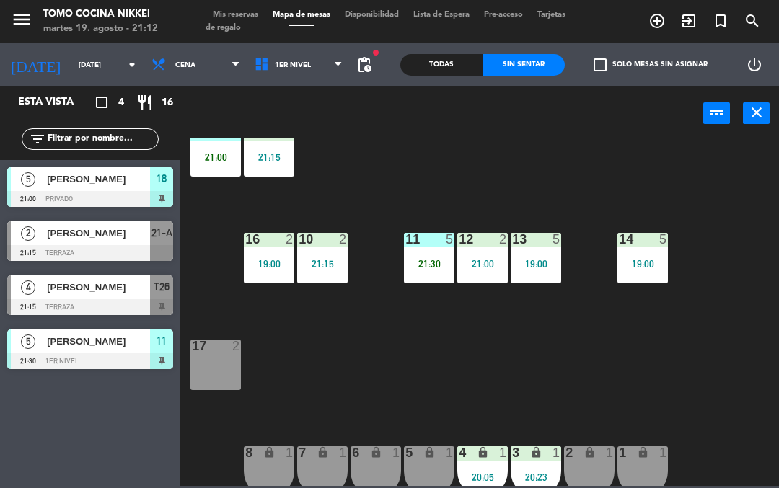
scroll to position [35, 0]
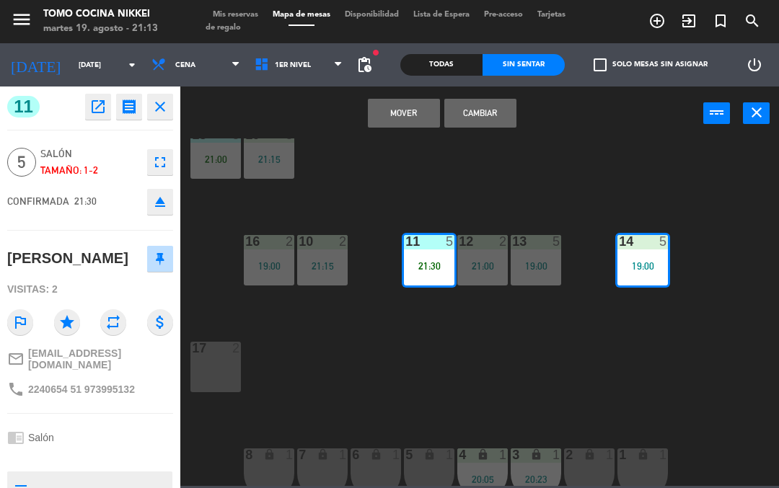
click at [410, 114] on button "Mover" at bounding box center [404, 113] width 72 height 29
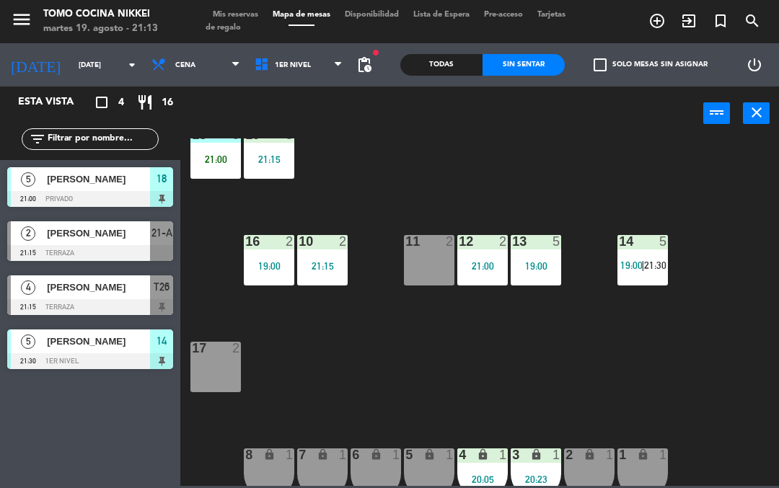
click at [525, 386] on div "18 5 21:00 19 5 21:15 16 2 19:00 10 2 21:15 11 2 12 2 21:00 13 5 19:00 14 5 19:…" at bounding box center [483, 313] width 591 height 348
click at [468, 423] on div "18 5 21:00 19 5 21:15 16 2 19:00 10 2 21:15 11 2 12 2 21:00 13 5 19:00 14 5 19:…" at bounding box center [483, 313] width 591 height 348
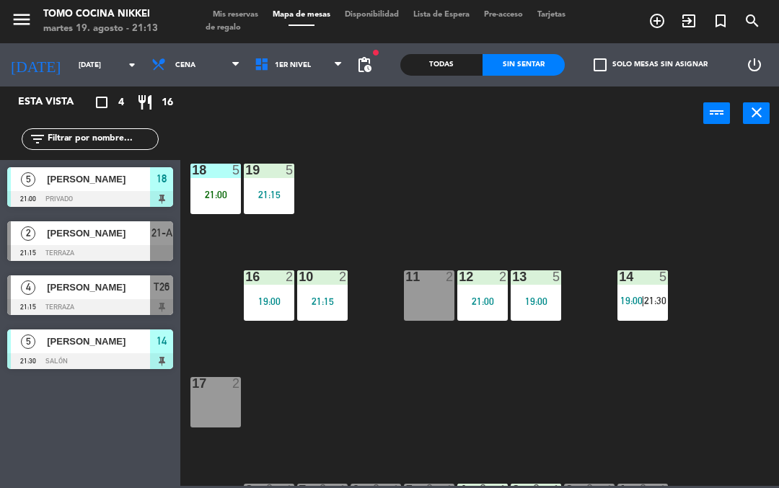
scroll to position [0, 0]
click at [88, 249] on div at bounding box center [90, 253] width 166 height 16
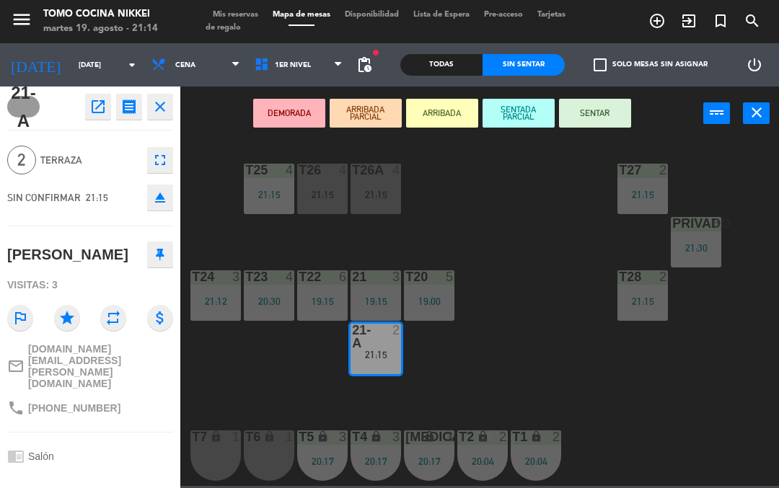
click at [514, 107] on button "SENTADA PARCIAL" at bounding box center [519, 113] width 72 height 29
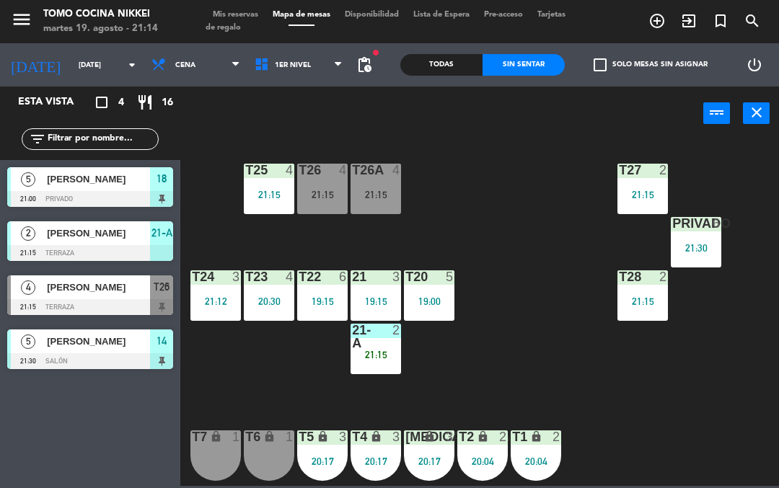
click at [568, 337] on div "T27 2 21:15 T25 4 21:15 T26A 4 21:15 T26 4 21:15 Privado 6 21:30 T24 3 21:12 T2…" at bounding box center [483, 313] width 591 height 348
click at [559, 375] on div "T27 2 21:15 T25 4 21:15 T26A 4 21:15 T26 4 21:15 Privado 6 21:30 T24 3 21:12 T2…" at bounding box center [483, 313] width 591 height 348
click at [575, 333] on div "T27 2 21:15 T25 4 21:15 T26A 4 21:15 T26 4 21:15 Privado 6 21:30 T24 3 21:12 T2…" at bounding box center [483, 313] width 591 height 348
click at [512, 297] on div "T27 2 21:15 T25 4 21:15 T26A 4 21:15 T26 4 21:15 Privado 6 21:30 T24 3 21:12 T2…" at bounding box center [483, 313] width 591 height 348
click at [416, 194] on div "T27 2 21:15 T25 4 21:15 T26A 4 21:15 T26 4 21:15 Privado 6 21:30 T24 3 21:12 T2…" at bounding box center [483, 313] width 591 height 348
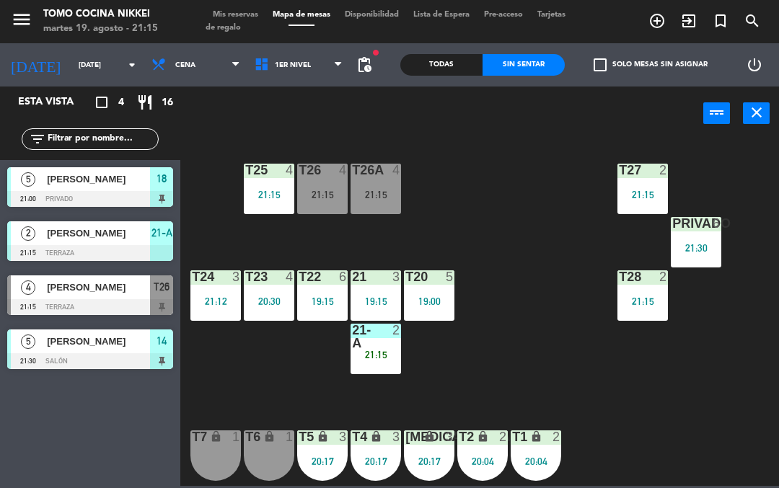
click at [392, 200] on div "T26A 4 21:15" at bounding box center [376, 189] width 51 height 51
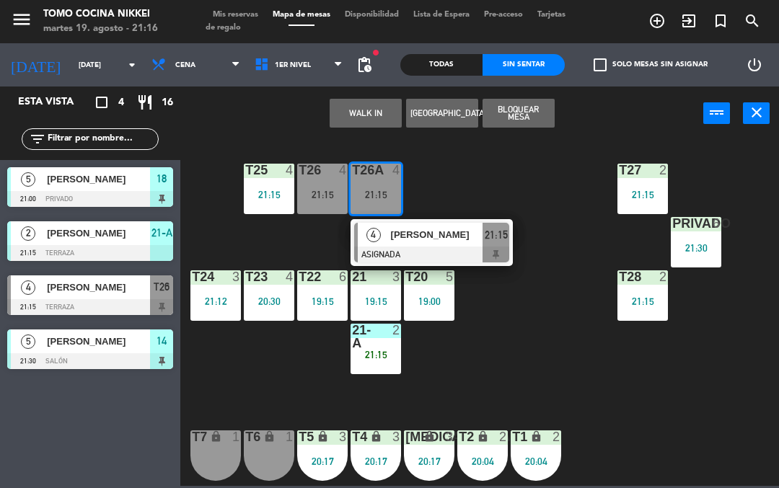
click at [416, 234] on span "[PERSON_NAME]" at bounding box center [437, 234] width 92 height 15
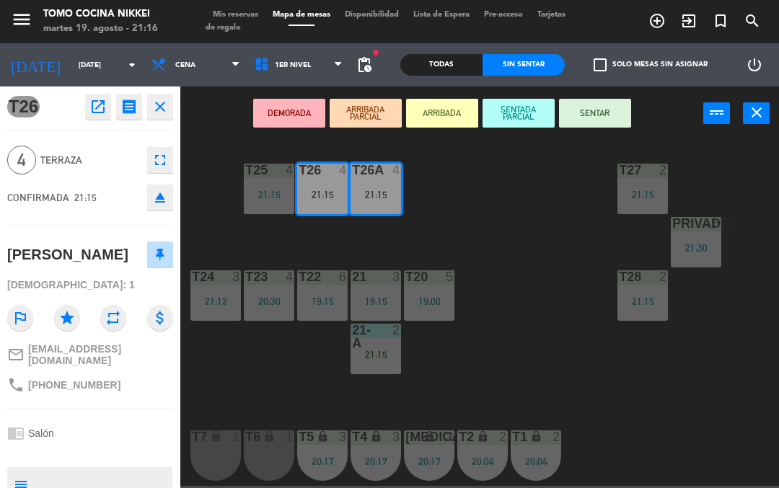
click at [591, 118] on button "SENTAR" at bounding box center [595, 113] width 72 height 29
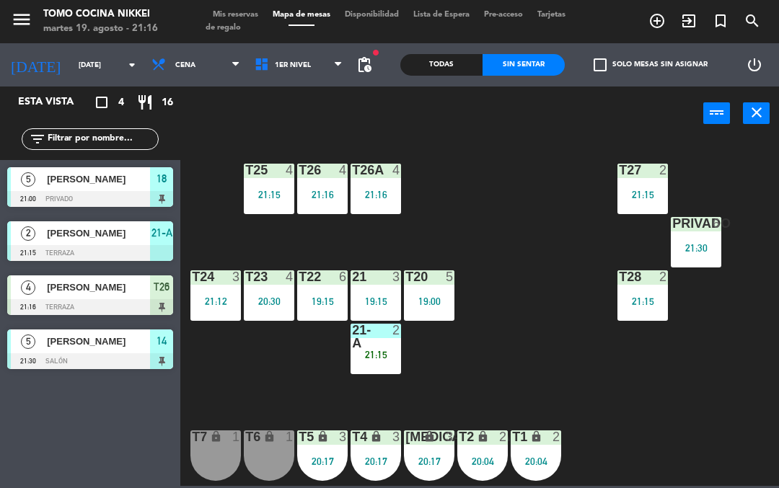
click at [558, 275] on div "T27 2 21:15 T25 4 21:15 T26A 4 21:16 T26 4 21:16 Privado 6 21:30 T24 3 21:12 T2…" at bounding box center [483, 313] width 591 height 348
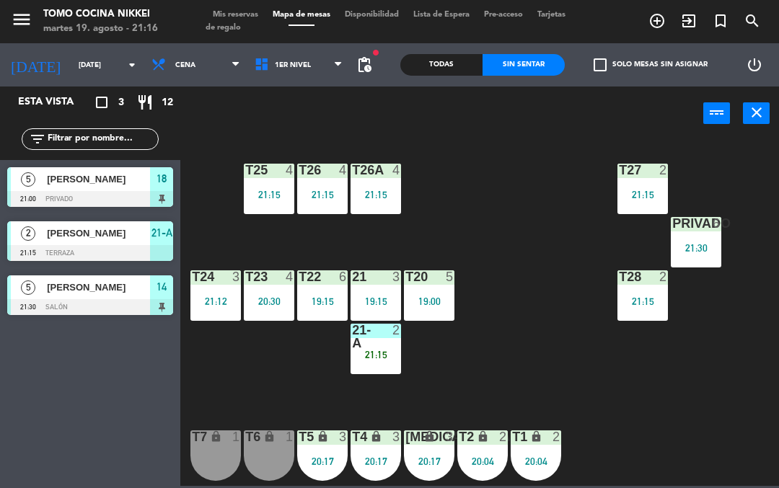
click at [232, 14] on span "Mis reservas" at bounding box center [236, 15] width 60 height 8
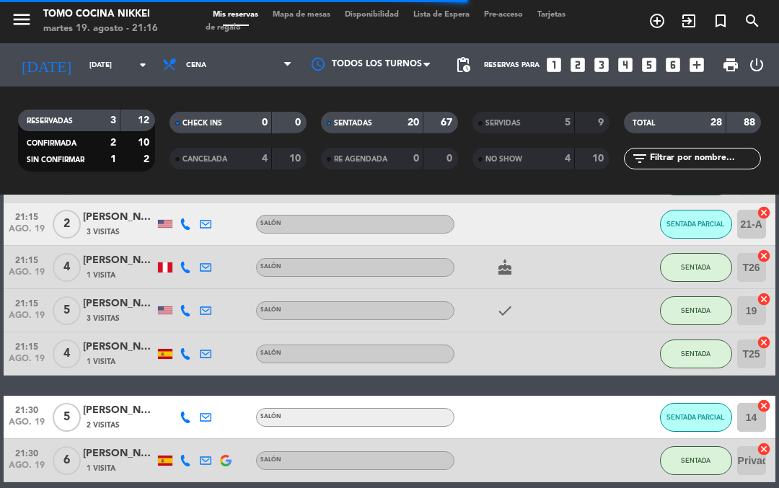
scroll to position [975, 0]
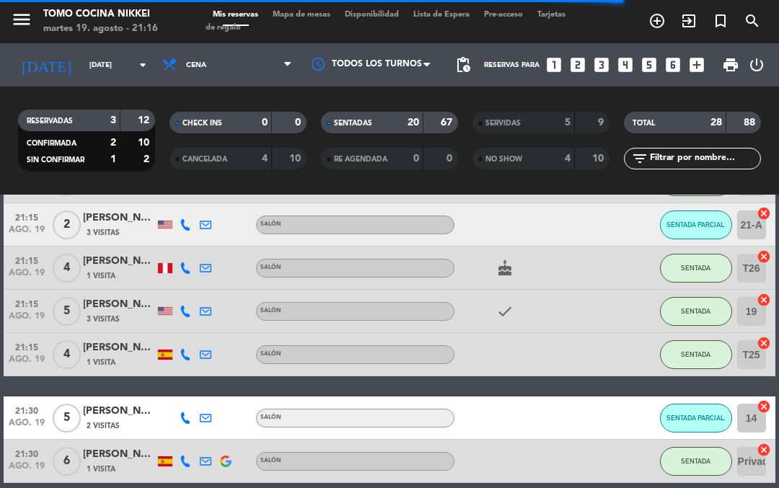
click at [370, 120] on span "SENTADAS" at bounding box center [353, 123] width 38 height 7
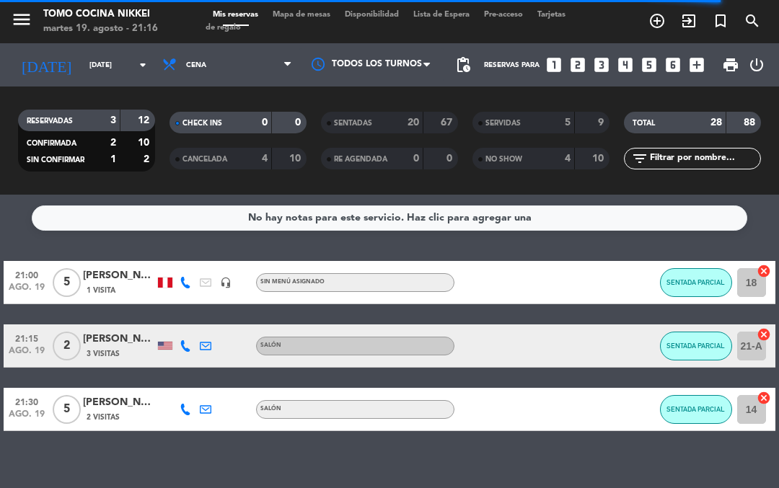
scroll to position [0, 0]
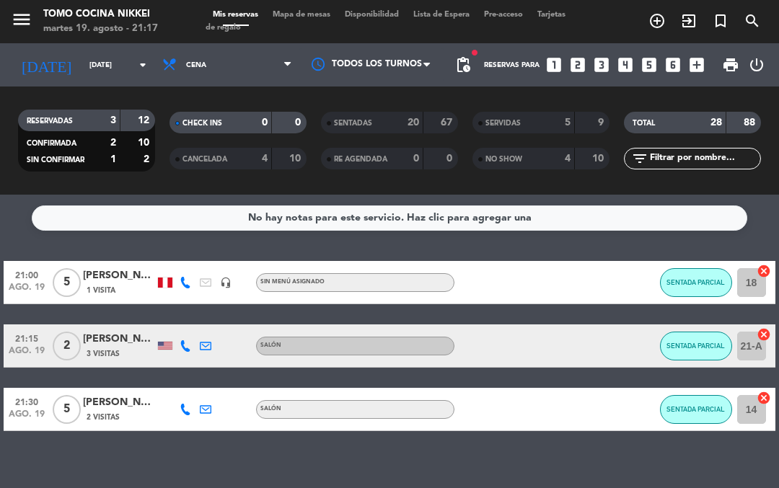
click at [315, 30] on div "Mis reservas Mapa de mesas Disponibilidad Lista de Espera Pre-acceso Tarjetas d…" at bounding box center [390, 22] width 368 height 26
click at [19, 483] on div "No hay notas para este servicio. Haz clic para agregar una 21:00 [DATE] 5 [PERS…" at bounding box center [389, 342] width 779 height 294
click at [304, 2] on div "menu Tomo Cocina Nikkei [DATE] 19. agosto - 21:19 Mis reservas Mapa de mesas Di…" at bounding box center [389, 21] width 779 height 43
click at [323, 11] on span "Mapa de mesas" at bounding box center [301, 15] width 72 height 8
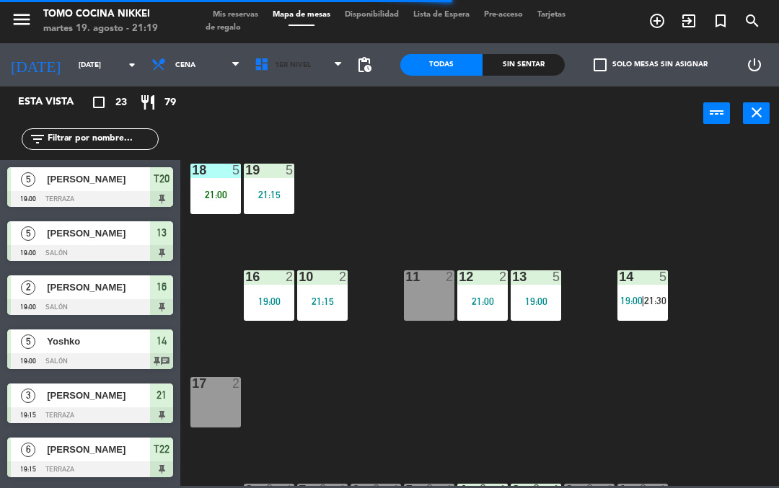
click at [313, 69] on span "1er Nivel" at bounding box center [298, 65] width 103 height 32
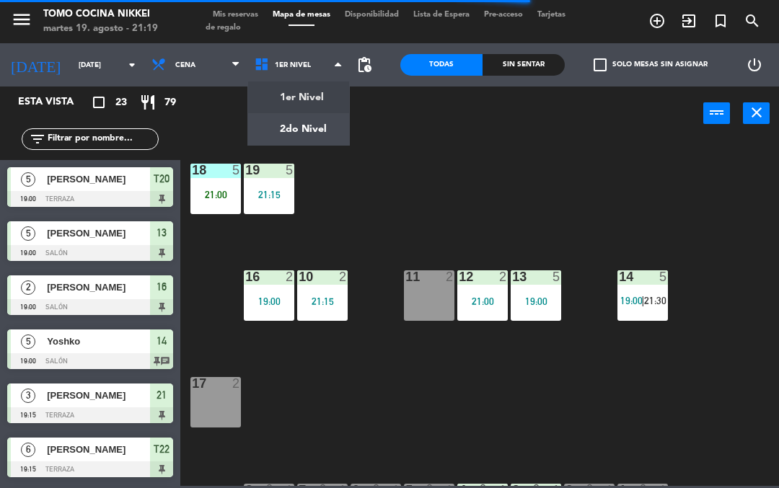
click at [328, 144] on ng-component "menu Tomo Cocina Nikkei [DATE] 19. agosto - 21:19 Mis reservas Mapa de mesas Di…" at bounding box center [389, 243] width 779 height 486
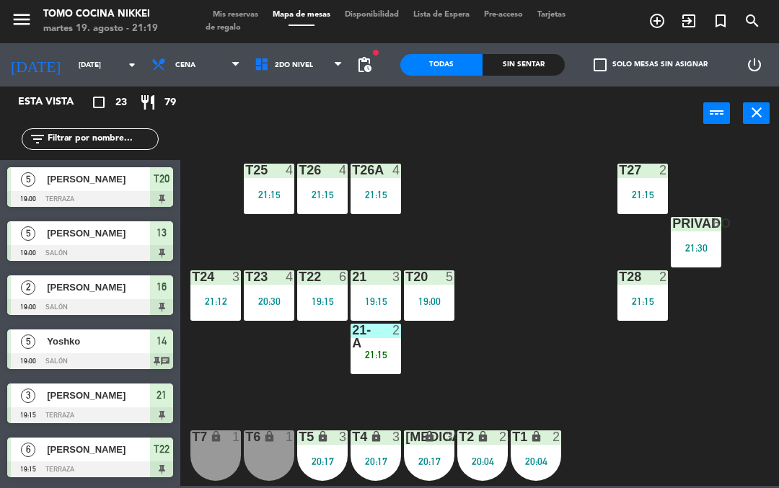
click at [329, 79] on span "2do Nivel" at bounding box center [298, 65] width 103 height 32
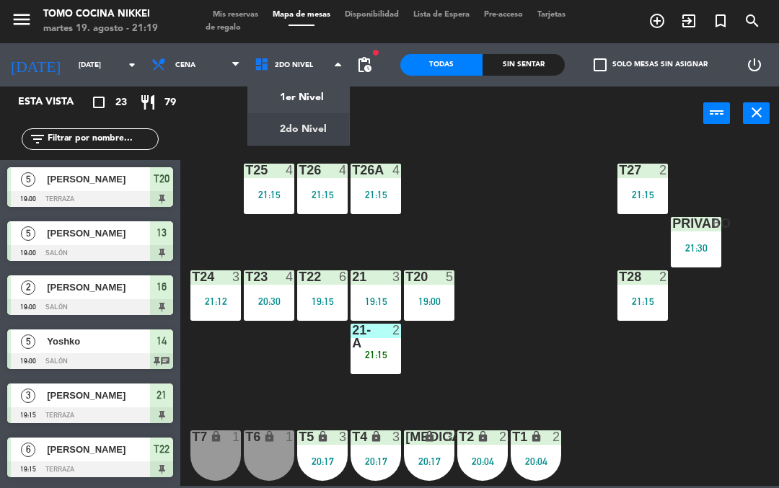
click at [335, 100] on ng-component "menu Tomo Cocina Nikkei [DATE] 19. agosto - 21:19 Mis reservas Mapa de mesas Di…" at bounding box center [389, 243] width 779 height 486
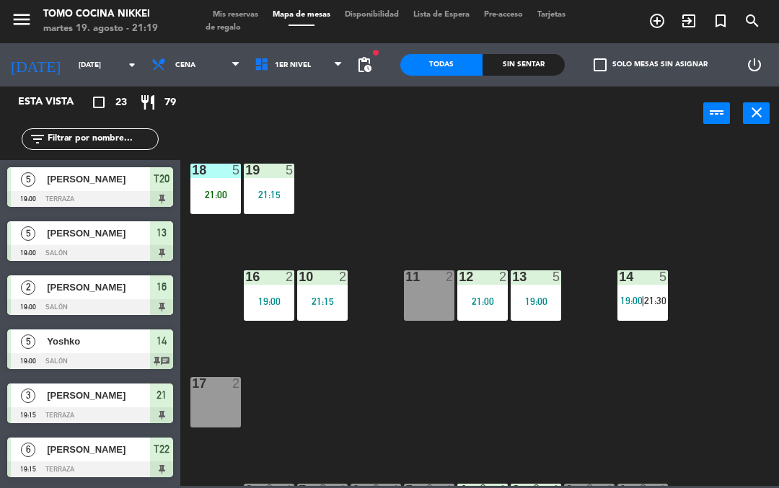
click at [658, 280] on div "5" at bounding box center [667, 277] width 24 height 13
click at [654, 308] on div "14 5 19:00 | 21:30" at bounding box center [643, 296] width 51 height 51
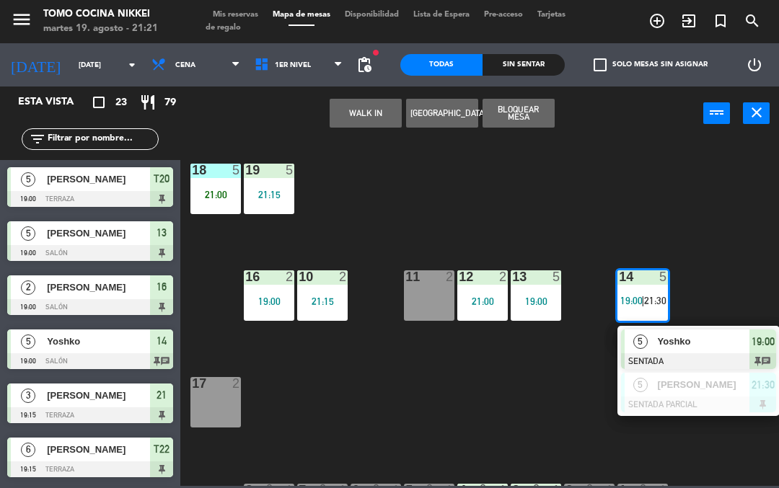
click at [540, 74] on div "Sin sentar" at bounding box center [524, 65] width 82 height 22
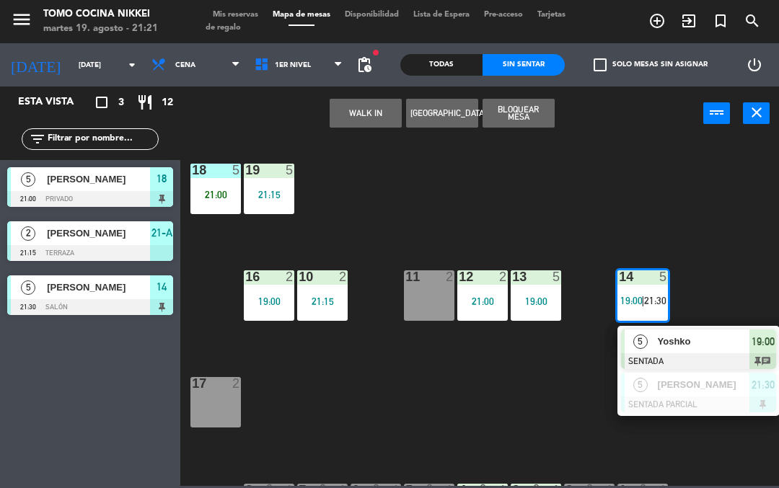
click at [535, 66] on div "Sin sentar" at bounding box center [524, 65] width 82 height 22
click at [523, 71] on div "Sin sentar" at bounding box center [524, 65] width 82 height 22
click at [146, 229] on span "[PERSON_NAME]" at bounding box center [98, 233] width 103 height 15
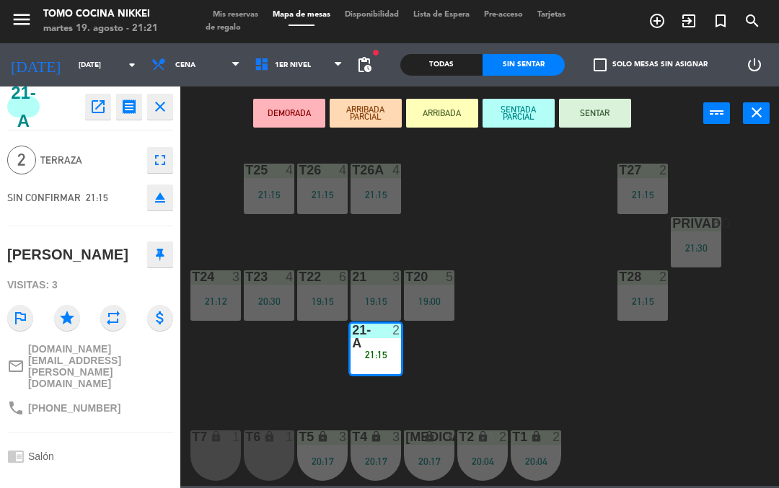
click at [604, 107] on button "SENTAR" at bounding box center [595, 113] width 72 height 29
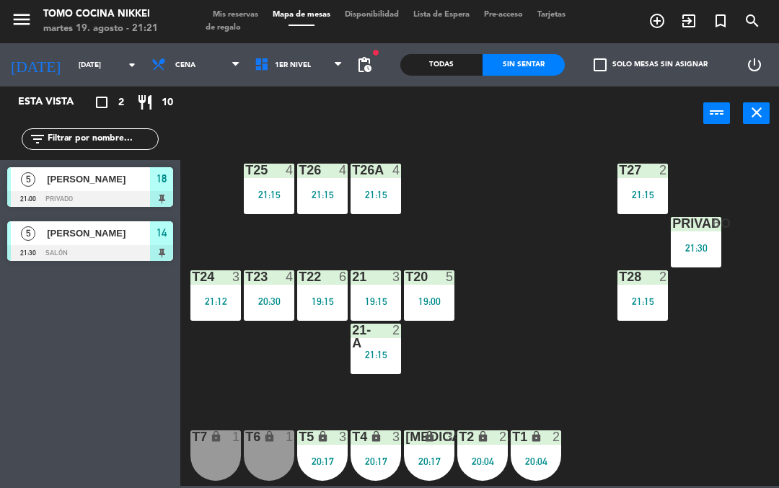
click at [304, 80] on span "1er Nivel" at bounding box center [298, 65] width 103 height 32
click at [536, 336] on div "T27 2 21:15 T25 4 21:15 T26A 4 21:15 T26 4 21:15 Privado 6 21:30 T24 3 21:12 T2…" at bounding box center [483, 313] width 591 height 348
click at [298, 71] on span "1er Nivel" at bounding box center [298, 65] width 103 height 32
click at [309, 99] on ng-component "menu Tomo Cocina Nikkei [DATE] 19. agosto - 21:23 Mis reservas Mapa de mesas Di…" at bounding box center [389, 243] width 779 height 486
click at [243, 11] on span "Mis reservas" at bounding box center [236, 15] width 60 height 8
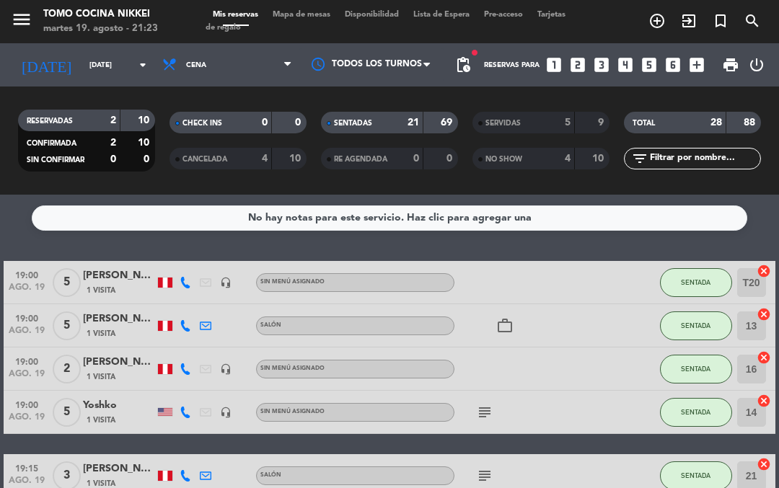
click at [415, 128] on strong "21" at bounding box center [414, 123] width 12 height 10
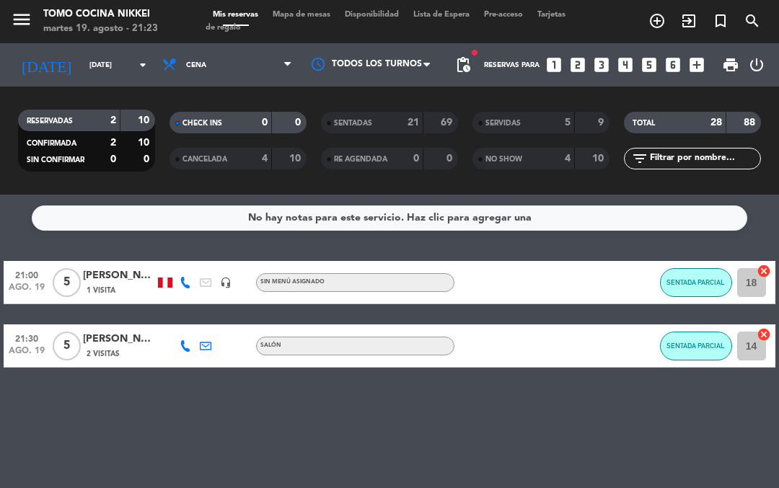
click at [282, 28] on span "Tarjetas de regalo" at bounding box center [386, 21] width 360 height 21
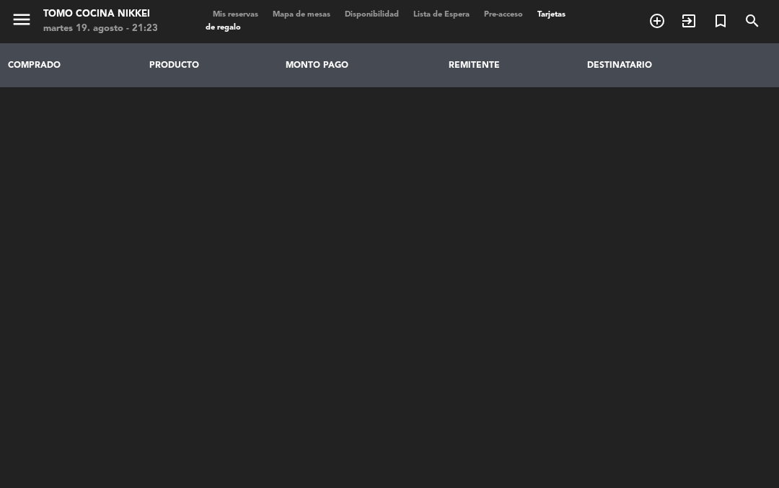
click at [335, 30] on div "Mis reservas Mapa de mesas Disponibilidad Lista de Espera Pre-acceso Tarjetas d…" at bounding box center [390, 22] width 368 height 26
click at [302, 19] on span "Mapa de mesas" at bounding box center [301, 15] width 72 height 8
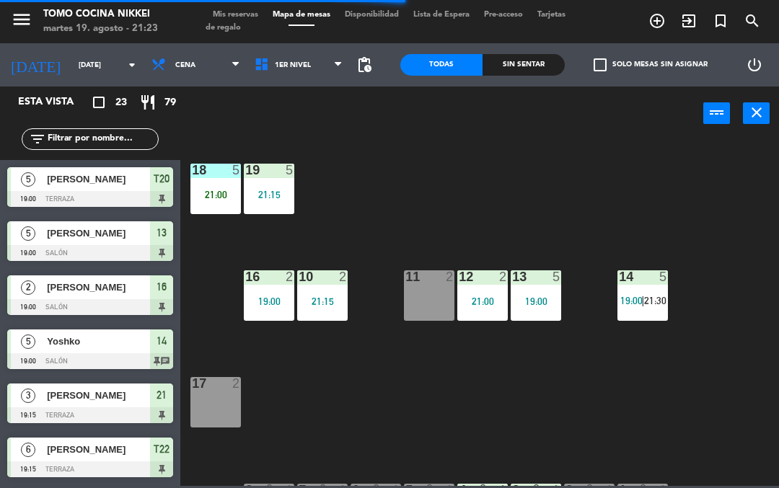
click at [667, 285] on div "14 5" at bounding box center [643, 278] width 51 height 14
click at [714, 190] on div "18 5 21:00 19 5 21:15 16 2 19:00 10 2 21:15 11 2 12 2 21:00 13 5 19:00 14 5 19:…" at bounding box center [483, 313] width 591 height 348
click at [538, 71] on div "Sin sentar" at bounding box center [524, 65] width 82 height 22
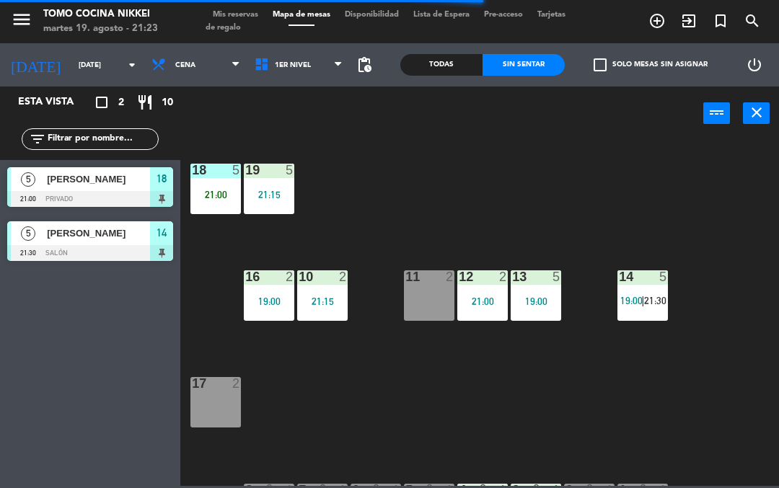
click at [548, 75] on div "Sin sentar" at bounding box center [524, 65] width 82 height 22
click at [563, 61] on div "Sin sentar" at bounding box center [524, 65] width 82 height 22
click at [650, 294] on div "14 5 19:00 | 21:30" at bounding box center [643, 296] width 51 height 51
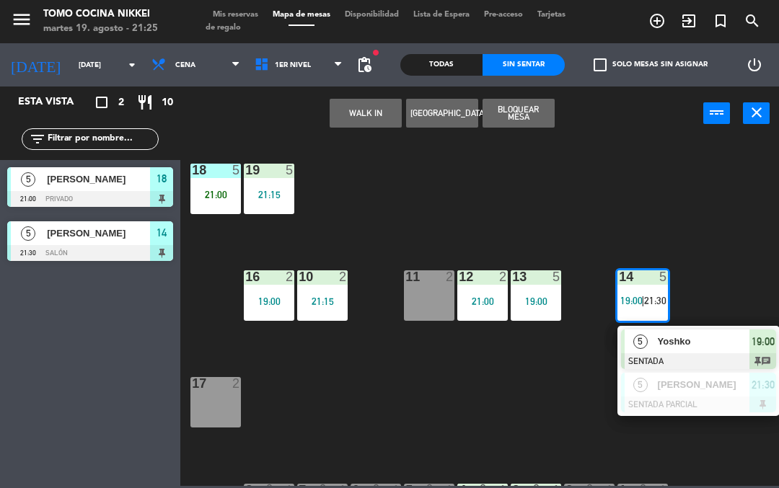
click at [719, 334] on span "Yoshko" at bounding box center [704, 341] width 92 height 15
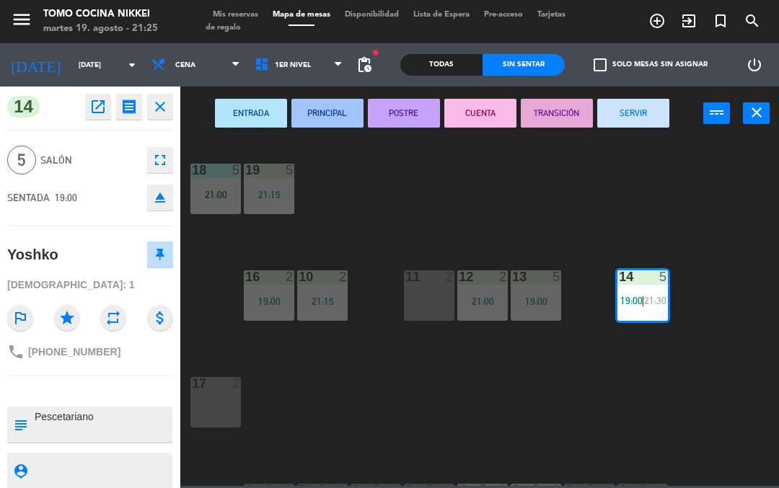
click at [641, 107] on button "SERVIR" at bounding box center [633, 113] width 72 height 29
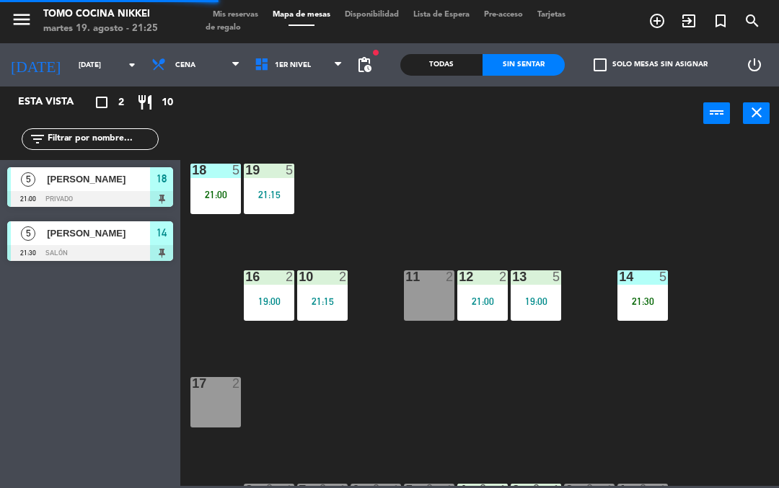
click at [690, 422] on div "18 5 21:00 19 5 21:15 16 2 19:00 10 2 21:15 11 2 12 2 21:00 13 5 19:00 14 5 21:…" at bounding box center [483, 313] width 591 height 348
click at [680, 398] on div "18 5 21:00 19 5 21:15 16 2 19:00 10 2 21:15 11 2 12 2 21:00 13 5 19:00 14 5 21:…" at bounding box center [483, 313] width 591 height 348
click at [670, 281] on div "5" at bounding box center [667, 277] width 24 height 13
click at [689, 186] on div "18 5 21:00 19 5 21:15 16 2 19:00 10 2 21:15 11 2 12 2 21:00 13 5 19:00 14 5 21:…" at bounding box center [483, 313] width 591 height 348
click at [674, 214] on div "18 5 21:00 19 5 21:15 16 2 19:00 10 2 21:15 11 2 12 2 21:00 13 5 19:00 14 5 21:…" at bounding box center [483, 313] width 591 height 348
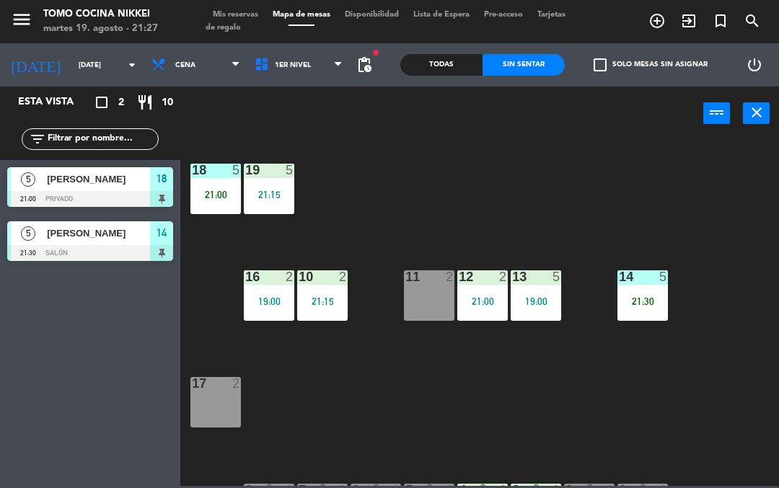
click at [376, 110] on div "power_input close" at bounding box center [441, 114] width 523 height 55
click at [362, 177] on div "18 5 21:00 19 5 21:15 16 2 19:00 10 2 21:15 11 2 12 2 21:00 13 5 19:00 14 5 21:…" at bounding box center [483, 313] width 591 height 348
click at [406, 208] on div "18 5 21:00 19 5 21:15 16 2 19:00 10 2 21:15 11 2 12 2 21:00 13 5 19:00 14 5 21:…" at bounding box center [483, 313] width 591 height 348
click at [416, 204] on div "18 5 21:00 19 5 21:15 16 2 19:00 10 2 21:15 11 2 12 2 21:00 13 5 19:00 14 5 21:…" at bounding box center [483, 313] width 591 height 348
click at [463, 56] on div "Todas" at bounding box center [441, 65] width 82 height 22
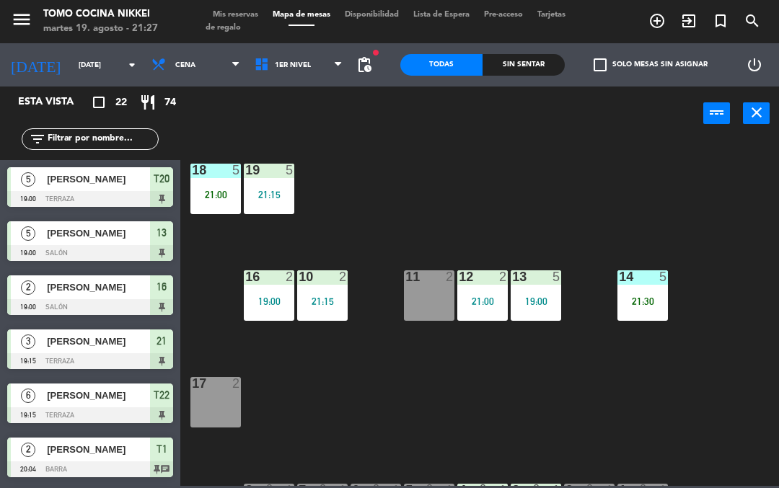
click at [509, 58] on div "Sin sentar" at bounding box center [524, 65] width 82 height 22
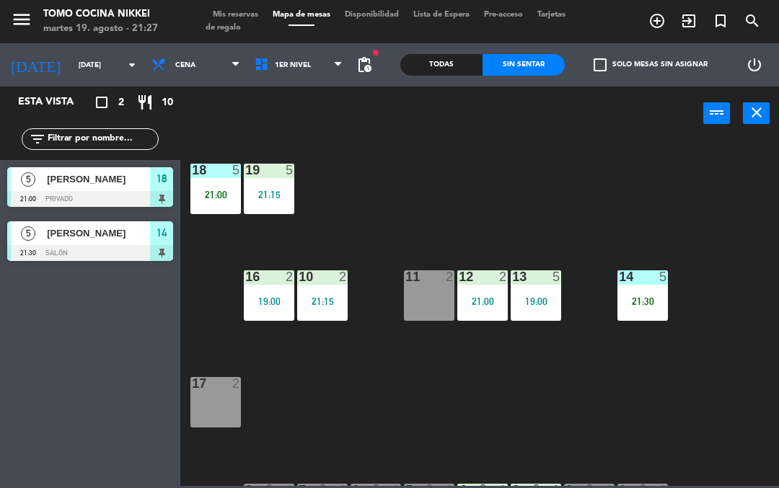
click at [579, 56] on div "check_box_outline_blank Solo mesas sin asignar" at bounding box center [647, 64] width 164 height 43
click at [390, 406] on div "18 5 21:00 19 5 21:15 16 2 19:00 10 2 21:15 11 2 12 2 21:00 13 5 19:00 14 5 21:…" at bounding box center [483, 313] width 591 height 348
click at [363, 410] on div "18 5 21:00 19 5 21:15 16 2 19:00 10 2 21:15 11 2 12 2 21:00 13 5 19:00 14 5 21:…" at bounding box center [483, 313] width 591 height 348
click at [271, 17] on span "Mapa de mesas" at bounding box center [301, 15] width 72 height 8
click at [246, 24] on span "Tarjetas de regalo" at bounding box center [386, 21] width 360 height 21
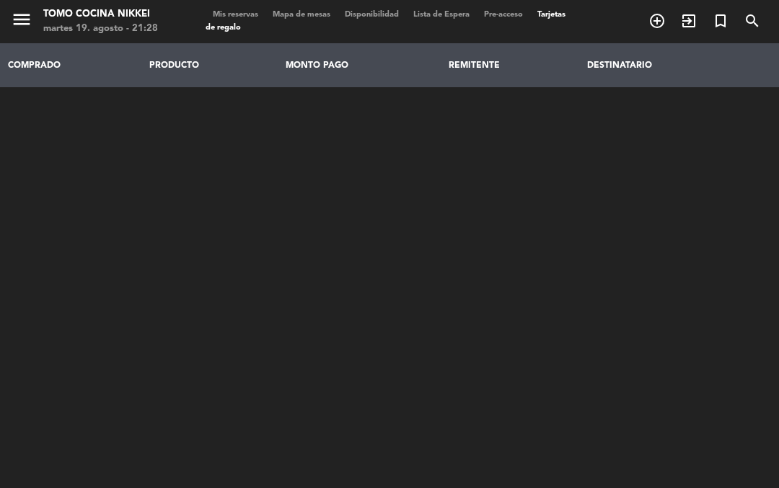
click at [259, 14] on span "Mis reservas" at bounding box center [236, 15] width 60 height 8
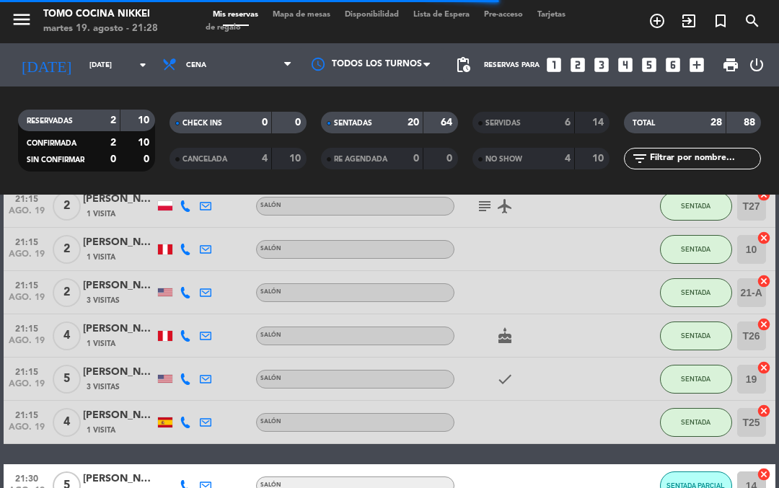
click at [394, 108] on div "SENTADAS 20 64 RE AGENDADA 0 0" at bounding box center [390, 140] width 152 height 79
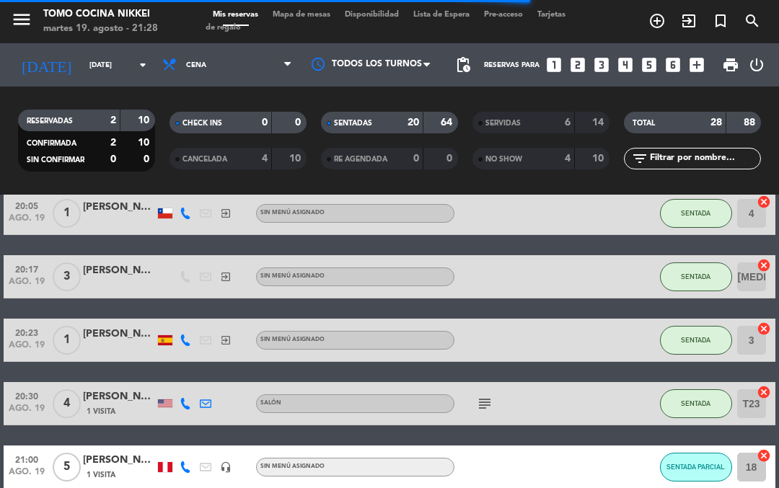
click at [315, 11] on span "Mapa de mesas" at bounding box center [301, 15] width 72 height 8
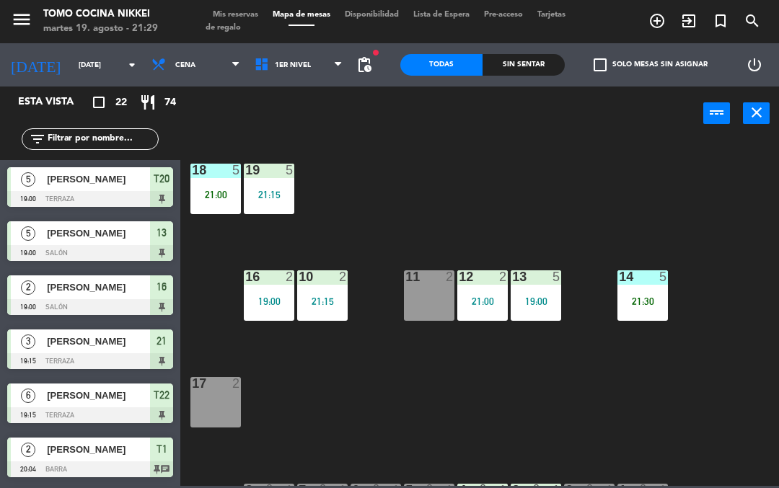
click at [60, 438] on div "[PERSON_NAME]" at bounding box center [97, 450] width 105 height 24
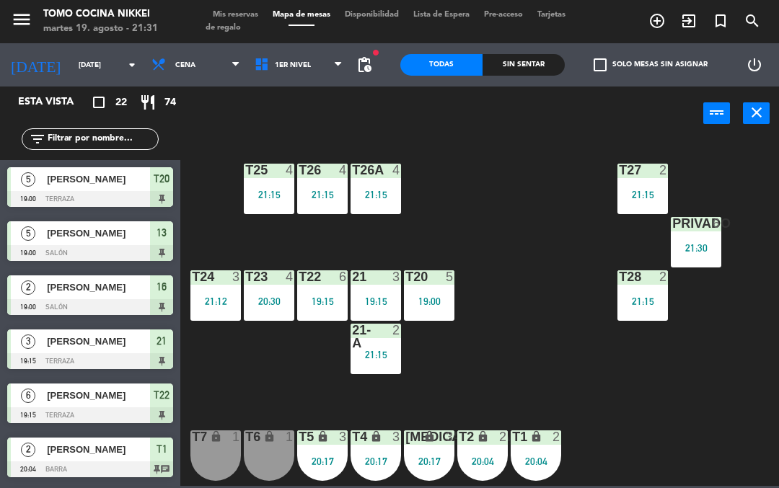
click at [519, 74] on div "Sin sentar" at bounding box center [524, 65] width 82 height 22
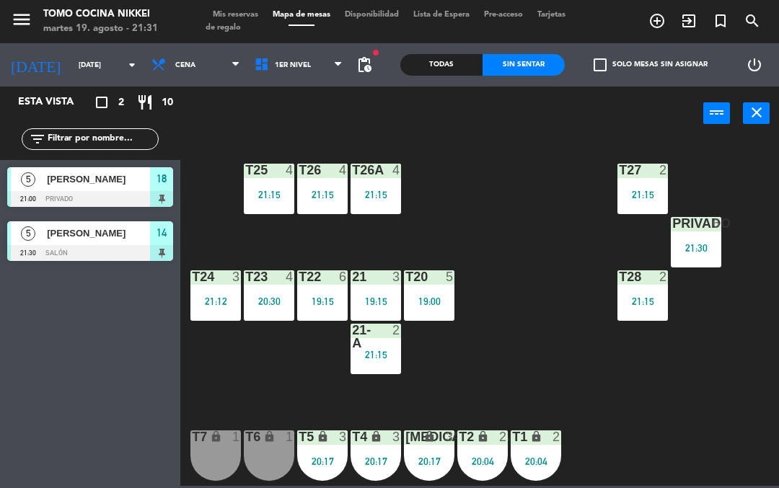
click at [135, 247] on div at bounding box center [90, 253] width 166 height 16
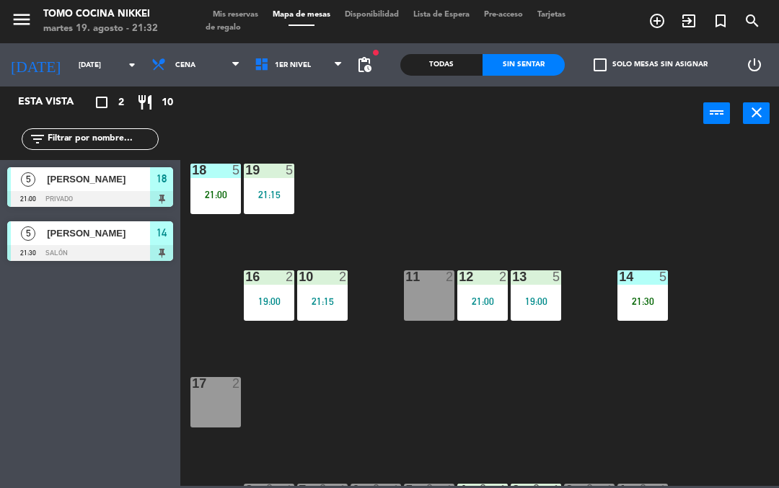
click at [631, 302] on div "21:30" at bounding box center [643, 302] width 51 height 10
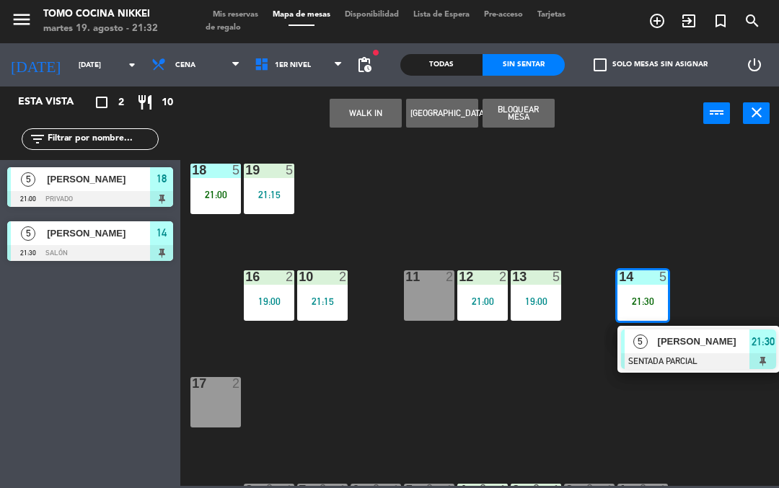
click at [645, 366] on div at bounding box center [698, 362] width 155 height 16
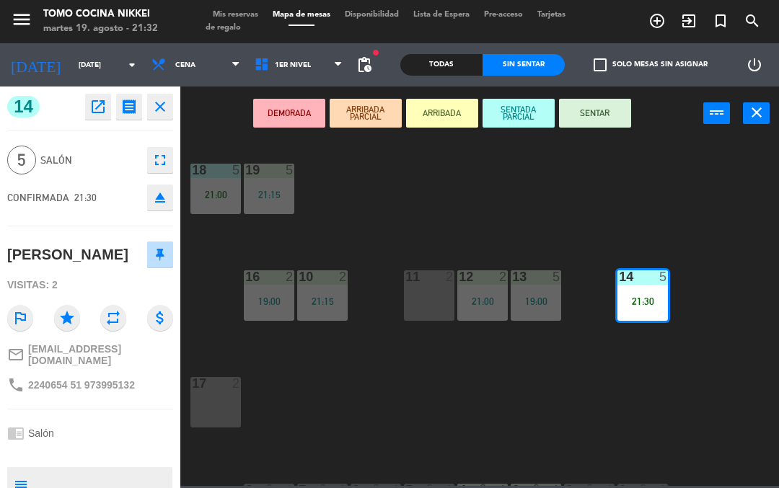
click at [603, 126] on button "SENTAR" at bounding box center [595, 113] width 72 height 29
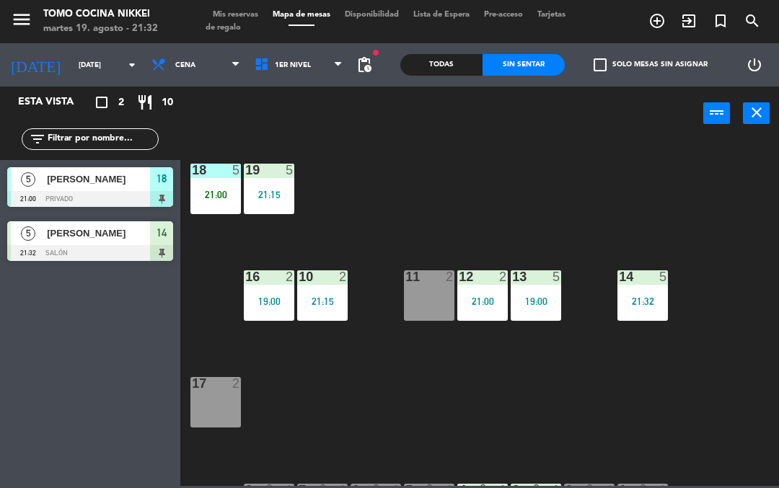
click at [602, 178] on div "18 5 21:00 19 5 21:15 16 2 19:00 10 2 21:15 11 2 12 2 21:00 13 5 19:00 14 5 21:…" at bounding box center [483, 313] width 591 height 348
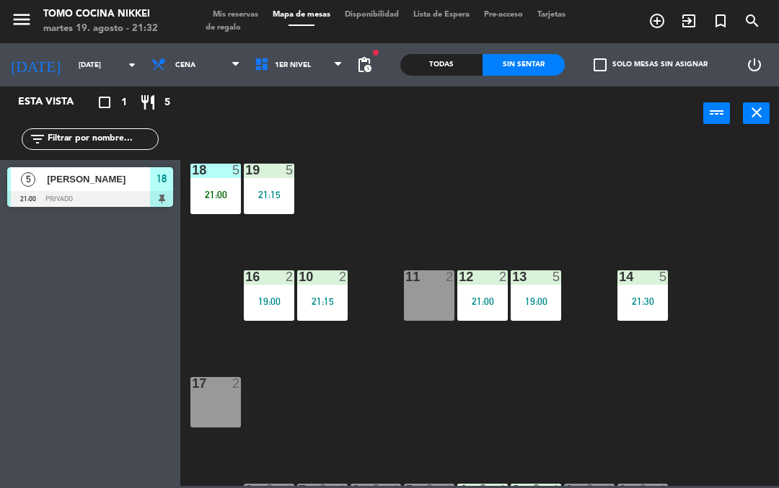
click at [667, 224] on div "18 5 21:00 19 5 21:15 16 2 19:00 10 2 21:15 11 2 12 2 21:00 13 5 19:00 14 5 21:…" at bounding box center [483, 313] width 591 height 348
click at [677, 389] on div "18 5 21:00 19 5 21:15 16 2 19:00 10 2 21:15 11 2 12 2 21:00 13 5 19:00 14 5 21:…" at bounding box center [483, 313] width 591 height 348
click at [71, 126] on div "filter_list" at bounding box center [90, 139] width 180 height 42
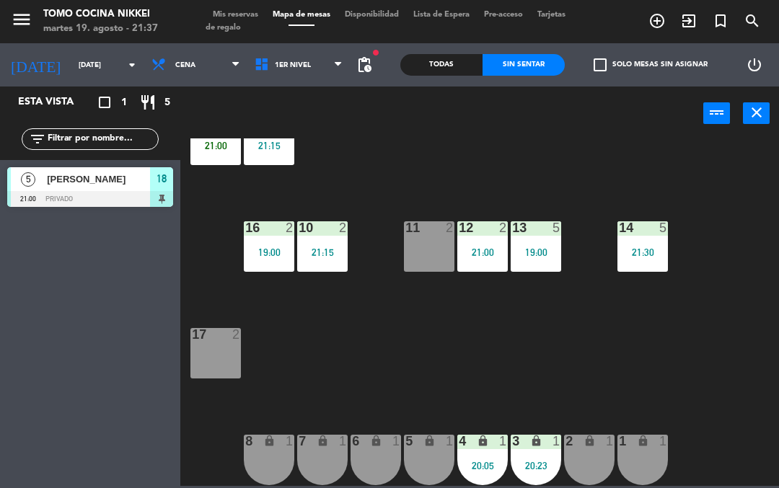
scroll to position [49, 0]
click at [423, 247] on div "11 2" at bounding box center [429, 246] width 51 height 51
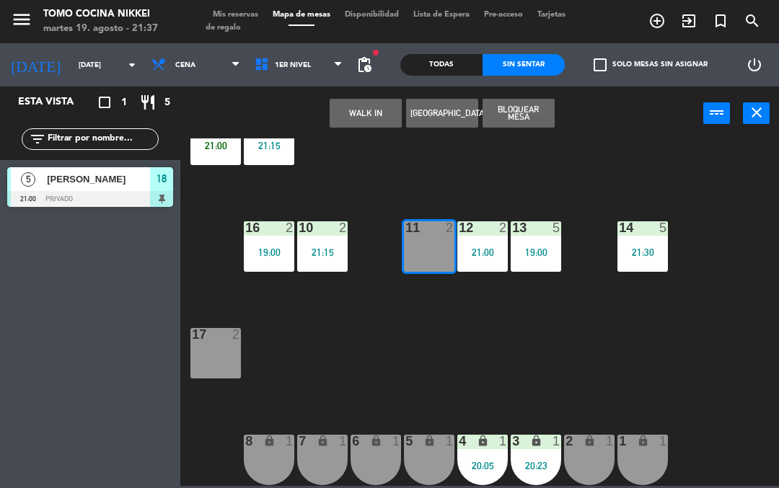
click at [381, 116] on button "WALK IN" at bounding box center [366, 113] width 72 height 29
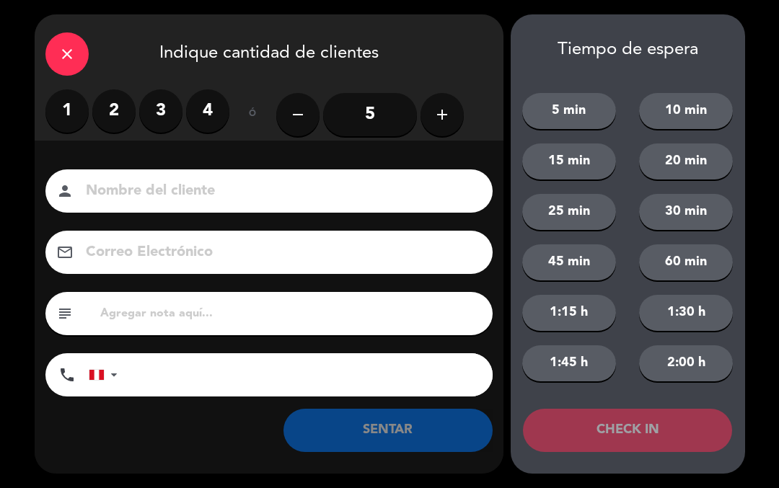
click at [112, 118] on label "2" at bounding box center [113, 110] width 43 height 43
click at [187, 180] on input at bounding box center [279, 191] width 390 height 25
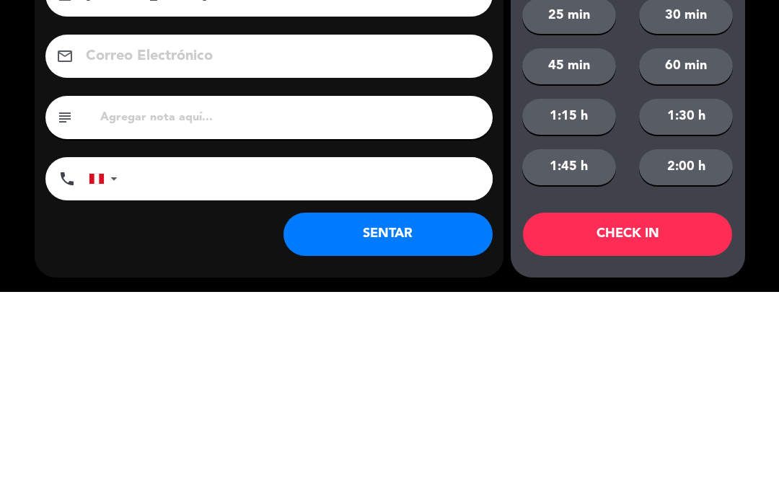
type input "[PERSON_NAME]"
click at [385, 354] on input "tel" at bounding box center [312, 375] width 361 height 43
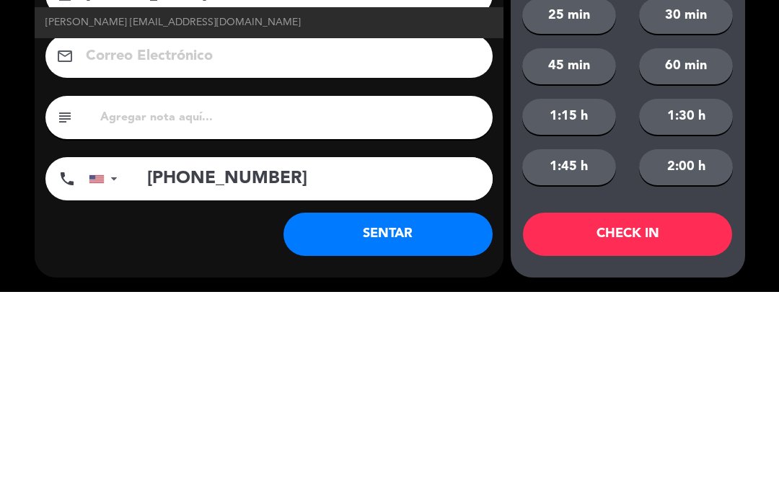
type input "[PHONE_NUMBER]"
click at [551, 202] on div "5 min 10 min 15 min 20 min 25 min 30 min 45 min 60 min 1:15 h 1:30 h 1:45 h 2:0…" at bounding box center [628, 228] width 234 height 335
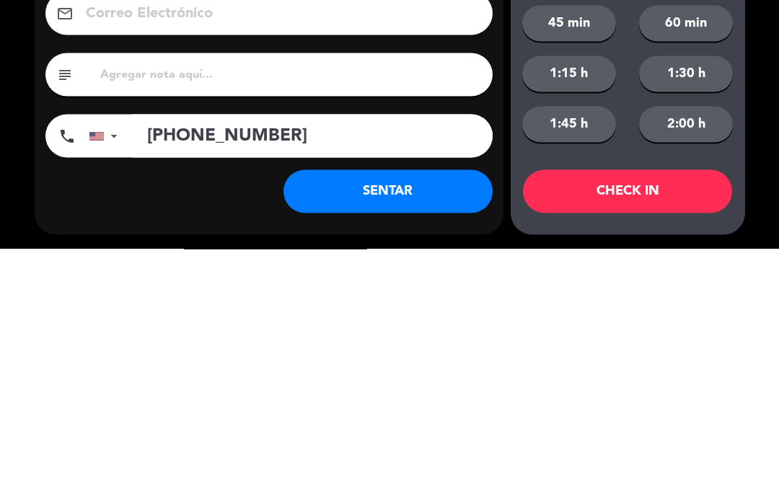
scroll to position [0, 0]
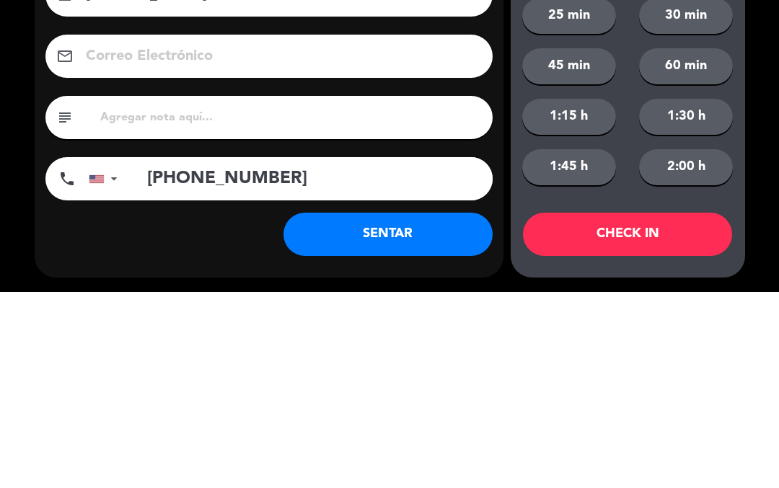
click at [379, 436] on button "SENTAR" at bounding box center [388, 430] width 209 height 43
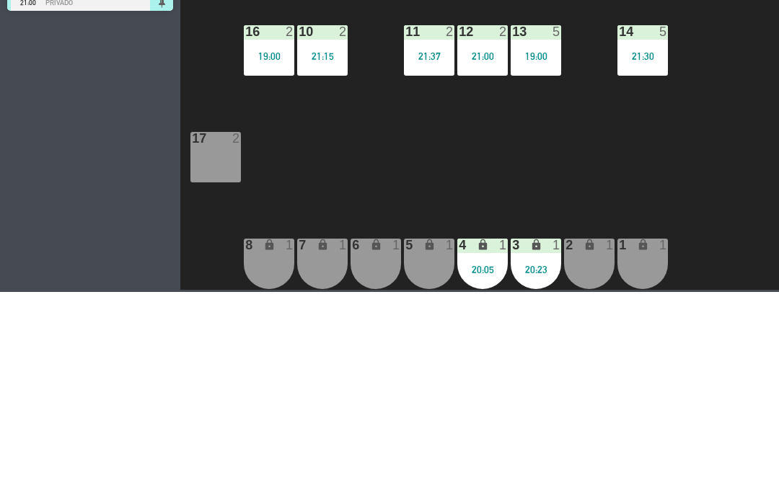
click at [727, 390] on div "18 5 21:00 19 5 21:15 16 2 19:00 10 2 21:15 11 2 21:37 12 2 21:00 13 5 19:00 14…" at bounding box center [483, 313] width 591 height 348
click at [749, 412] on div "18 5 21:00 19 5 21:15 16 2 19:00 10 2 21:15 11 2 21:37 12 2 21:00 13 5 19:00 14…" at bounding box center [483, 313] width 591 height 348
click at [758, 408] on div "18 5 21:00 19 5 21:15 16 2 19:00 10 2 21:15 11 2 21:37 12 2 21:00 13 5 19:00 14…" at bounding box center [483, 313] width 591 height 348
click at [629, 366] on div "18 5 21:00 19 5 21:15 16 2 19:00 10 2 21:15 11 2 21:37 12 2 21:00 13 5 19:00 14…" at bounding box center [483, 313] width 591 height 348
click at [421, 265] on div "11 2 21:37" at bounding box center [429, 246] width 51 height 51
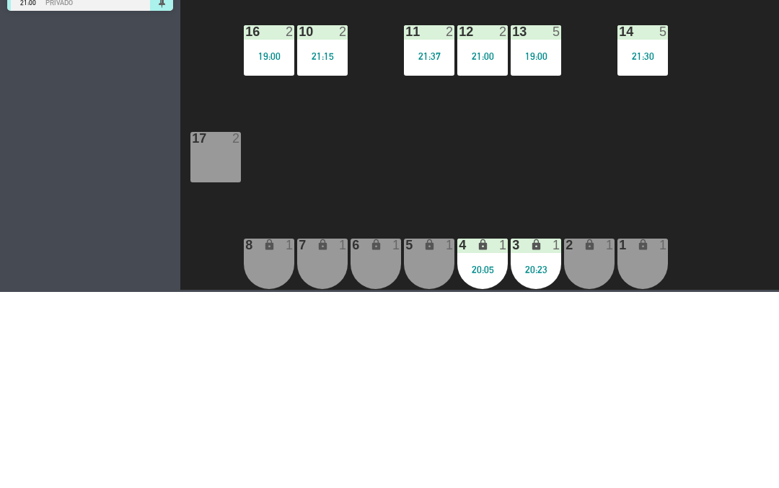
click at [507, 356] on div "18 5 21:00 19 5 21:15 16 2 19:00 10 2 21:15 11 2 21:37 12 2 21:00 13 5 19:00 14…" at bounding box center [483, 313] width 591 height 348
click at [526, 368] on div "18 5 21:00 19 5 21:15 16 2 19:00 10 2 21:15 11 2 21:37 12 2 21:00 13 5 19:00 14…" at bounding box center [483, 313] width 591 height 348
click at [707, 358] on div "18 5 21:00 19 5 21:15 16 2 19:00 10 2 21:15 11 2 21:37 12 2 21:00 13 5 19:00 14…" at bounding box center [483, 313] width 591 height 348
click at [321, 73] on span "1er Nivel" at bounding box center [298, 65] width 103 height 32
click at [307, 139] on ng-component "menu Tomo Cocina Nikkei [DATE] 19. agosto - 21:39 Mis reservas Mapa de mesas Di…" at bounding box center [389, 243] width 779 height 486
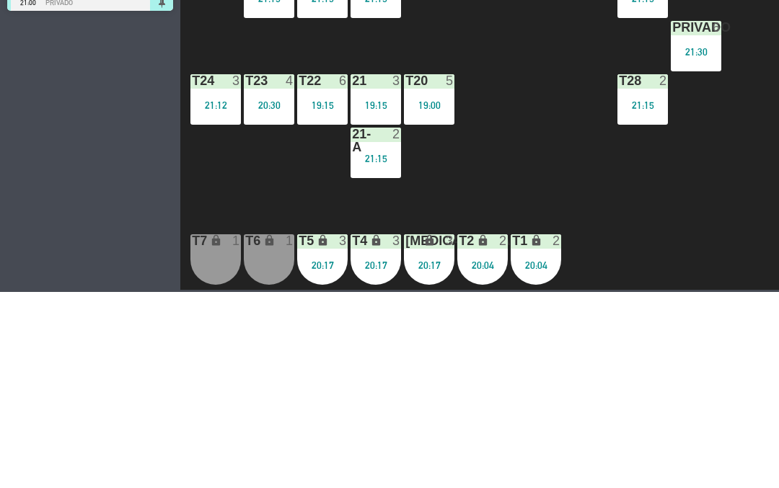
click at [288, 65] on span "2do Nivel" at bounding box center [294, 65] width 38 height 8
click at [283, 102] on ng-component "menu Tomo Cocina Nikkei [DATE] 19. agosto - 21:39 Mis reservas Mapa de mesas Di…" at bounding box center [389, 243] width 779 height 486
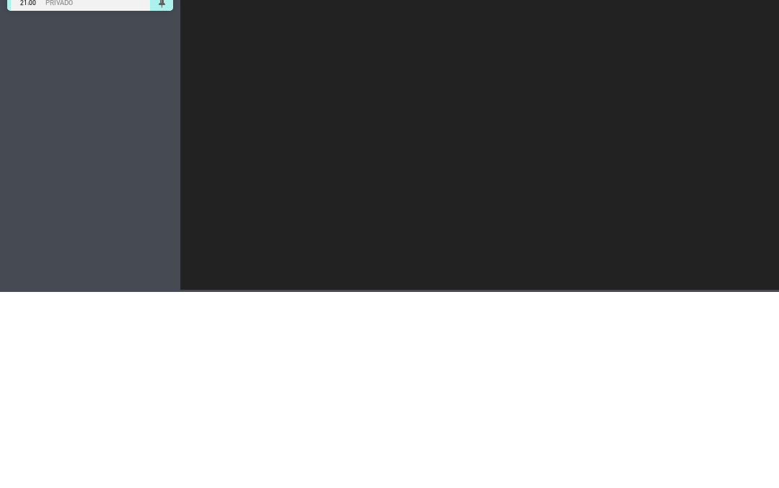
click at [315, 66] on span "1er Nivel" at bounding box center [298, 65] width 103 height 32
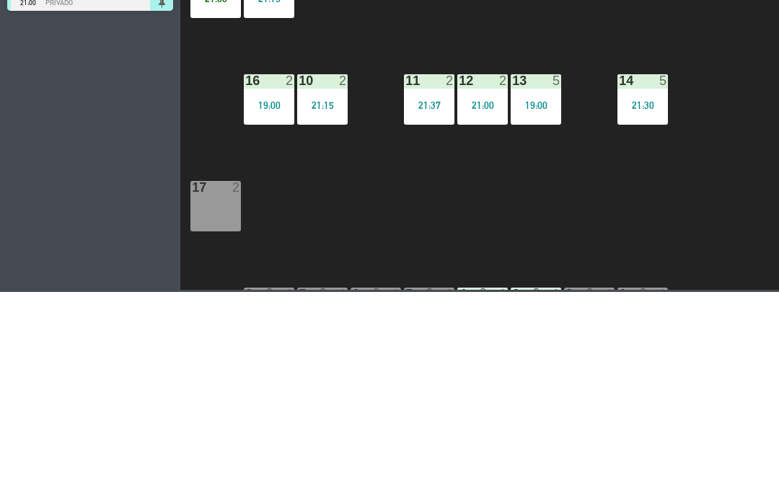
click at [267, 143] on ng-component "menu Tomo Cocina Nikkei [DATE] 19. agosto - 21:39 Mis reservas Mapa de mesas Di…" at bounding box center [389, 243] width 779 height 486
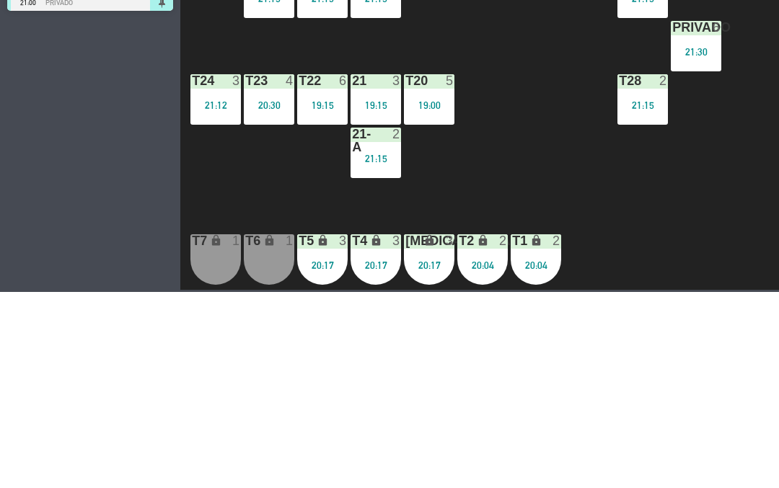
click at [213, 247] on div "T27 2 21:15 T25 4 21:15 T26A 4 21:15 T26 4 21:15 Privado 6 21:30 T24 3 21:12 T2…" at bounding box center [483, 313] width 591 height 348
click at [216, 372] on div "T27 2 21:15 T25 4 21:15 T26A 4 21:15 T26 4 21:15 Privado 6 21:30 T24 3 21:12 T2…" at bounding box center [483, 313] width 591 height 348
click at [382, 479] on div "T4 lock 3 20:17" at bounding box center [376, 456] width 51 height 51
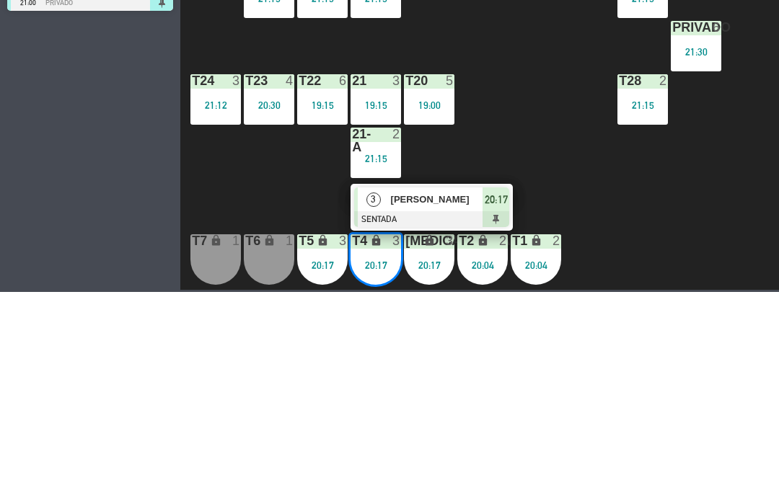
click at [400, 455] on div "T4 lock 3 20:17" at bounding box center [376, 456] width 51 height 51
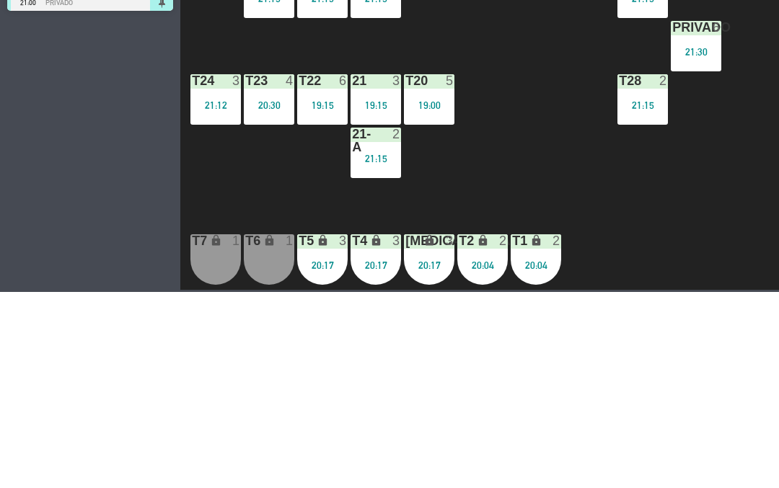
click at [71, 57] on input "[DATE]" at bounding box center [120, 65] width 99 height 22
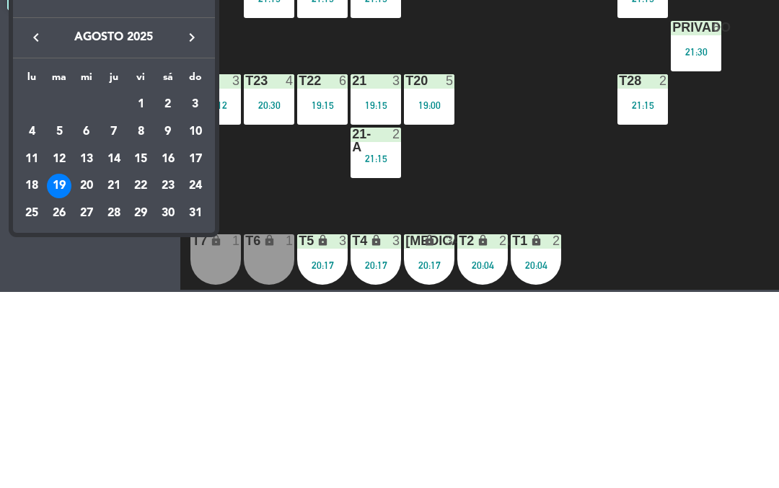
click at [90, 73] on div at bounding box center [389, 244] width 779 height 488
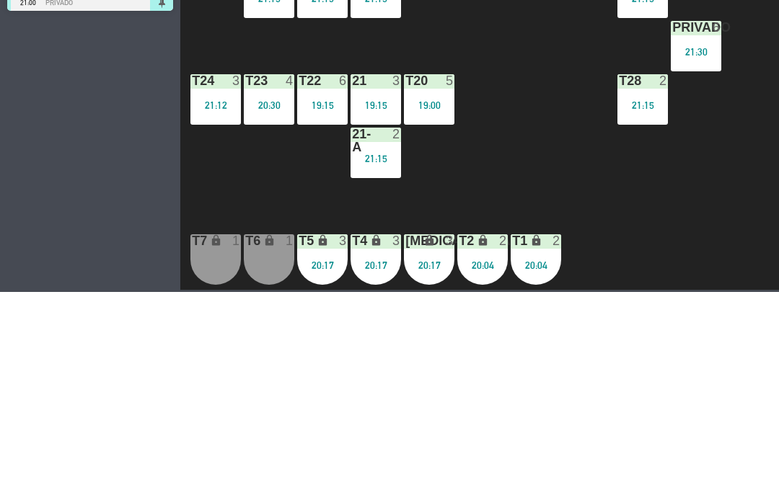
click at [92, 63] on input "[DATE]" at bounding box center [120, 65] width 99 height 22
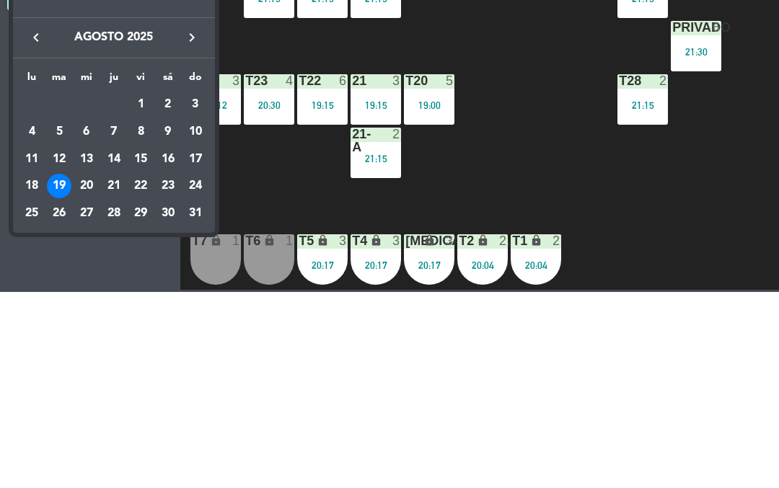
click at [128, 139] on div "Mañana" at bounding box center [114, 129] width 202 height 30
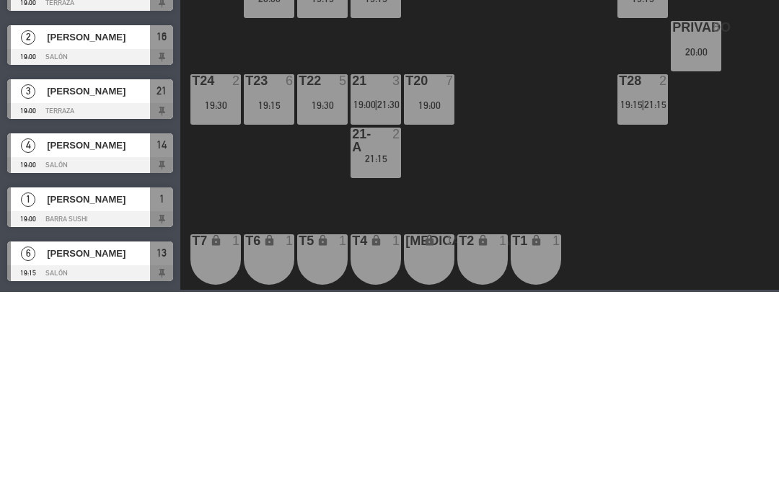
click at [193, 66] on span "Cena" at bounding box center [195, 65] width 103 height 32
click at [202, 89] on ng-component "menu Tomo Cocina Nikkei [DATE] 19. agosto - 21:45 Mis reservas Mapa de mesas Di…" at bounding box center [389, 243] width 779 height 486
click at [102, 451] on span "[DEMOGRAPHIC_DATA][PERSON_NAME]" at bounding box center [98, 449] width 103 height 15
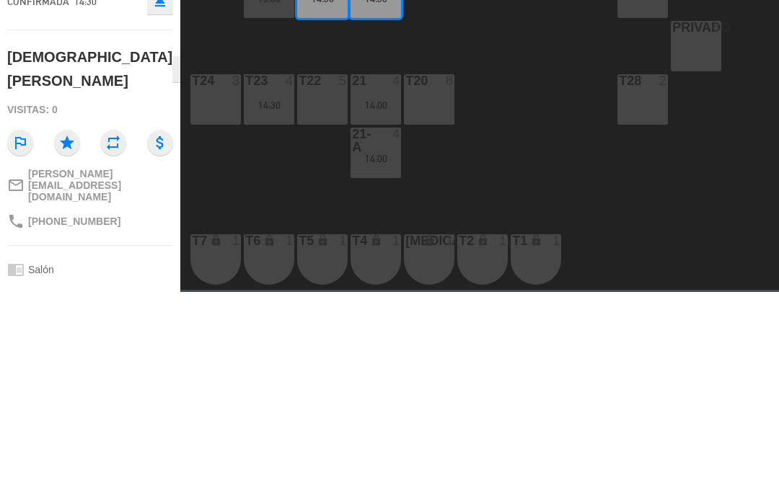
click at [137, 33] on div "martes 19. agosto - 21:46" at bounding box center [100, 29] width 115 height 14
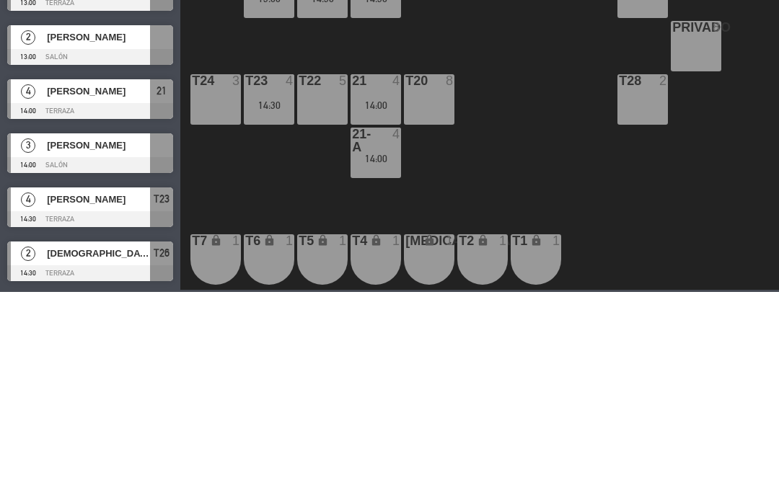
scroll to position [66, 0]
click at [86, 62] on input "mié. 20 ago." at bounding box center [120, 65] width 99 height 22
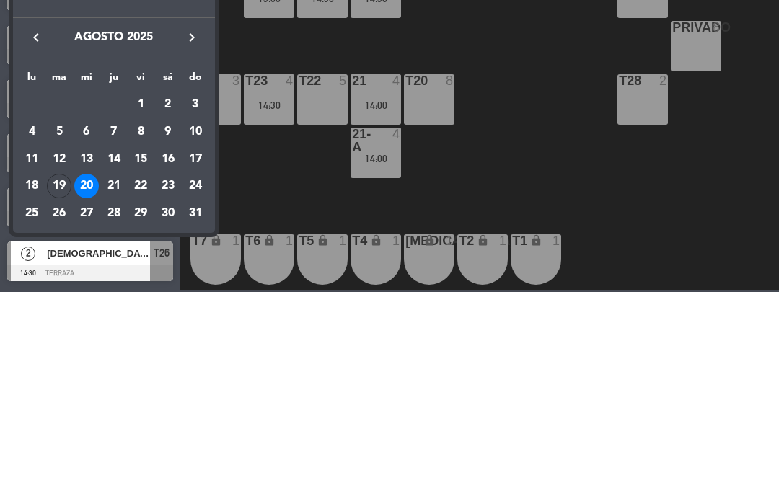
click at [127, 99] on div "Hoy" at bounding box center [114, 99] width 202 height 30
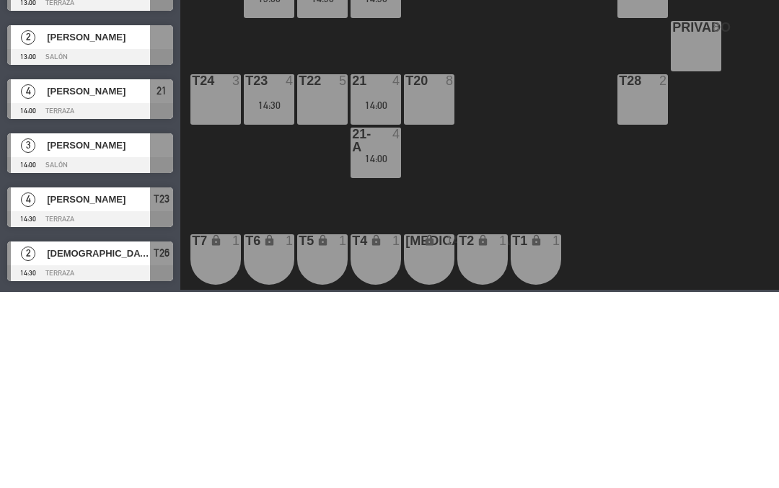
type input "[DATE]"
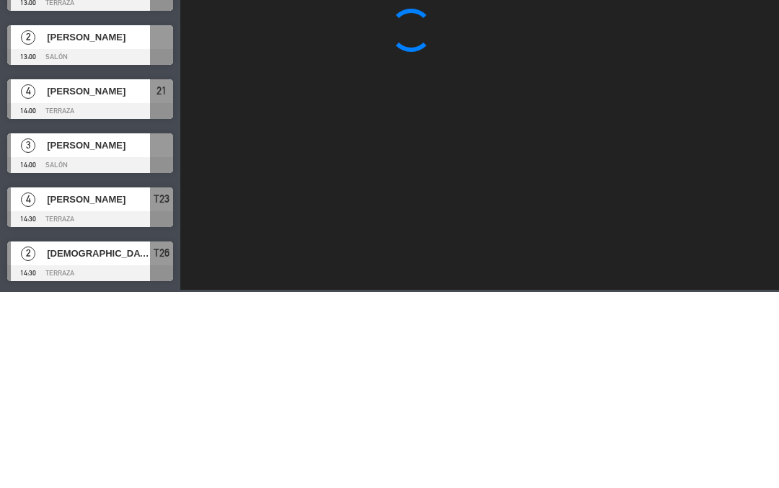
scroll to position [0, 0]
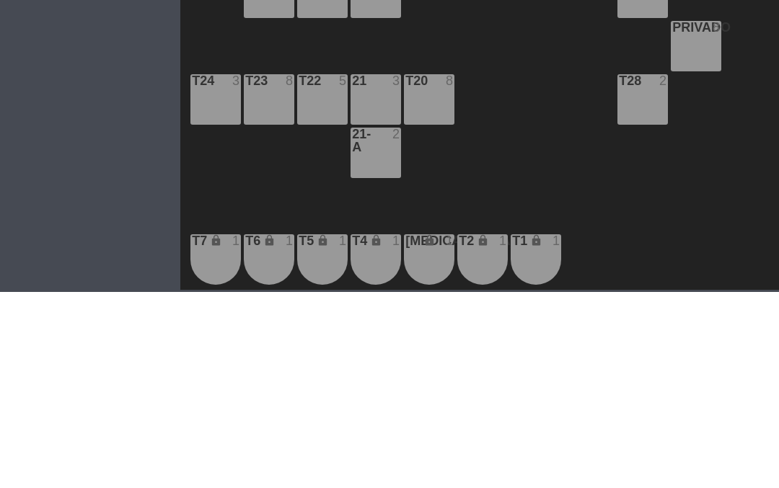
click at [209, 74] on span "Almuerzo" at bounding box center [195, 65] width 103 height 32
click at [226, 126] on ng-component "menu Tomo Cocina Nikkei [DATE] 19. agosto - 21:46 Mis reservas Mapa de mesas Di…" at bounding box center [389, 243] width 779 height 486
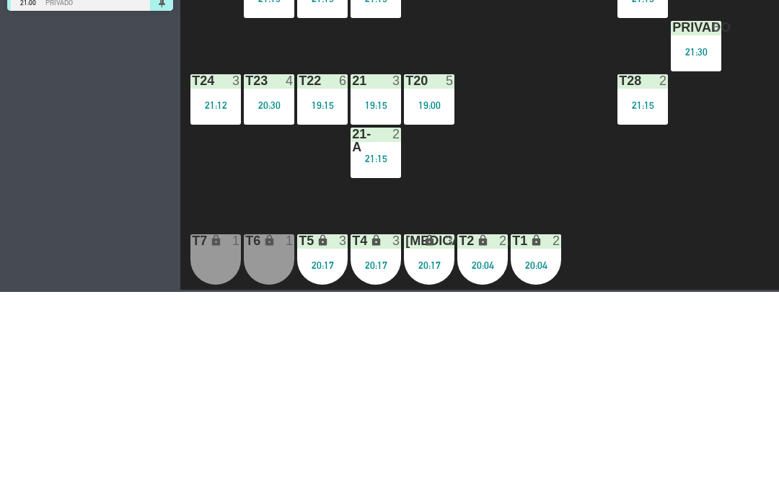
click at [314, 64] on span "2do Nivel" at bounding box center [298, 65] width 103 height 32
click at [321, 92] on ng-component "menu Tomo Cocina Nikkei [DATE] 19. agosto - 21:46 Mis reservas Mapa de mesas Di…" at bounding box center [389, 243] width 779 height 486
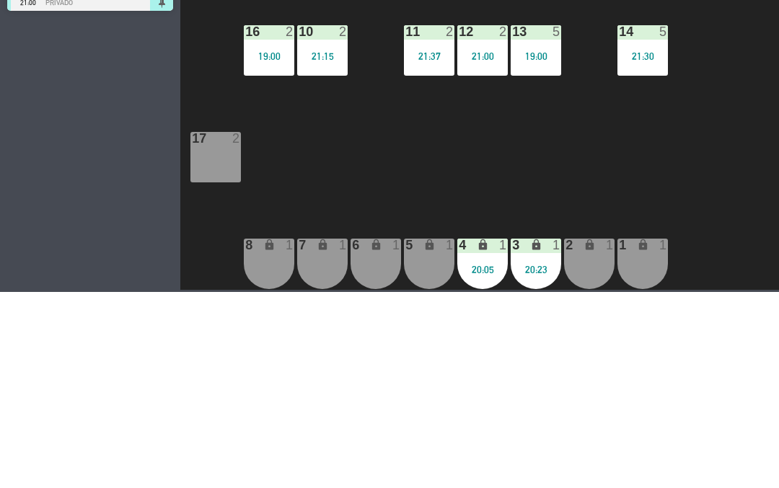
scroll to position [49, 0]
click at [473, 465] on div "20:05" at bounding box center [482, 466] width 51 height 10
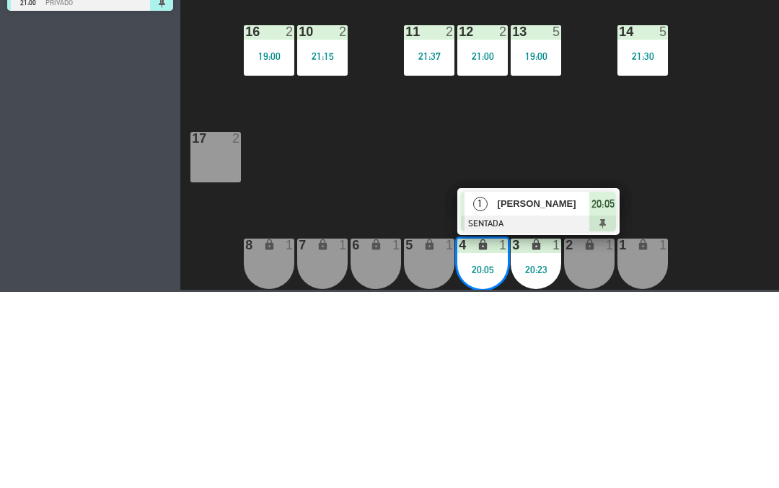
click at [566, 412] on div at bounding box center [538, 420] width 155 height 16
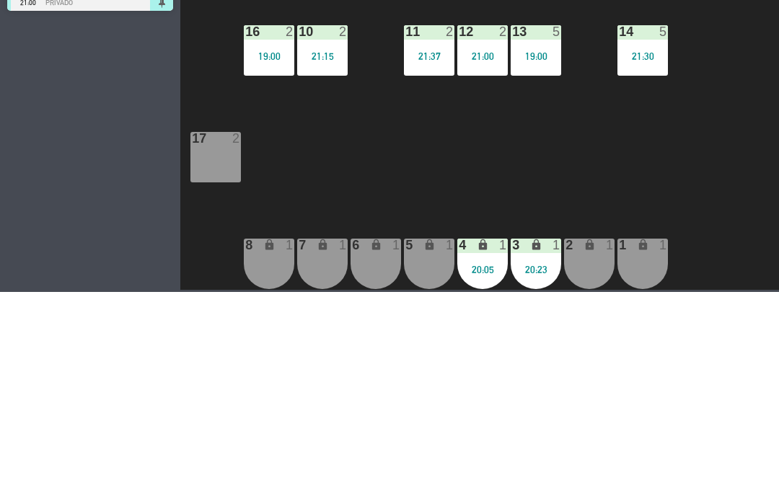
click at [540, 462] on div "20:23" at bounding box center [536, 466] width 51 height 10
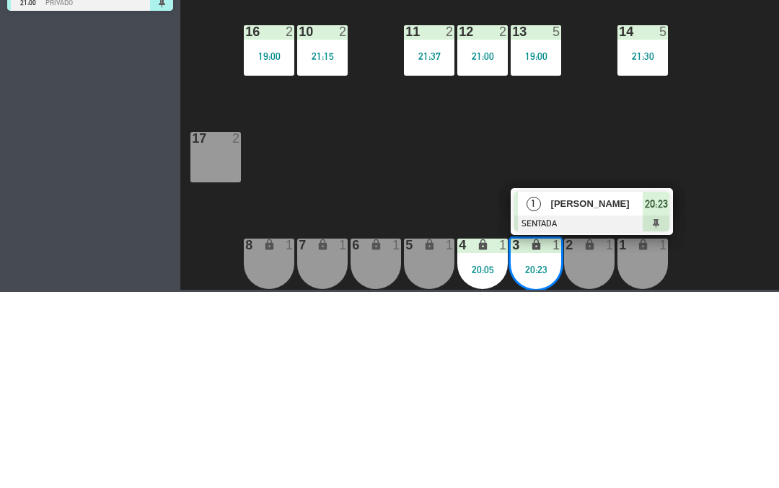
click at [631, 411] on div "[PERSON_NAME]" at bounding box center [597, 400] width 94 height 24
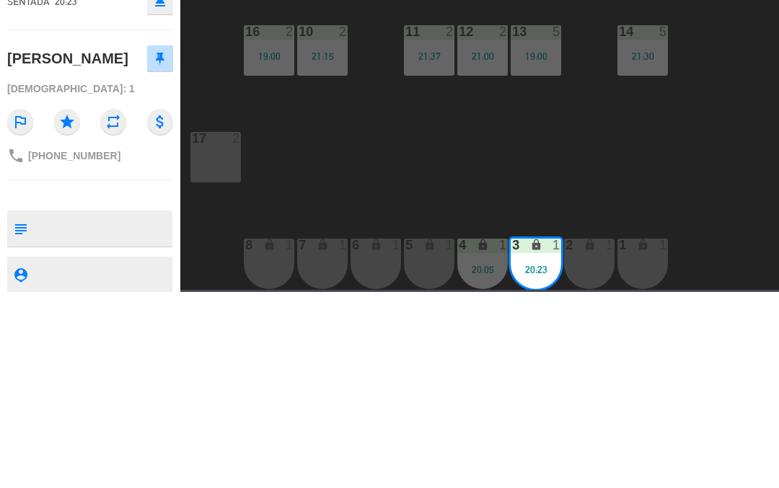
click at [644, 125] on button "SERVIR" at bounding box center [633, 113] width 72 height 29
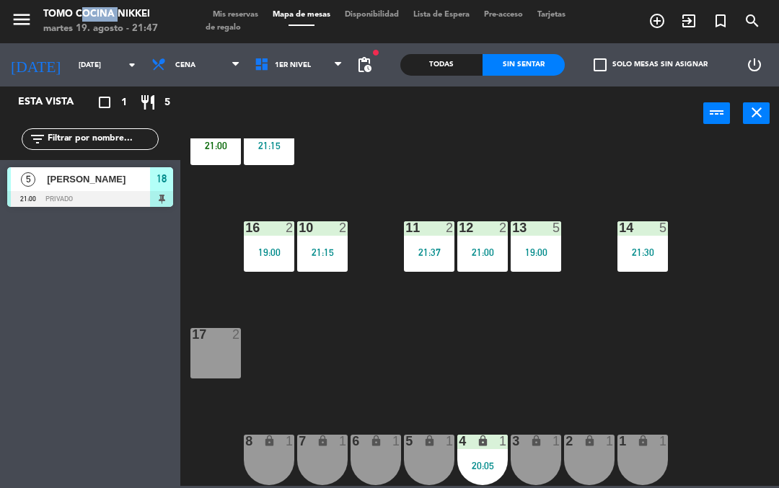
click at [22, 27] on icon "menu" at bounding box center [22, 20] width 22 height 22
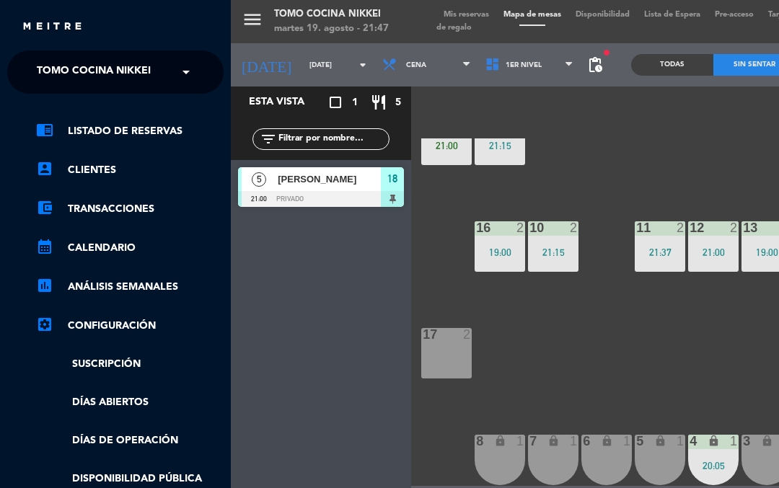
scroll to position [0, 1]
click at [19, 71] on ng-select "× Tomo Cocina Nikkei ×" at bounding box center [114, 72] width 216 height 43
click at [576, 405] on div "menu Tomo Cocina Nikkei [DATE] 19. agosto - 21:54 Mis reservas Mapa de mesas Di…" at bounding box center [620, 244] width 779 height 488
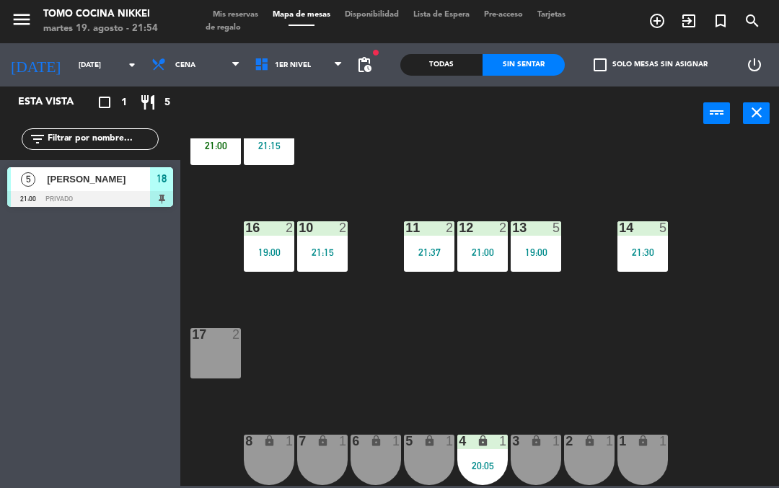
click at [143, 294] on div "Esta vista crop_square 1 restaurant 5 filter_list 5 [PERSON_NAME] 21:00 Privado…" at bounding box center [90, 288] width 180 height 402
click at [596, 459] on div "2 lock 1" at bounding box center [589, 460] width 51 height 51
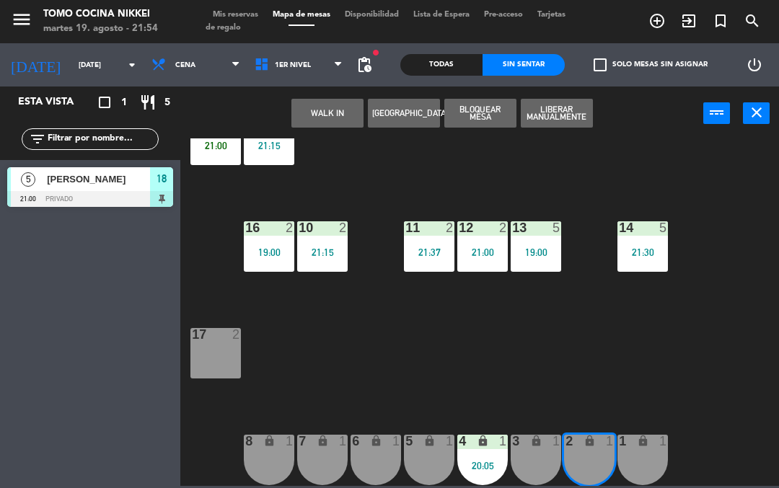
click at [322, 120] on button "WALK IN" at bounding box center [327, 113] width 72 height 29
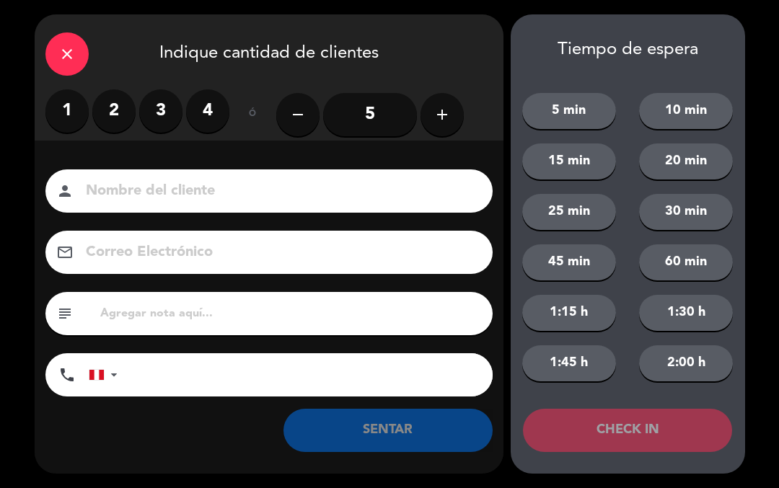
click at [56, 122] on label "1" at bounding box center [66, 110] width 43 height 43
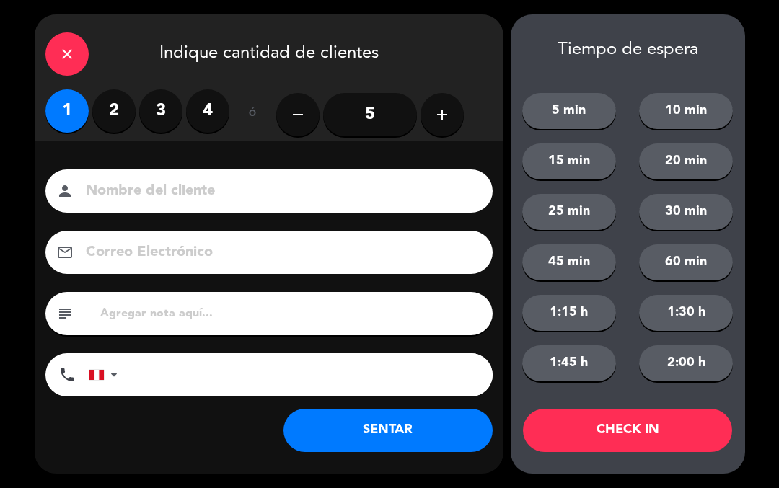
click at [149, 186] on input at bounding box center [279, 191] width 390 height 25
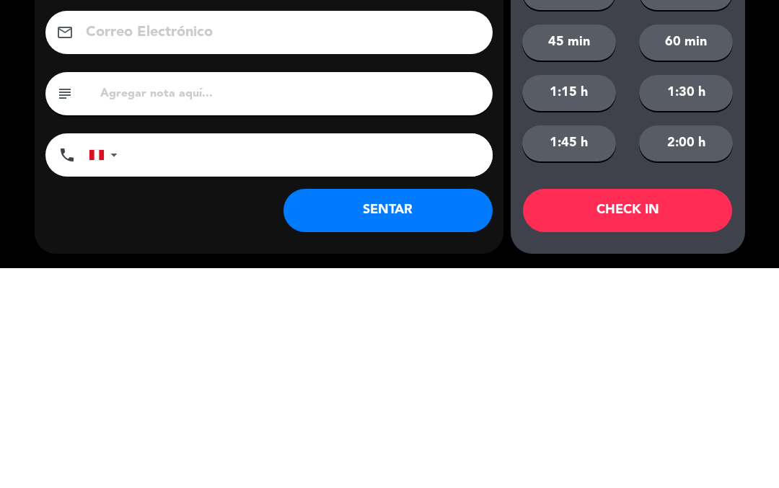
type input "[PERSON_NAME]"
click at [371, 354] on input "tel" at bounding box center [312, 375] width 361 height 43
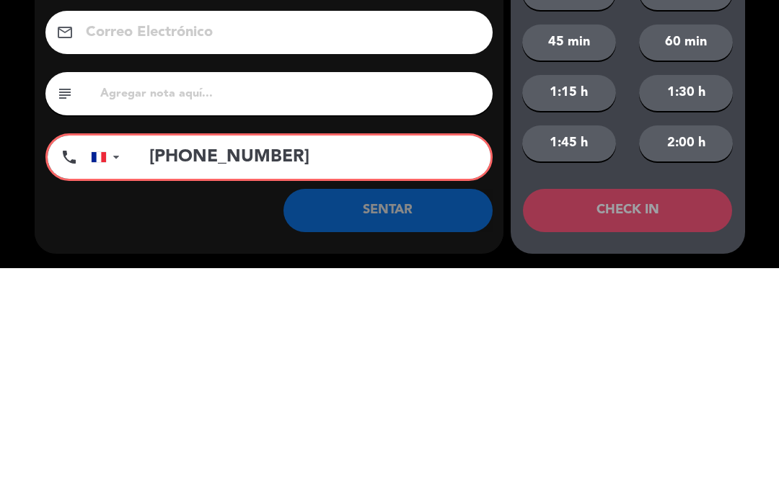
click at [170, 356] on input "[PHONE_NUMBER]" at bounding box center [312, 377] width 356 height 43
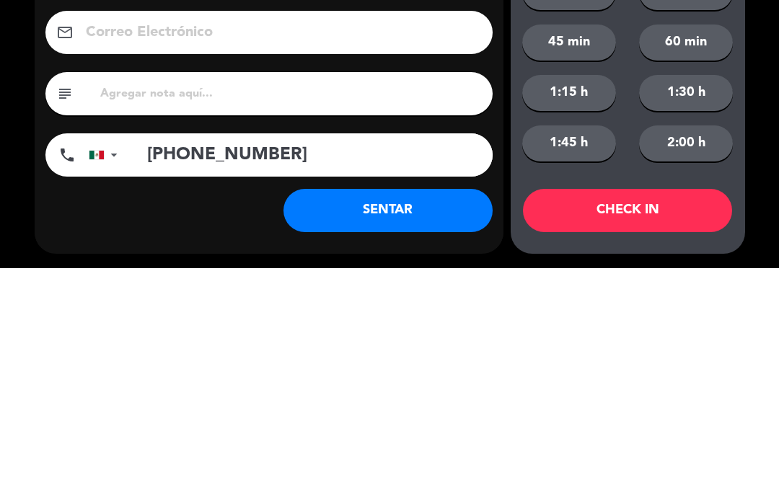
type input "[PHONE_NUMBER]"
click at [429, 409] on button "SENTAR" at bounding box center [388, 430] width 209 height 43
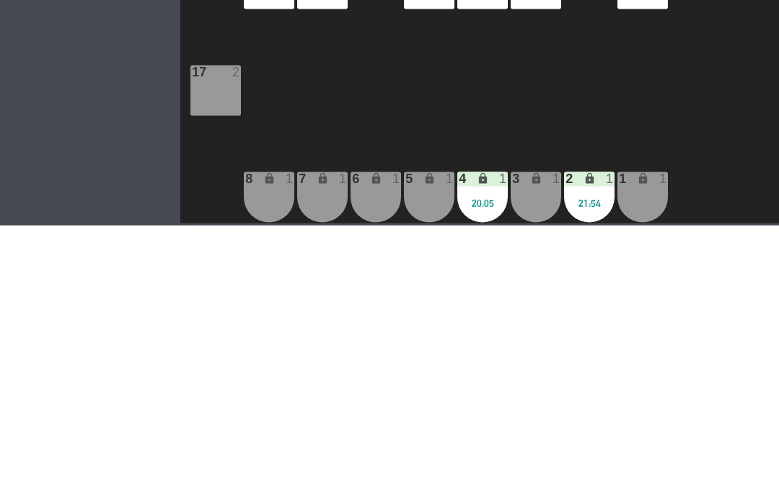
scroll to position [0, 0]
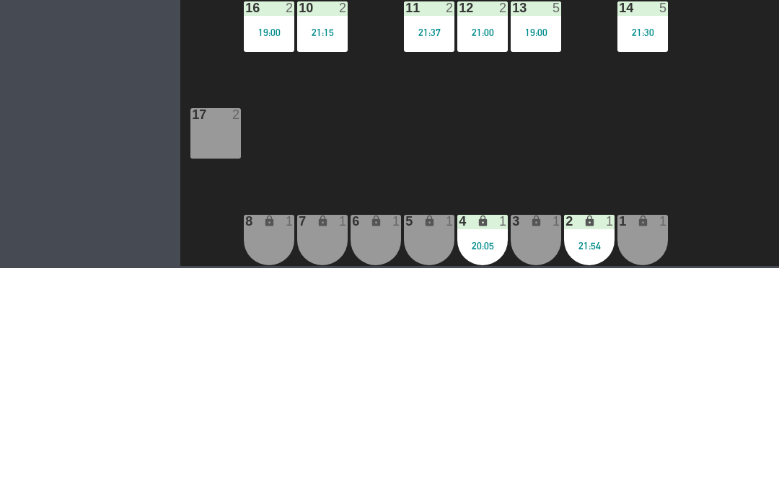
click at [267, 237] on div "16 2 19:00" at bounding box center [269, 246] width 51 height 51
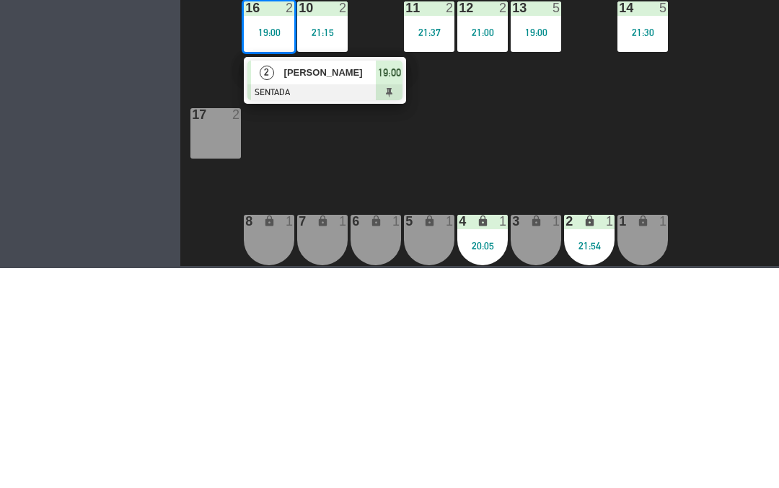
click at [340, 315] on div at bounding box center [324, 312] width 155 height 16
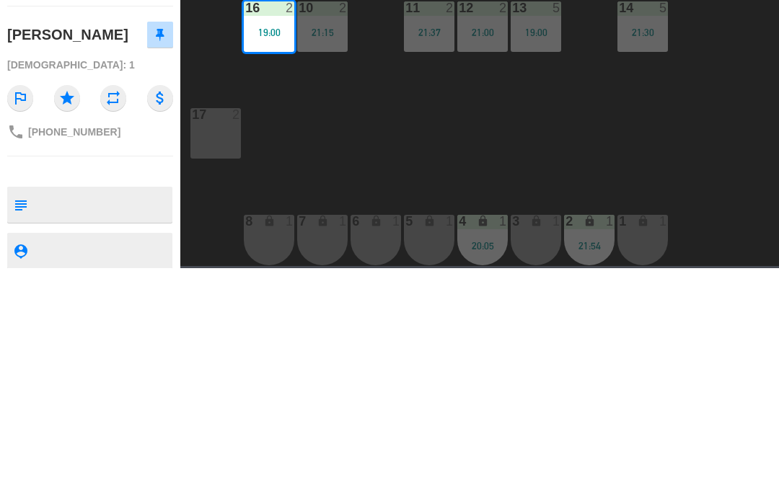
click at [626, 120] on button "SERVIR" at bounding box center [633, 113] width 72 height 29
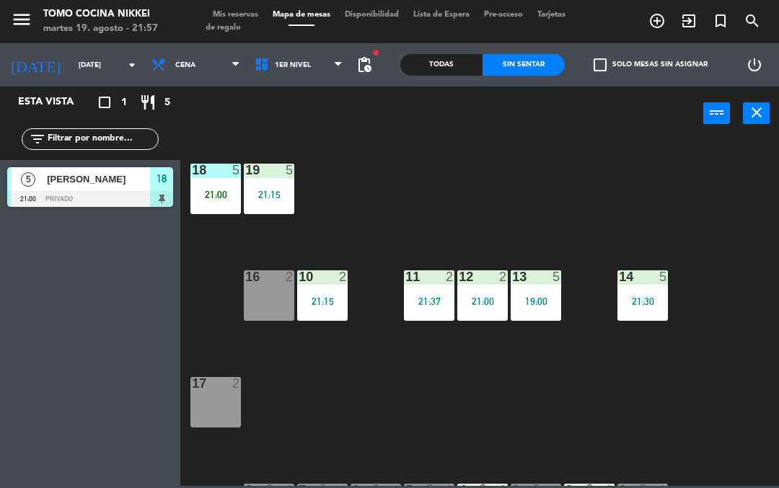
click at [571, 325] on div "18 5 21:00 19 5 21:15 16 2 10 2 21:15 11 2 21:37 12 2 21:00 13 5 19:00 14 5 21:…" at bounding box center [483, 313] width 591 height 348
click at [559, 300] on div "19:00" at bounding box center [536, 302] width 51 height 10
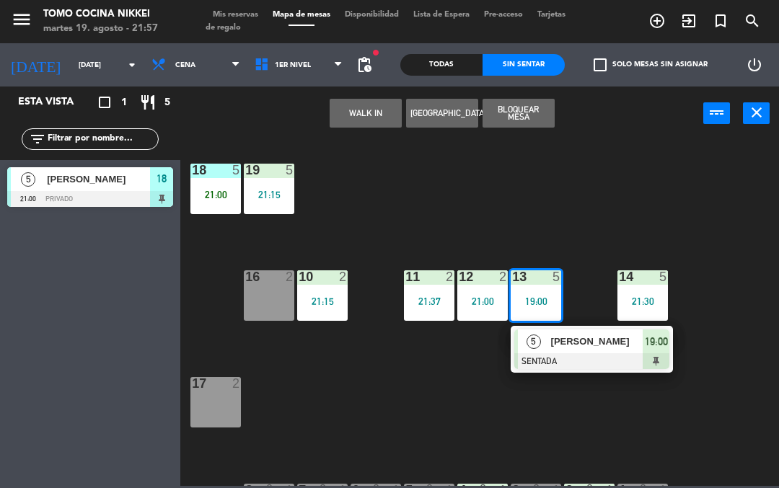
click at [633, 348] on span "[PERSON_NAME]" at bounding box center [597, 341] width 92 height 15
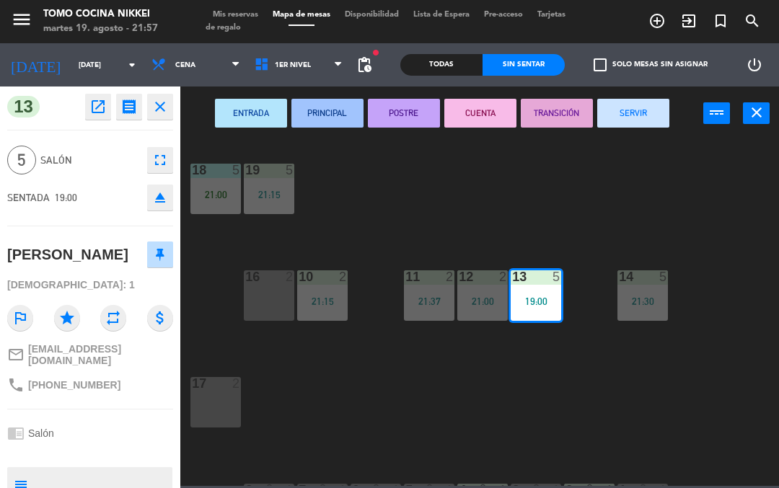
click at [660, 110] on button "SERVIR" at bounding box center [633, 113] width 72 height 29
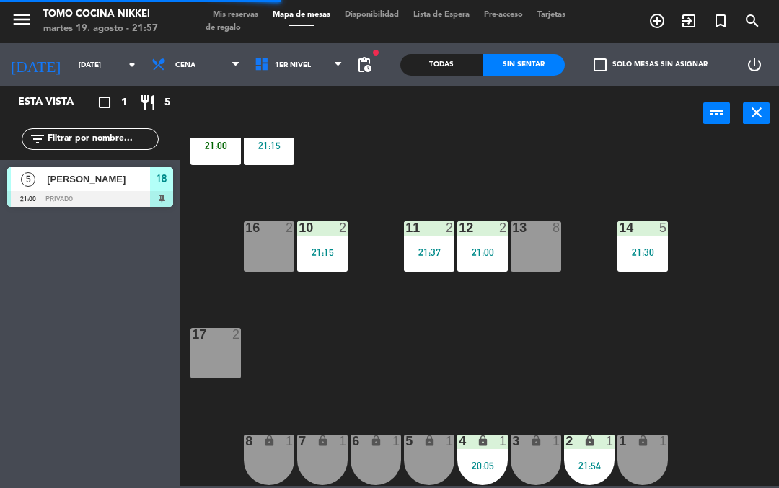
scroll to position [49, 0]
click at [672, 418] on div "18 5 21:00 19 5 21:15 16 2 10 2 21:15 11 2 21:37 12 2 21:00 13 8 14 5 21:30 17 …" at bounding box center [483, 313] width 591 height 348
click at [698, 419] on div "18 5 21:00 19 5 21:15 16 2 10 2 21:15 11 2 21:37 12 2 21:00 13 8 14 5 21:30 17 …" at bounding box center [483, 313] width 591 height 348
click at [324, 56] on span "1er Nivel" at bounding box center [298, 65] width 103 height 32
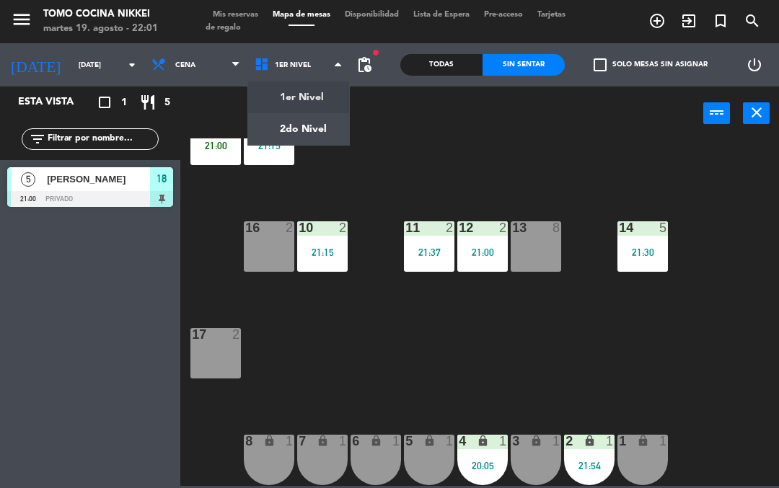
click at [333, 118] on ng-component "menu Tomo Cocina Nikkei [DATE] 19. agosto - 22:01 Mis reservas Mapa de mesas Di…" at bounding box center [389, 243] width 779 height 486
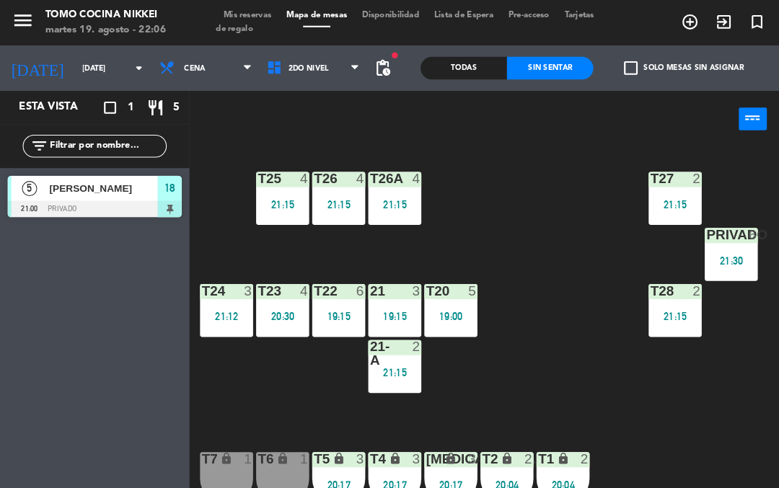
click at [77, 179] on span "[PERSON_NAME]" at bounding box center [98, 179] width 103 height 15
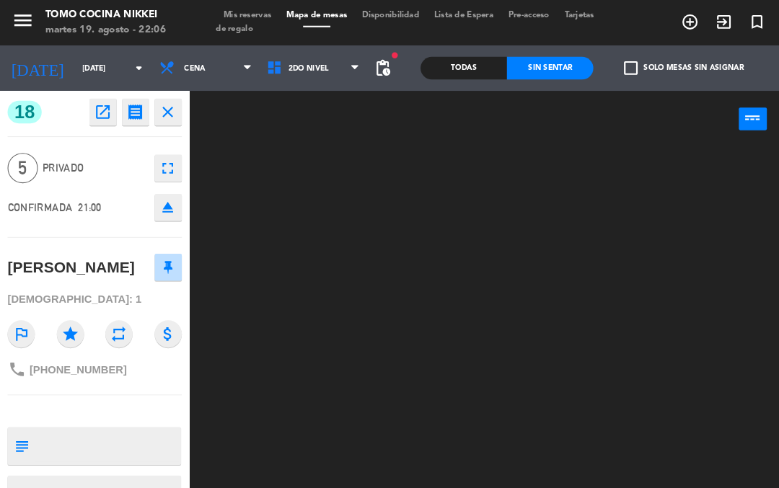
click at [96, 145] on div "5 Privado fullscreen" at bounding box center [90, 160] width 166 height 39
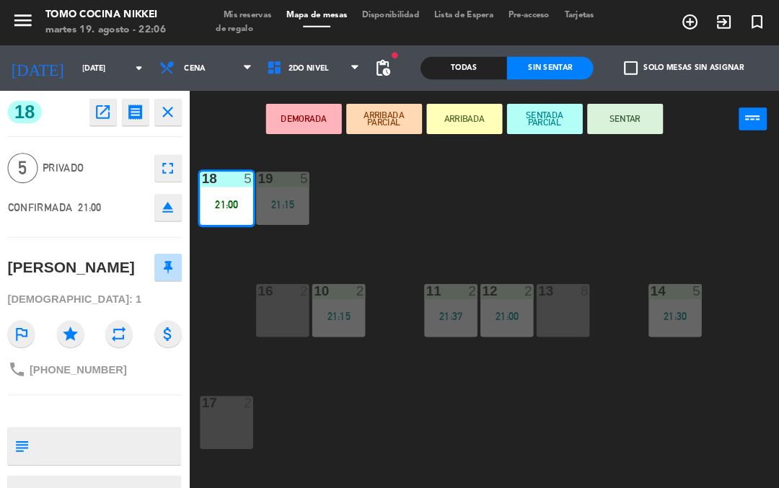
click at [114, 128] on div "18 open_in_new receipt 9:00 PM [DATE] 5 personas [PERSON_NAME] 18 close 5 Priva…" at bounding box center [90, 288] width 180 height 402
click at [113, 128] on div "18 open_in_new receipt 9:00 PM [DATE] 5 personas [PERSON_NAME] 18 close 5 Priva…" at bounding box center [90, 288] width 180 height 402
click at [35, 9] on span "menu" at bounding box center [27, 22] width 32 height 34
click at [23, 349] on icon "phone" at bounding box center [15, 351] width 17 height 17
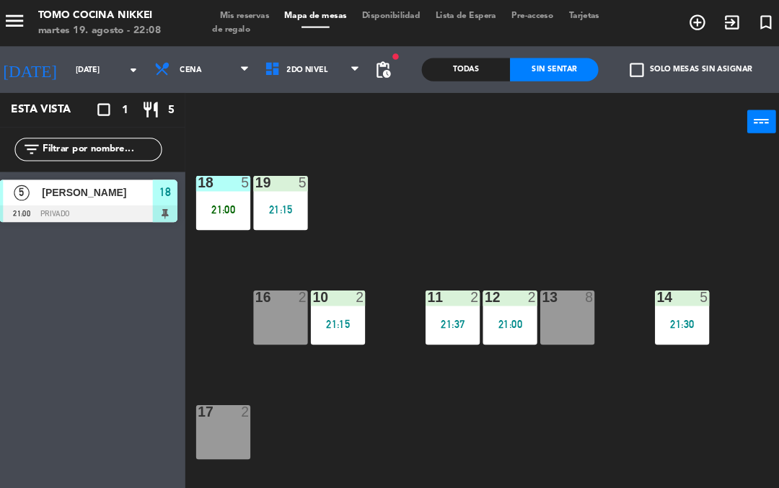
click at [364, 189] on div "18 5 21:00 19 5 21:15 16 2 10 2 21:15 11 2 21:37 12 2 21:00 13 8 14 5 21:30 17 …" at bounding box center [483, 313] width 591 height 348
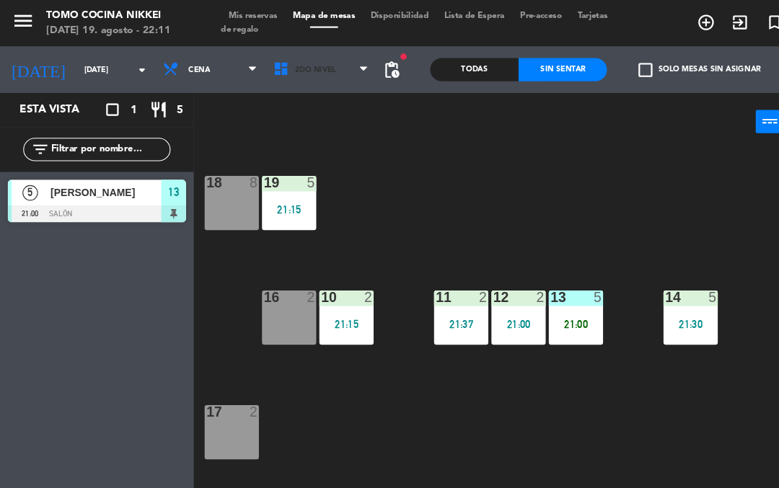
click at [303, 79] on span "2do Nivel" at bounding box center [298, 65] width 103 height 32
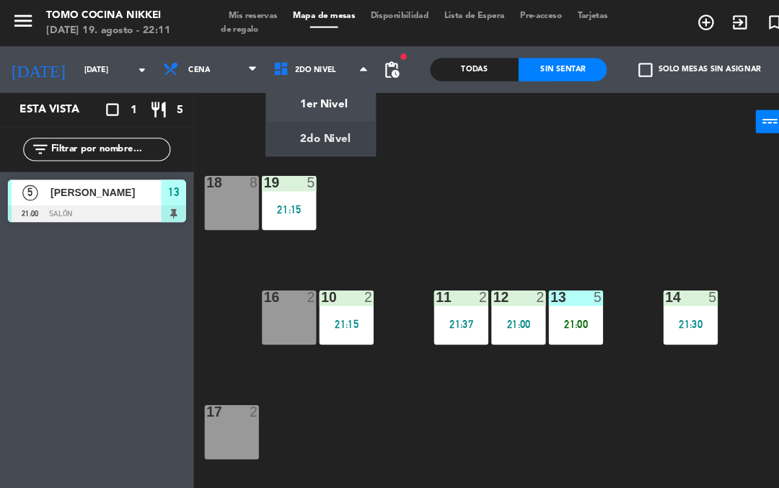
click at [307, 135] on ng-component "menu Tomo Cocina Nikkei [DATE] 19. agosto - 22:11 Mis reservas Mapa de mesas Di…" at bounding box center [389, 243] width 779 height 486
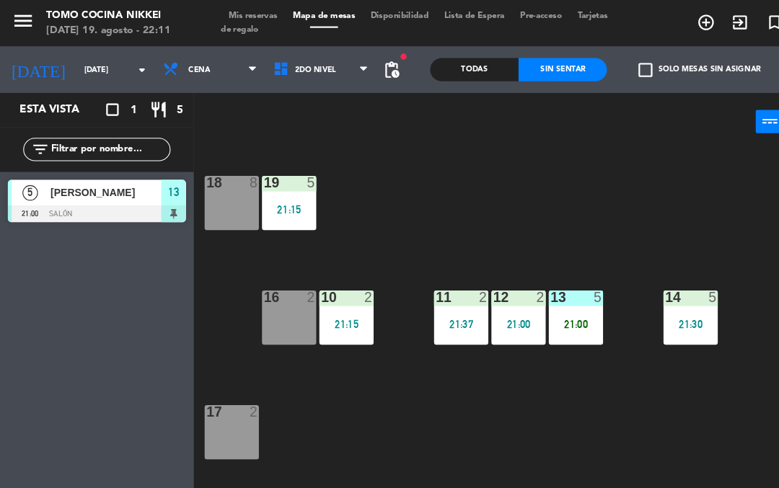
click at [322, 59] on span "2do Nivel" at bounding box center [298, 65] width 103 height 32
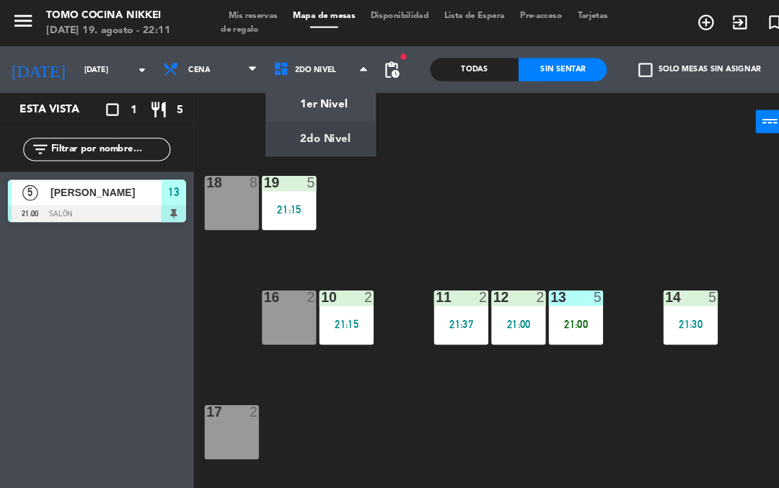
click at [320, 92] on ng-component "menu Tomo Cocina Nikkei [DATE] 19. agosto - 22:11 Mis reservas Mapa de mesas Di…" at bounding box center [389, 243] width 779 height 486
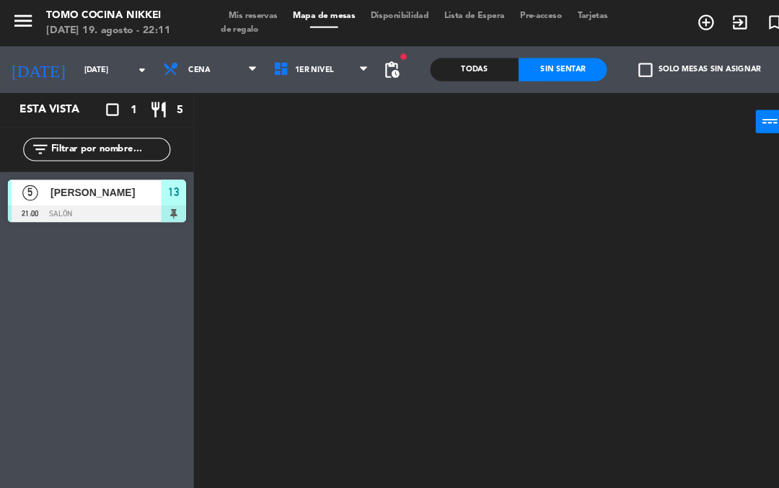
click at [318, 80] on span "1er Nivel" at bounding box center [298, 65] width 103 height 32
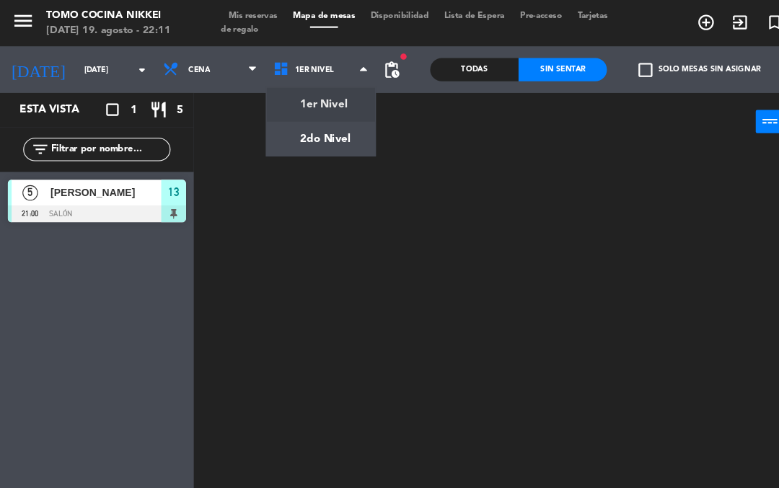
click at [317, 126] on ng-component "menu Tomo Cocina Nikkei [DATE] 19. agosto - 22:11 Mis reservas Mapa de mesas Di…" at bounding box center [389, 243] width 779 height 486
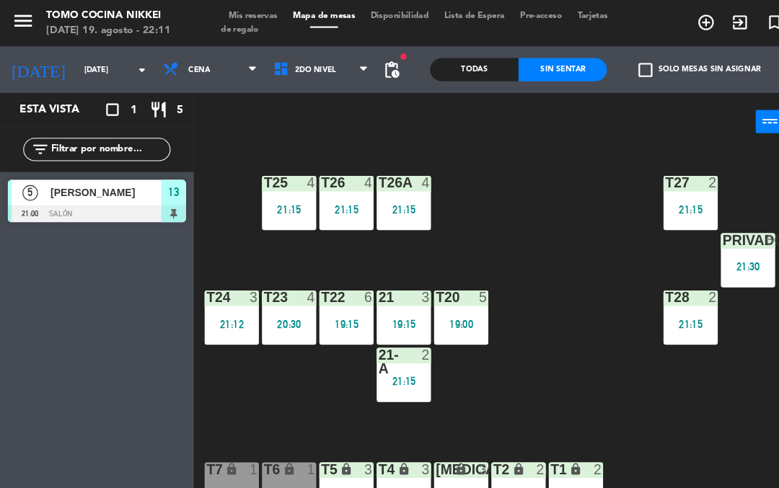
click at [453, 289] on div "T20 5 19:00" at bounding box center [429, 296] width 51 height 51
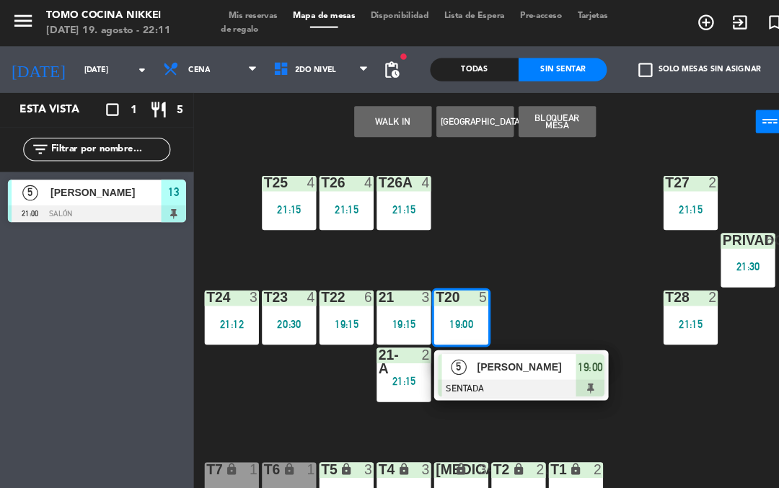
click at [493, 346] on span "[PERSON_NAME]" at bounding box center [490, 341] width 92 height 15
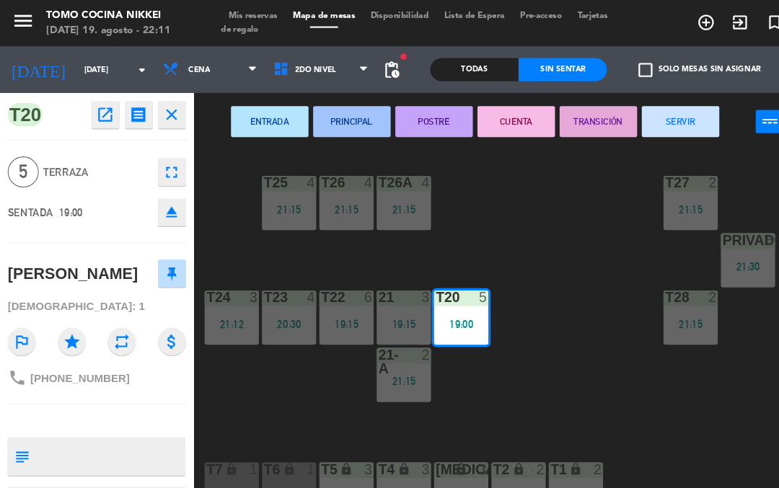
click at [620, 115] on button "SERVIR" at bounding box center [633, 113] width 72 height 29
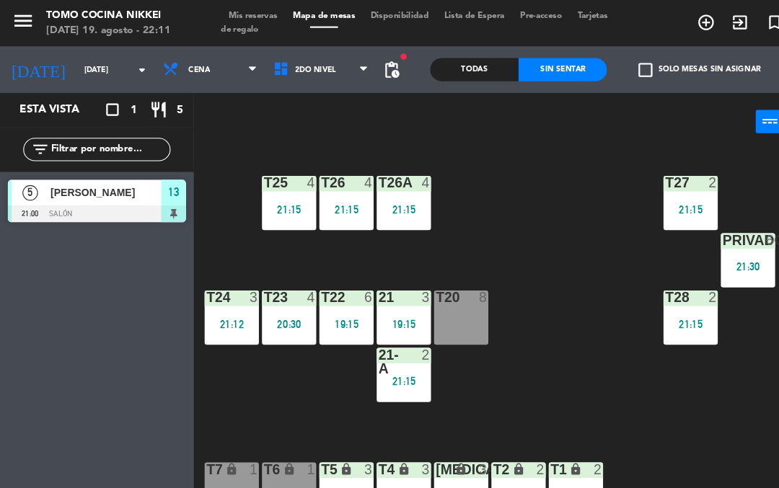
click at [701, 257] on div "Privado 6 21:30" at bounding box center [696, 242] width 51 height 51
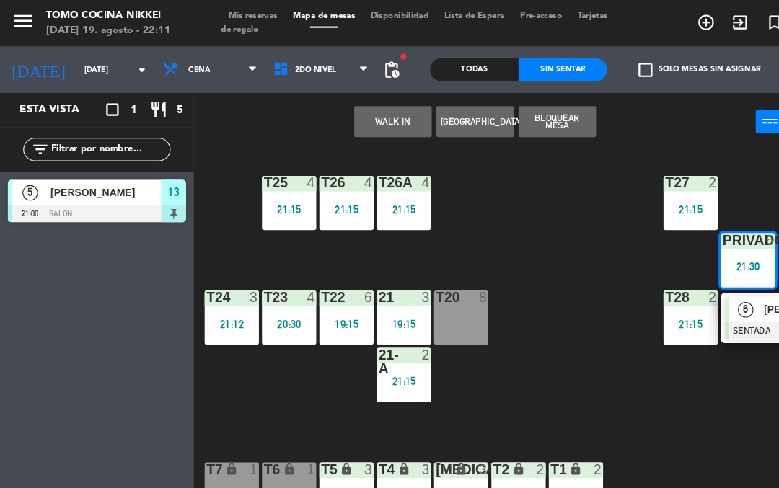
click at [719, 302] on div at bounding box center [752, 308] width 155 height 16
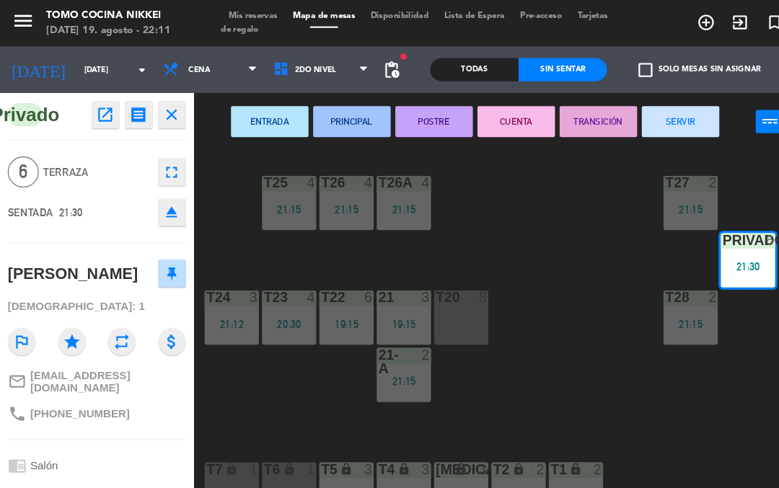
click at [647, 120] on button "SERVIR" at bounding box center [633, 113] width 72 height 29
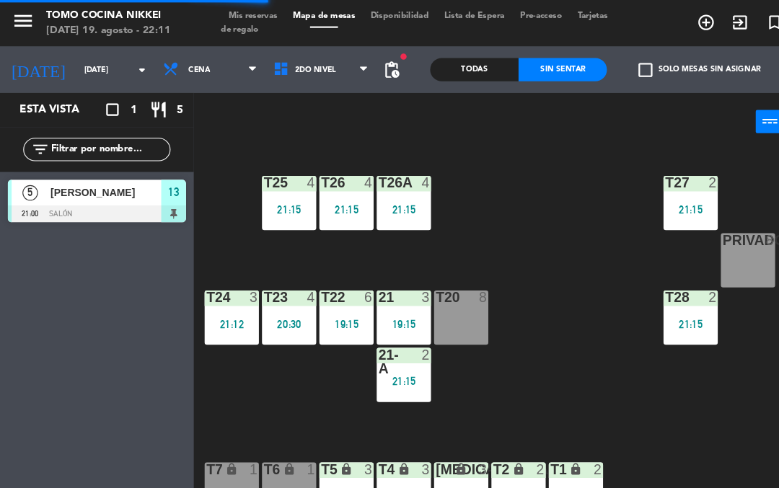
click at [524, 289] on div "T27 2 21:15 T25 4 21:15 T26A 4 21:15 T26 4 21:15 Privado 8 T24 3 21:12 T23 4 20…" at bounding box center [483, 313] width 591 height 348
click at [383, 304] on div "19:15" at bounding box center [376, 302] width 51 height 10
click at [546, 249] on div "T27 2 21:15 T25 4 21:15 T26A 4 21:15 T26 4 21:15 Privado 8 T24 3 21:12 T23 4 20…" at bounding box center [483, 313] width 591 height 348
click at [282, 297] on div "20:30" at bounding box center [269, 302] width 51 height 10
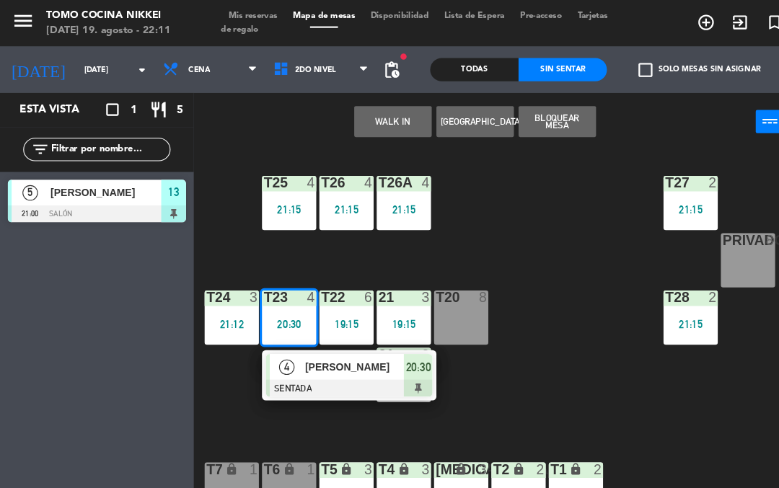
click at [341, 362] on div at bounding box center [324, 362] width 155 height 16
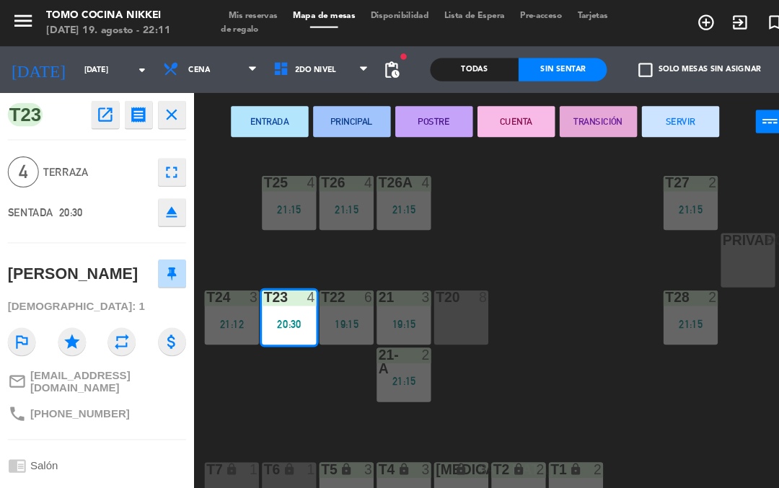
click at [628, 115] on button "SERVIR" at bounding box center [633, 113] width 72 height 29
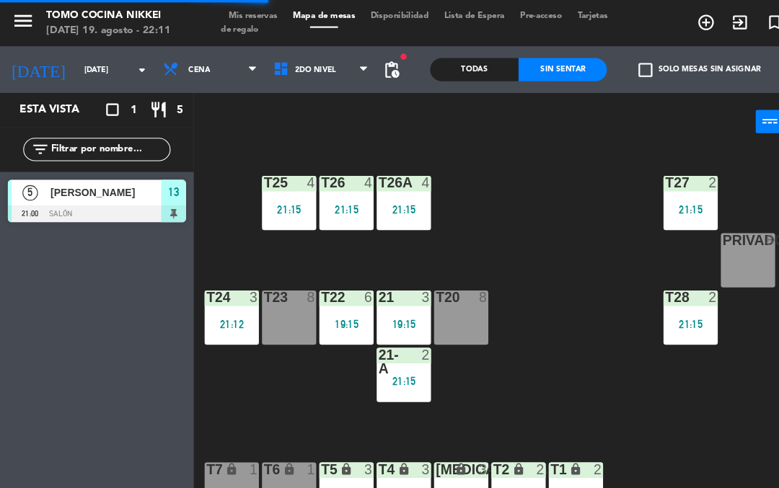
click at [483, 307] on div "T27 2 21:15 T25 4 21:15 T26A 4 21:15 T26 4 21:15 Privado 8 T24 3 21:12 T23 8 T2…" at bounding box center [483, 313] width 591 height 348
click at [525, 398] on div "T27 2 21:15 T25 4 21:15 T26A 4 21:15 T26 4 21:15 Privado 8 T24 3 21:12 T23 8 T2…" at bounding box center [483, 313] width 591 height 348
click at [483, 467] on div "20:04" at bounding box center [482, 462] width 51 height 10
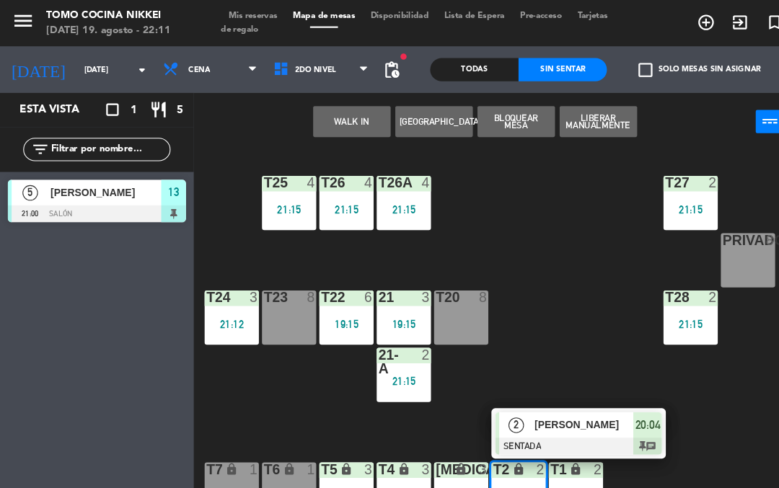
click at [585, 400] on span "[PERSON_NAME]" at bounding box center [544, 395] width 92 height 15
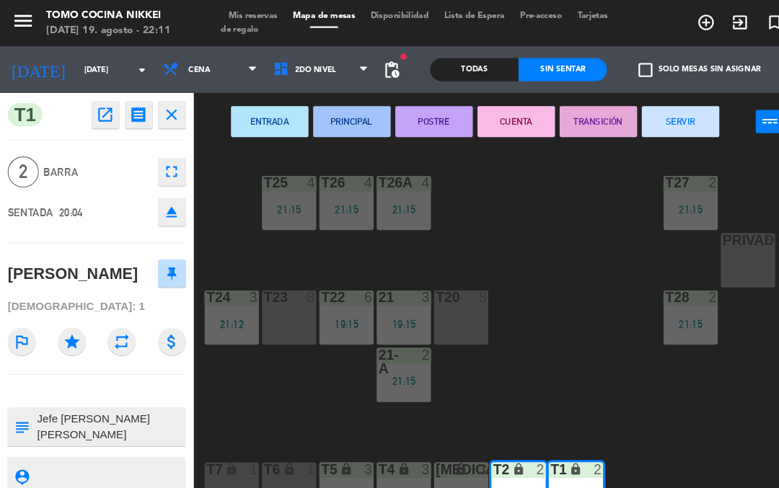
click at [641, 117] on button "SERVIR" at bounding box center [633, 113] width 72 height 29
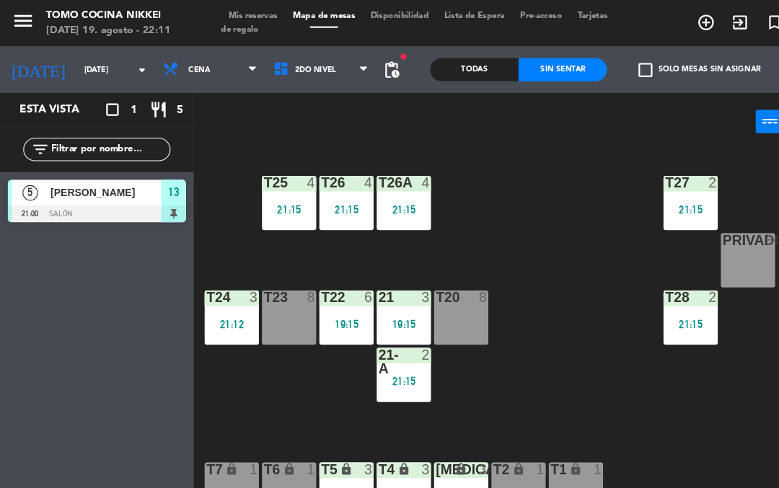
click at [315, 283] on div at bounding box center [323, 277] width 24 height 13
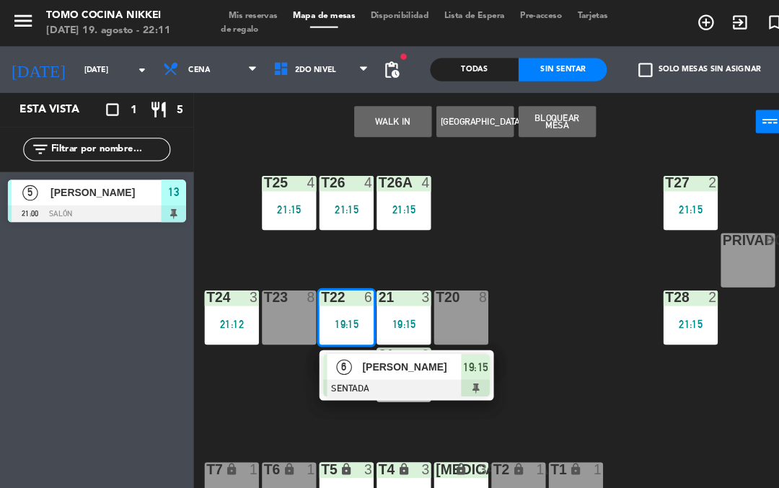
click at [400, 345] on span "[PERSON_NAME]" at bounding box center [384, 341] width 92 height 15
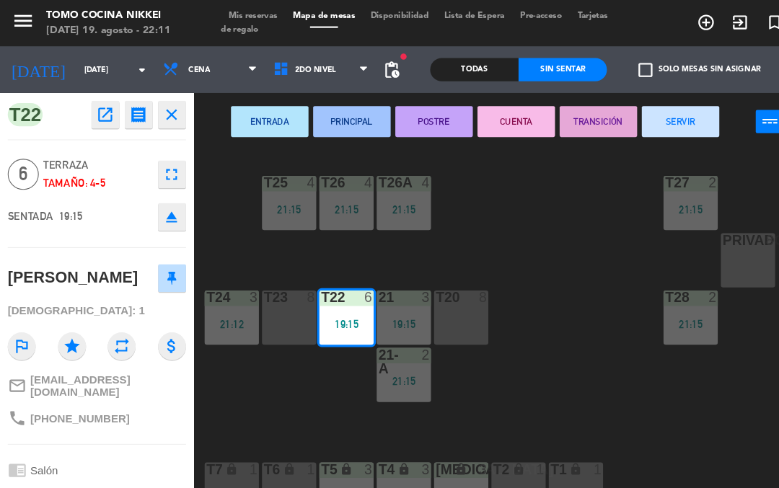
click at [642, 105] on button "SERVIR" at bounding box center [633, 113] width 72 height 29
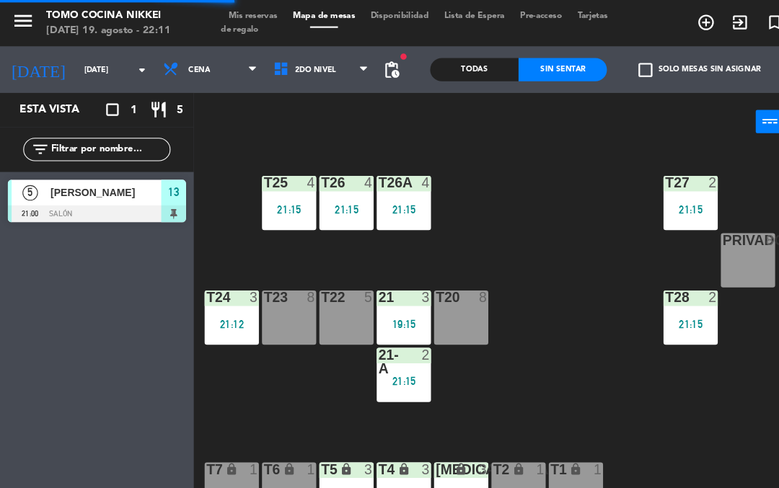
click at [610, 141] on div "T27 2 21:15 T25 4 21:15 T26A 4 21:15 T26 4 21:15 Privado 8 T24 3 21:12 T23 8 T2…" at bounding box center [483, 313] width 591 height 348
click at [305, 95] on div "power_input close" at bounding box center [441, 114] width 523 height 55
click at [304, 69] on span "2do Nivel" at bounding box center [298, 65] width 103 height 32
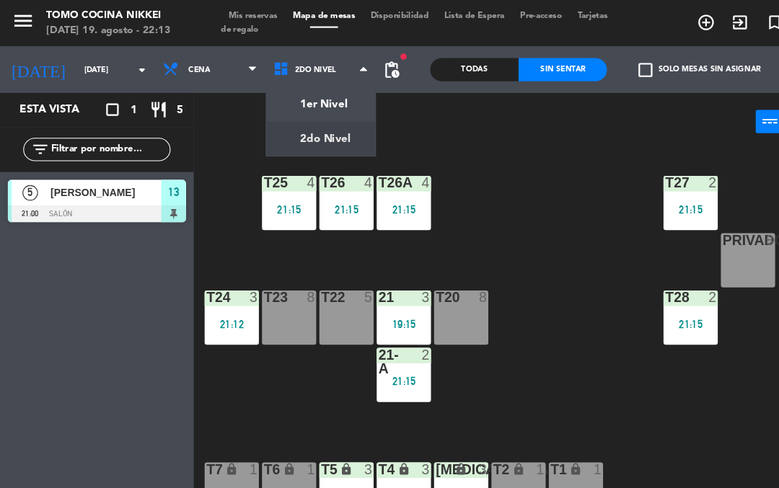
click at [302, 102] on ng-component "menu Tomo Cocina Nikkei [DATE] 19. agosto - 22:13 Mis reservas Mapa de mesas Di…" at bounding box center [389, 243] width 779 height 486
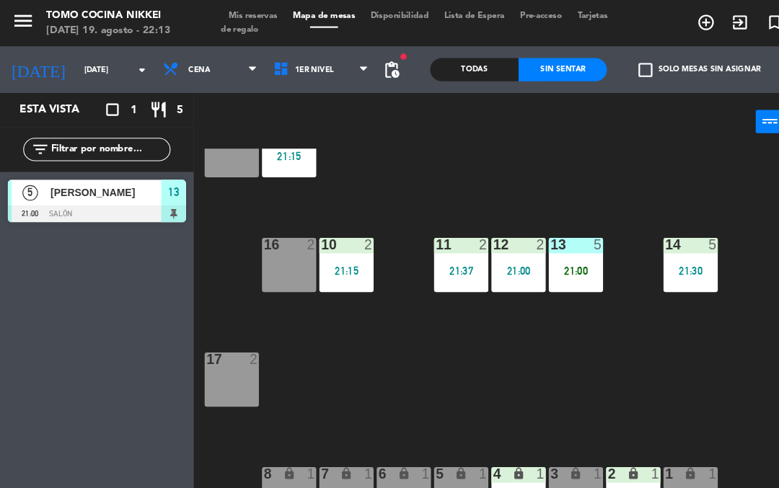
scroll to position [49, 0]
click at [543, 261] on div "13 5 21:00" at bounding box center [536, 246] width 51 height 51
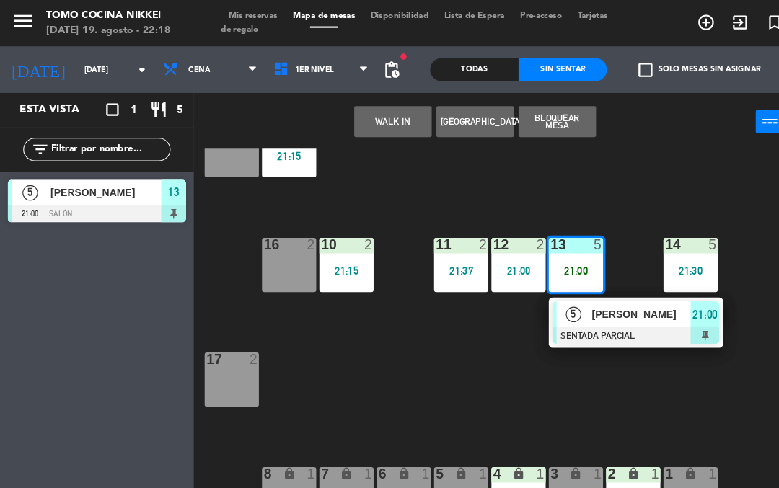
click at [557, 300] on span "[PERSON_NAME]" at bounding box center [597, 292] width 92 height 15
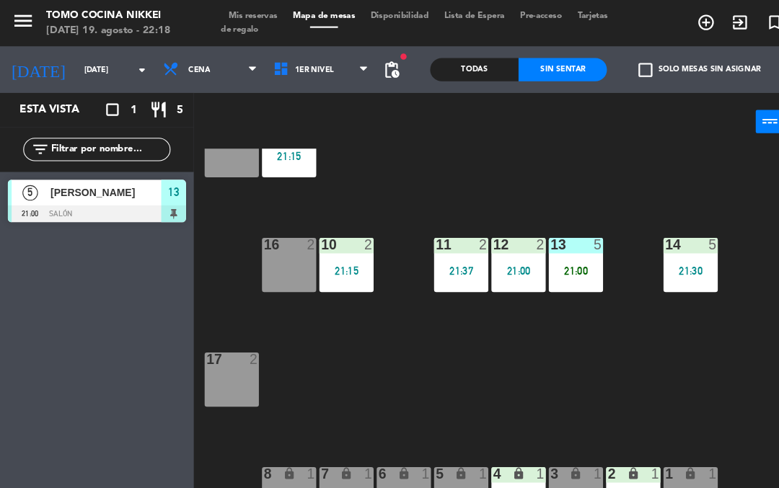
click at [575, 267] on div "18 8 19 5 21:15 16 2 10 2 21:15 11 2 21:37 12 2 21:00 13 5 21:00 14 5 21:30 17 …" at bounding box center [483, 313] width 591 height 348
click at [540, 259] on div "13 5 21:00" at bounding box center [536, 246] width 51 height 51
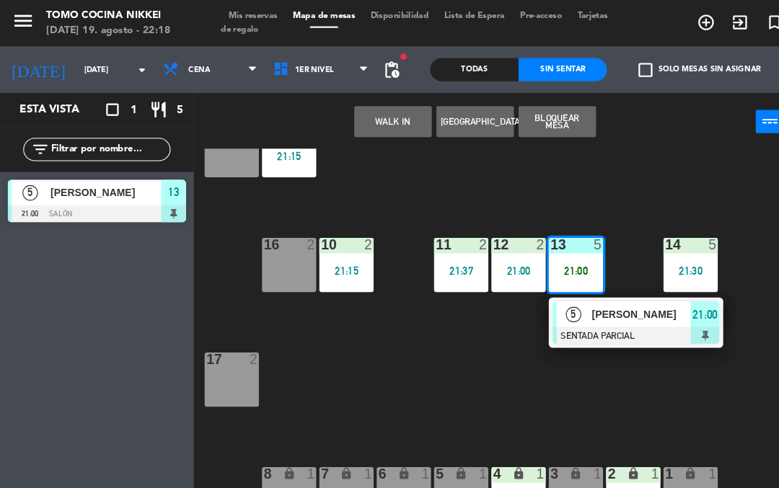
click at [551, 294] on span "[PERSON_NAME]" at bounding box center [597, 292] width 92 height 15
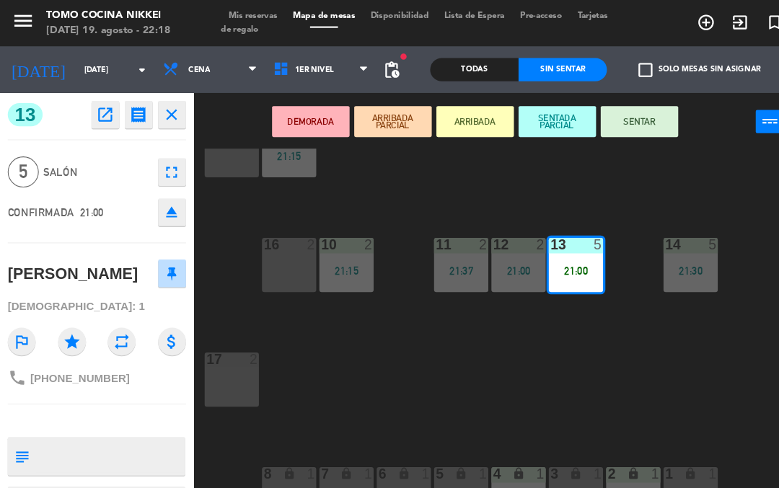
click at [587, 118] on button "SENTAR" at bounding box center [595, 113] width 72 height 29
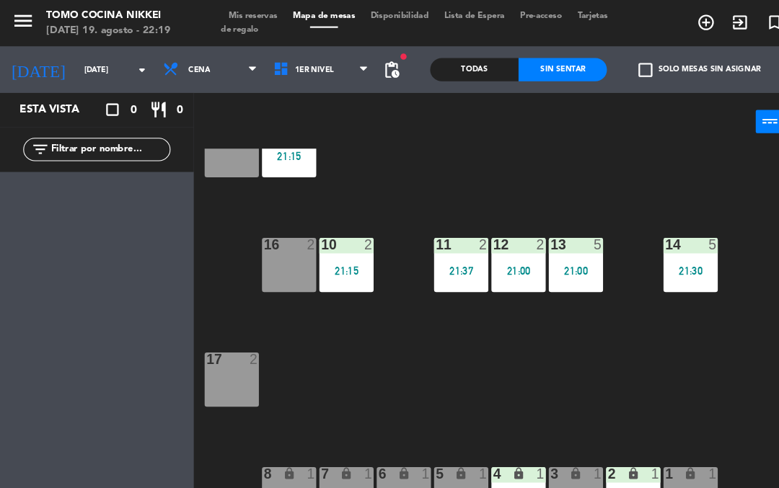
click at [71, 66] on input "[DATE]" at bounding box center [120, 65] width 99 height 22
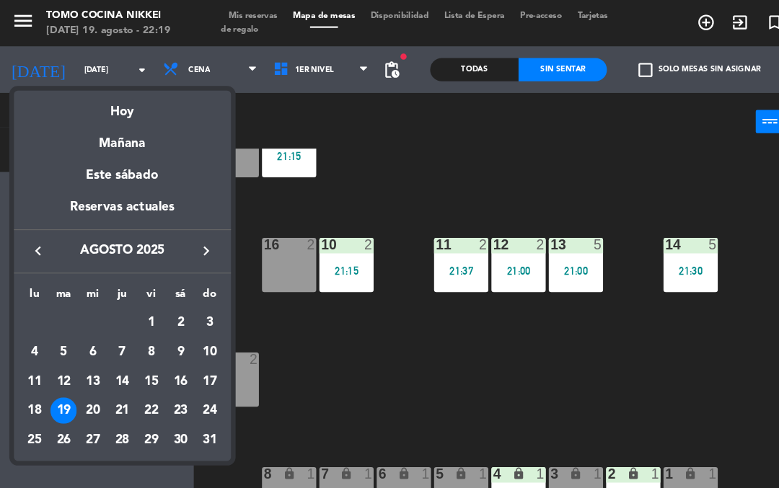
click at [141, 363] on div "15" at bounding box center [140, 355] width 25 height 25
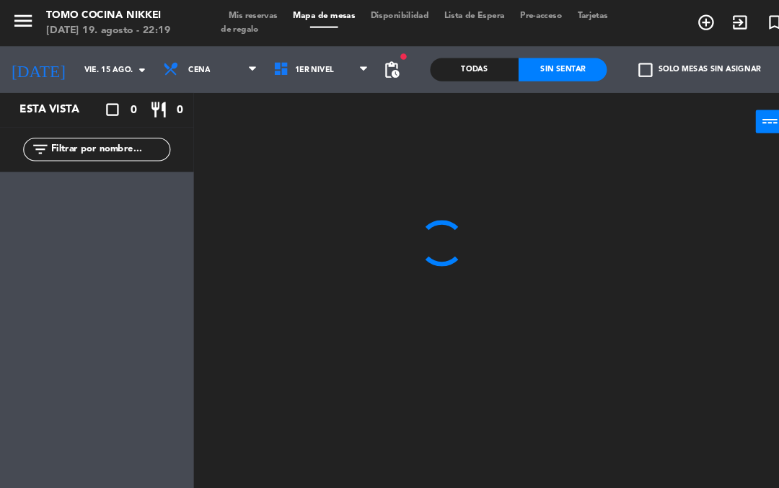
scroll to position [0, 0]
click at [71, 74] on input "vie. 15 ago." at bounding box center [120, 65] width 99 height 22
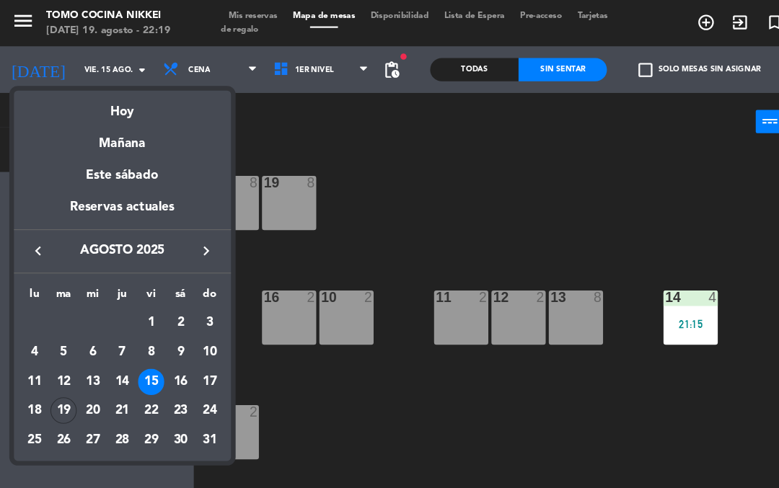
click at [143, 381] on div "22" at bounding box center [140, 382] width 25 height 25
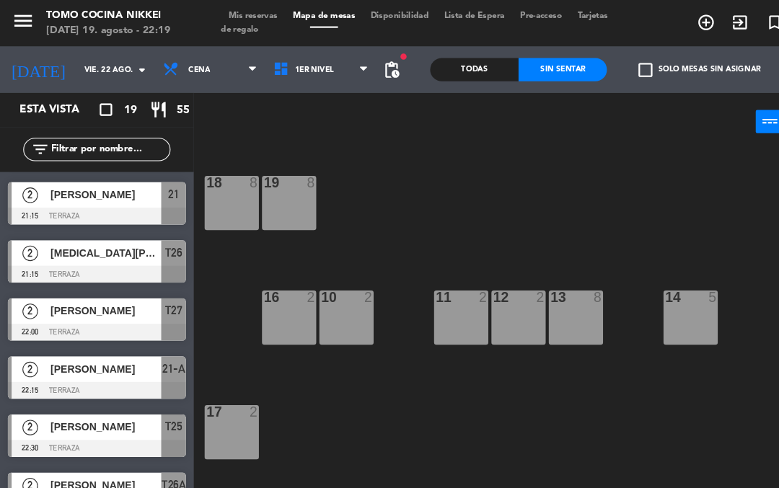
scroll to position [701, 0]
click at [356, 73] on span "pending_actions" at bounding box center [364, 64] width 17 height 17
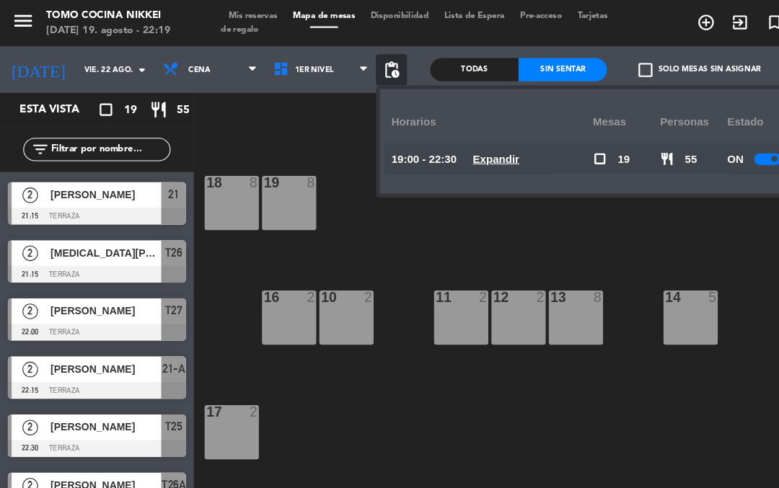
click at [458, 147] on u "Expandir" at bounding box center [461, 148] width 43 height 12
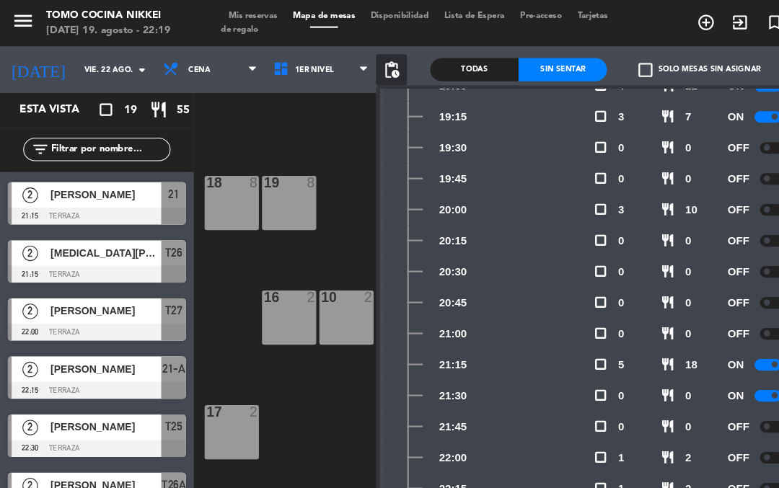
scroll to position [97, 0]
click at [306, 417] on div "18 8 19 8 16 2 10 2 11 2 12 2 13 8 14 5 17 2 7 lock 1 8 lock 1 6 lock 1 5 lock …" at bounding box center [483, 313] width 591 height 348
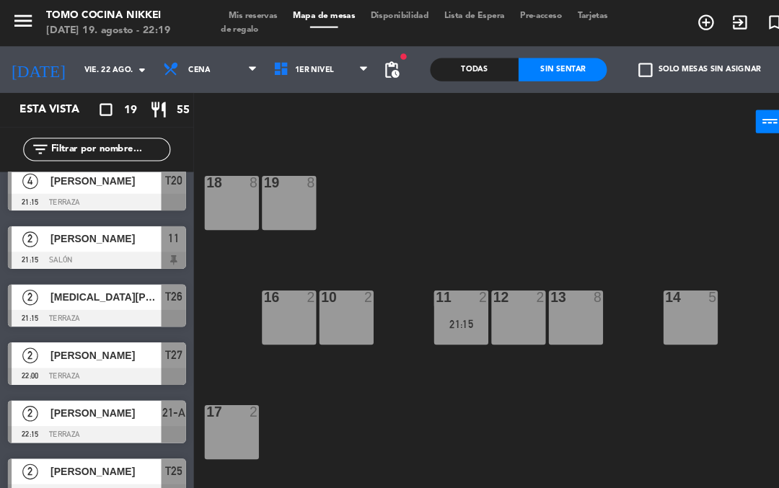
scroll to position [640, 0]
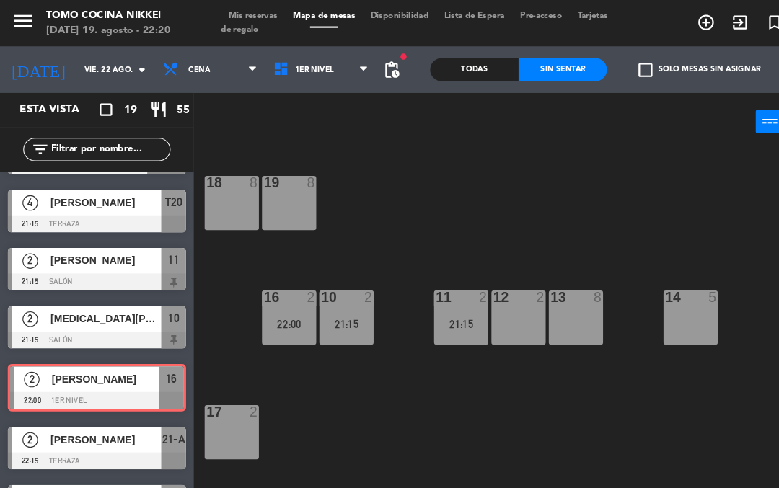
click at [352, 222] on div "18 8 19 8 16 2 22:00 10 2 21:15 11 2 21:15 12 2 13 8 14 5 17 2 7 lock 1 8 lock …" at bounding box center [483, 313] width 591 height 348
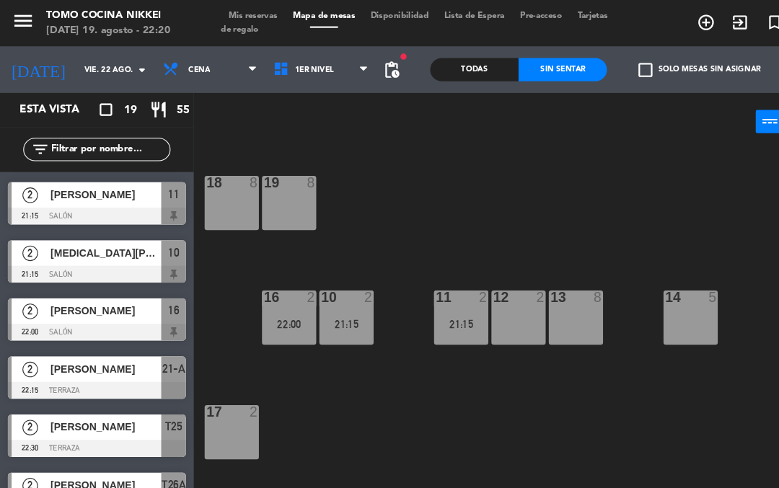
scroll to position [697, 0]
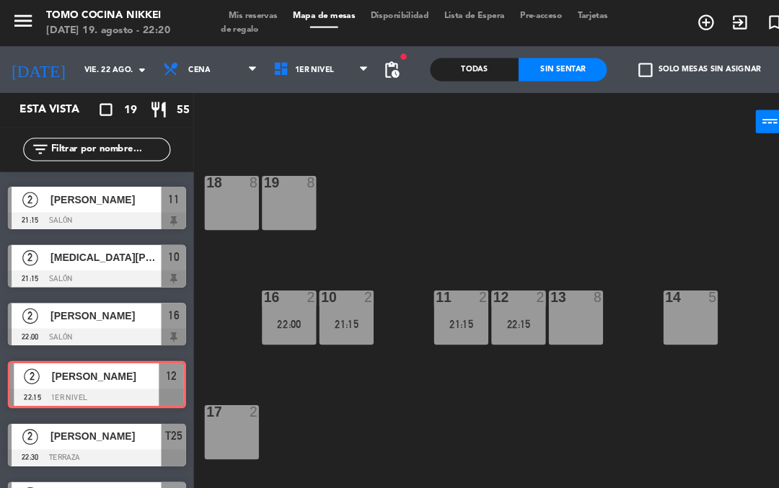
click at [515, 233] on div "18 8 19 8 16 2 22:00 10 2 21:15 11 2 21:15 12 2 22:15 13 8 14 5 17 2 7 lock 1 8…" at bounding box center [483, 313] width 591 height 348
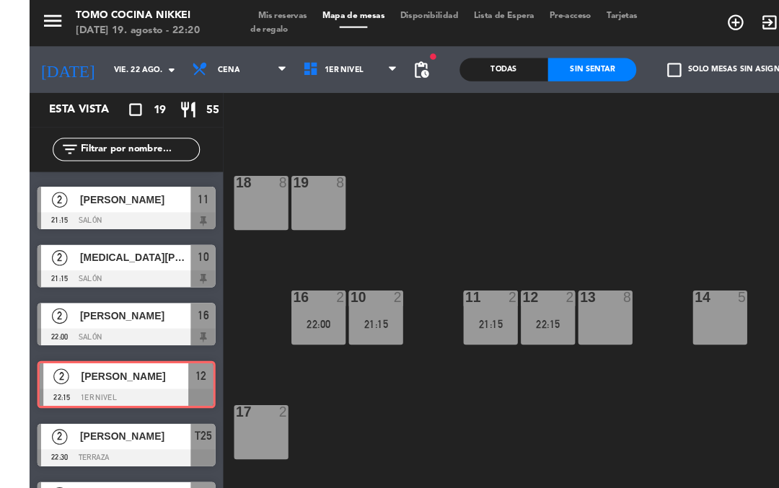
scroll to position [673, 0]
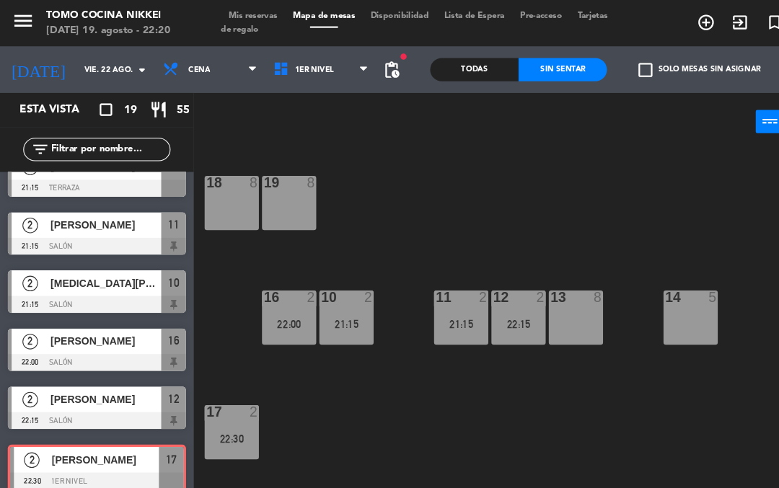
click at [273, 335] on div "18 8 19 8 16 2 22:00 10 2 21:15 11 2 21:15 12 2 22:15 13 8 14 5 17 2 22:30 7 lo…" at bounding box center [483, 313] width 591 height 348
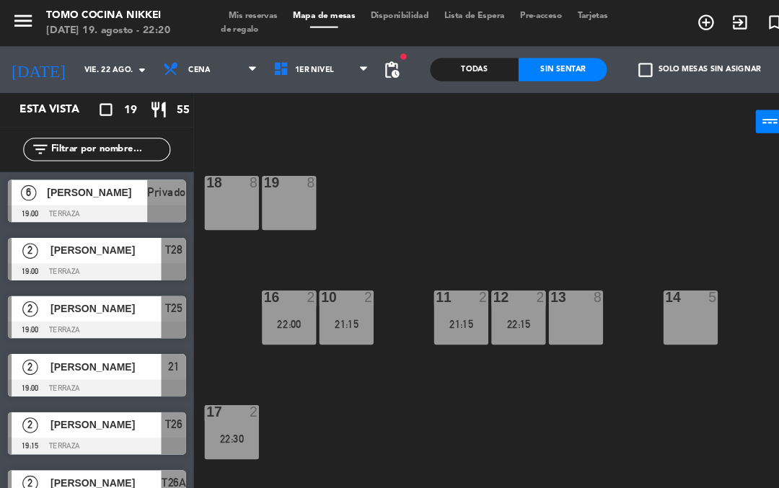
scroll to position [0, 0]
click at [394, 199] on div "18 8 19 8 16 2 22:00 10 2 21:15 11 2 21:15 12 2 22:15 13 8 14 5 17 2 22:30 7 lo…" at bounding box center [483, 313] width 591 height 348
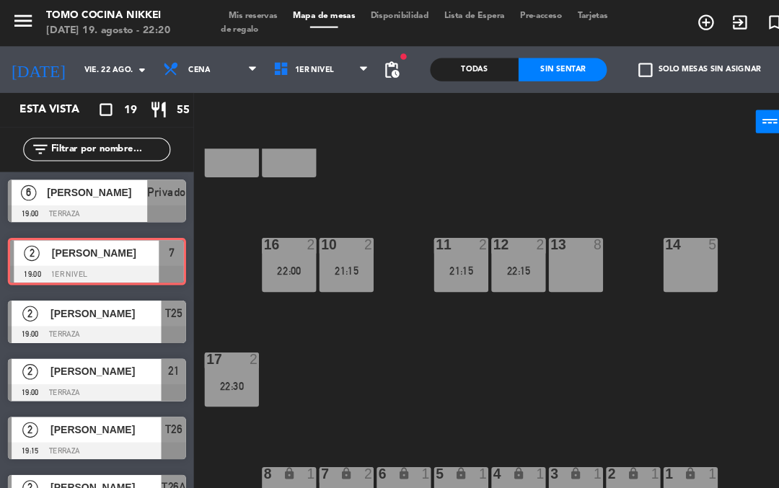
scroll to position [1, 0]
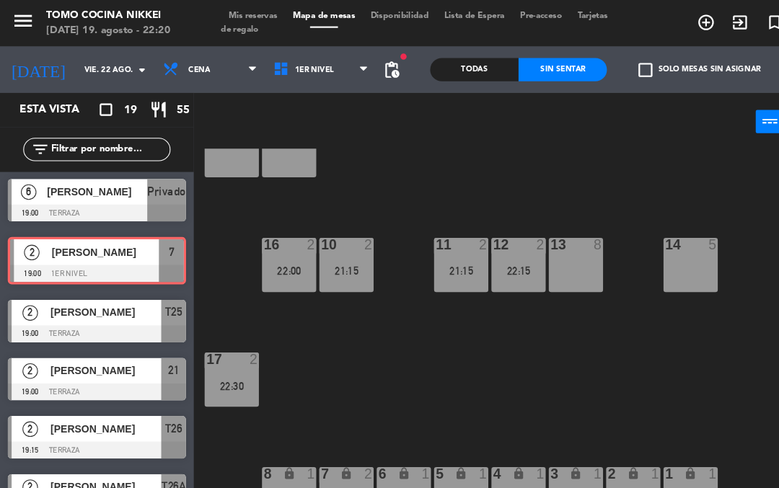
click at [377, 369] on div "18 8 19 8 16 2 22:00 10 2 21:15 11 2 21:15 12 2 22:15 13 8 14 5 17 2 22:30 7 lo…" at bounding box center [483, 313] width 591 height 348
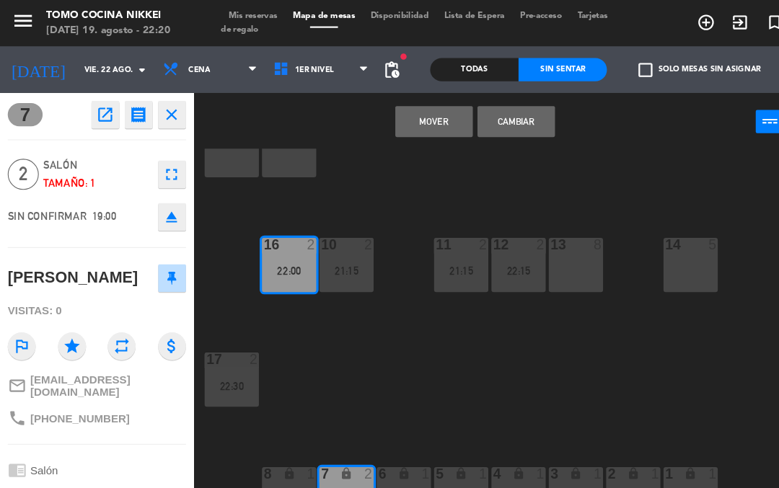
click at [398, 113] on button "Mover" at bounding box center [404, 113] width 72 height 29
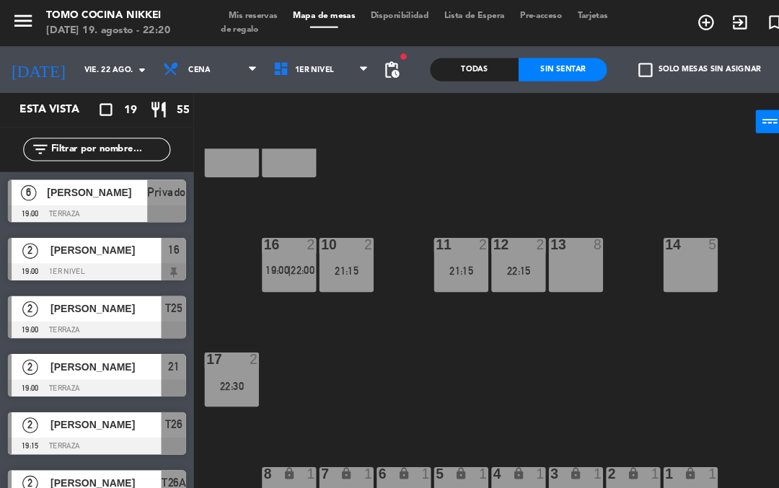
click at [424, 149] on div "18 8 19 8 16 2 19:00 | 22:00 10 2 21:15 11 2 21:15 12 2 22:15 13 8 14 5 17 2 22…" at bounding box center [483, 313] width 591 height 348
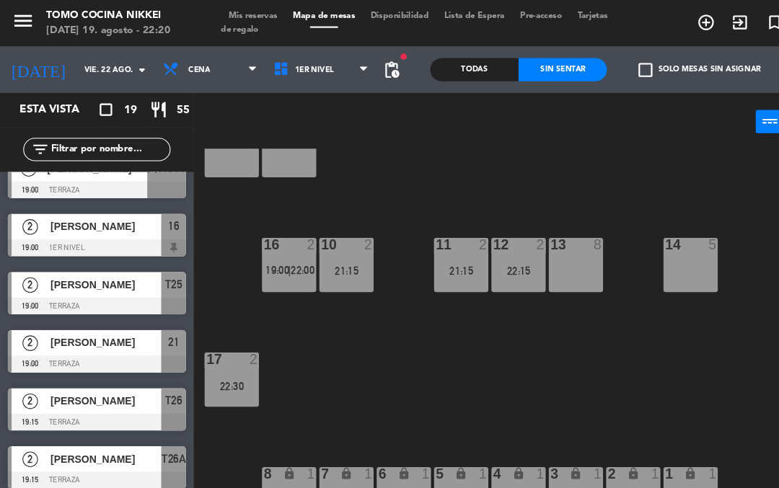
scroll to position [24, 0]
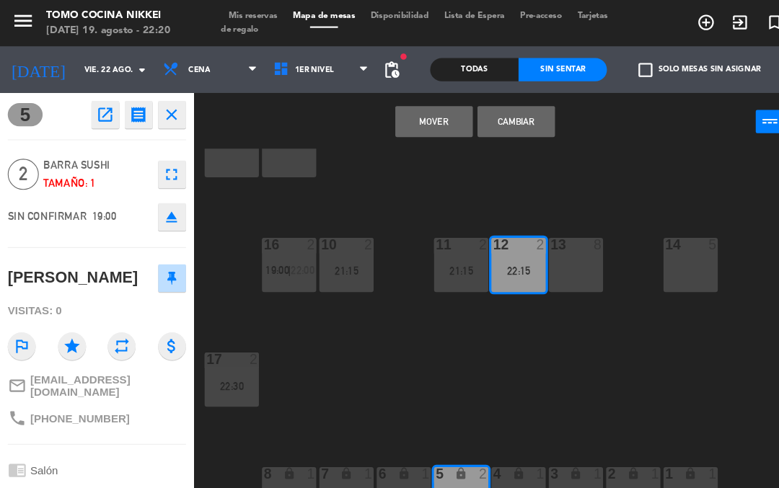
click at [405, 106] on button "Mover" at bounding box center [404, 113] width 72 height 29
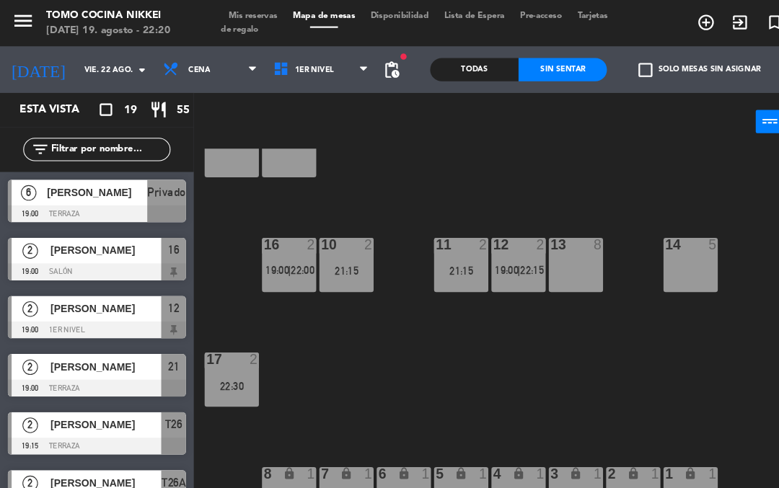
click at [505, 140] on div "18 8 19 8 16 2 19:00 | 22:00 10 2 21:15 11 2 21:15 12 2 19:00 | 22:15 13 8 14 5…" at bounding box center [483, 313] width 591 height 348
click at [338, 71] on icon at bounding box center [338, 65] width 6 height 12
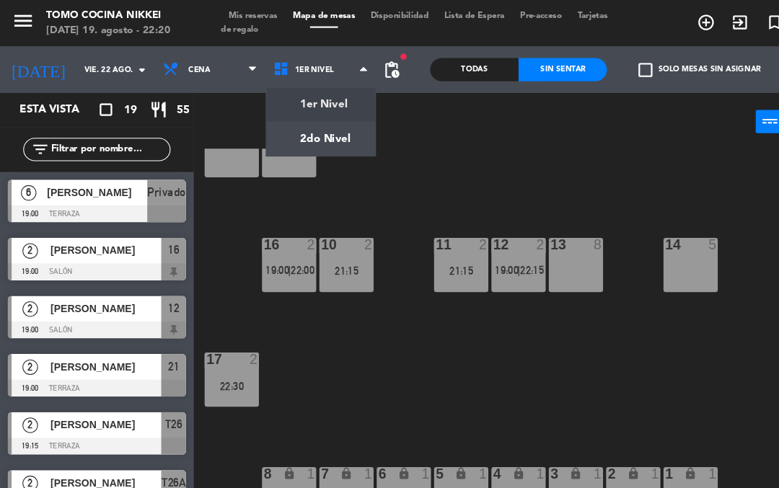
click at [325, 126] on ng-component "menu Tomo Cocina Nikkei [DATE] 19. agosto - 22:20 Mis reservas Mapa de mesas Di…" at bounding box center [389, 243] width 779 height 486
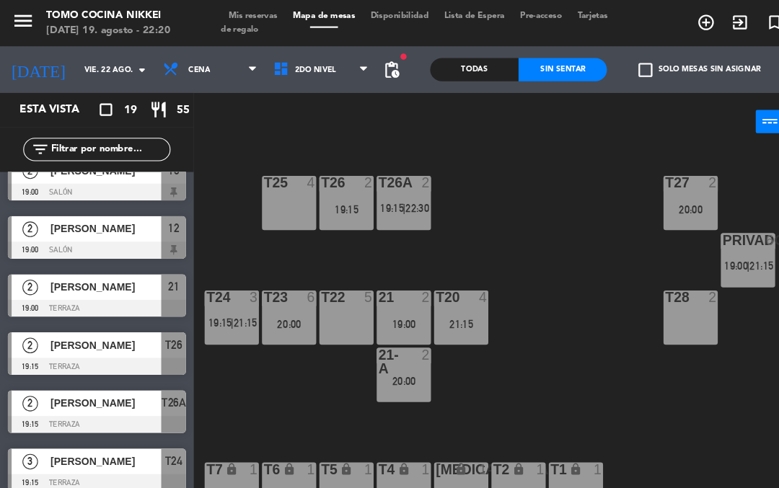
scroll to position [75, 0]
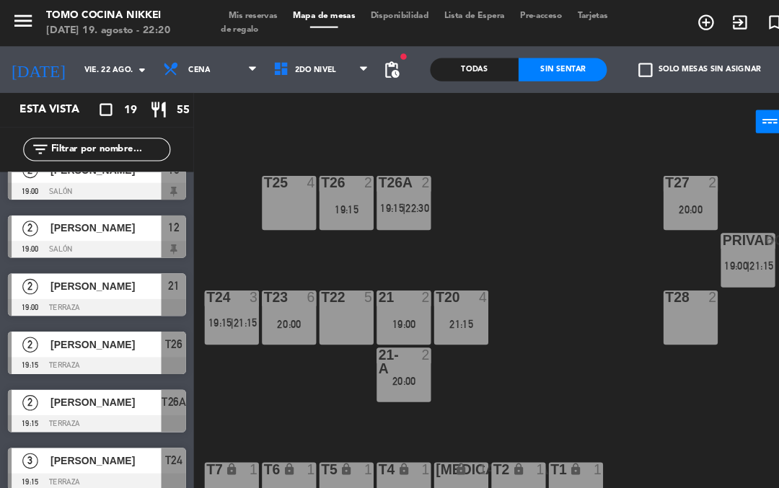
click at [219, 295] on span "21:15" at bounding box center [228, 301] width 22 height 12
click at [439, 240] on div "T27 2 20:00 T25 3 19:15 T26A 2 19:15 | 22:30 T26 2 19:15 Privado 6 19:00 | 21:1…" at bounding box center [483, 313] width 591 height 348
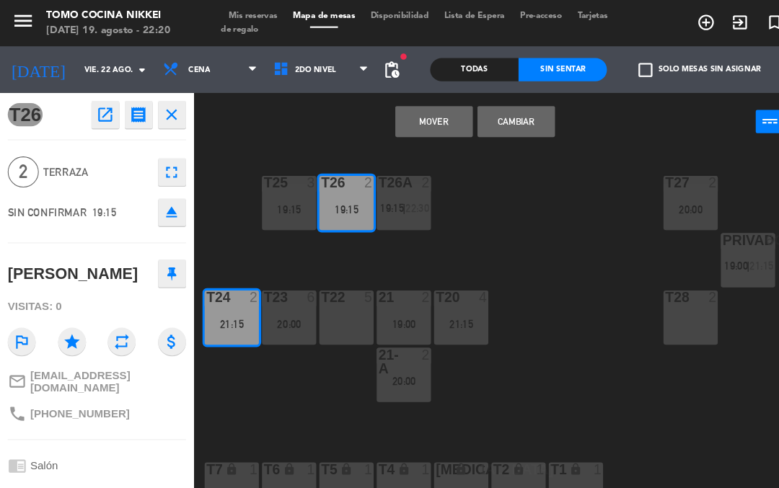
click at [403, 113] on button "Mover" at bounding box center [404, 113] width 72 height 29
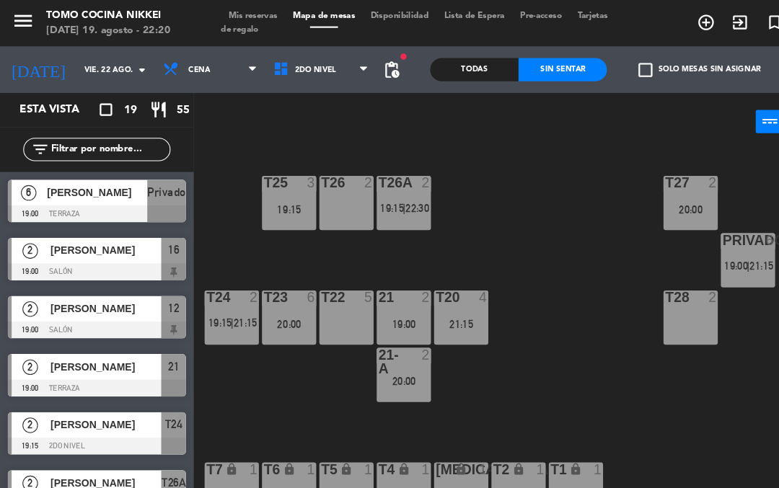
click at [455, 172] on div "T27 2 20:00 T25 3 19:15 T26A 2 19:15 | 22:30 T26 2 Privado 6 19:00 | 21:15 T24 …" at bounding box center [483, 313] width 591 height 348
click at [379, 183] on div "T26A 2 19:15 | 22:30" at bounding box center [376, 189] width 51 height 51
click at [373, 192] on span "19:15" at bounding box center [365, 194] width 22 height 12
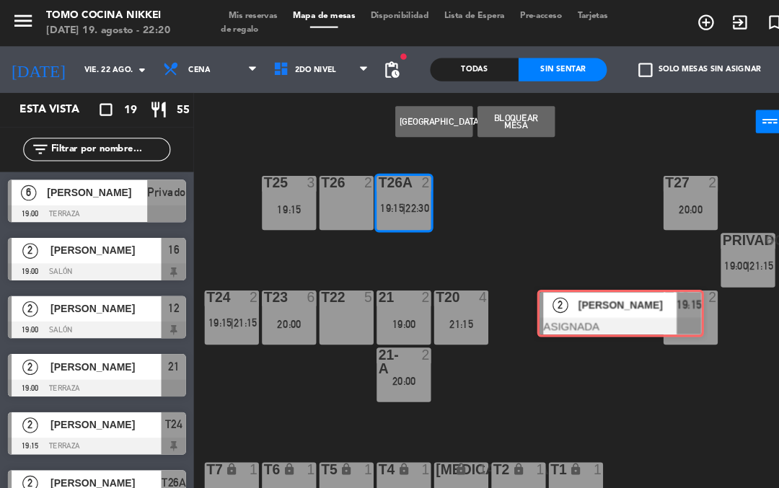
scroll to position [0, 11]
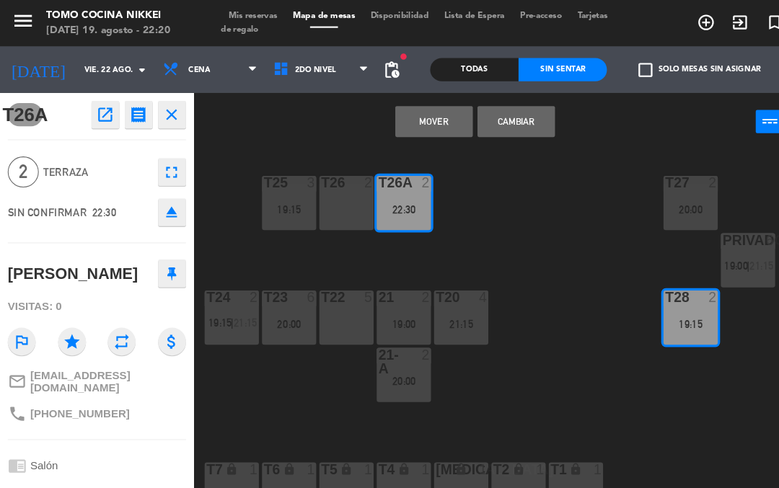
click at [402, 120] on button "Mover" at bounding box center [404, 113] width 72 height 29
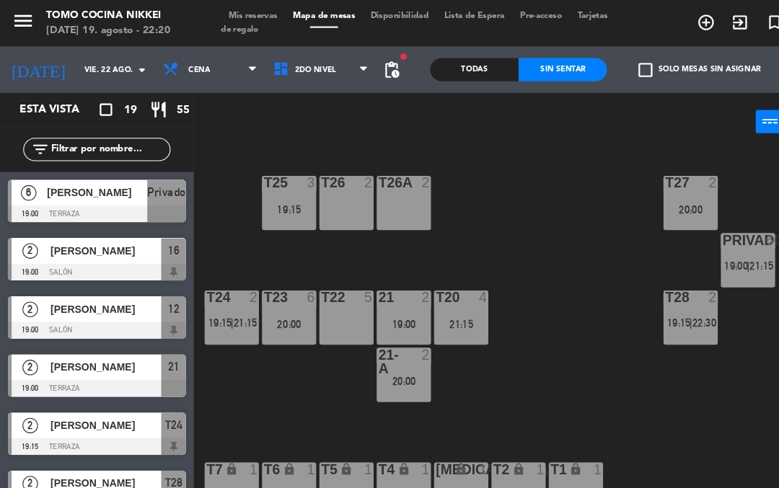
scroll to position [312, 0]
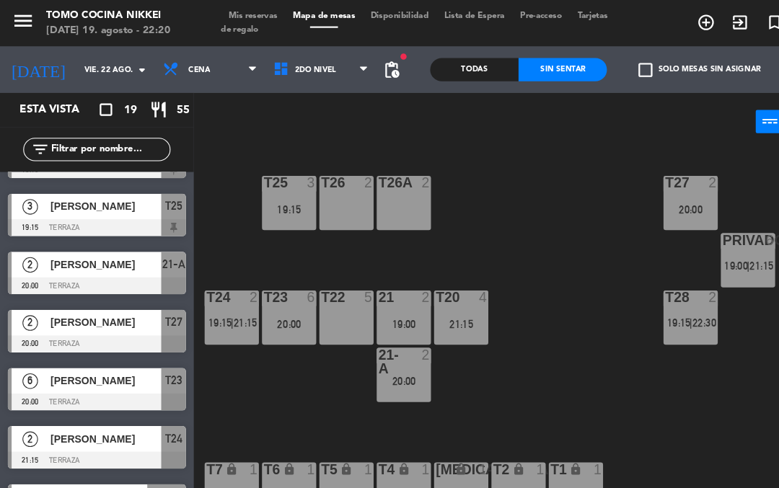
click at [600, 304] on div "T27 2 20:00 T25 3 19:15 T26A 2 T26 2 Privado 6 19:00 | 21:15 T24 2 19:15 | 21:1…" at bounding box center [483, 313] width 591 height 348
click at [579, 331] on div "T27 2 20:00 T25 3 19:15 T26A 2 T26 2 Privado 6 19:00 | 21:15 T24 2 19:15 | 21:1…" at bounding box center [483, 313] width 591 height 348
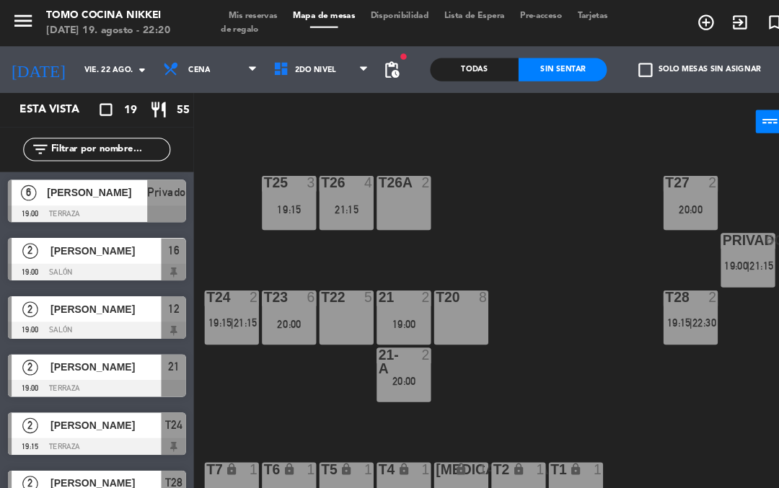
scroll to position [0, 0]
click at [332, 190] on div "21:15" at bounding box center [322, 195] width 51 height 10
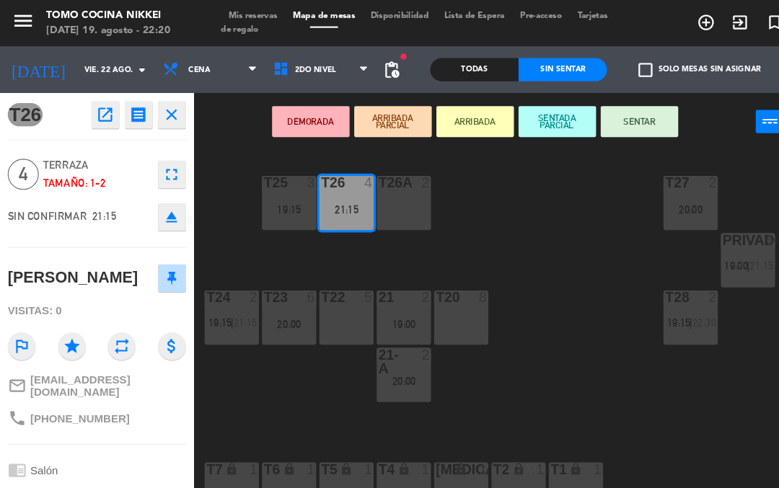
click at [372, 190] on div "T26A 2" at bounding box center [376, 189] width 51 height 51
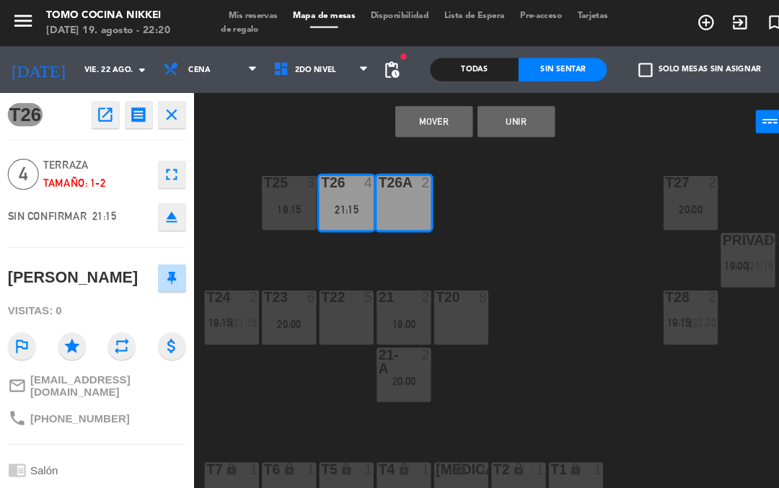
click at [496, 109] on button "Unir" at bounding box center [480, 113] width 72 height 29
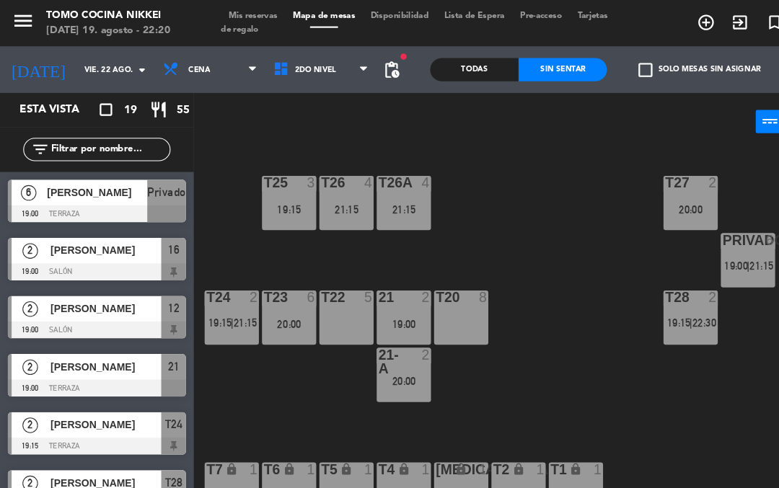
click at [518, 191] on div "T27 2 20:00 T25 3 19:15 T26A 4 21:15 T26 4 21:15 Privado 6 19:00 | 21:15 T24 2 …" at bounding box center [483, 313] width 591 height 348
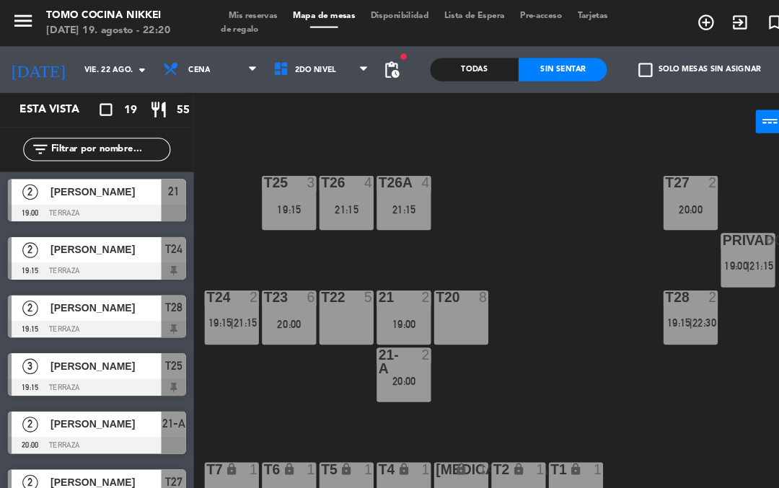
scroll to position [165, 0]
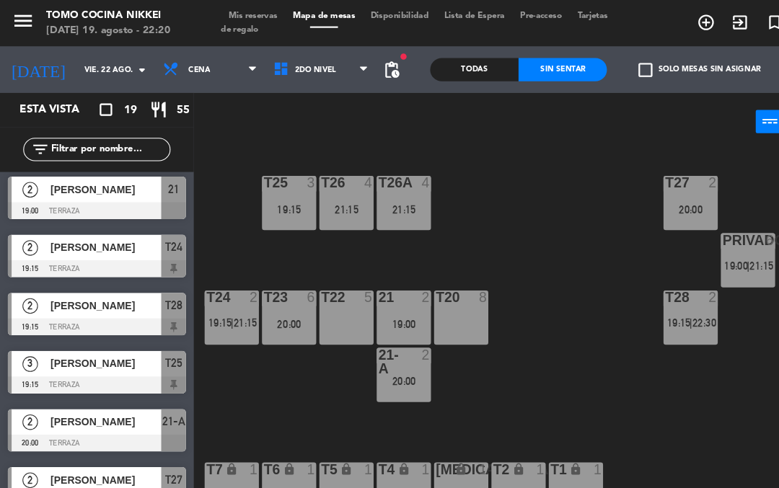
click at [705, 250] on span "21:15" at bounding box center [709, 248] width 22 height 12
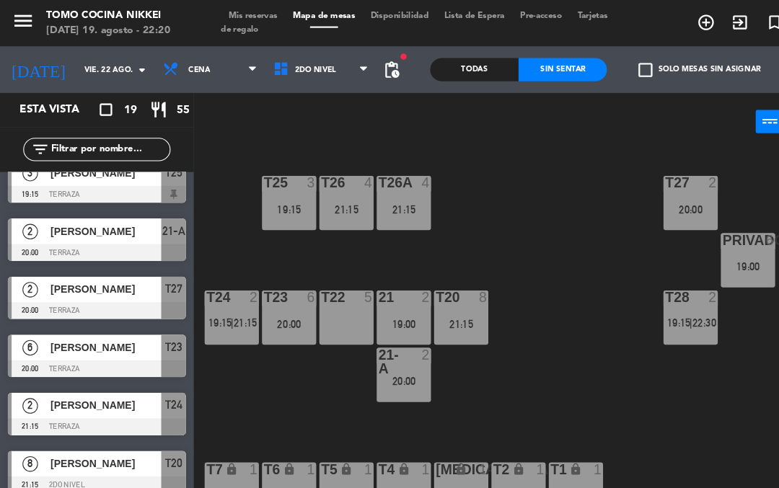
click at [569, 356] on div "T27 2 20:00 T25 3 19:15 T26A 4 21:15 T26 4 21:15 Privado 6 19:00 T24 2 19:15 | …" at bounding box center [483, 313] width 591 height 348
click at [713, 249] on div "19:00" at bounding box center [696, 248] width 51 height 10
click at [571, 373] on div "T27 2 20:00 T25 3 19:15 T26A 4 21:15 T26 4 21:15 Privado 6 19:00 T24 2 19:15 | …" at bounding box center [483, 313] width 591 height 348
click at [649, 313] on div "T28 2 19:15 | 22:30" at bounding box center [643, 296] width 51 height 51
click at [556, 371] on div "T27 2 20:00 T25 3 19:15 T26A 4 21:15 T26 4 21:15 Privado 6 19:00 T24 2 19:15 | …" at bounding box center [483, 313] width 591 height 348
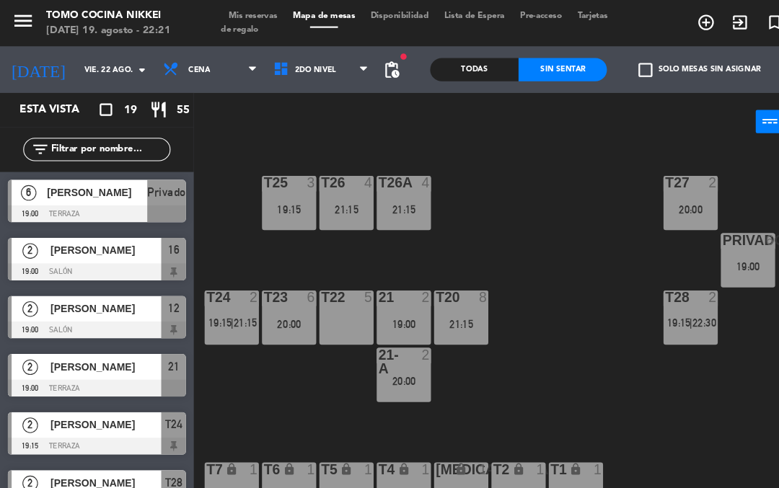
scroll to position [0, 0]
click at [98, 74] on input "vie. 22 ago." at bounding box center [120, 65] width 99 height 22
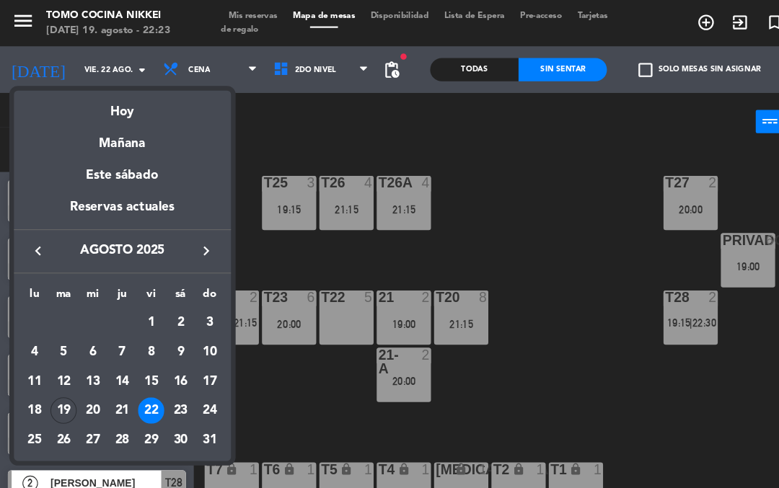
click at [120, 97] on div "Hoy" at bounding box center [114, 99] width 202 height 30
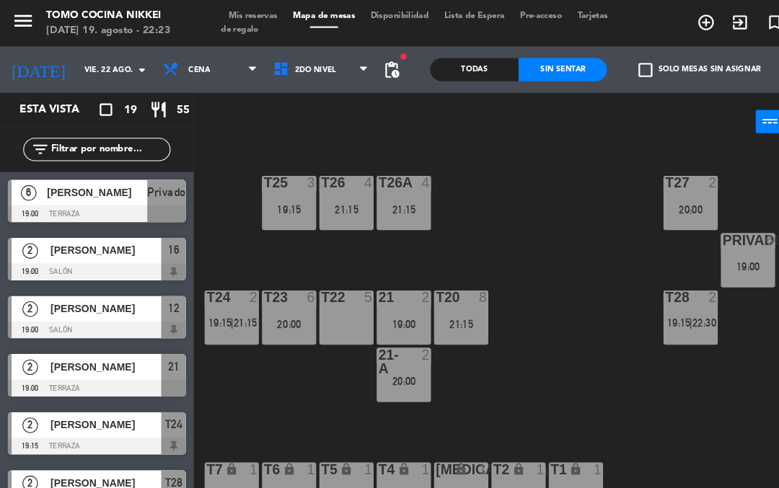
type input "[DATE]"
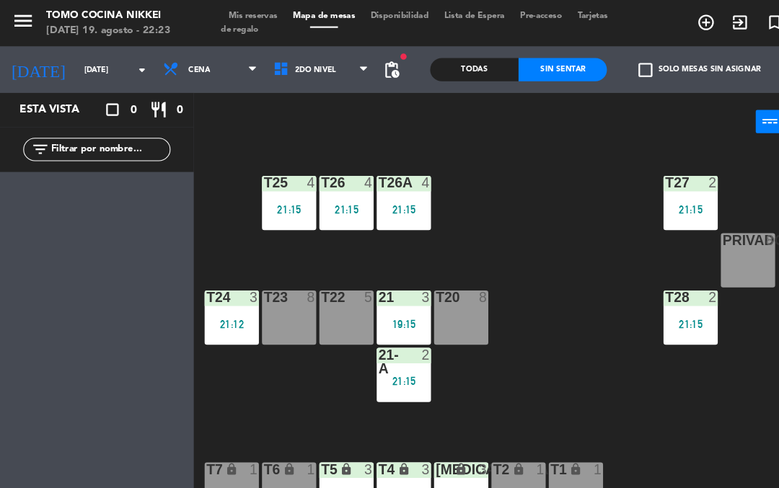
click at [430, 449] on div "[MEDICAL_DATA] lock 3 20:17" at bounding box center [429, 456] width 51 height 51
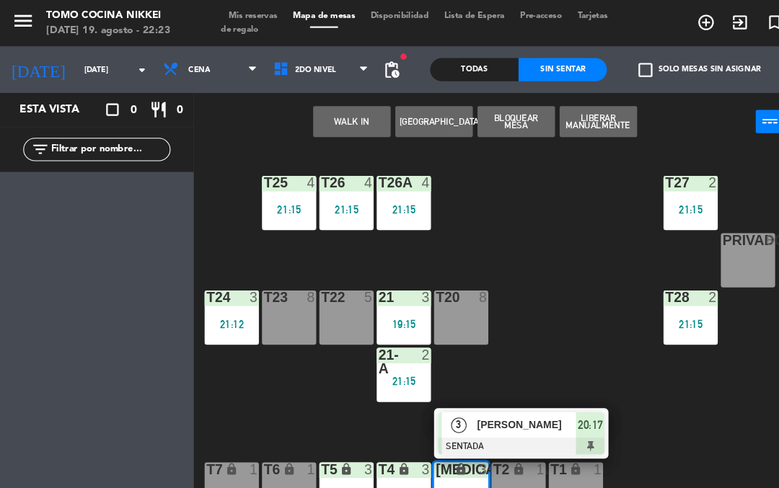
click at [516, 412] on div at bounding box center [485, 416] width 155 height 16
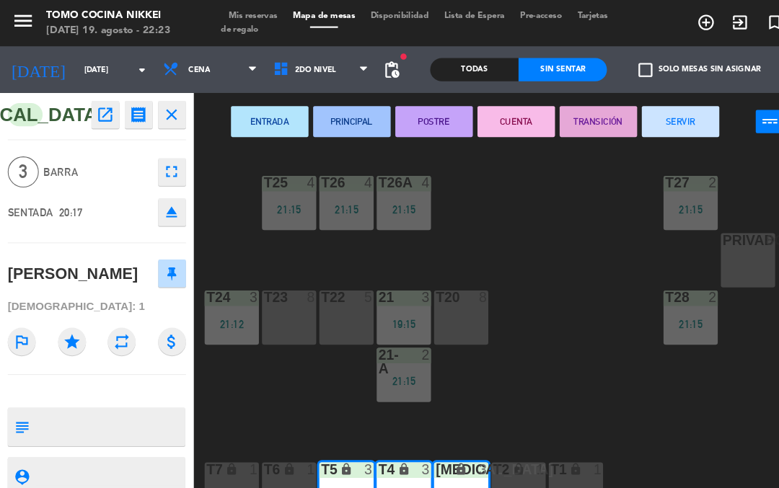
click at [629, 119] on button "SERVIR" at bounding box center [633, 113] width 72 height 29
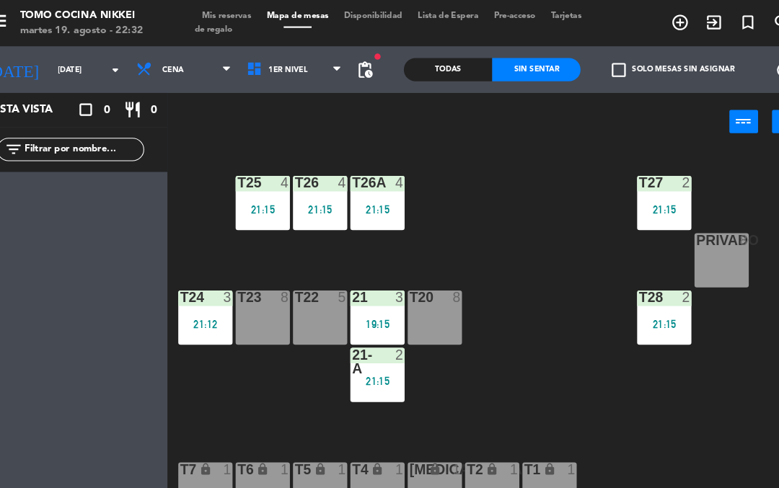
click at [622, 198] on div "21:15" at bounding box center [643, 195] width 51 height 10
click at [517, 354] on div "T27 2 21:15 T25 4 21:15 T26A 4 21:15 T26 4 21:15 Privado 8 T24 3 21:12 T23 8 T2…" at bounding box center [483, 313] width 591 height 348
click at [641, 196] on div "21:15" at bounding box center [643, 195] width 51 height 10
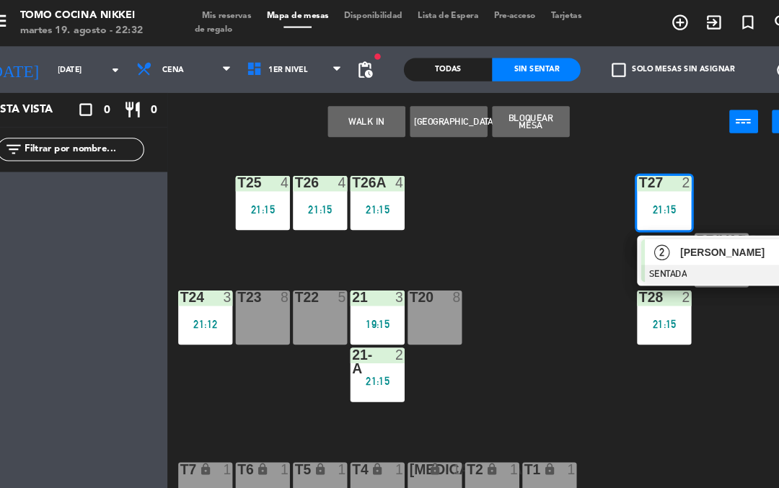
click at [675, 244] on div "[PERSON_NAME]" at bounding box center [704, 235] width 94 height 24
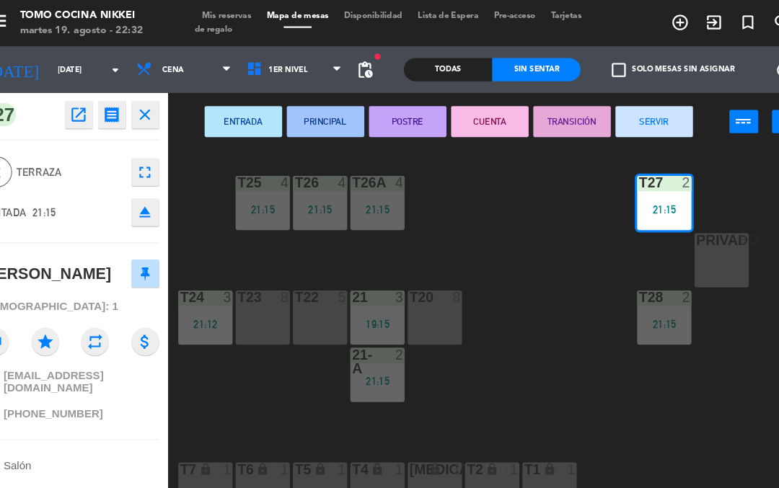
click at [631, 113] on button "SERVIR" at bounding box center [633, 113] width 72 height 29
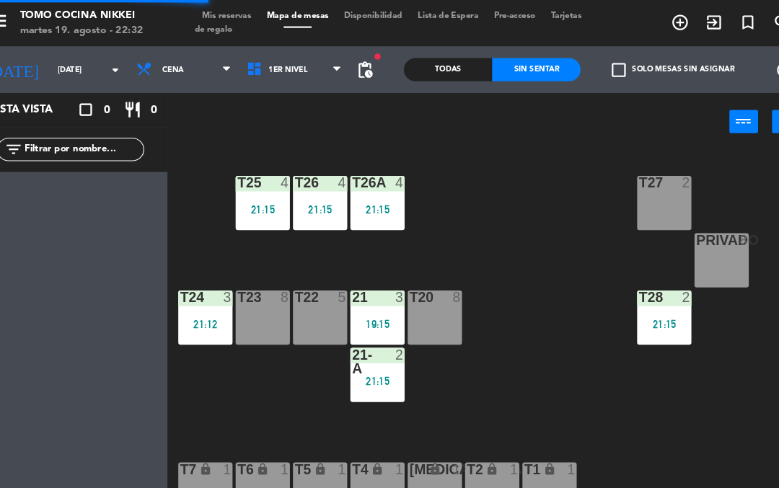
click at [525, 335] on div "T27 2 T25 4 21:15 T26A 4 21:15 T26 4 21:15 Privado 8 T24 3 21:12 T23 8 T22 5 21…" at bounding box center [483, 313] width 591 height 348
click at [365, 361] on div "21-A 2 21:15" at bounding box center [376, 349] width 51 height 51
click at [496, 308] on div "T27 2 T25 4 21:15 T26A 4 21:15 T26 4 21:15 Privado 8 T24 3 21:12 T23 8 T22 5 21…" at bounding box center [483, 313] width 591 height 348
click at [254, 67] on icon at bounding box center [264, 65] width 21 height 16
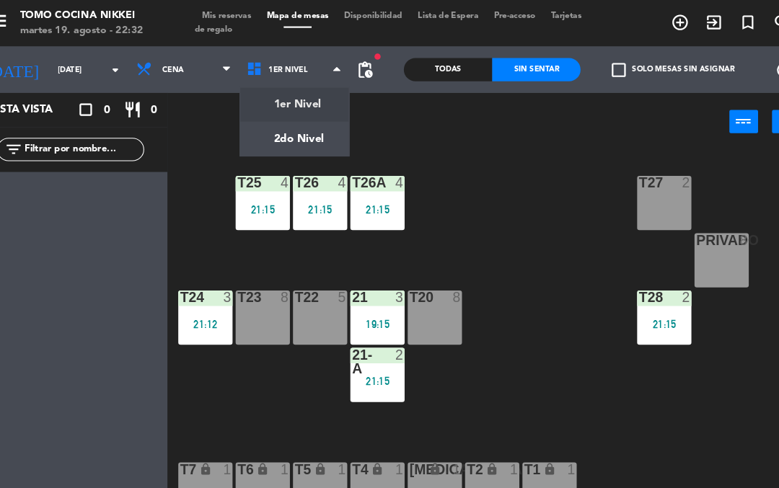
click at [273, 105] on ng-component "menu Tomo Cocina Nikkei [DATE] 19. agosto - 22:32 Mis reservas Mapa de mesas Di…" at bounding box center [389, 243] width 779 height 486
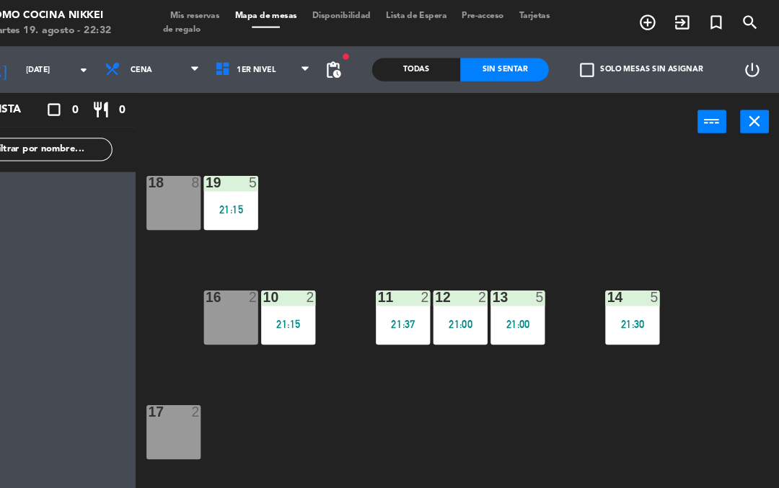
click at [254, 78] on span "1er Nivel" at bounding box center [298, 65] width 103 height 32
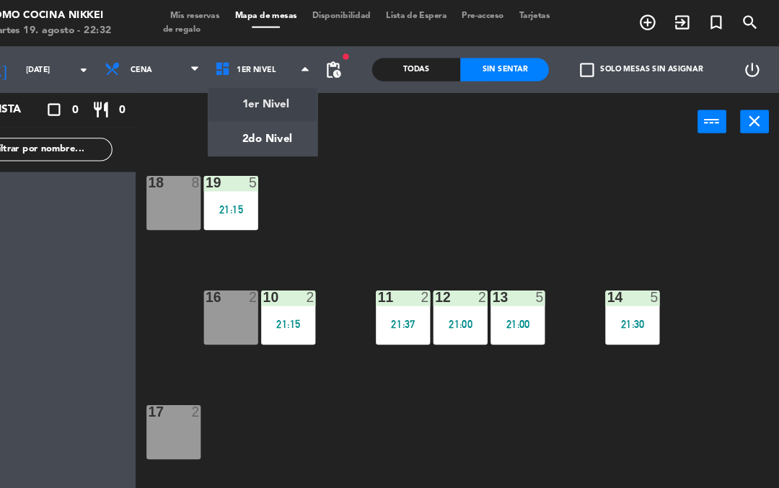
click at [240, 118] on ng-component "menu Tomo Cocina Nikkei [DATE] 19. agosto - 22:32 Mis reservas Mapa de mesas Di…" at bounding box center [389, 243] width 779 height 486
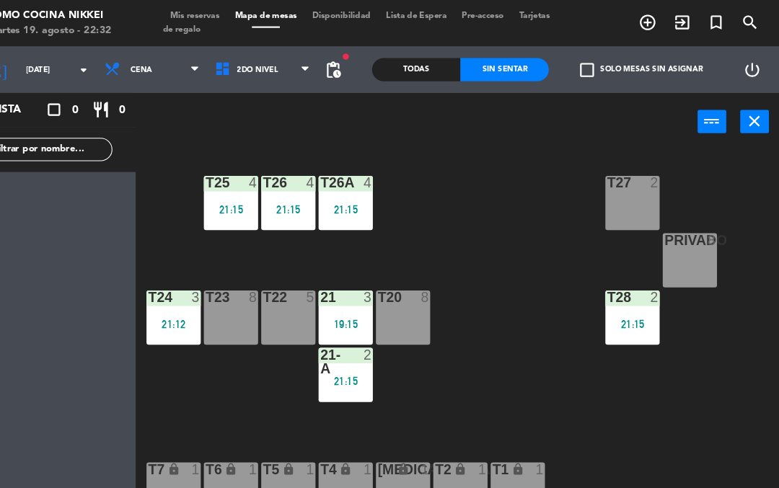
click at [351, 193] on div "21:15" at bounding box center [376, 195] width 51 height 10
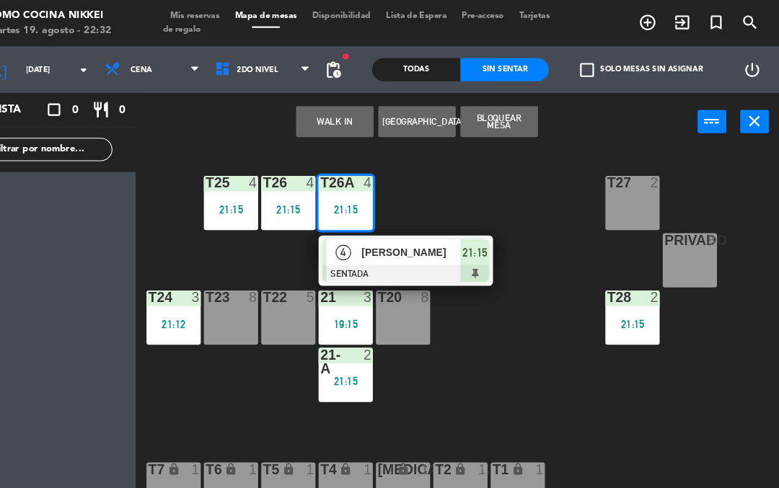
click at [485, 241] on span "21:15" at bounding box center [496, 235] width 23 height 17
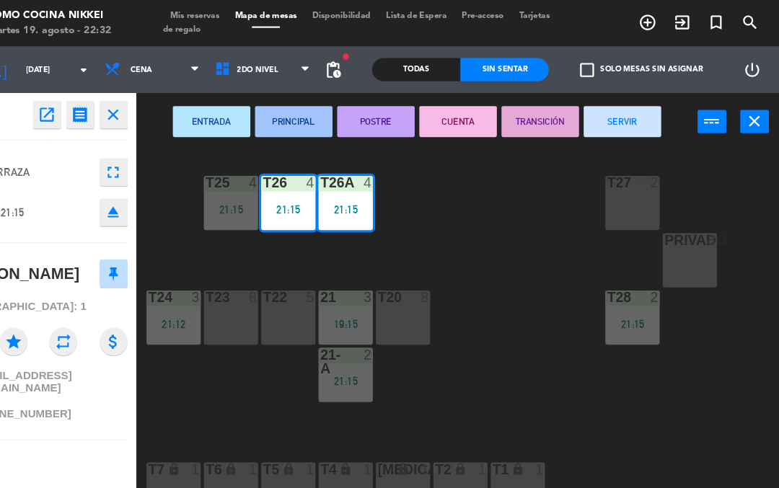
click at [597, 112] on button "SERVIR" at bounding box center [633, 113] width 72 height 29
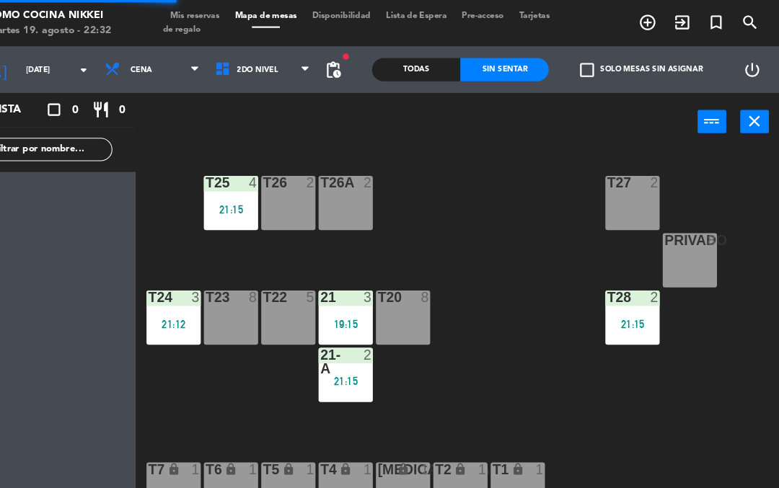
click at [439, 330] on div "T27 2 T25 4 21:15 T26A 2 T26 2 Privado 8 T24 3 21:12 T23 8 T22 5 21 3 19:15 T20…" at bounding box center [483, 313] width 591 height 348
click at [275, 66] on span "2do Nivel" at bounding box center [294, 65] width 38 height 8
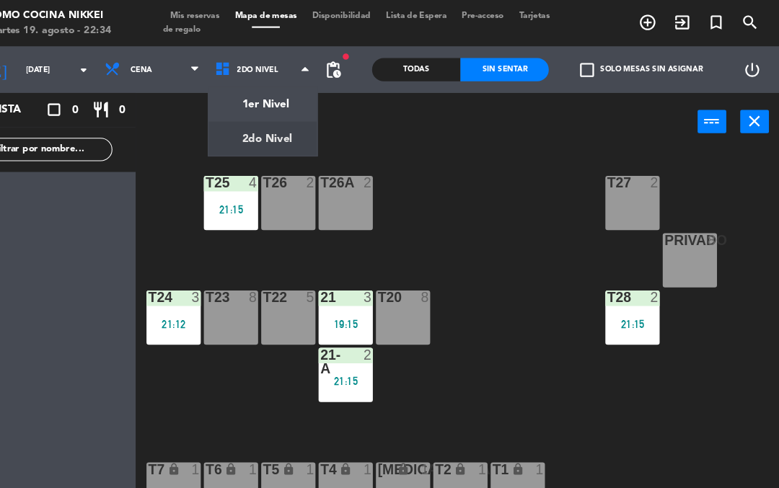
click at [221, 92] on ng-component "menu Tomo Cocina Nikkei [DATE] 19. agosto - 22:34 Mis reservas Mapa de mesas Di…" at bounding box center [389, 243] width 779 height 486
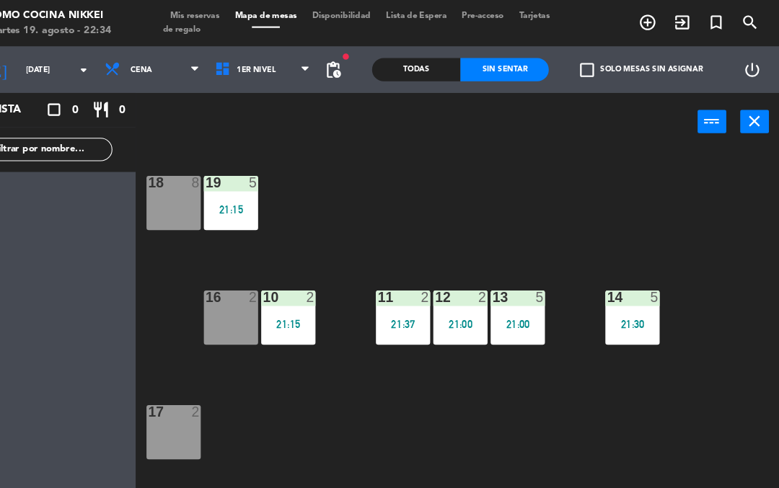
click at [616, 390] on div "18 8 19 5 21:15 16 2 10 2 21:15 11 2 21:37 12 2 21:00 13 5 21:00 14 5 21:30 17 …" at bounding box center [483, 313] width 591 height 348
click at [190, 400] on div "17 2" at bounding box center [215, 402] width 51 height 51
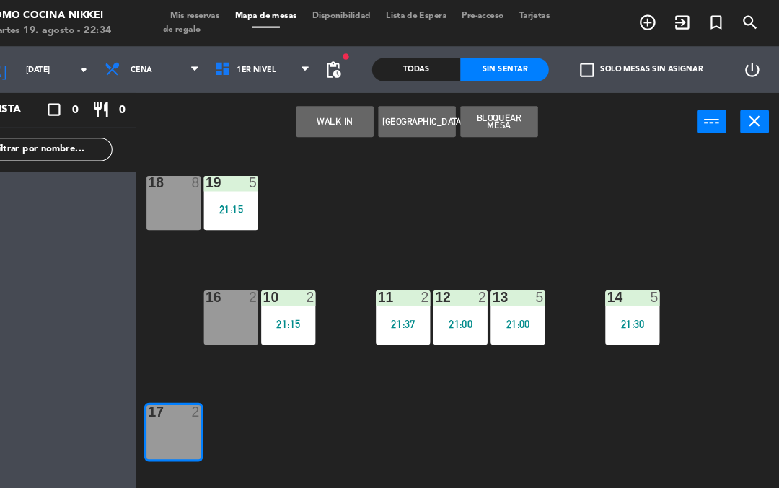
click at [493, 113] on button "Bloquear Mesa" at bounding box center [519, 113] width 72 height 29
click at [498, 135] on div "WALK IN [GEOGRAPHIC_DATA] Bloquear Mesa power_input close" at bounding box center [441, 114] width 523 height 55
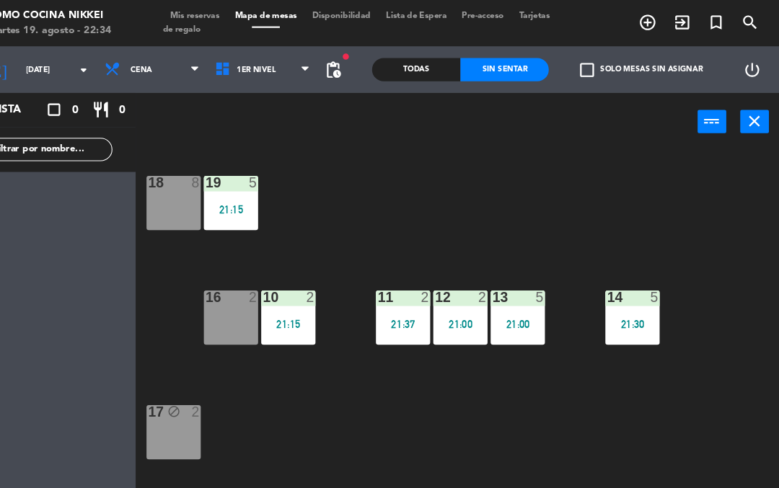
click at [597, 220] on div "18 8 19 5 21:15 16 2 10 2 21:15 11 2 21:37 12 2 21:00 13 5 21:00 14 5 21:30 17 …" at bounding box center [483, 313] width 591 height 348
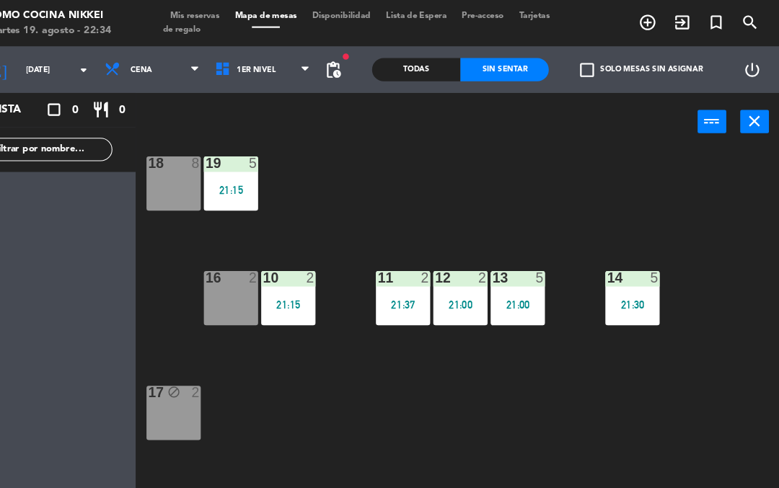
click at [655, 372] on div "18 8 19 5 21:15 16 2 10 2 21:15 11 2 21:37 12 2 21:00 13 5 21:00 14 5 21:30 17 …" at bounding box center [483, 313] width 591 height 348
click at [703, 115] on button "power_input" at bounding box center [716, 113] width 27 height 22
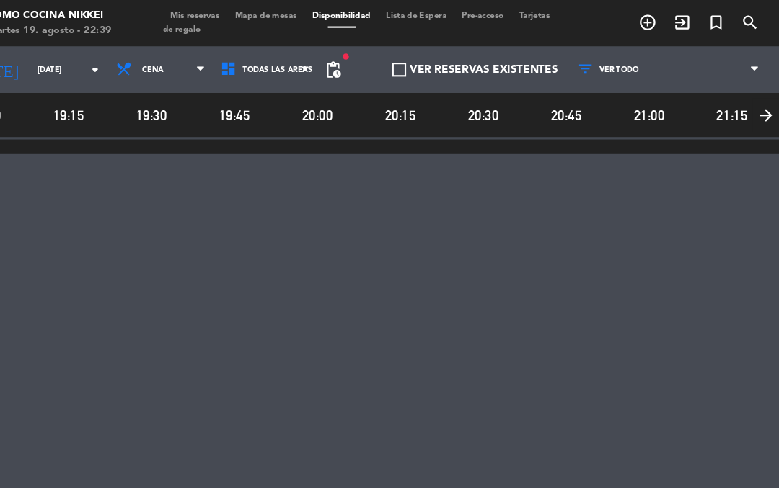
click at [258, 36] on div "menu Tomo Cocina Nikkei [DATE] 19. agosto - 22:39 Mis reservas Mapa de mesas Di…" at bounding box center [389, 21] width 779 height 43
click at [265, 12] on span "Mapa de mesas" at bounding box center [301, 15] width 72 height 8
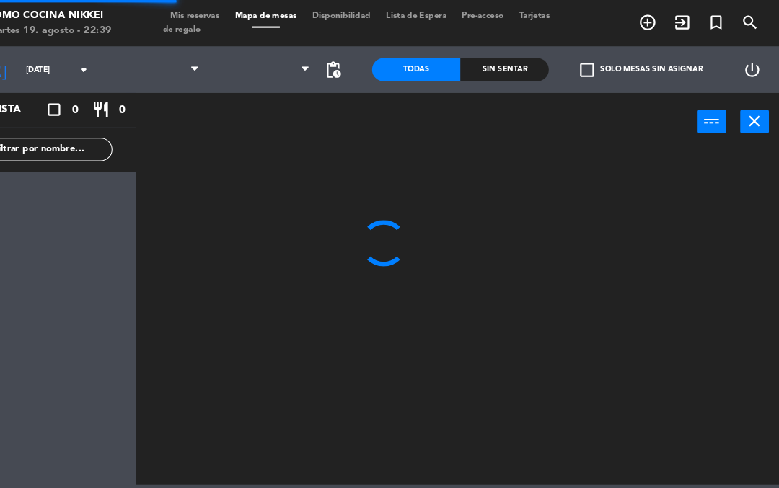
click at [492, 353] on div at bounding box center [483, 295] width 591 height 313
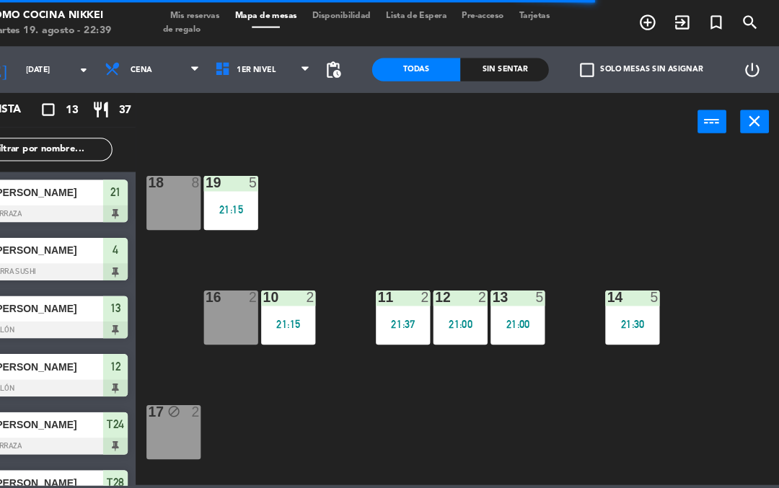
click at [244, 203] on div "19 5 21:15" at bounding box center [269, 189] width 51 height 51
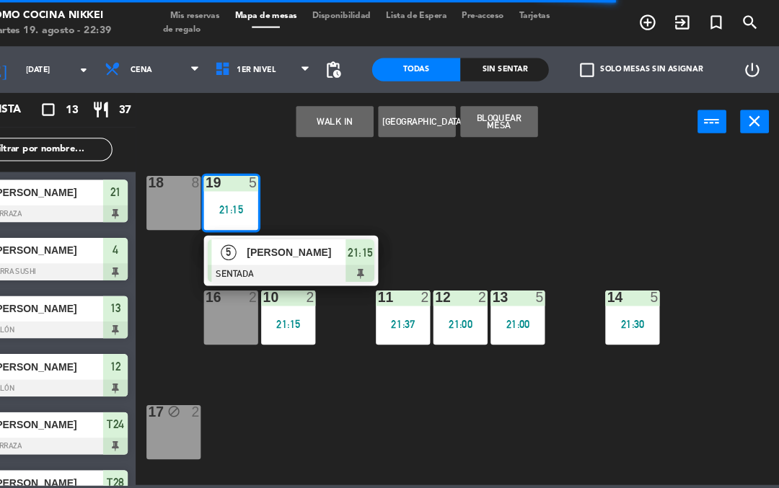
click at [317, 250] on div at bounding box center [324, 255] width 155 height 16
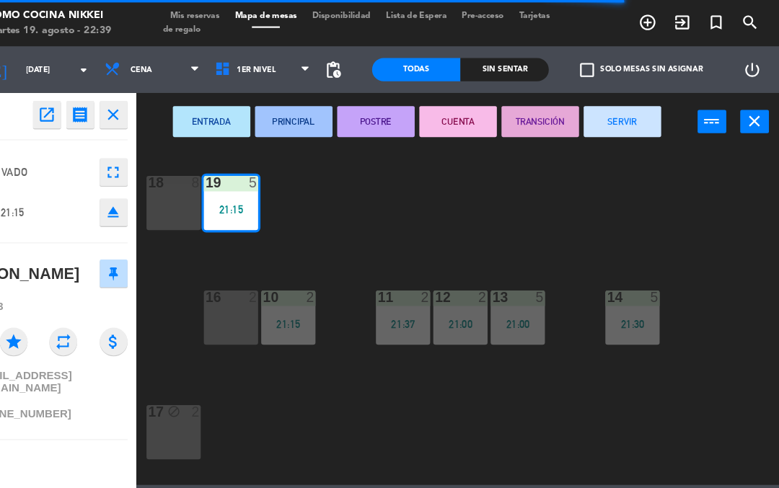
click at [597, 121] on button "SERVIR" at bounding box center [633, 113] width 72 height 29
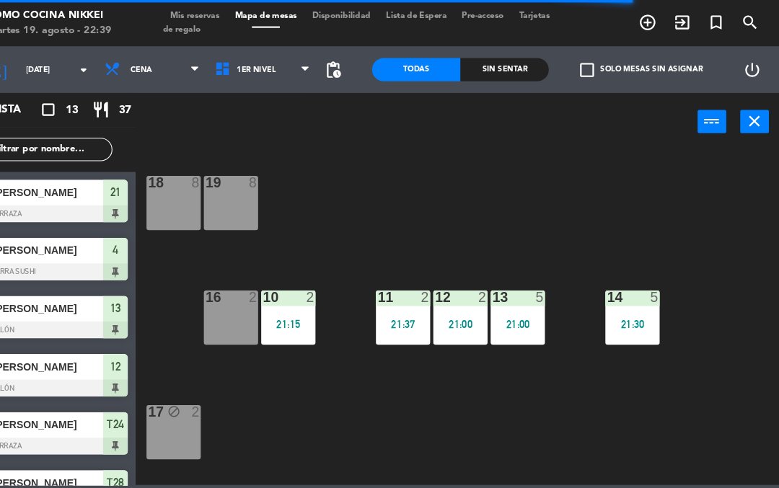
click at [597, 174] on div "18 8 19 8 16 2 10 2 21:15 11 2 21:37 12 2 21:00 13 5 21:00 14 5 21:30 17 block …" at bounding box center [483, 295] width 591 height 313
click at [206, 12] on span "Mis reservas" at bounding box center [236, 15] width 60 height 8
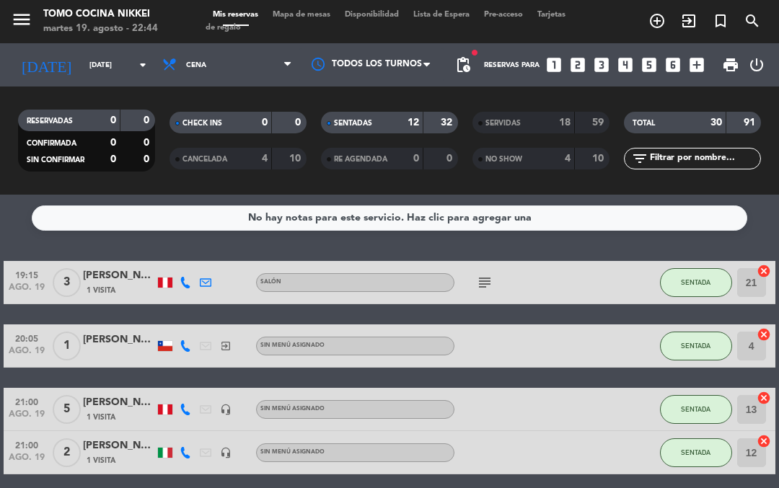
click at [659, 32] on span "add_circle_outline" at bounding box center [657, 21] width 32 height 25
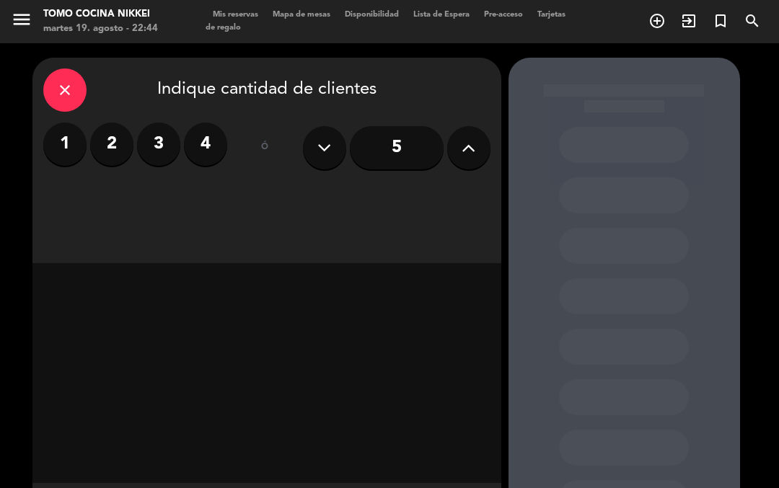
click at [123, 155] on label "2" at bounding box center [111, 144] width 43 height 43
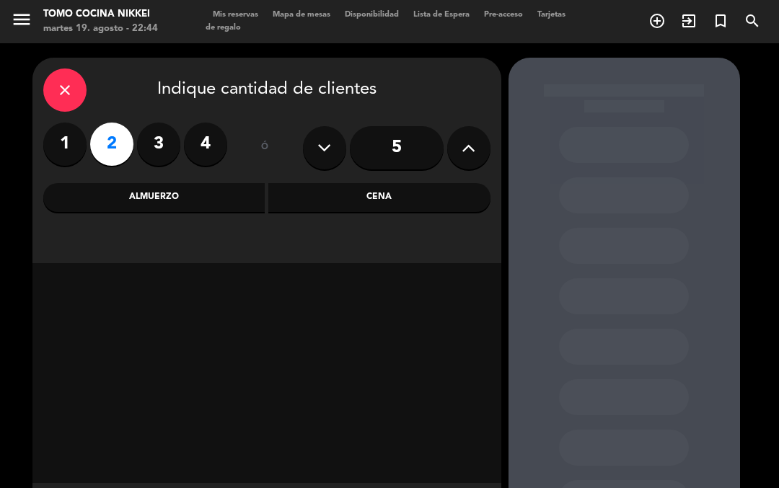
click at [322, 194] on div "Cena" at bounding box center [379, 197] width 222 height 29
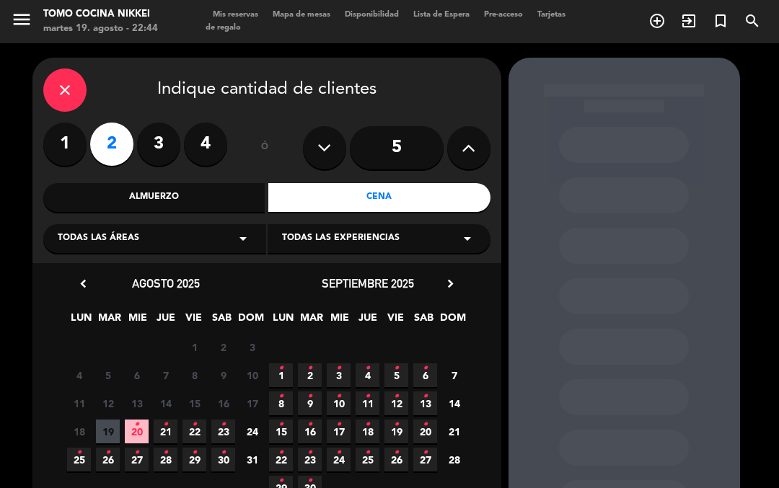
click at [201, 442] on span "22 •" at bounding box center [195, 432] width 24 height 24
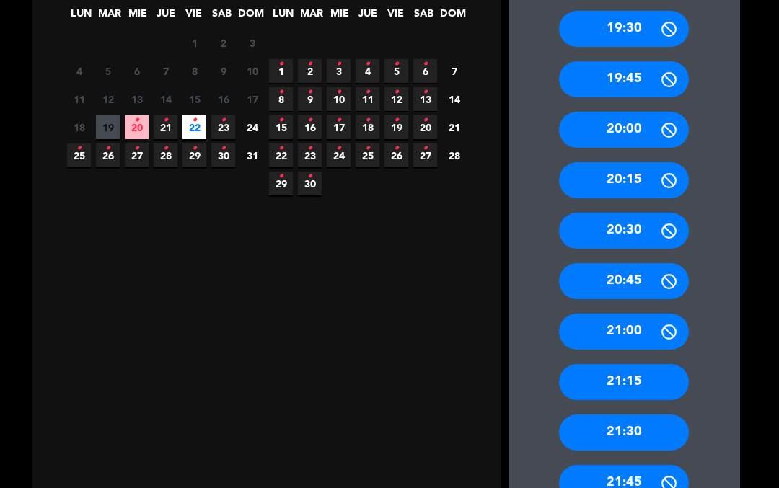
scroll to position [312, 0]
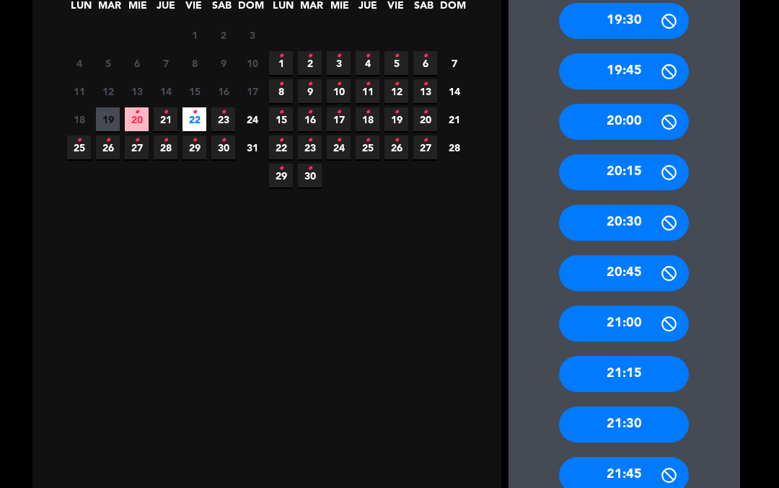
click at [621, 407] on div "21:30" at bounding box center [624, 425] width 130 height 36
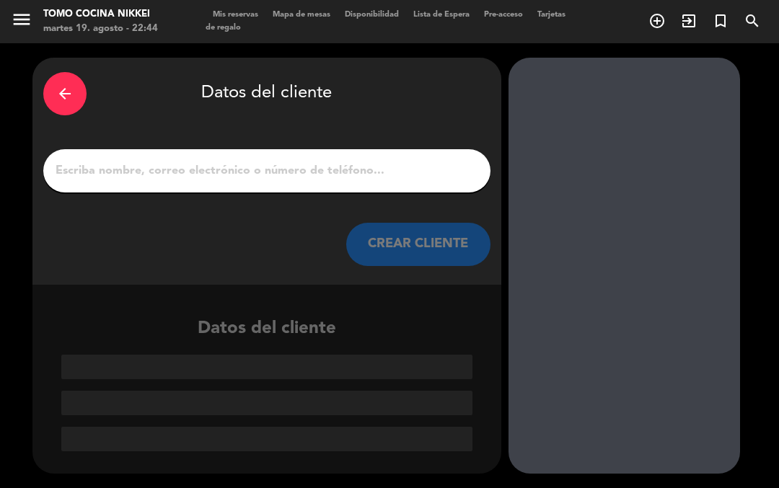
scroll to position [0, 0]
click at [232, 161] on input "1" at bounding box center [267, 171] width 426 height 20
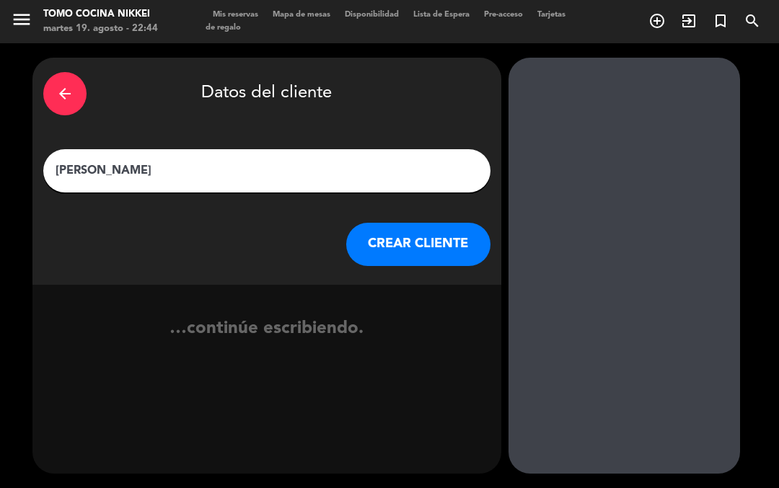
type input "[PERSON_NAME]"
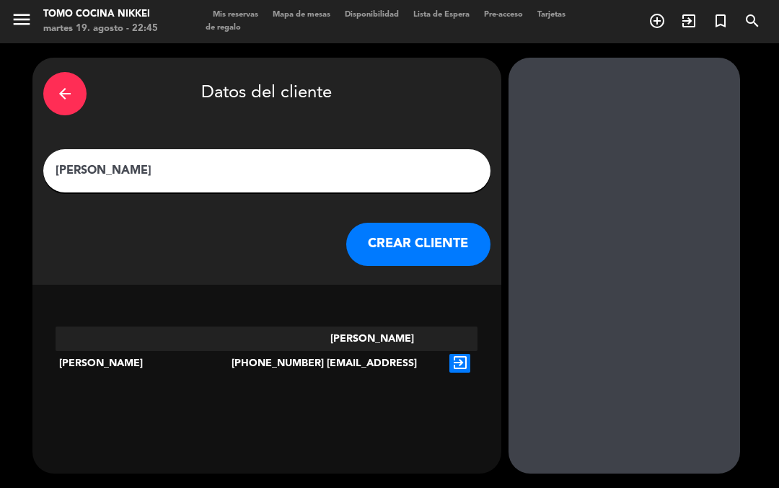
click at [459, 327] on div "exit_to_app" at bounding box center [459, 364] width 35 height 74
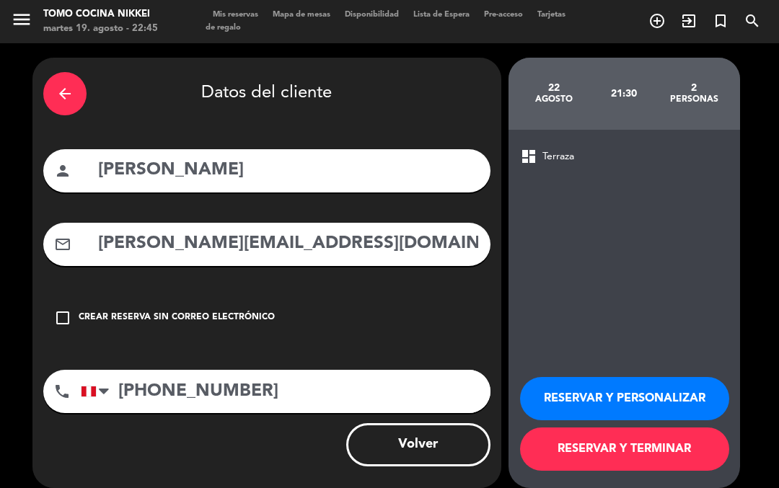
scroll to position [44, 0]
click at [632, 471] on button "RESERVAR Y TERMINAR" at bounding box center [624, 449] width 209 height 43
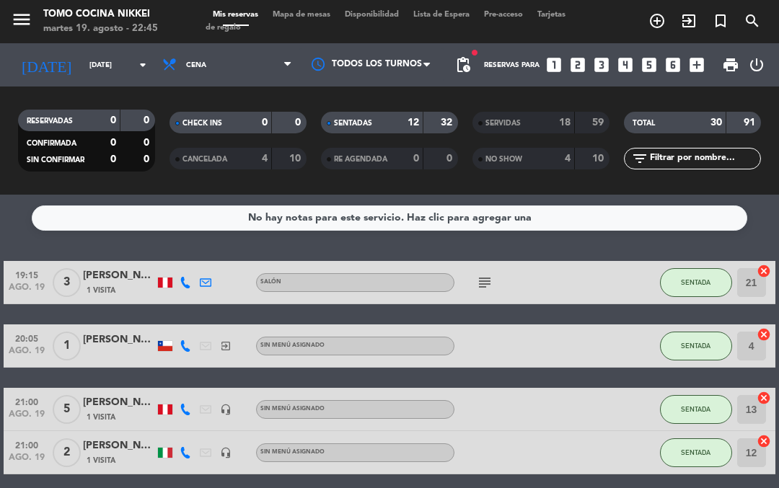
click at [82, 54] on input "[DATE]" at bounding box center [131, 65] width 99 height 22
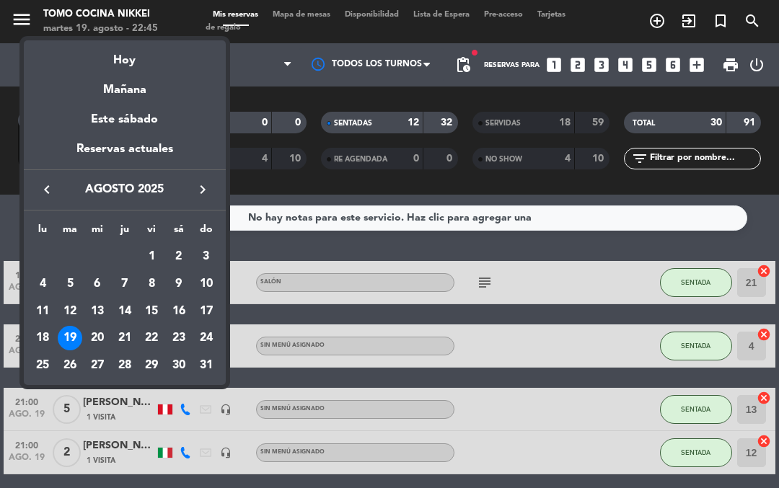
click at [119, 59] on div "Hoy" at bounding box center [125, 55] width 202 height 30
